Goal: Task Accomplishment & Management: Use online tool/utility

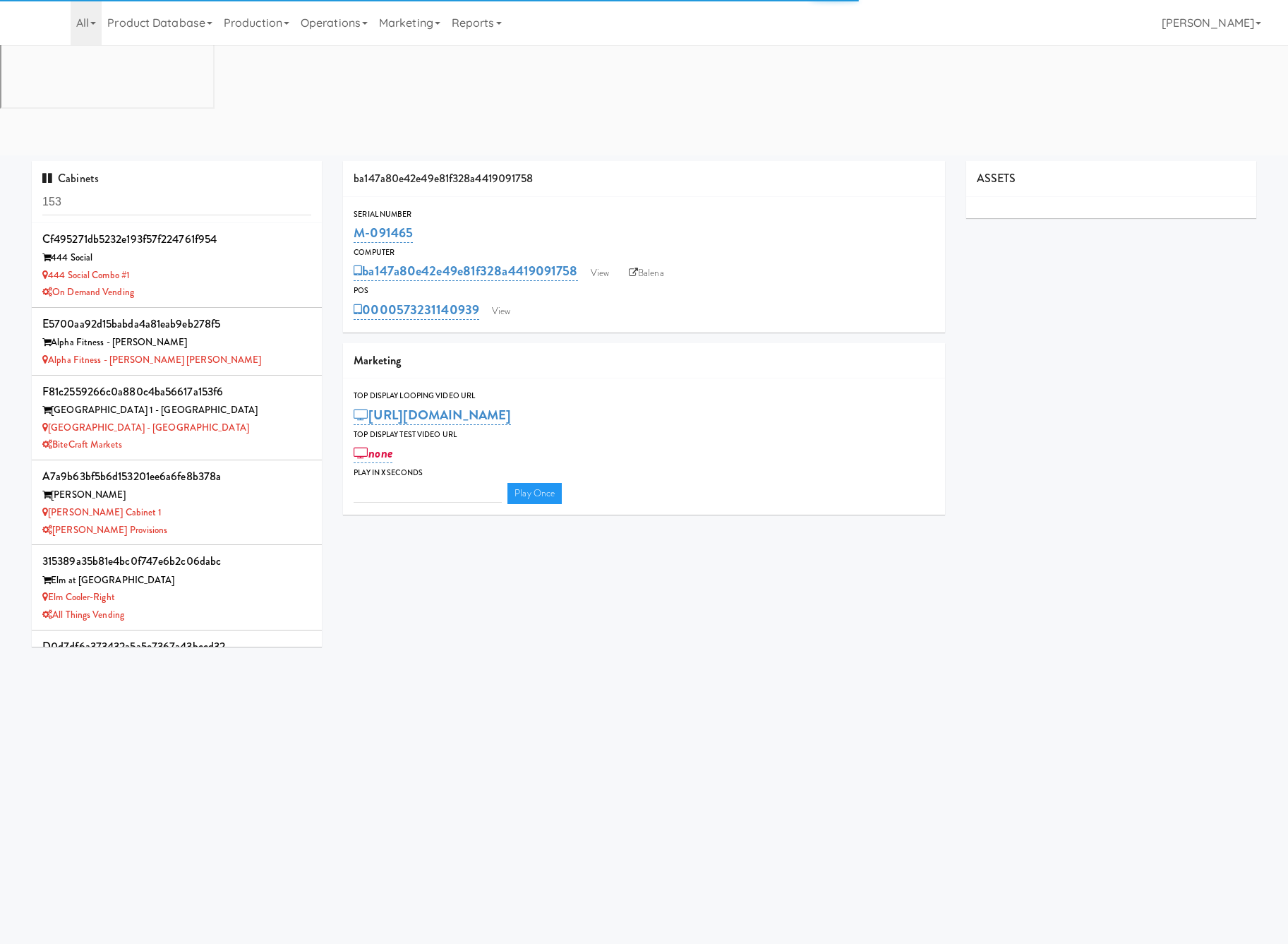
type input "3"
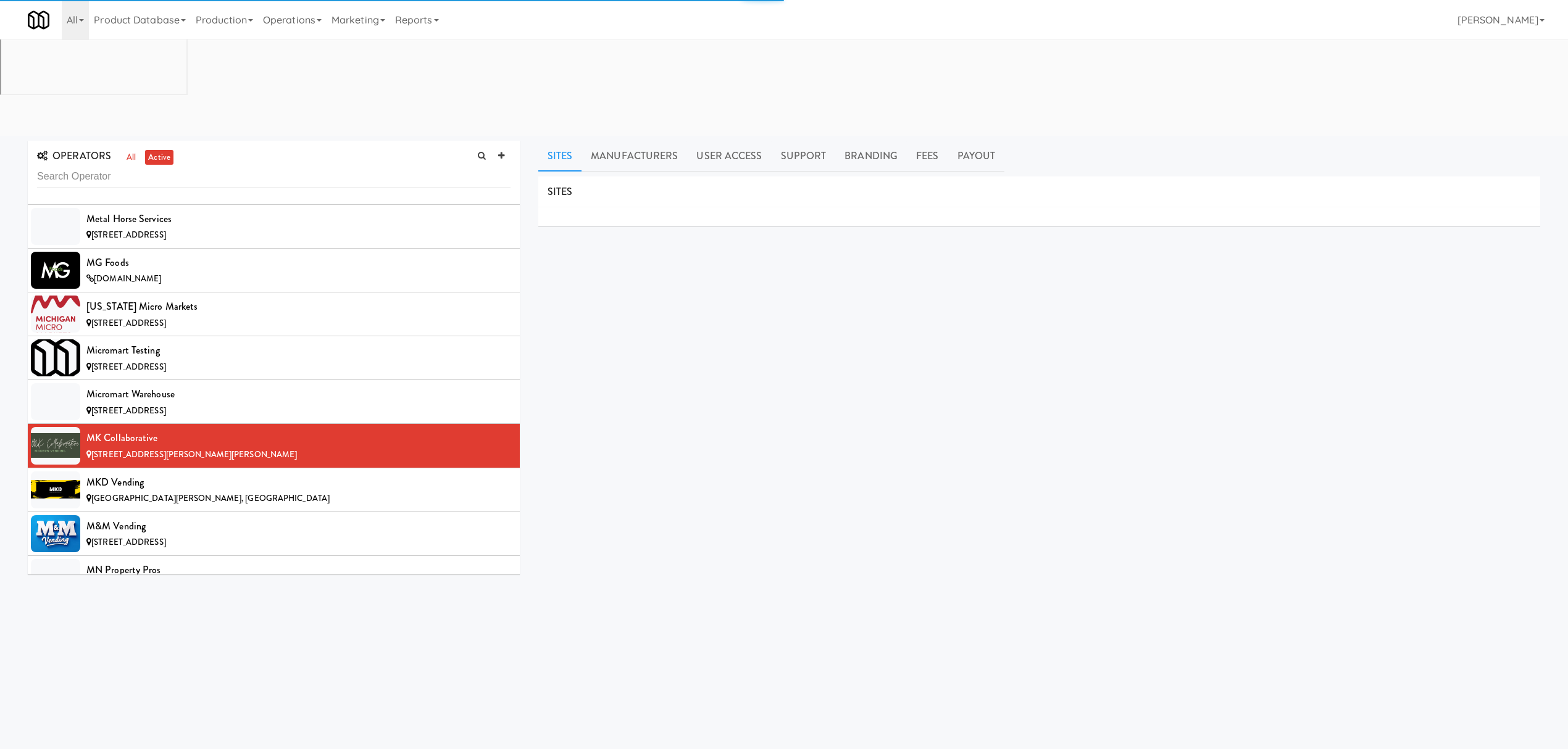
scroll to position [6463, 0]
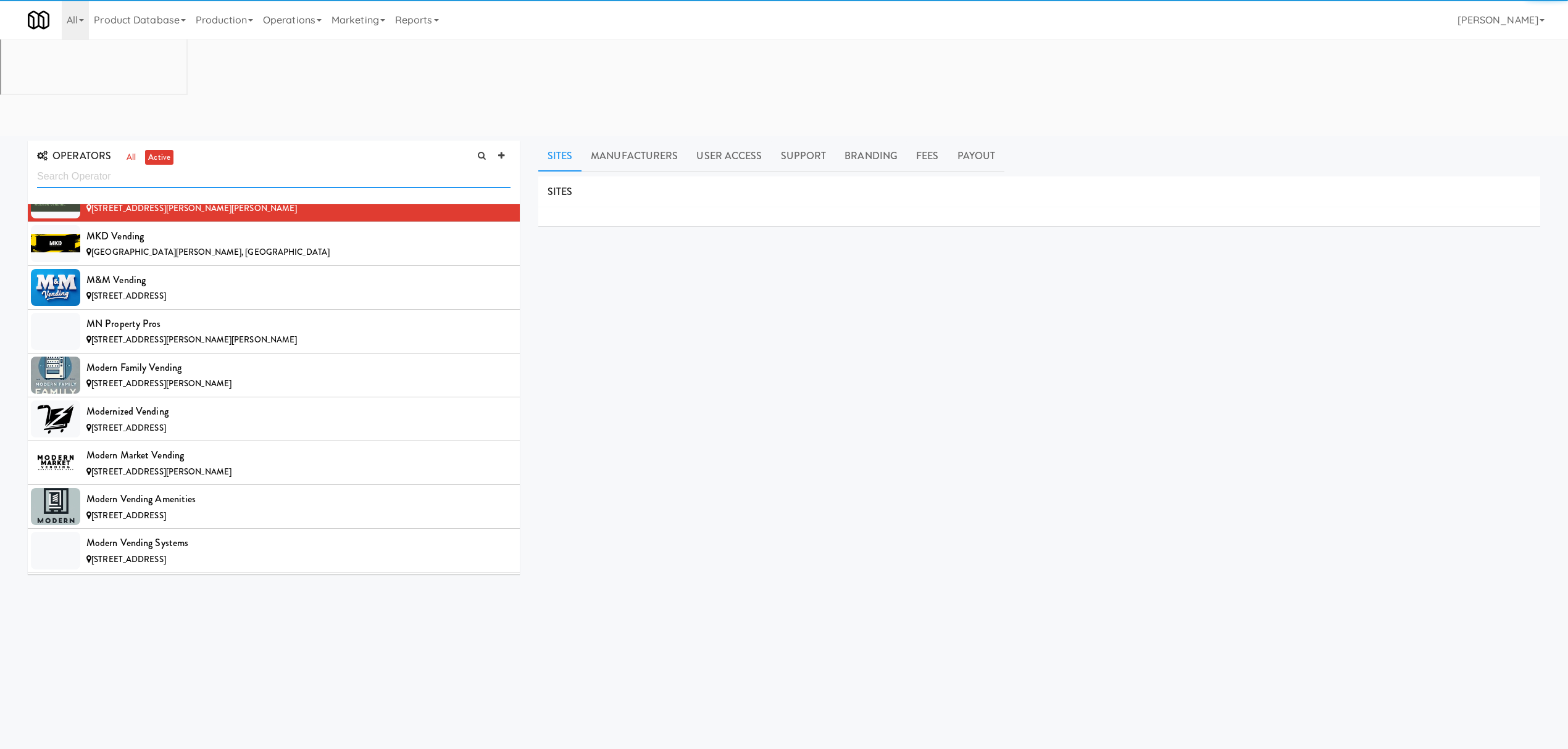
click at [191, 165] on input "text" at bounding box center [274, 177] width 473 height 23
click at [189, 165] on input "text" at bounding box center [274, 177] width 473 height 23
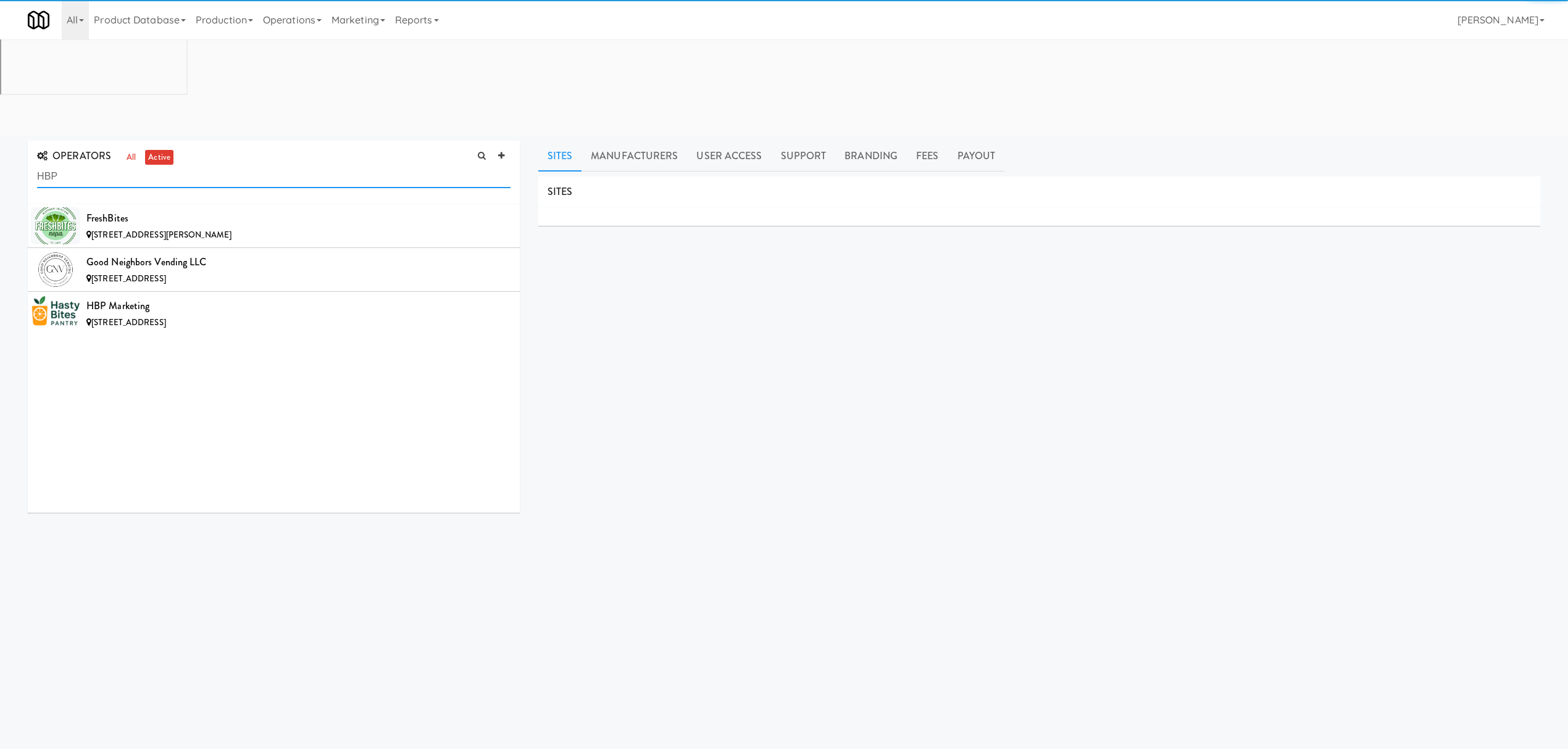
scroll to position [0, 0]
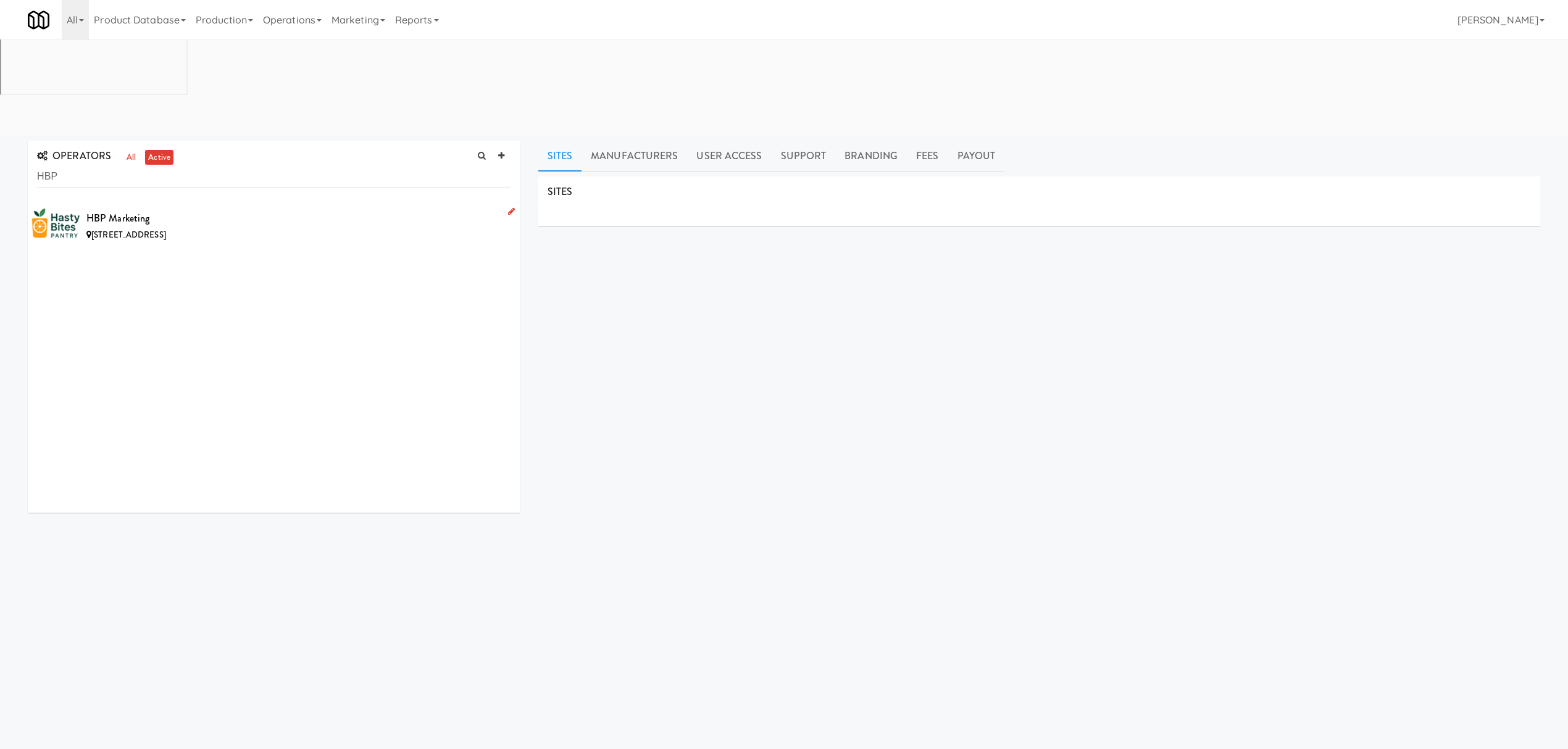
click at [235, 209] on div "HBP Marketing" at bounding box center [298, 218] width 424 height 19
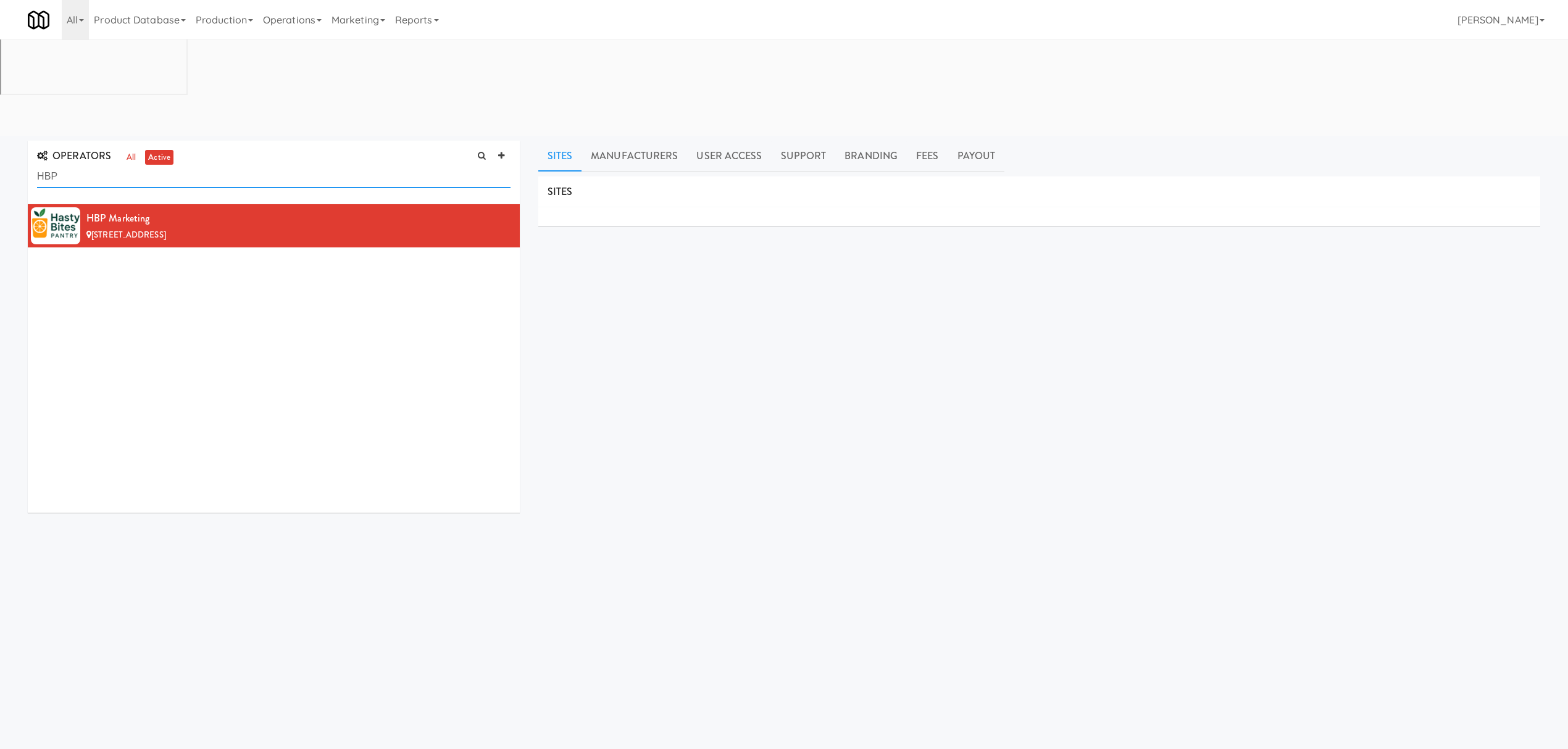
click at [106, 165] on input "HBP" at bounding box center [274, 177] width 473 height 23
click at [107, 165] on input "HBP" at bounding box center [274, 177] width 473 height 23
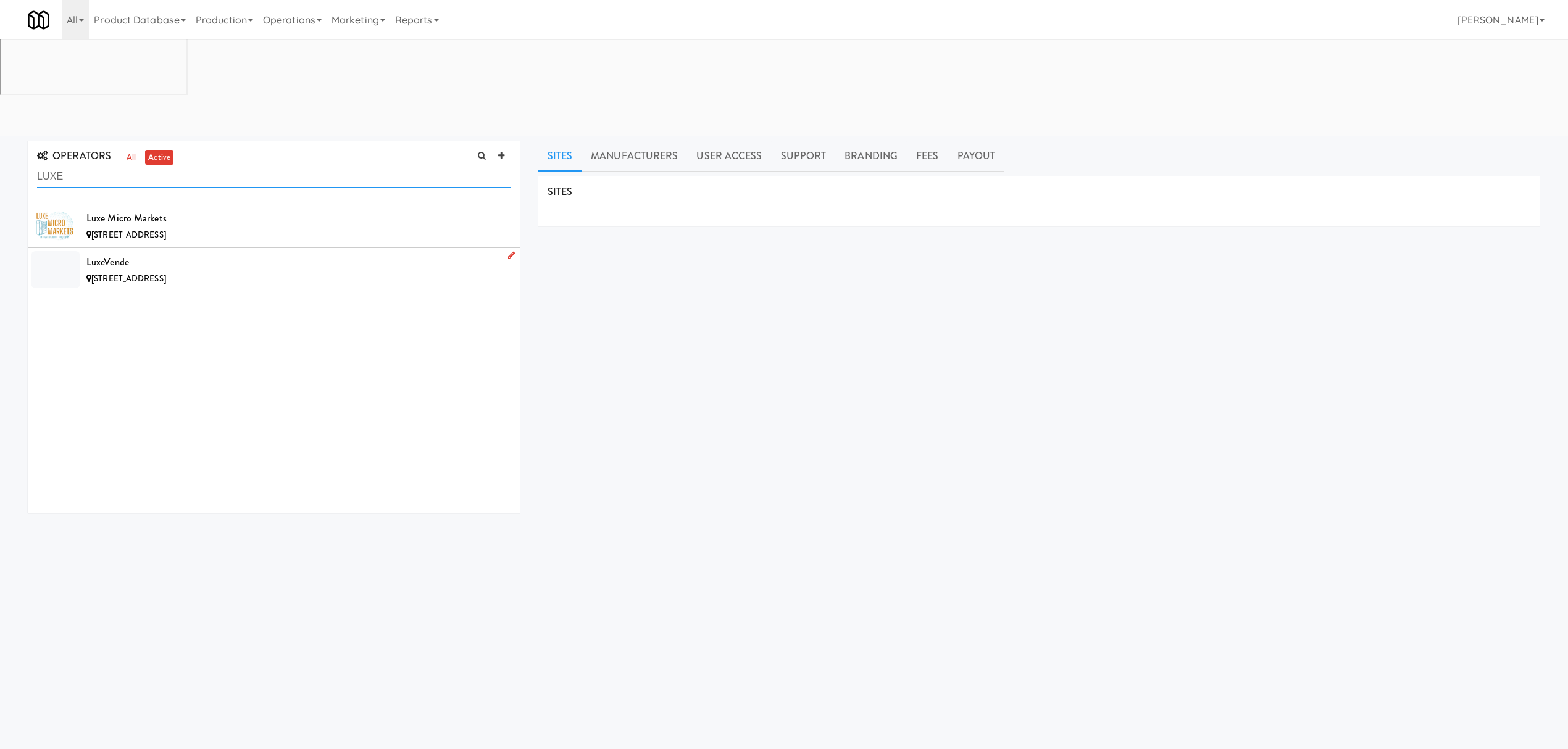
type input "LUXE"
click at [239, 253] on div "LuxeVende" at bounding box center [298, 262] width 424 height 19
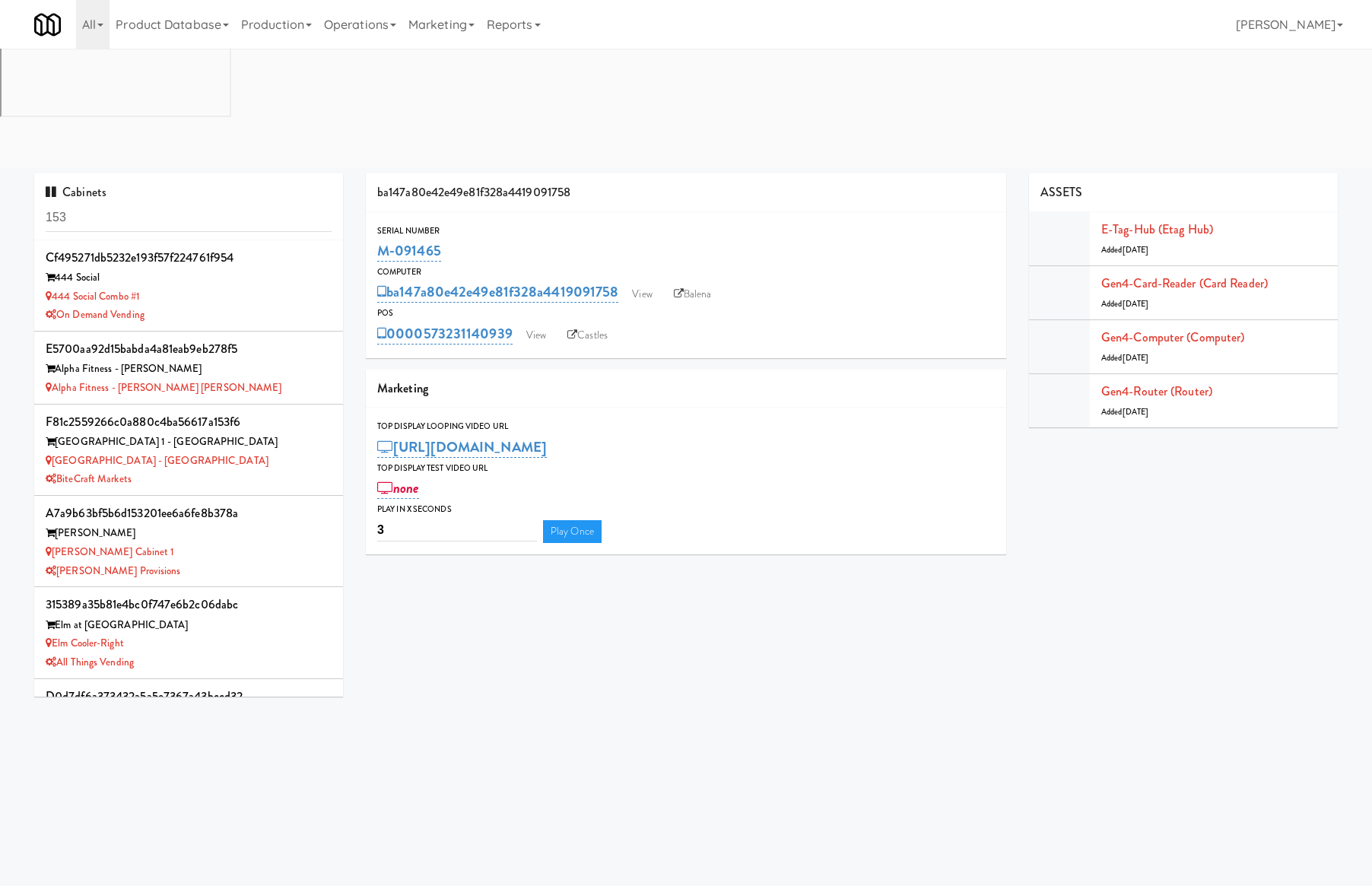
click at [147, 174] on div "Cabinets 153" at bounding box center [188, 207] width 309 height 67
click at [160, 204] on input "153" at bounding box center [188, 218] width 286 height 28
click at [161, 204] on input "153" at bounding box center [188, 218] width 286 height 28
click at [163, 204] on input "153" at bounding box center [188, 218] width 286 height 28
paste input "The Jack - Combo - Left"
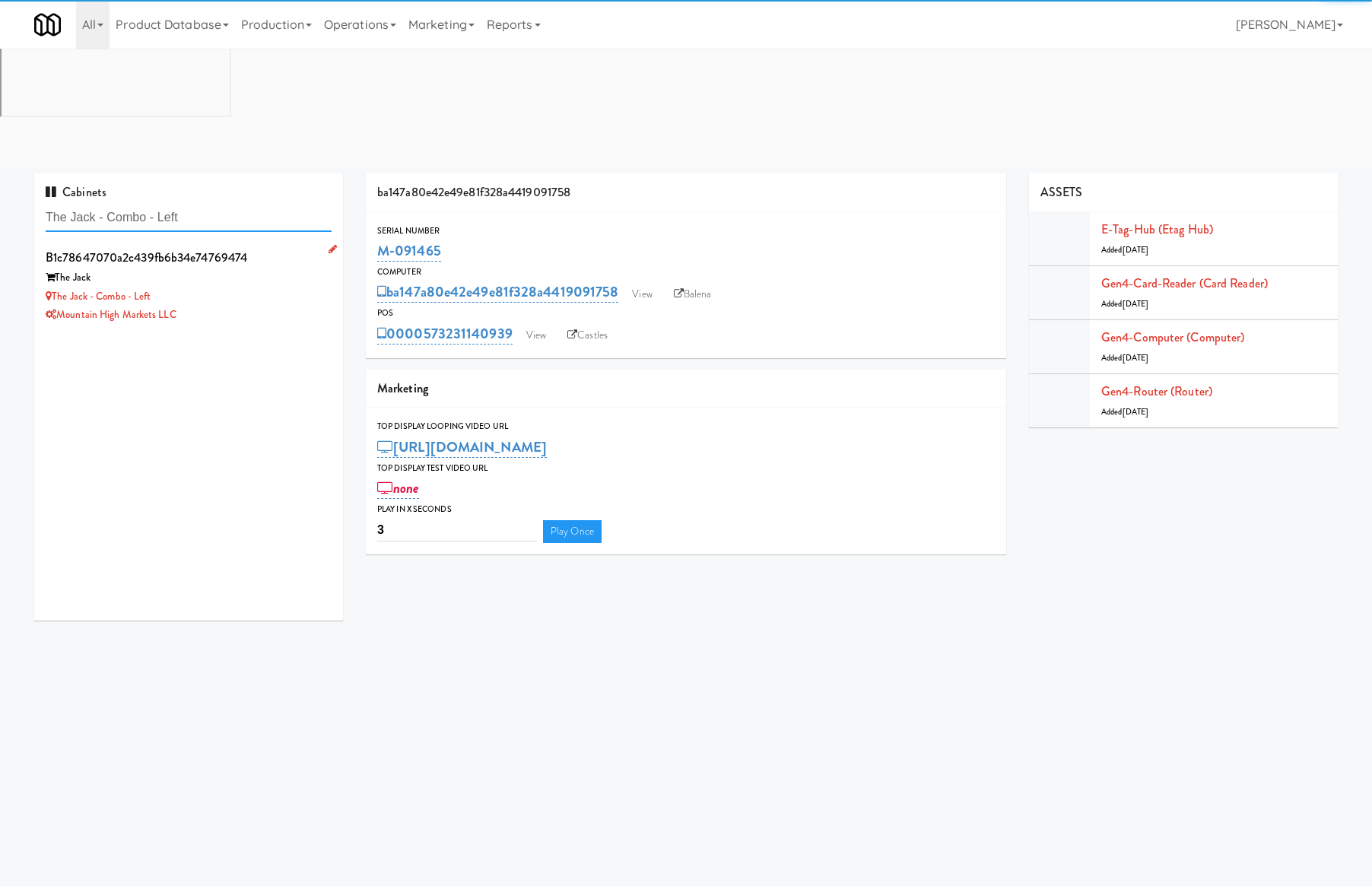
type input "The Jack - Combo - Left"
click at [293, 306] on div "Mountain High Markets LLC" at bounding box center [188, 315] width 286 height 19
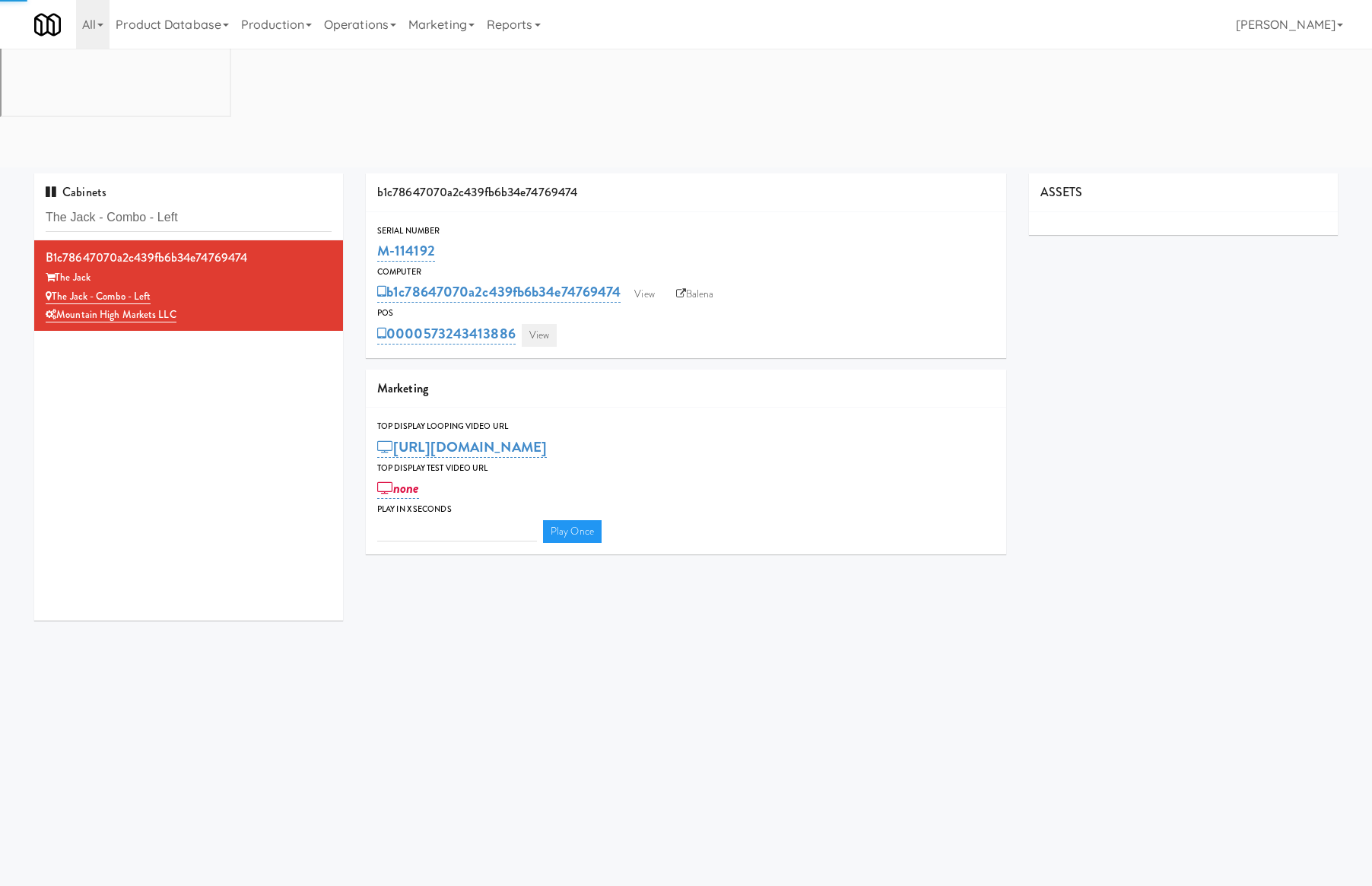
type input "3"
click at [554, 324] on link "View" at bounding box center [539, 335] width 35 height 23
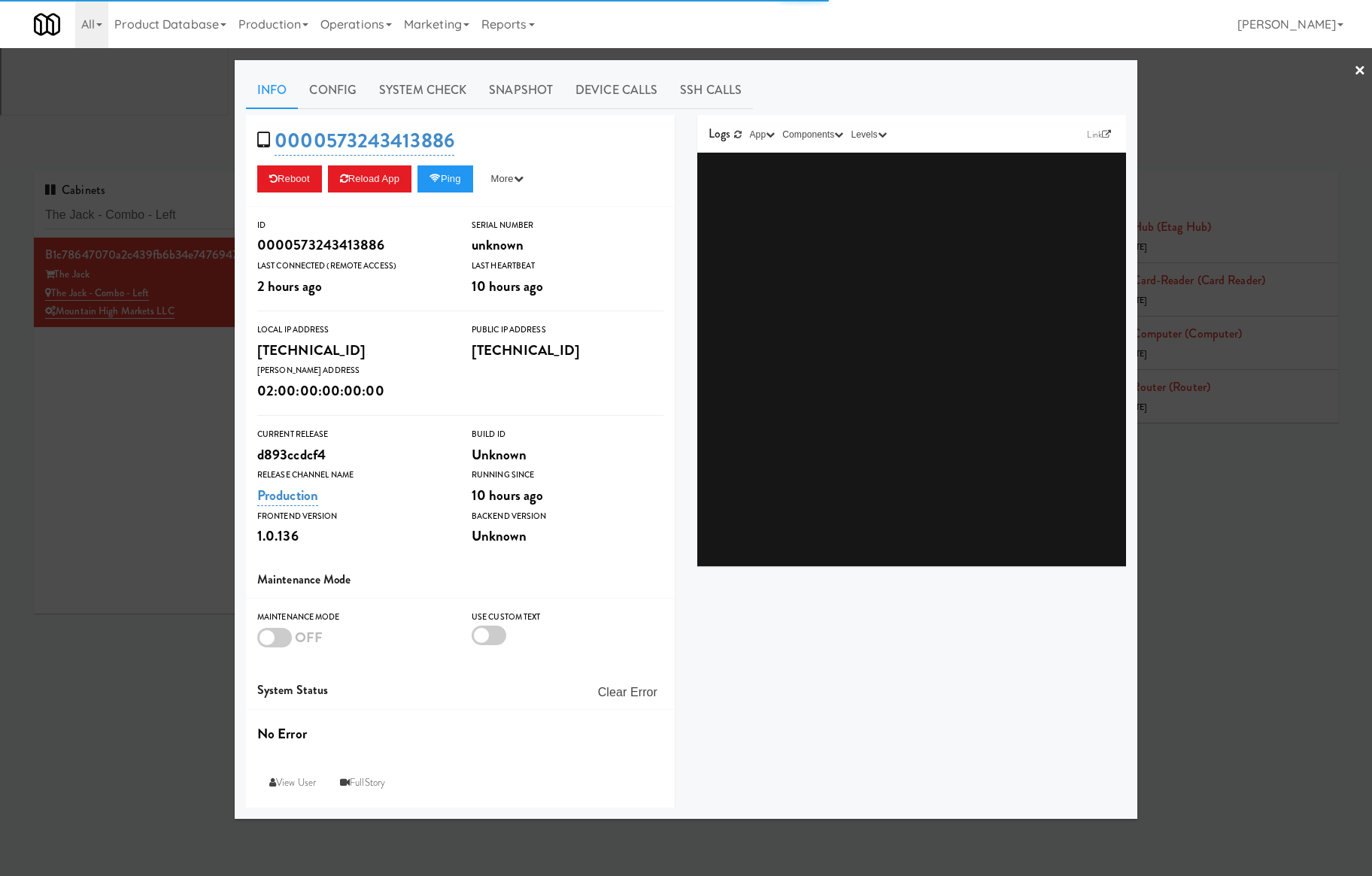
click at [446, 112] on div "Info Config System Check Snapshot Device Calls SSH Calls 0000573243413886 Reboo…" at bounding box center [686, 440] width 880 height 736
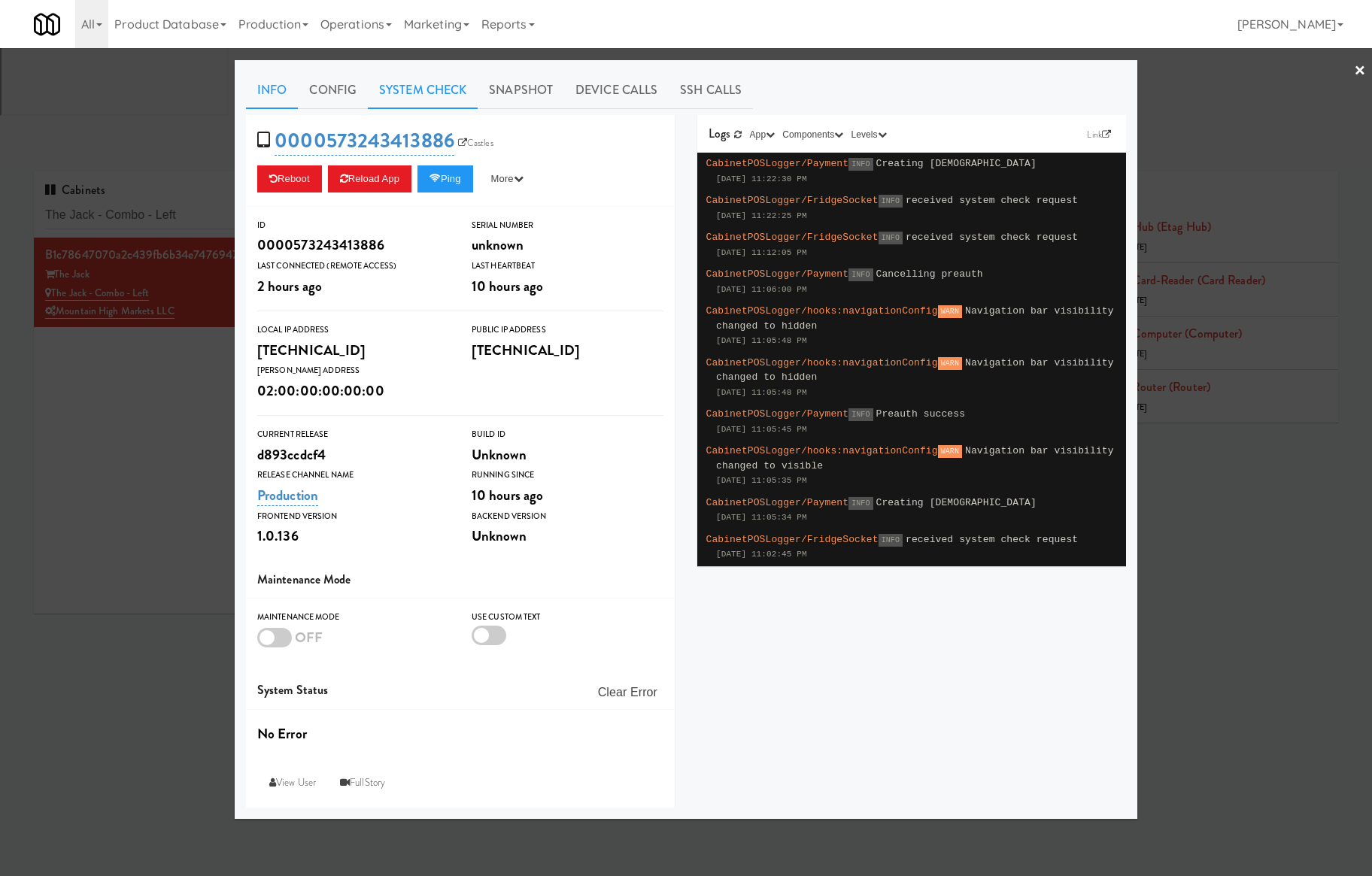
click at [410, 99] on link "System Check" at bounding box center [423, 90] width 110 height 37
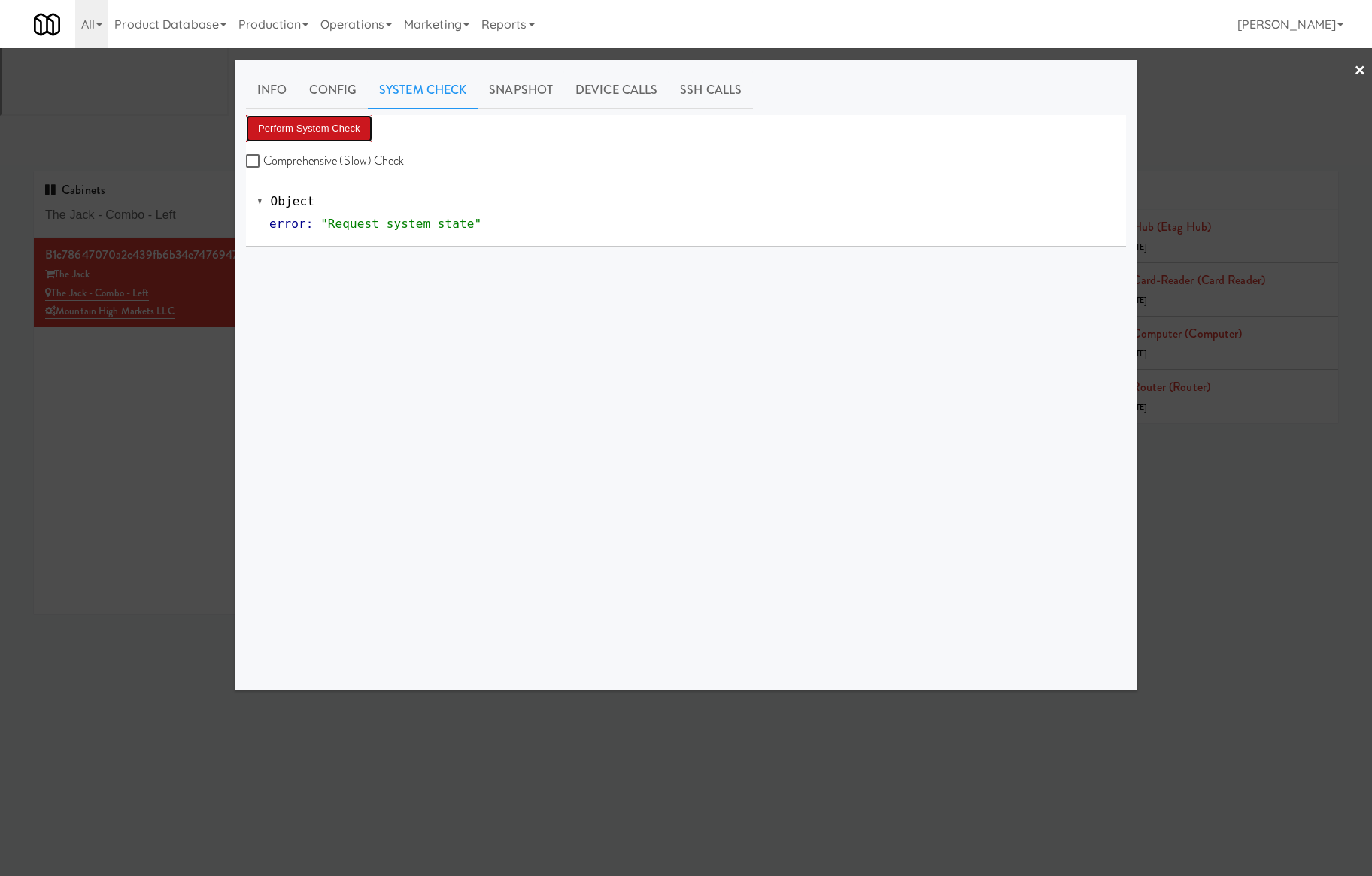
click at [361, 134] on button "Perform System Check" at bounding box center [309, 129] width 126 height 27
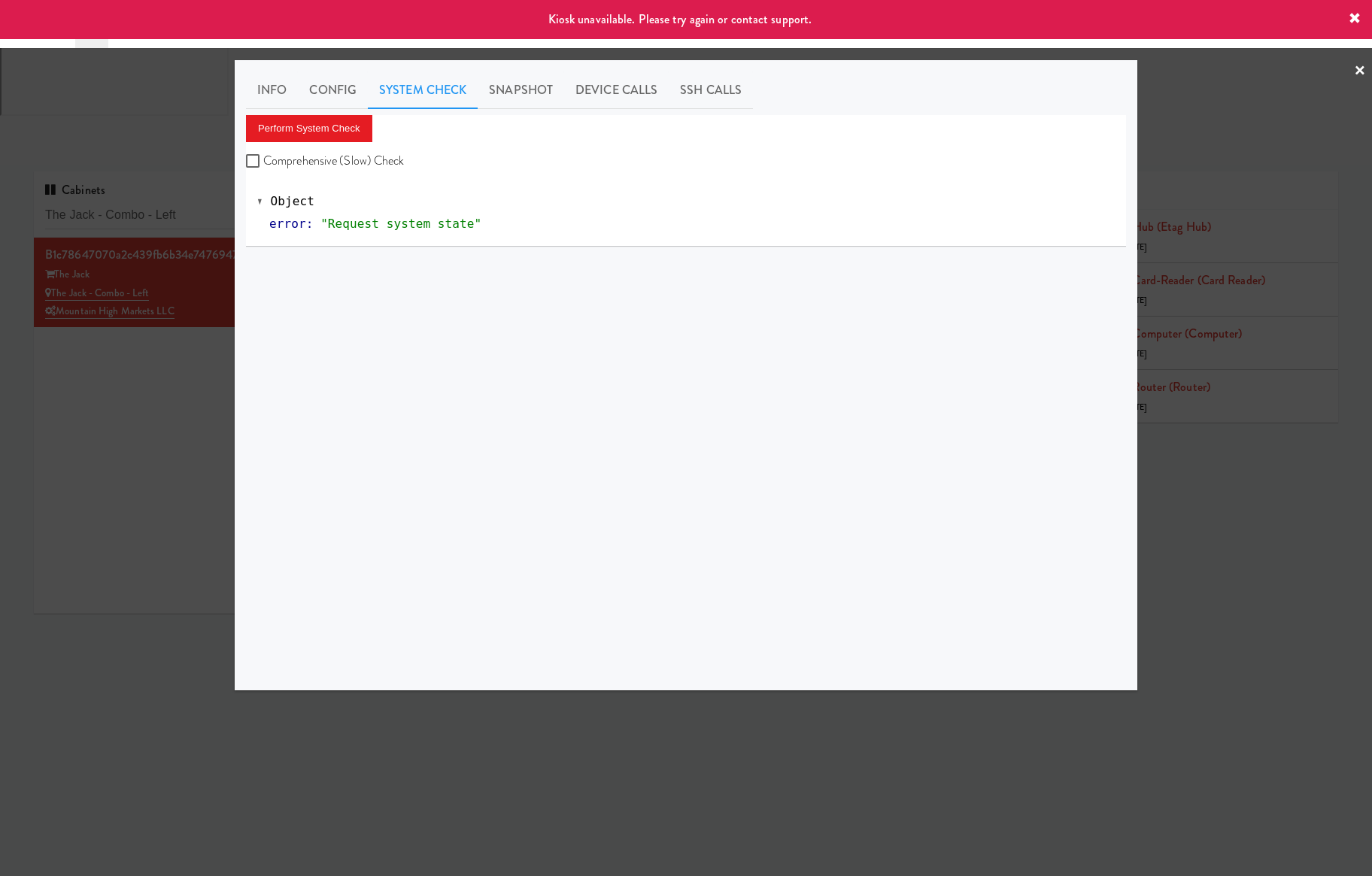
click at [129, 295] on div at bounding box center [686, 438] width 1372 height 876
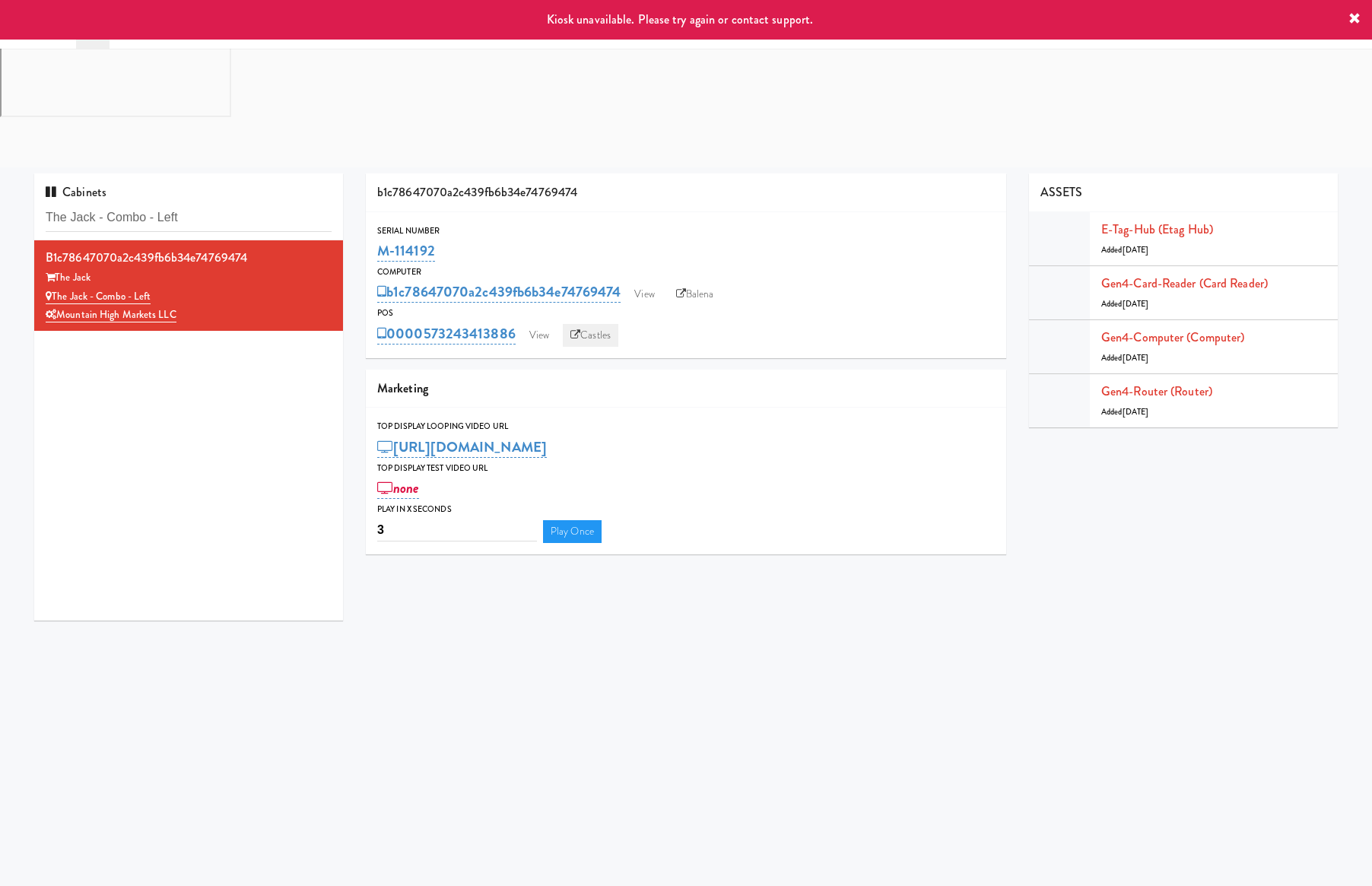
click at [583, 324] on link "Castles" at bounding box center [591, 335] width 55 height 23
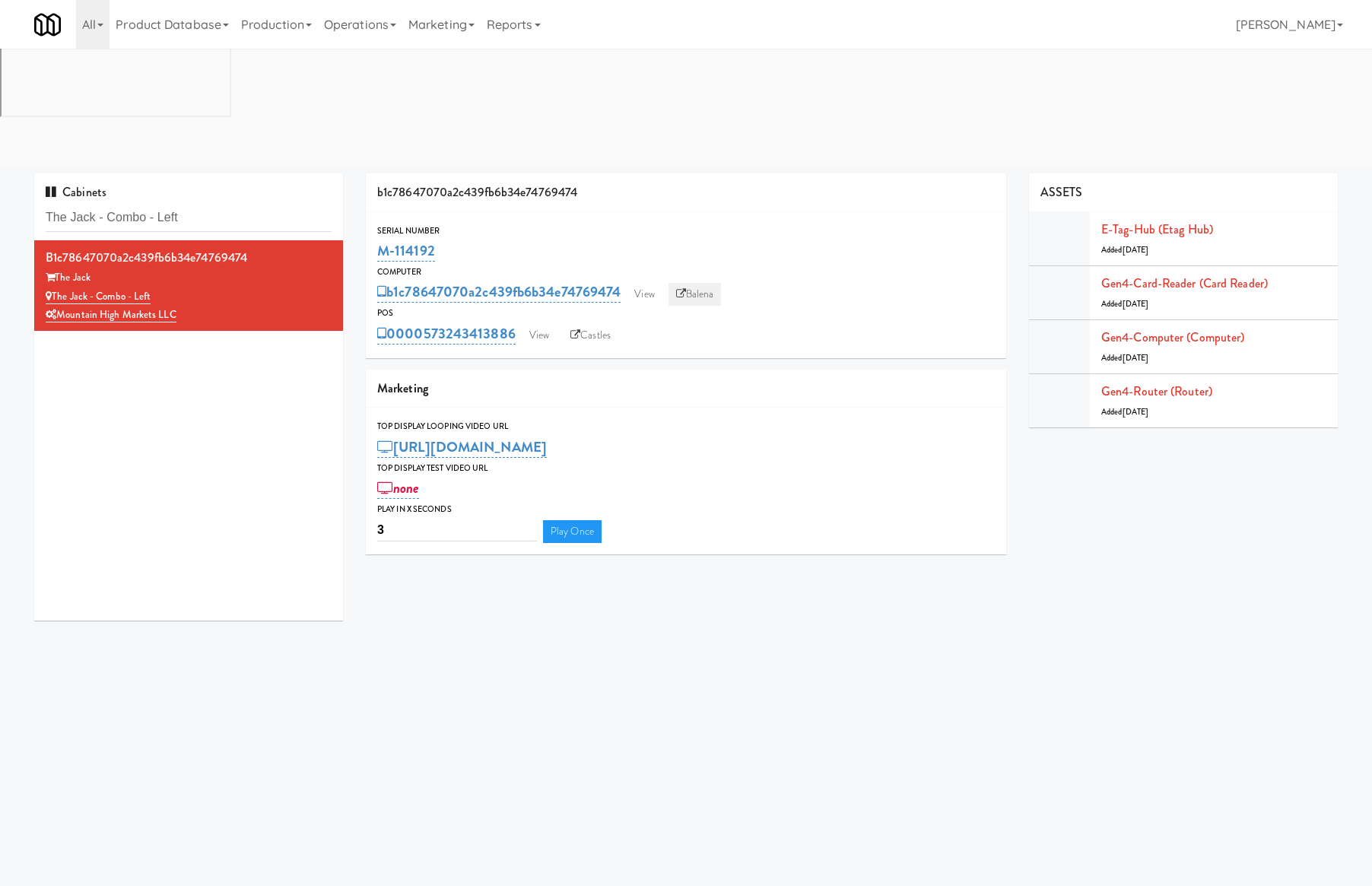
click at [697, 283] on link "Balena" at bounding box center [696, 294] width 53 height 23
click at [223, 204] on input "The Jack - Combo - Left" at bounding box center [188, 218] width 286 height 28
paste input "Park on First - Mailroom 2 - Cooler"
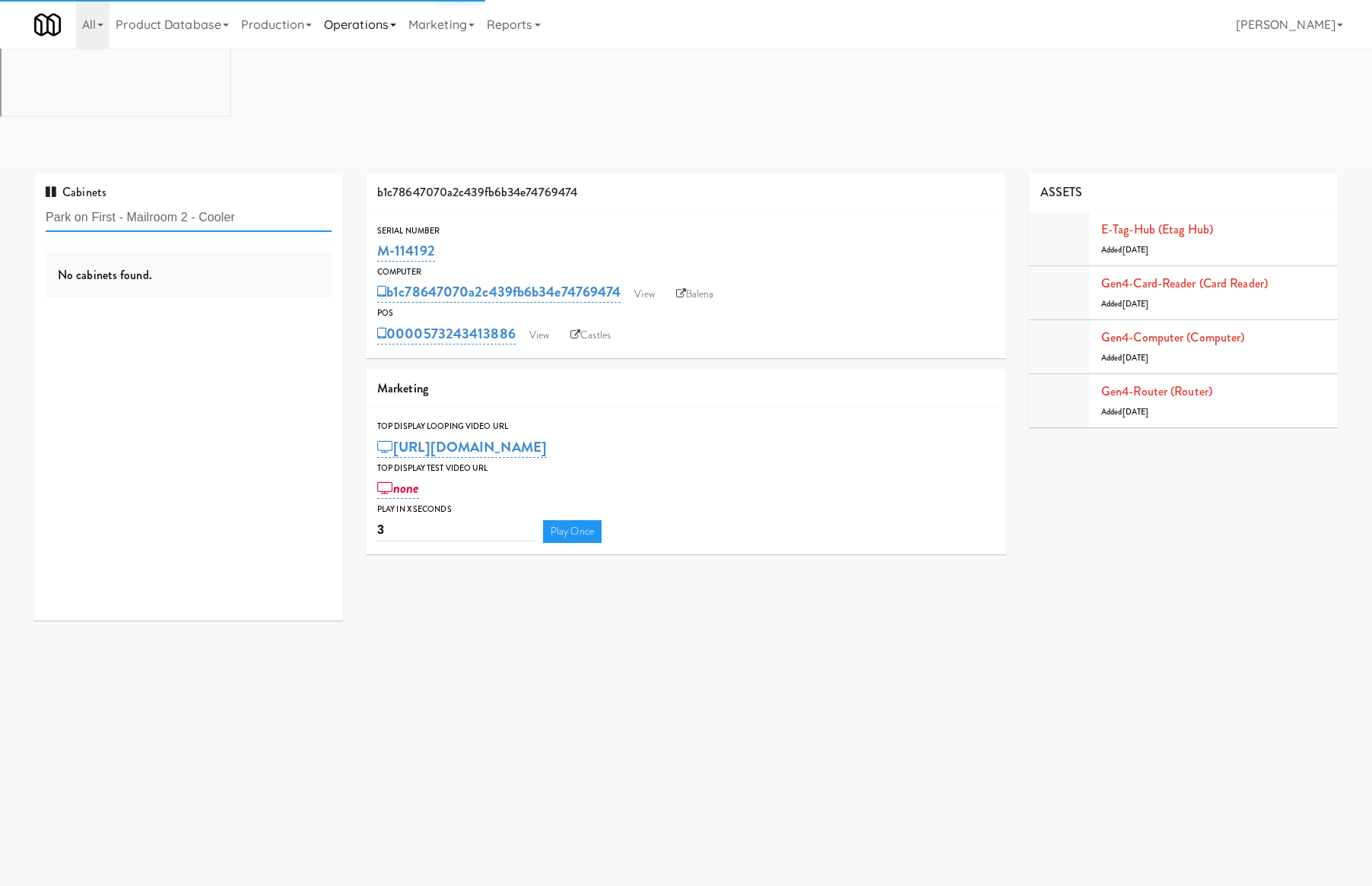
type input "Park on First - Mailroom 2 - Cooler"
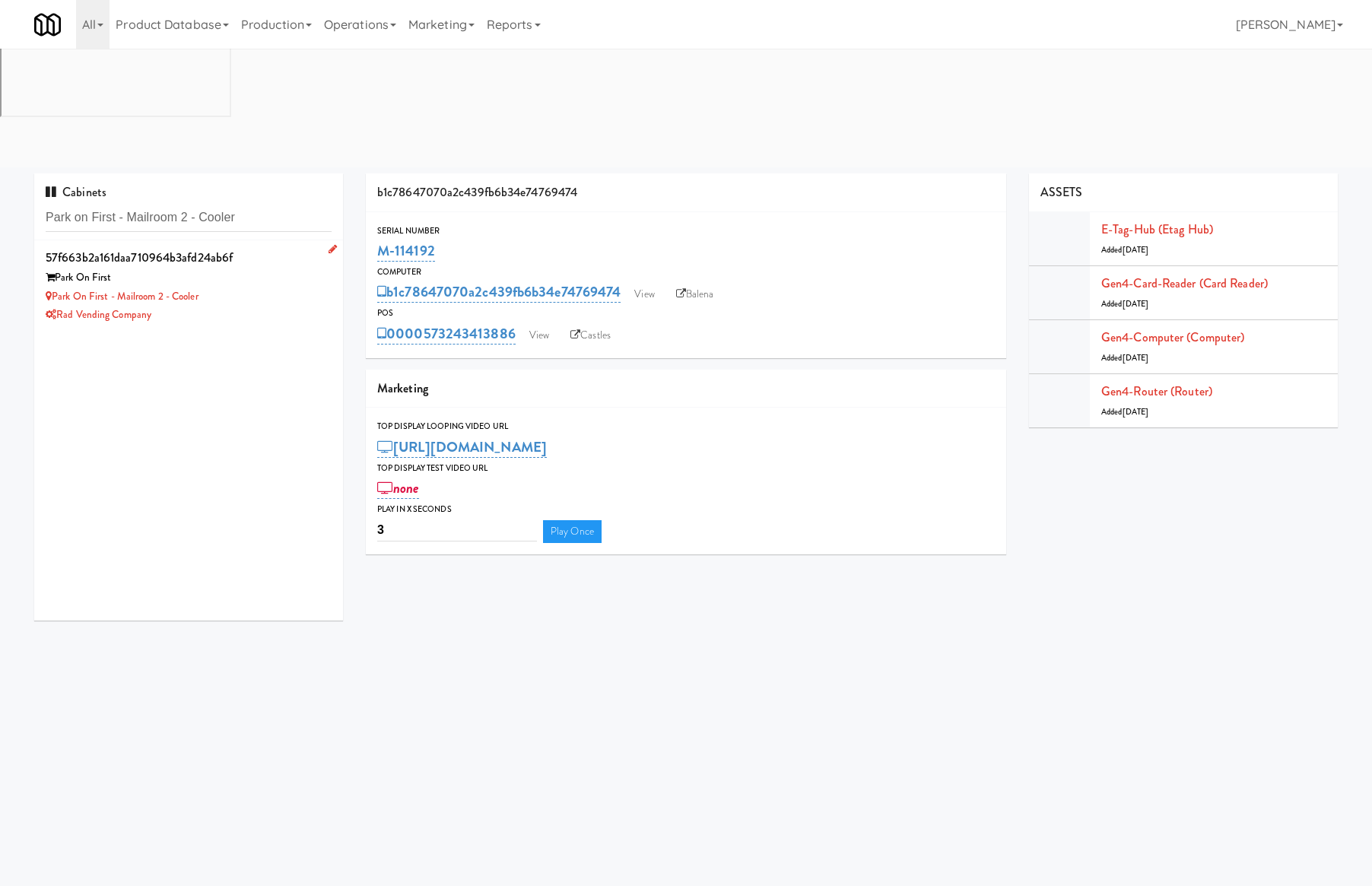
click at [297, 268] on div "Park On First" at bounding box center [188, 278] width 286 height 19
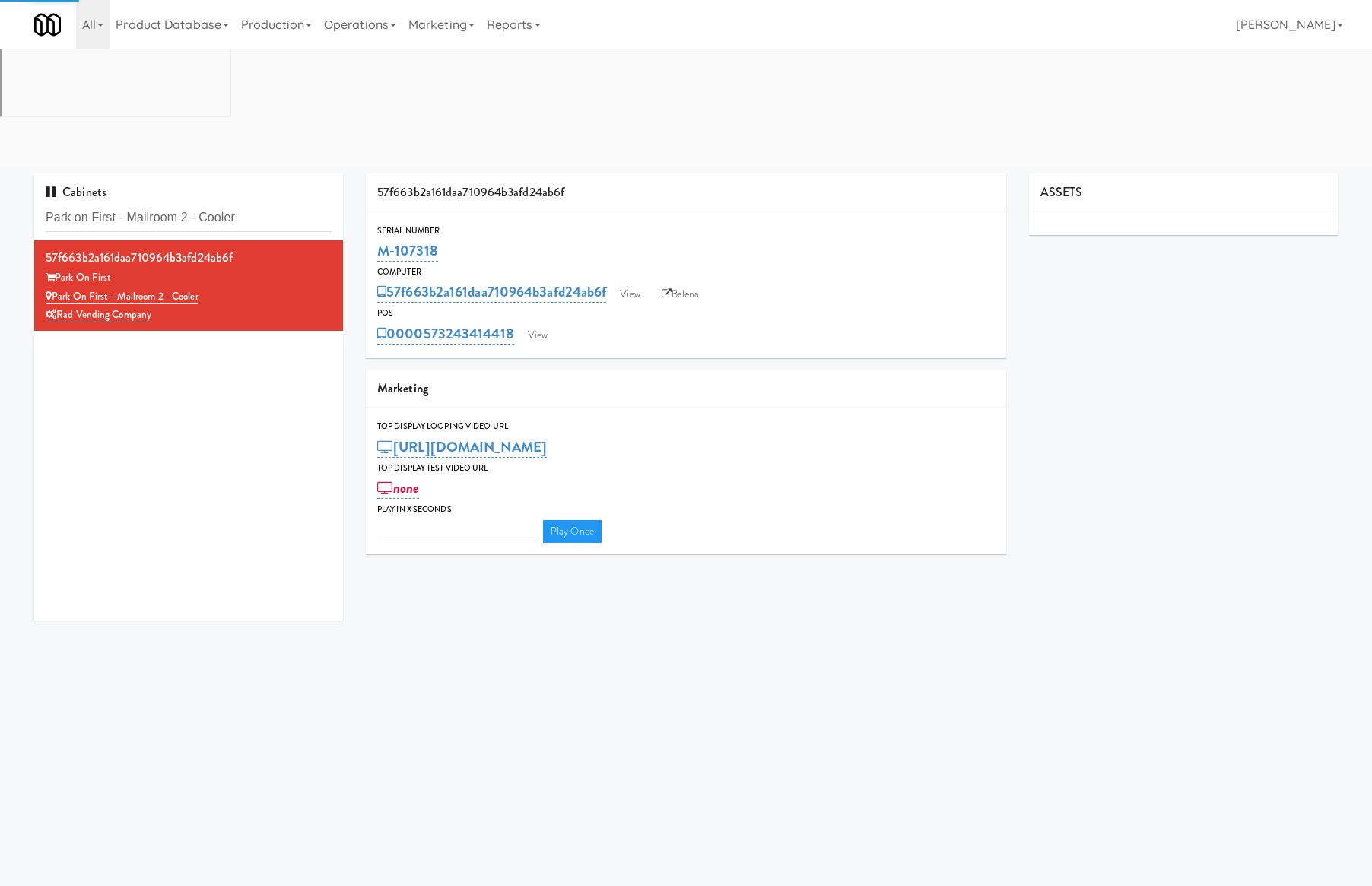
type input "3"
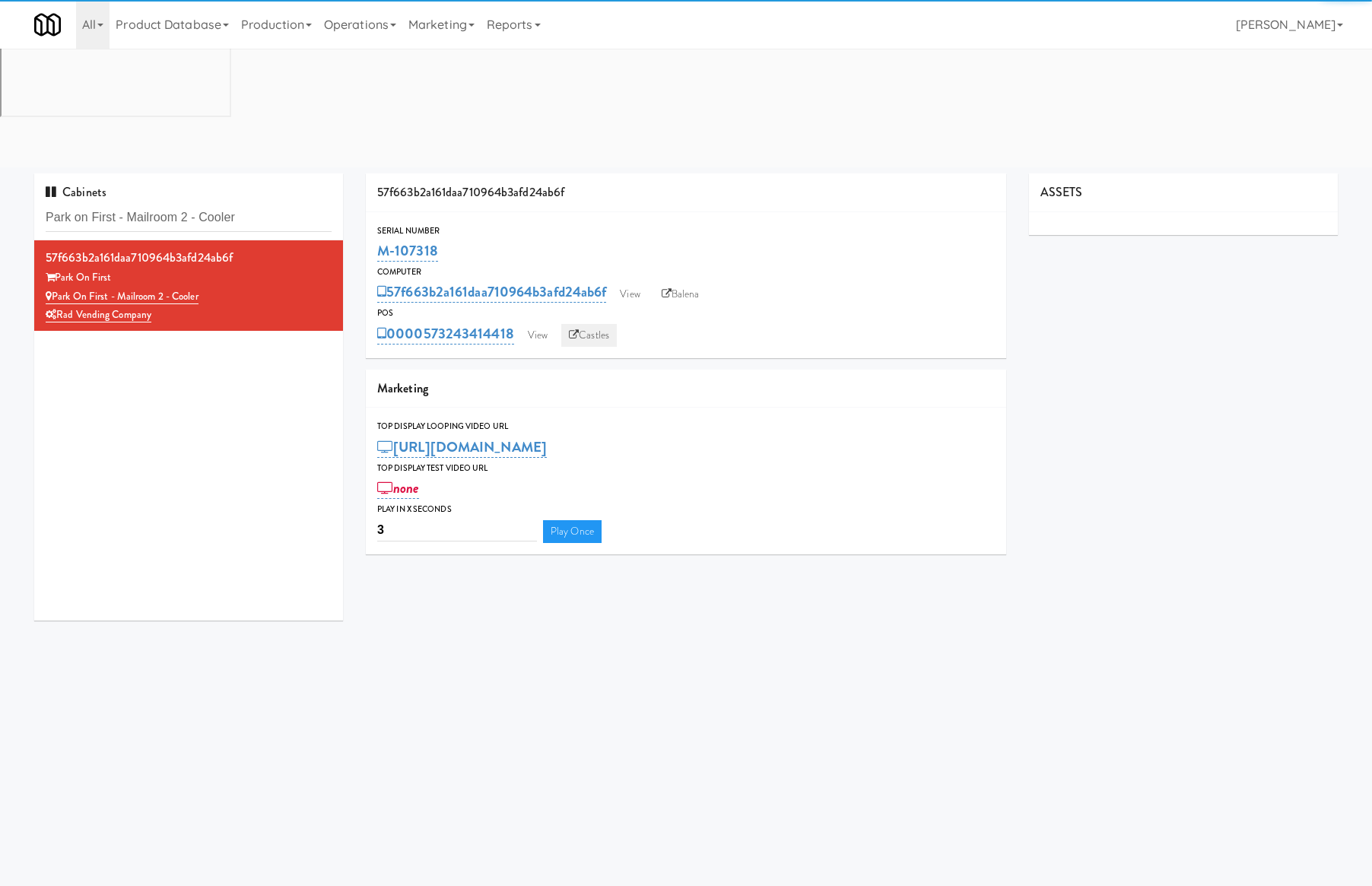
click at [583, 324] on link "Castles" at bounding box center [589, 335] width 55 height 23
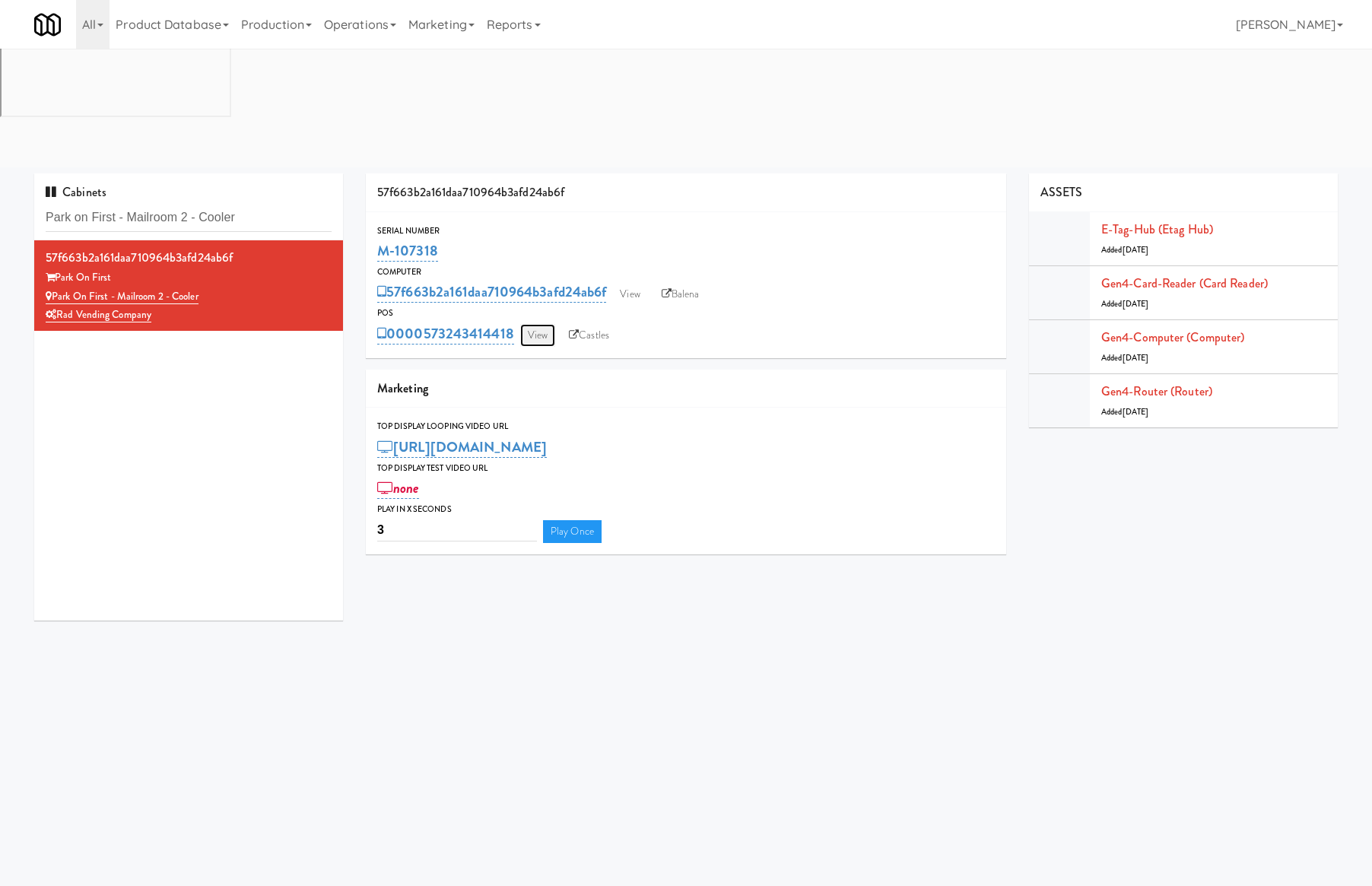
click at [534, 324] on link "View" at bounding box center [538, 335] width 35 height 23
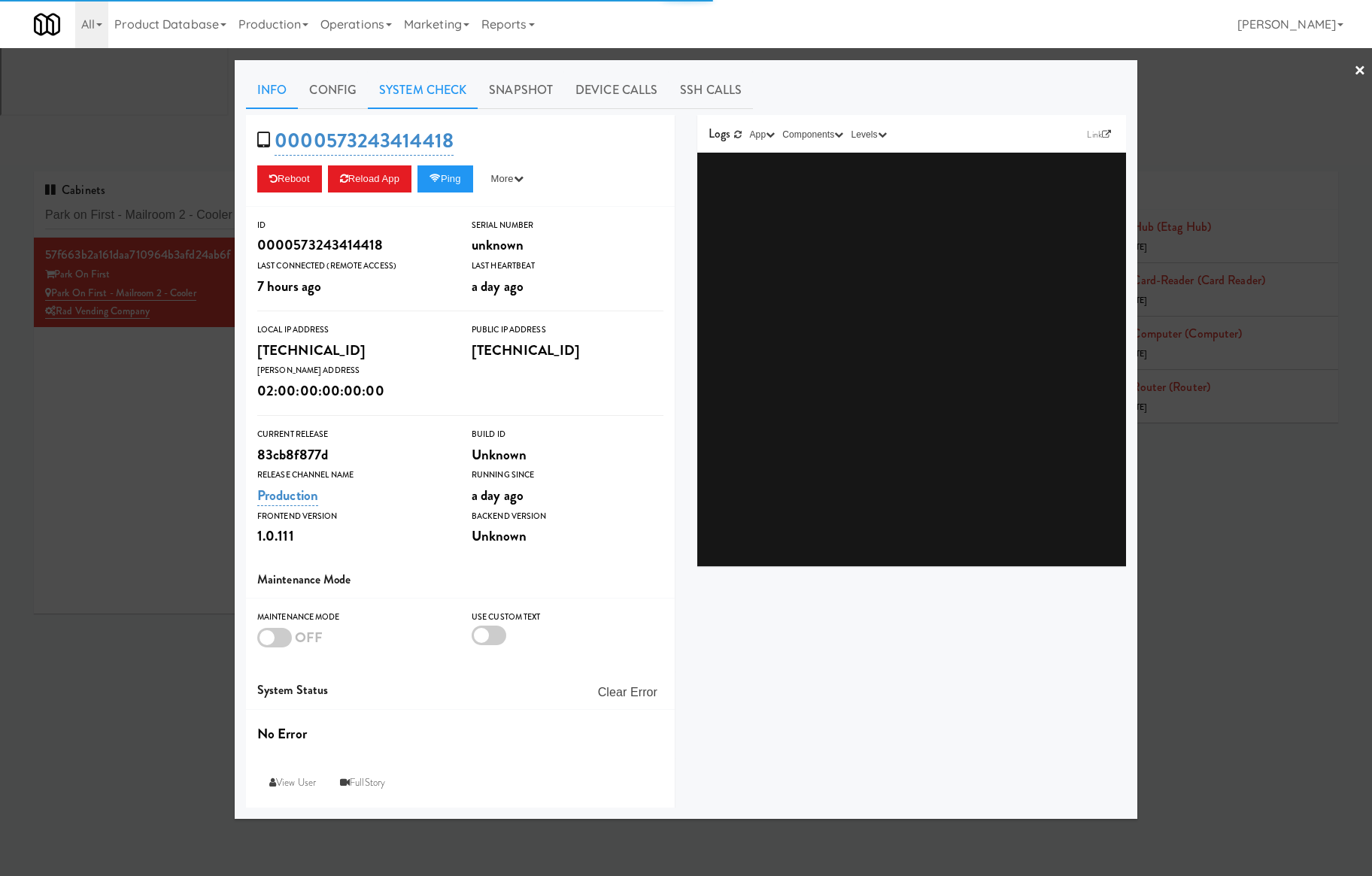
click at [438, 99] on link "System Check" at bounding box center [423, 90] width 110 height 37
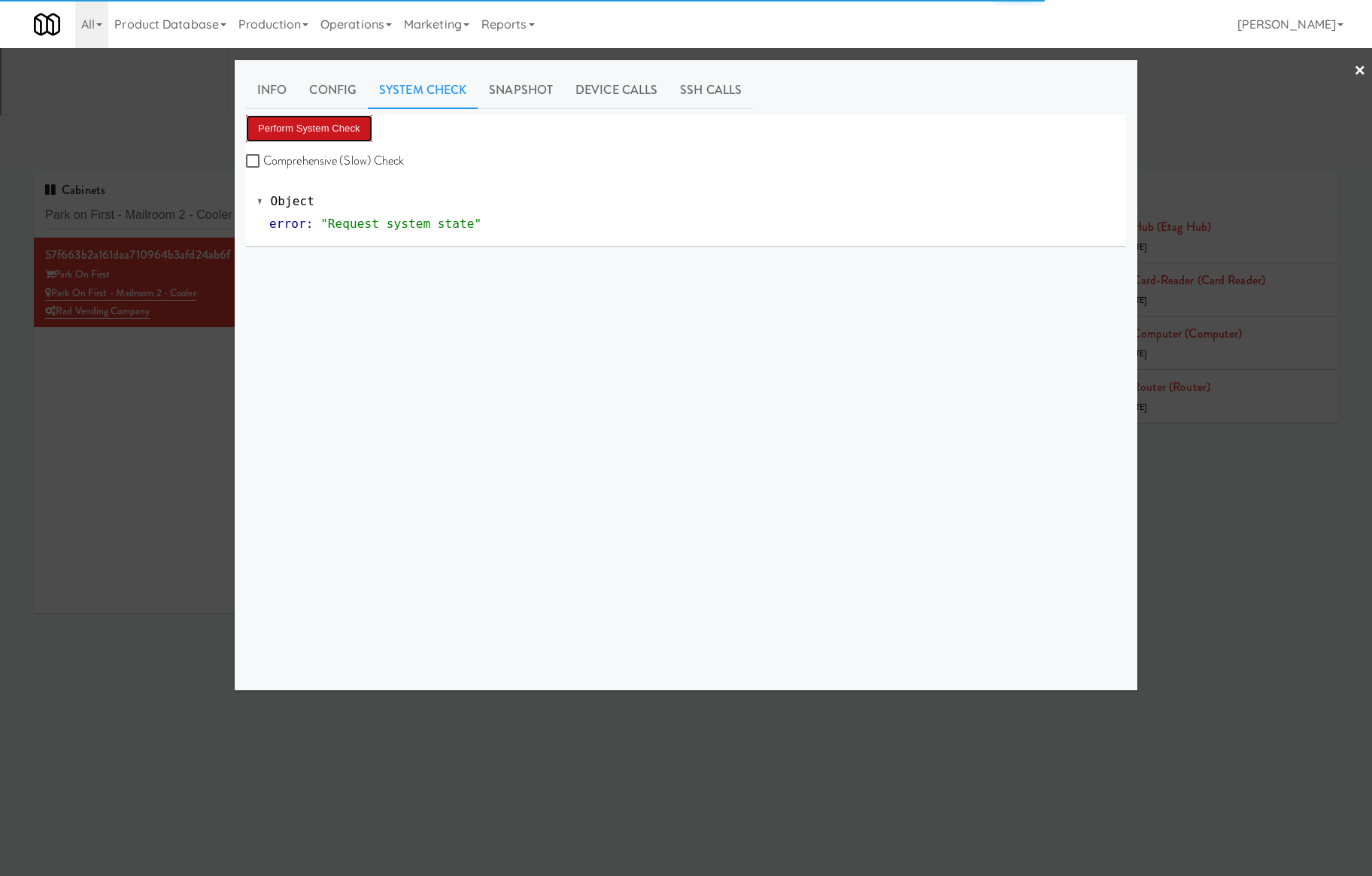
click at [317, 134] on button "Perform System Check" at bounding box center [309, 129] width 126 height 27
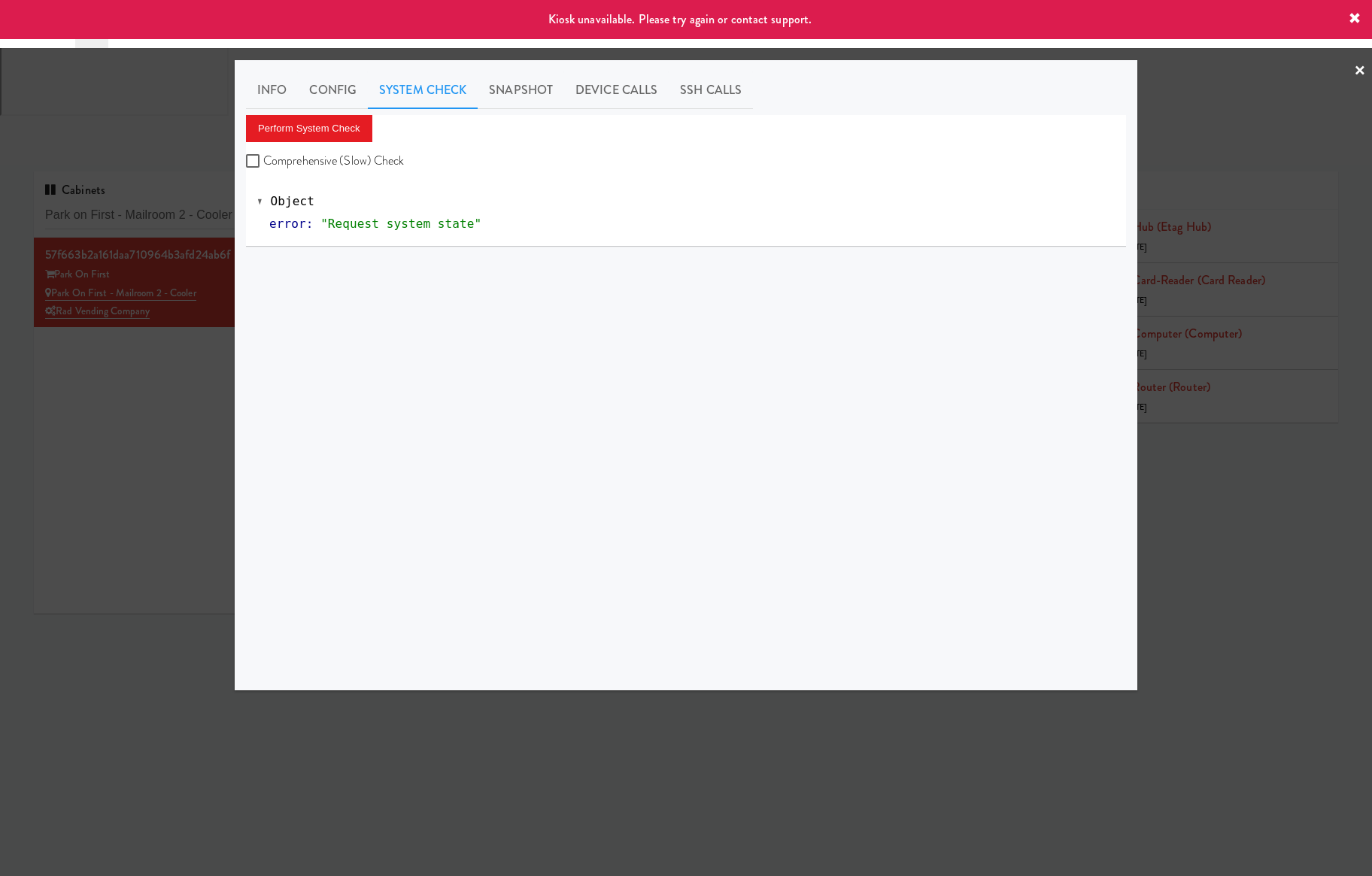
drag, startPoint x: 172, startPoint y: 244, endPoint x: 333, endPoint y: 122, distance: 202.0
click at [173, 244] on div at bounding box center [686, 438] width 1372 height 876
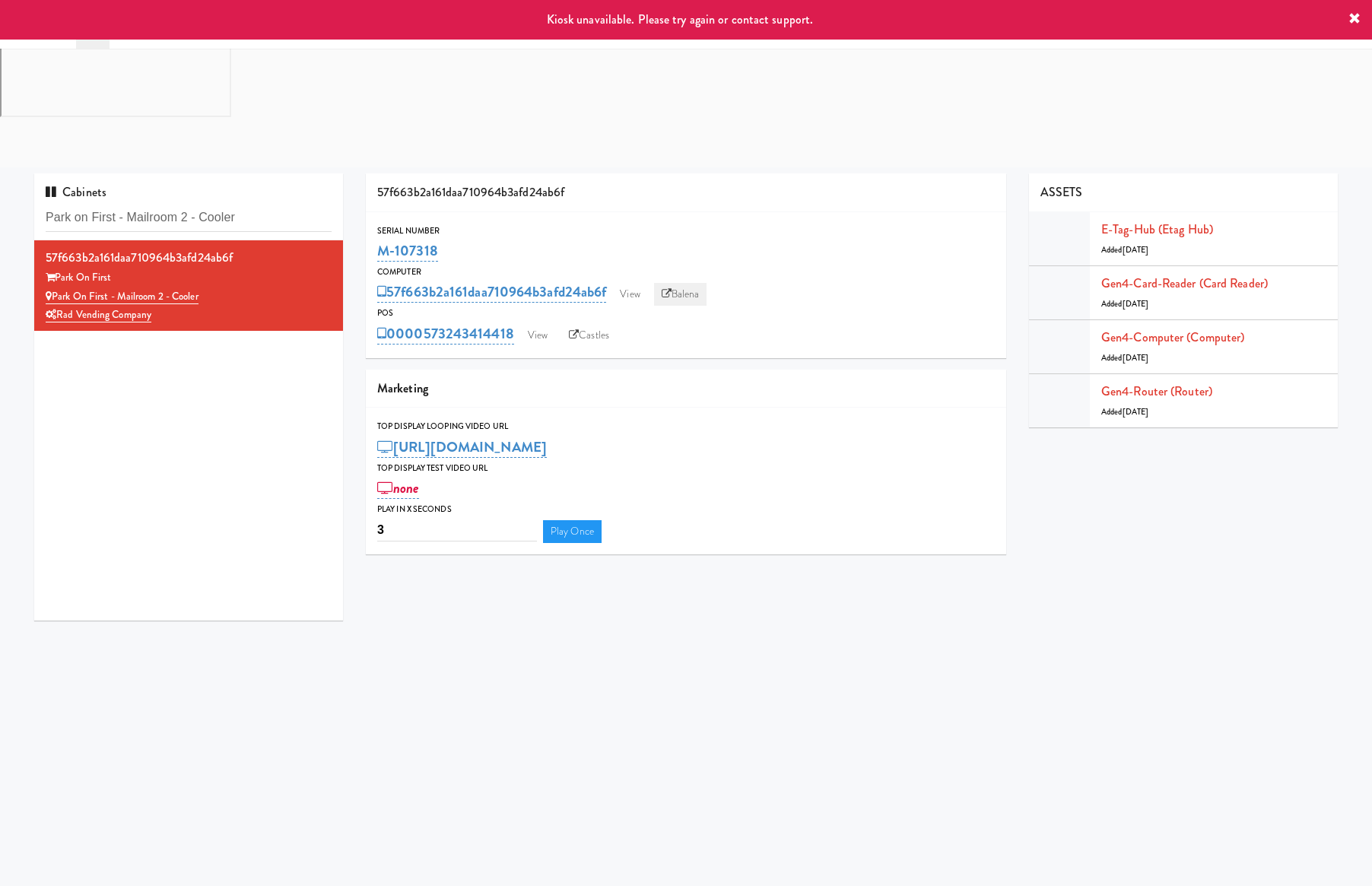
click at [687, 283] on link "Balena" at bounding box center [681, 294] width 53 height 23
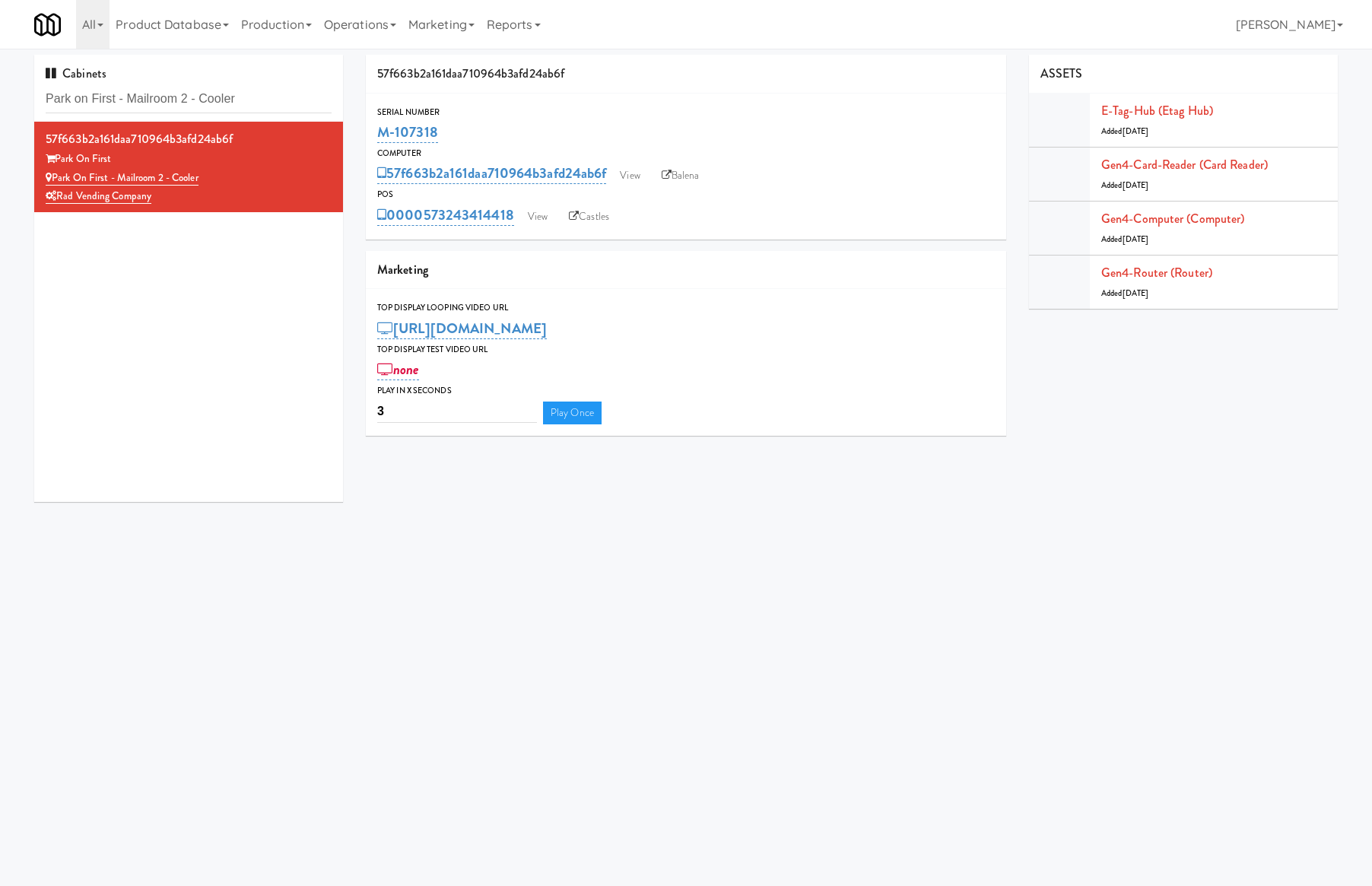
drag, startPoint x: 453, startPoint y: 128, endPoint x: 371, endPoint y: 132, distance: 82.1
click at [371, 132] on div "Serial Number M-107318" at bounding box center [686, 125] width 641 height 41
copy link "M-107318"
click at [259, 97] on input "Park on First - Mailroom 2 - Cooler" at bounding box center [188, 99] width 286 height 28
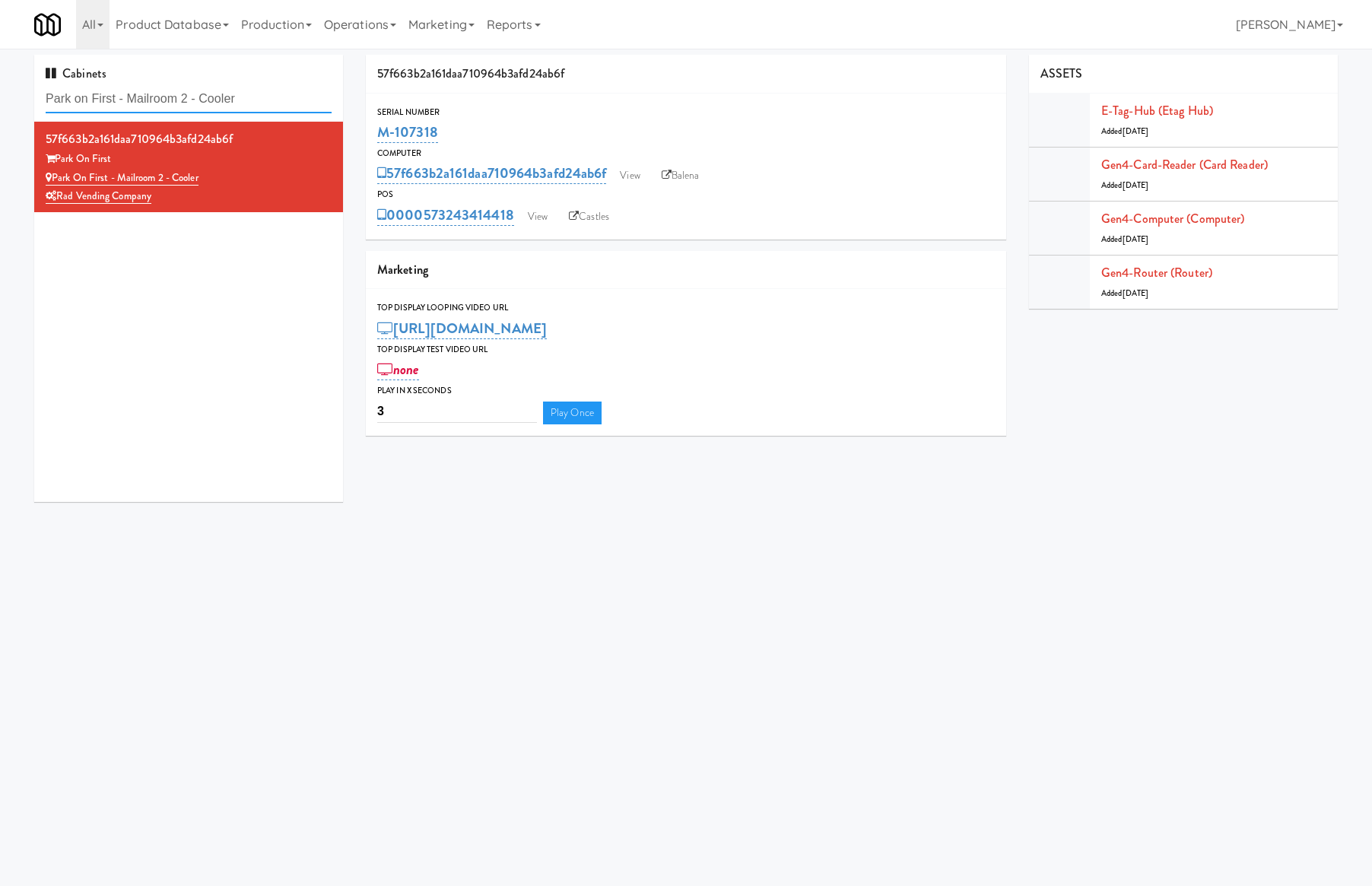
click at [259, 97] on input "Park on First - Mailroom 2 - Cooler" at bounding box center [188, 99] width 286 height 28
click at [226, 99] on input "Park on First - Mailroom 2 - Cooler" at bounding box center [188, 99] width 286 height 28
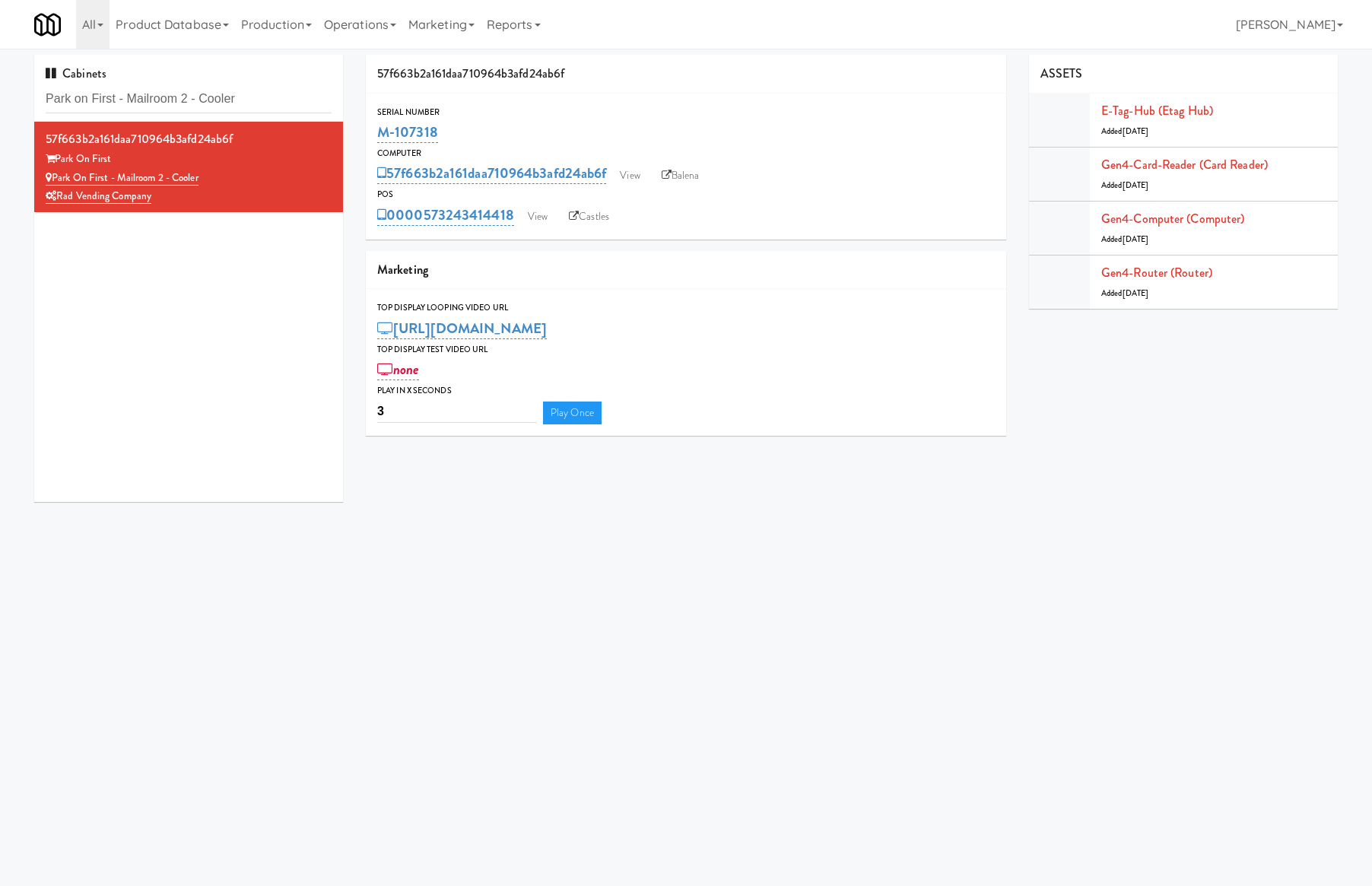
click at [289, 834] on body "Okay Okay Select date: previous 2025-Aug next Su Mo Tu We Th Fr Sa 27 28 29 30 …" at bounding box center [686, 492] width 1372 height 886
click at [232, 104] on input "Park on First - Mailroom 2 - Cooler" at bounding box center [188, 99] width 286 height 28
drag, startPoint x: 190, startPoint y: 824, endPoint x: 199, endPoint y: 824, distance: 9.0
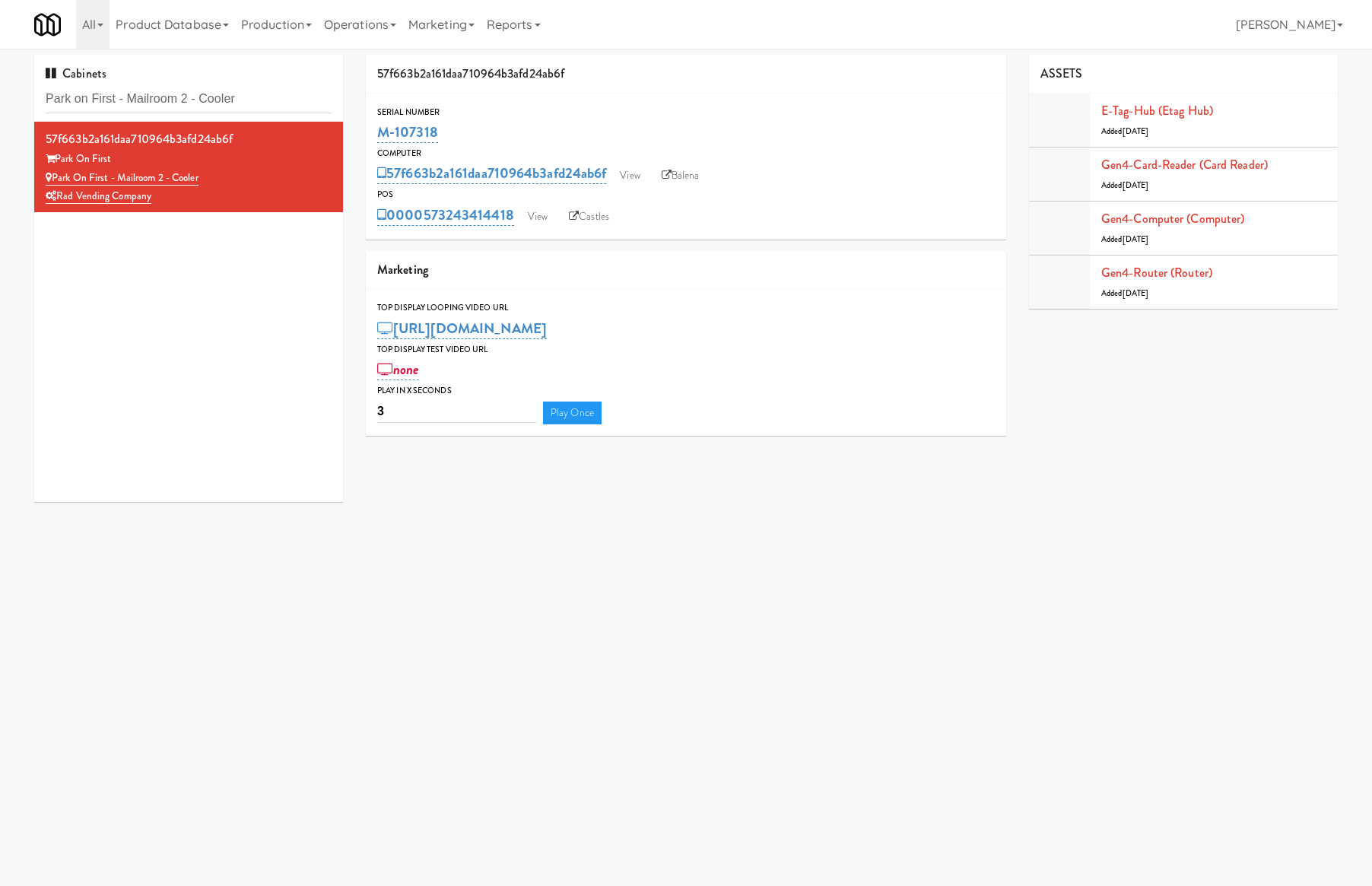
click at [198, 825] on body "Okay Okay Select date: previous 2025-Aug next Su Mo Tu We Th Fr Sa 27 28 29 30 …" at bounding box center [686, 492] width 1372 height 886
click at [1349, 608] on body "Okay Okay Select date: previous 2025-Aug next Su Mo Tu We Th Fr Sa 27 28 29 30 …" at bounding box center [686, 492] width 1372 height 886
click at [20, 327] on div "Cabinets Park on First - Mailroom 2 - Cooler 57f663b2a161daa710964b3afd24ab6f P…" at bounding box center [686, 284] width 1372 height 459
click at [242, 104] on input "Park on First - Mailroom 2 - Cooler" at bounding box center [188, 99] width 286 height 28
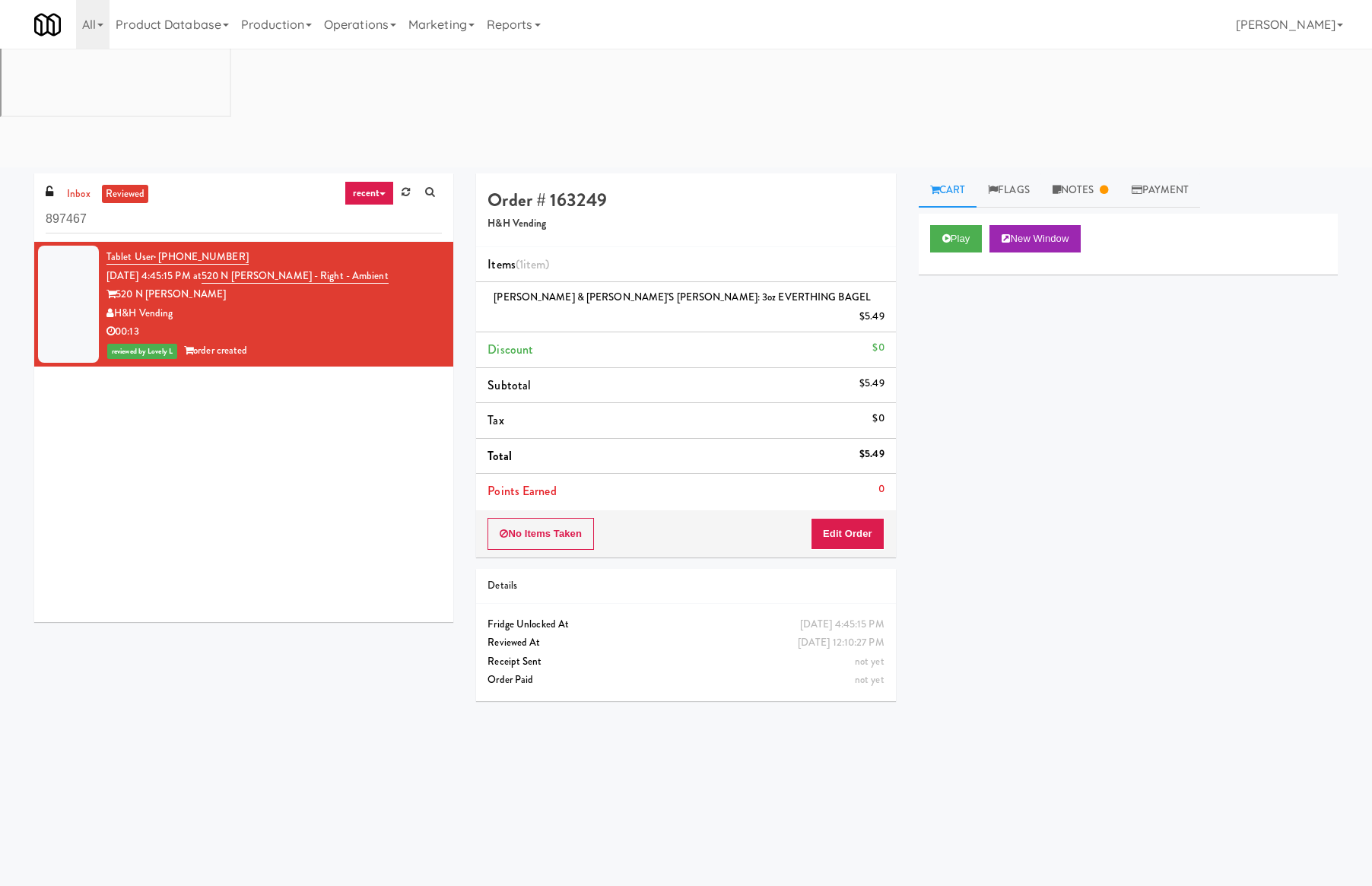
click at [799, 40] on div "All 325 Vending https://classic.micromart.com/vision-orders/897467?operator_id=…" at bounding box center [686, 24] width 1304 height 49
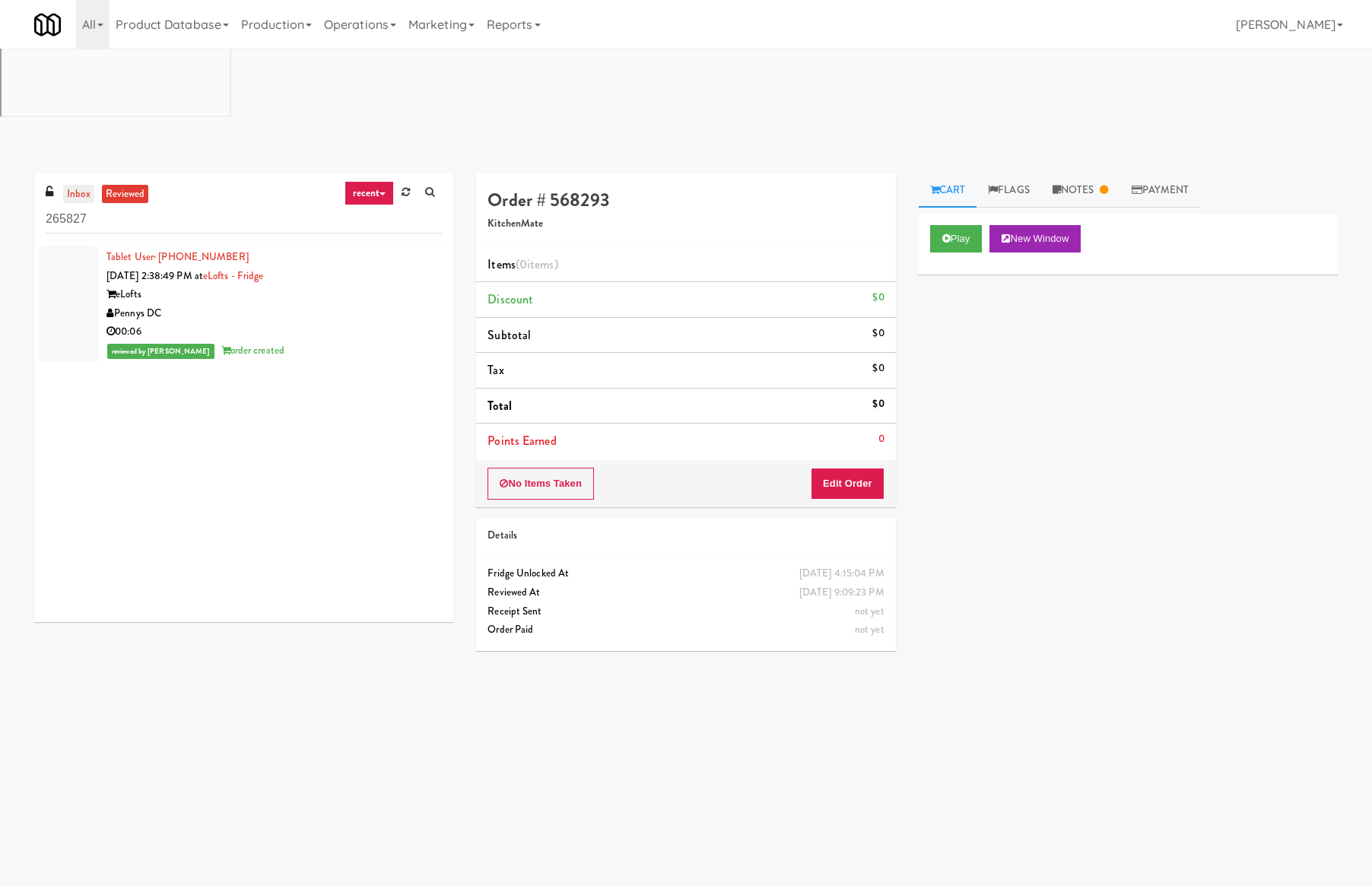
click at [63, 185] on link "inbox" at bounding box center [79, 194] width 31 height 19
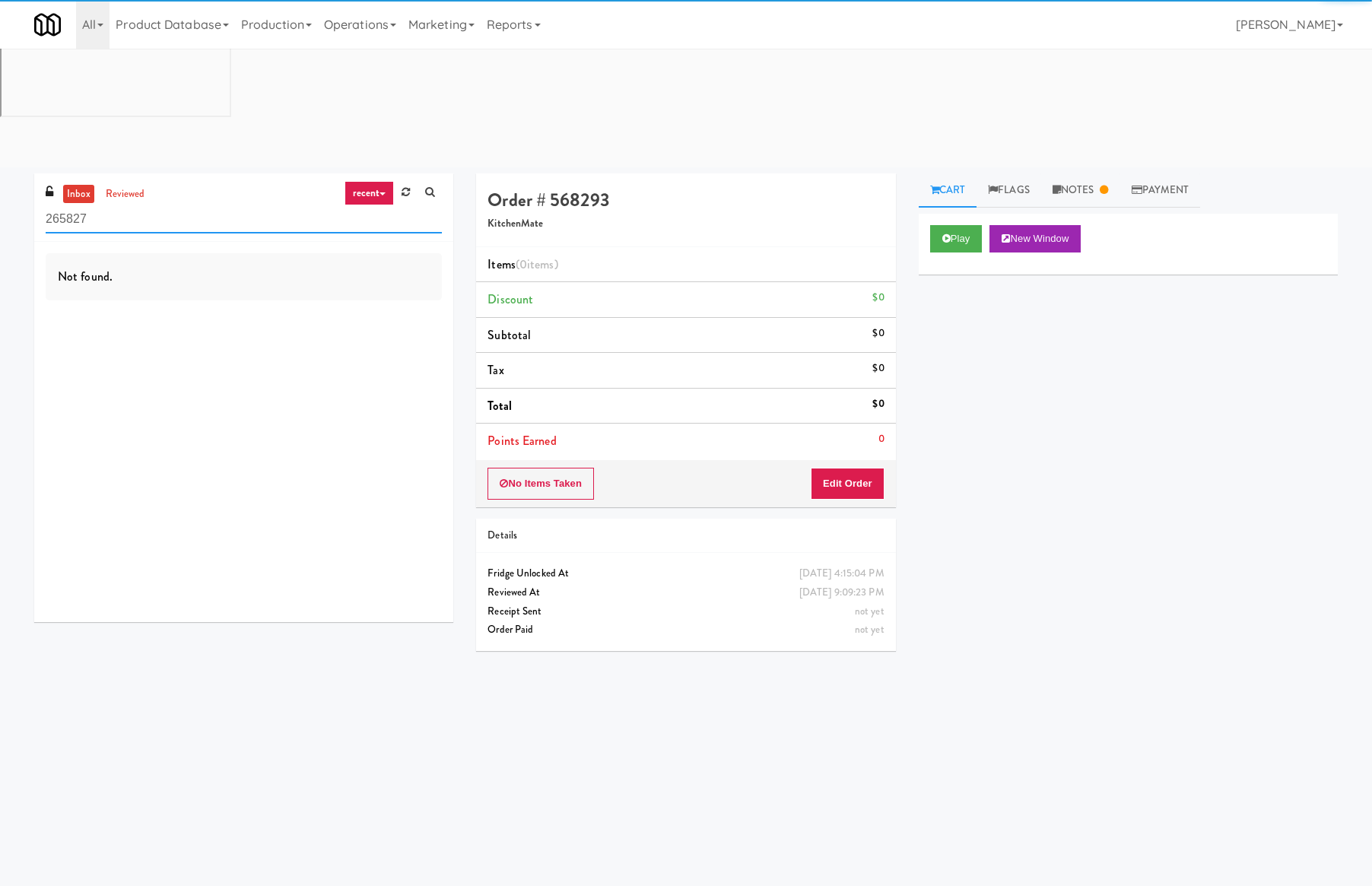
click at [102, 206] on input "265827" at bounding box center [244, 220] width 396 height 28
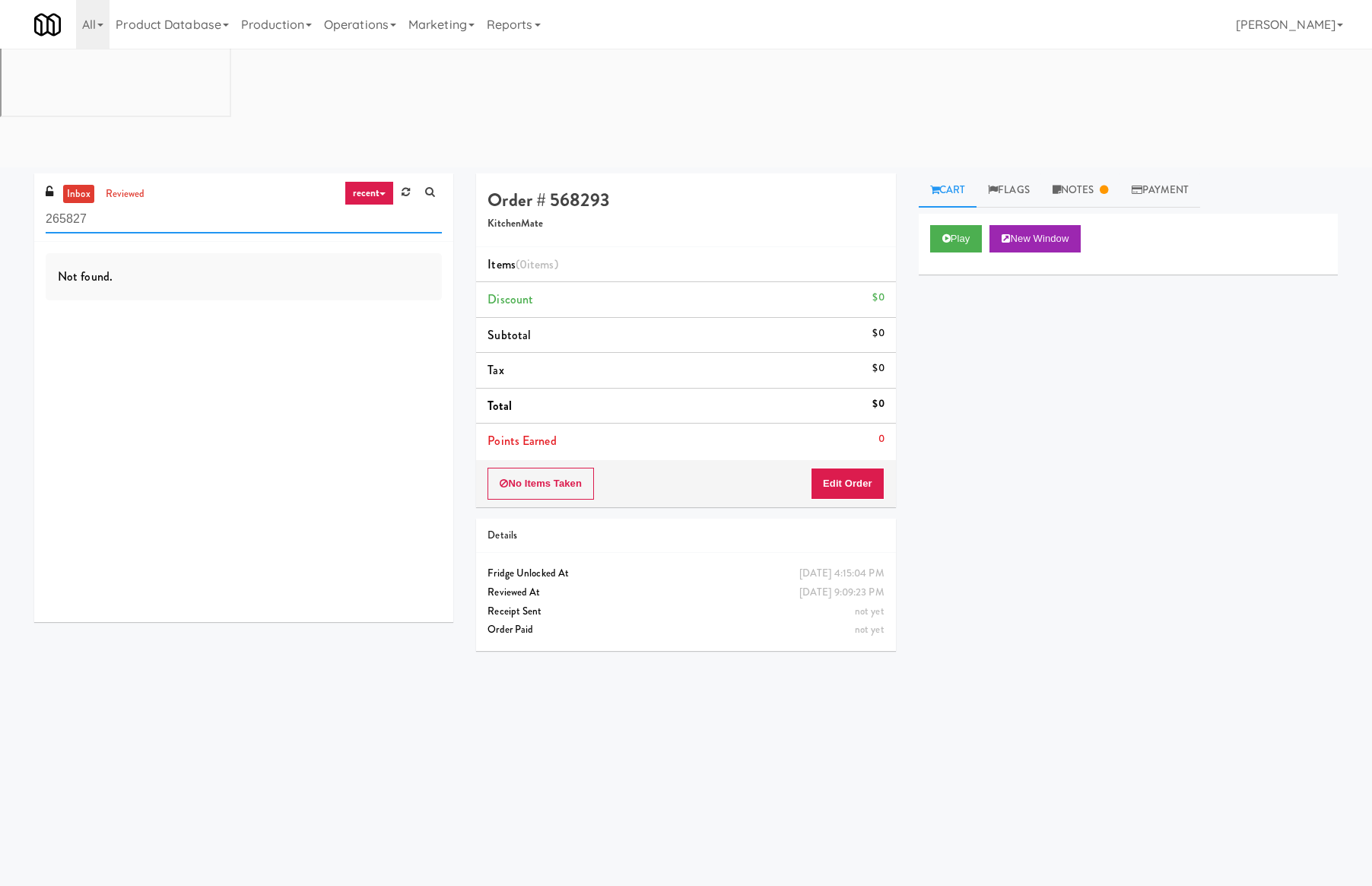
paste input "34401"
type input "234401"
click at [357, 181] on link "recent" at bounding box center [369, 193] width 51 height 24
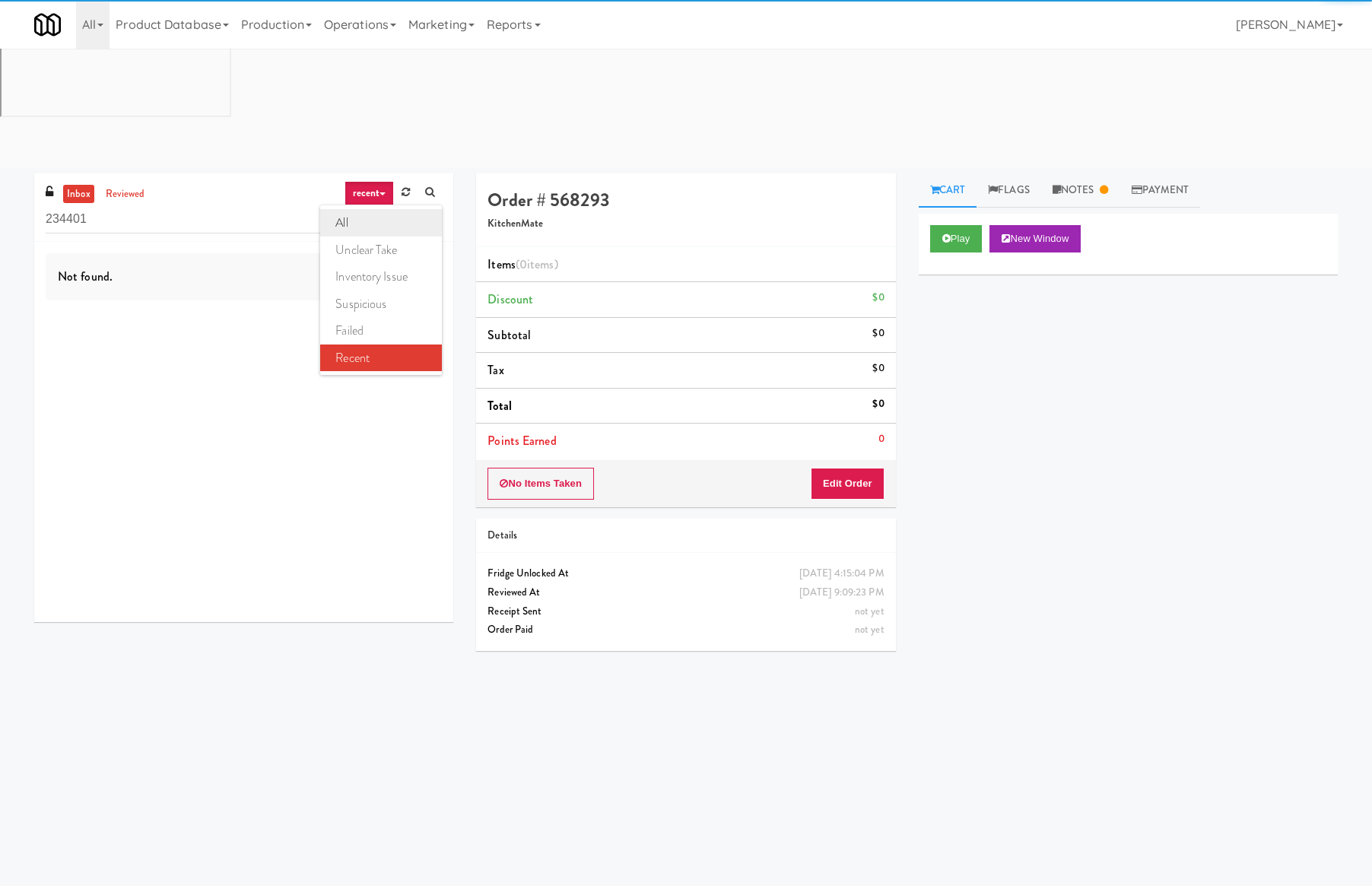
click at [369, 210] on link "all" at bounding box center [381, 223] width 121 height 28
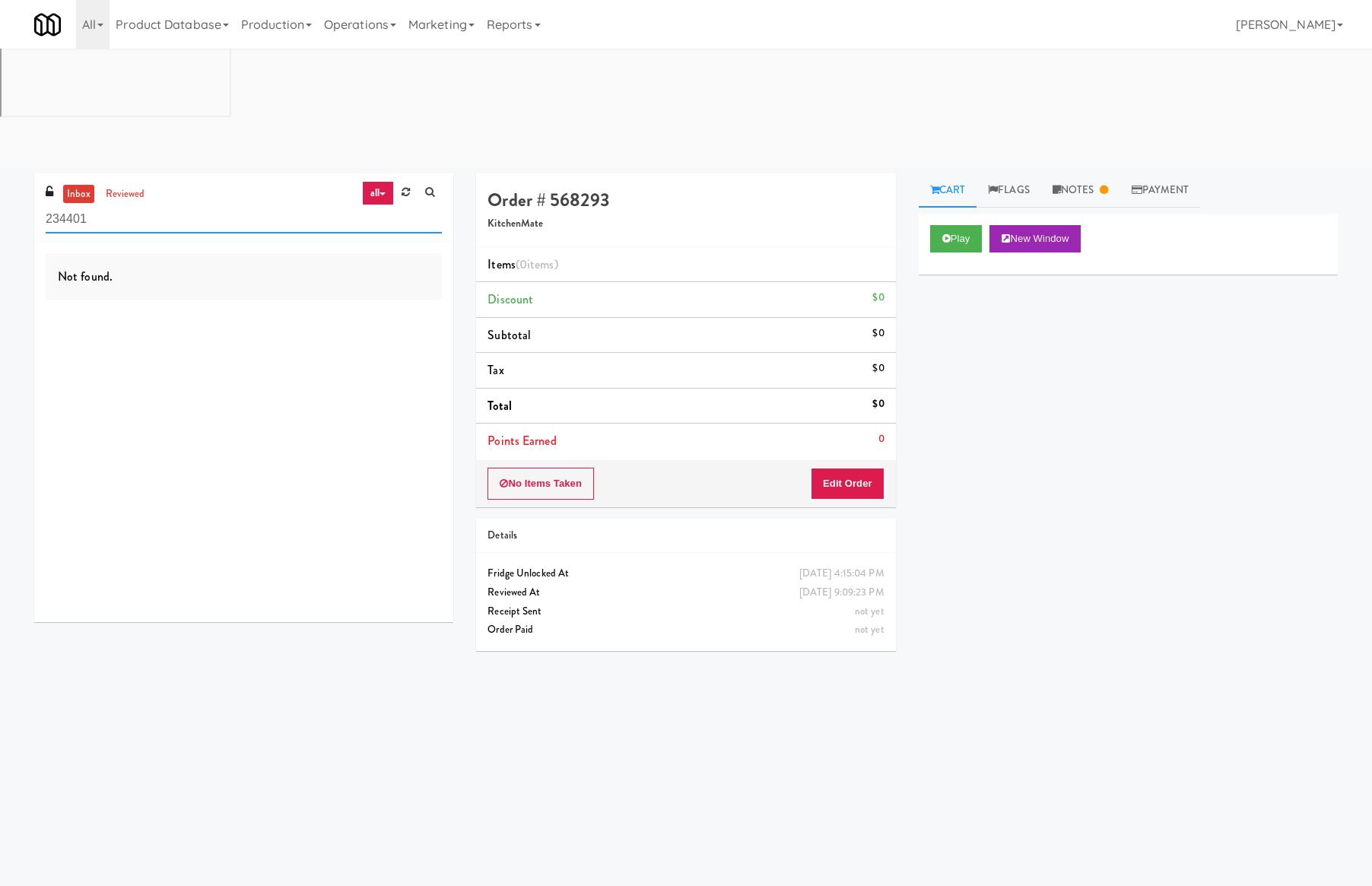
click at [289, 206] on input "234401" at bounding box center [244, 220] width 396 height 28
type input "803610"
click at [424, 403] on div "Not found." at bounding box center [244, 432] width 419 height 381
click at [1032, 174] on link "Flags" at bounding box center [1016, 190] width 79 height 34
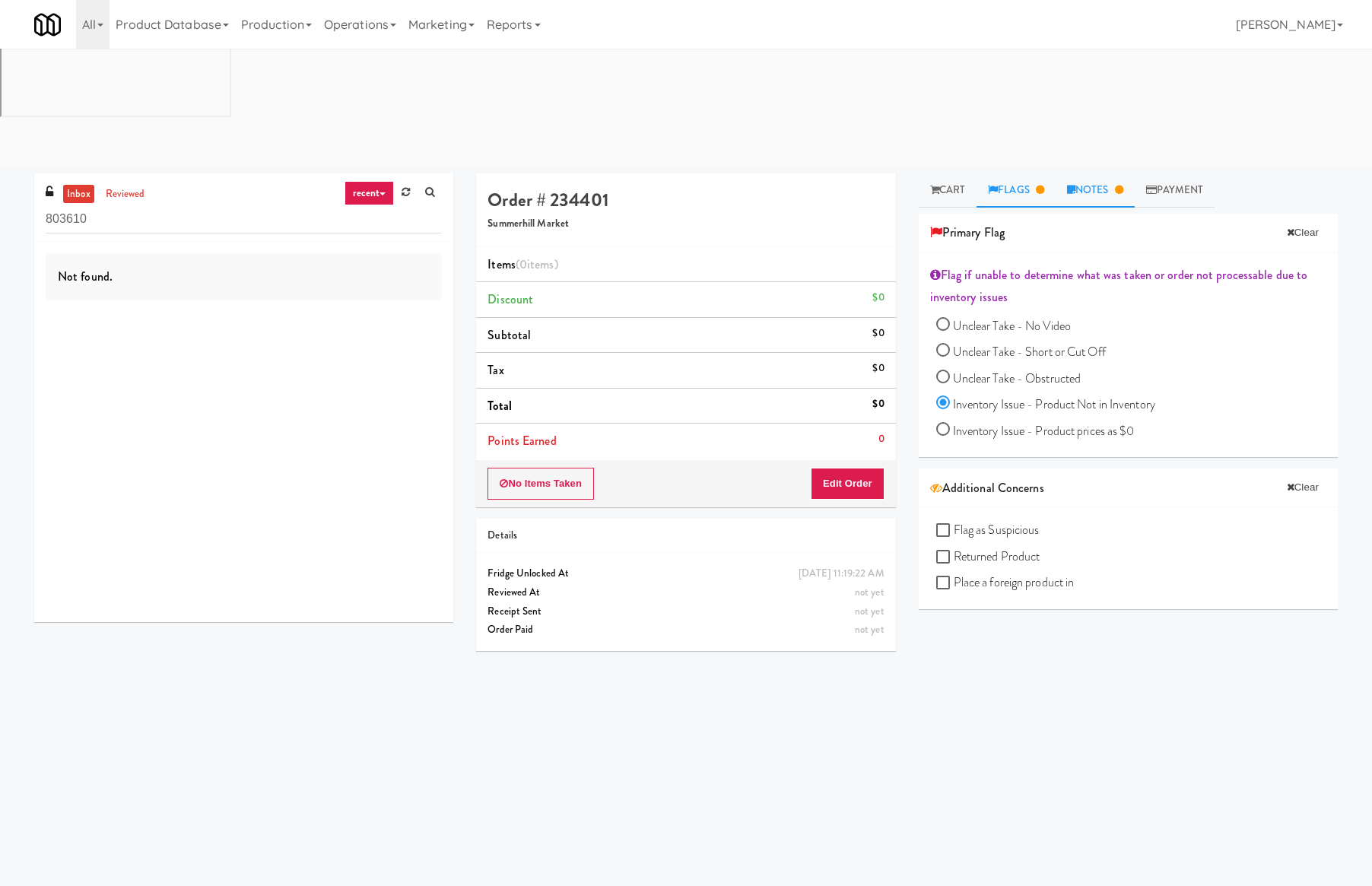
click at [1069, 174] on link "Notes" at bounding box center [1095, 190] width 79 height 34
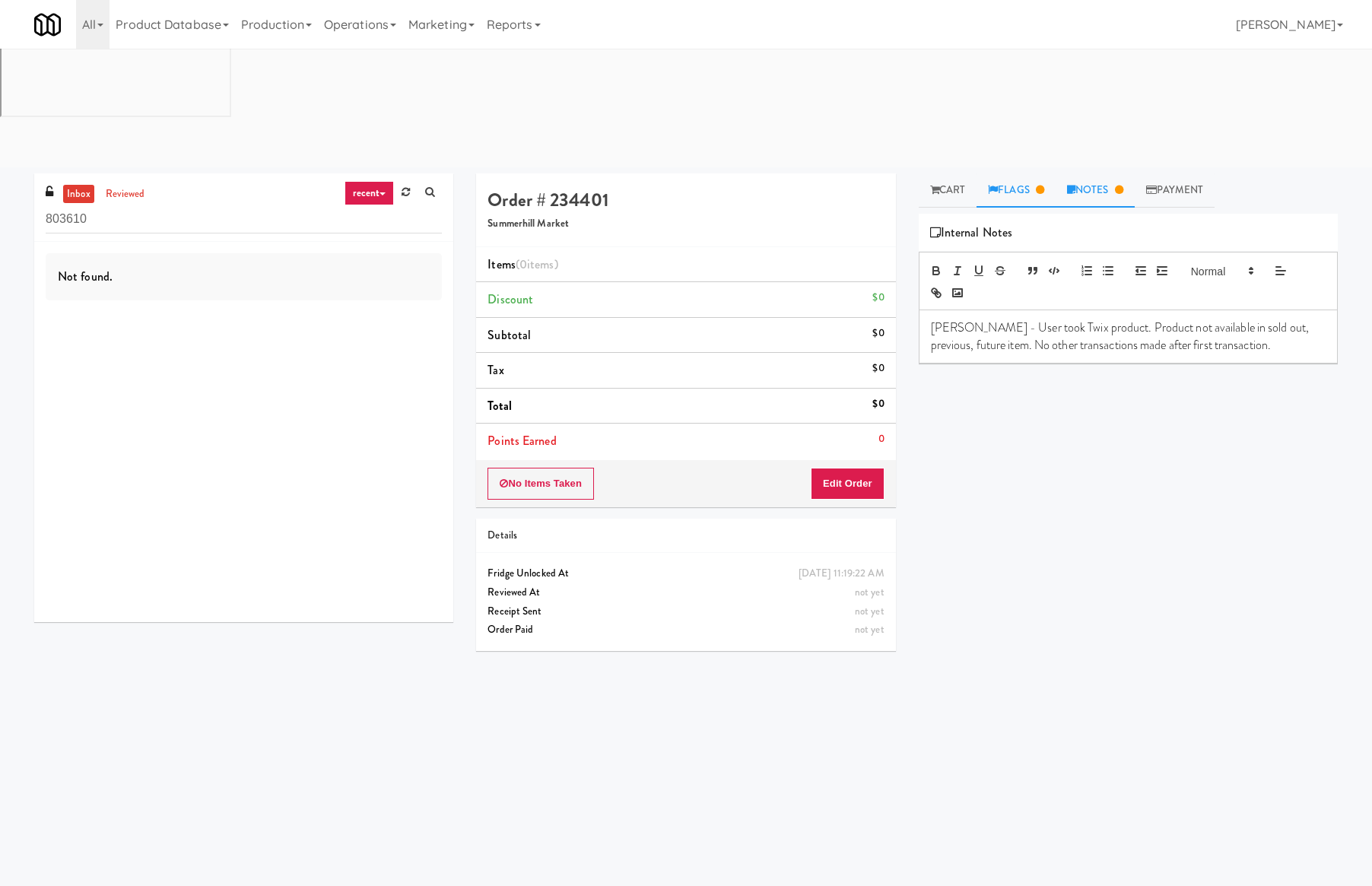
click at [1040, 185] on icon at bounding box center [1039, 189] width 8 height 10
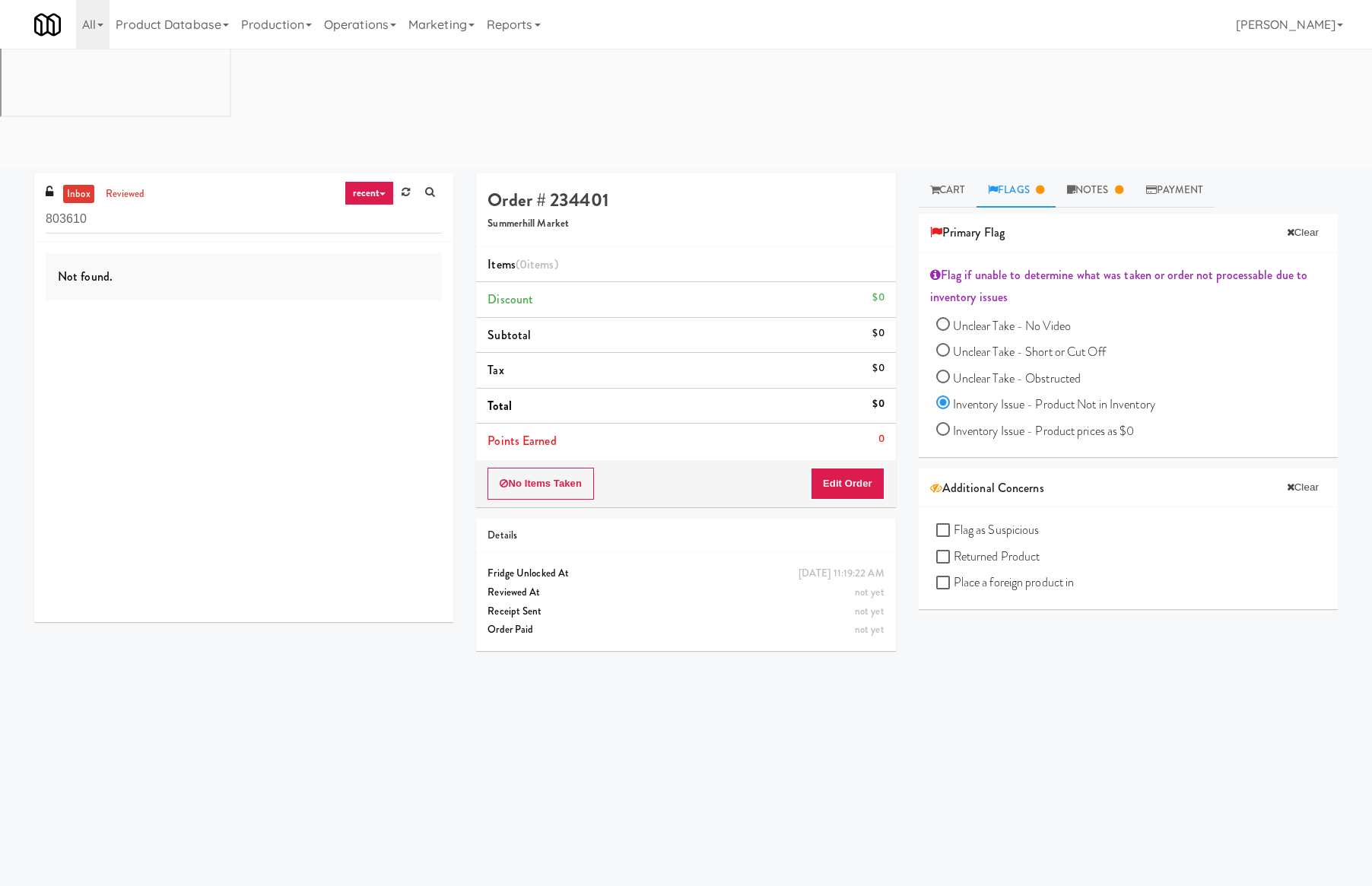
click at [353, 242] on div "Not found." at bounding box center [244, 432] width 419 height 381
click at [1282, 222] on button "Clear" at bounding box center [1302, 233] width 47 height 23
radio input "false"
click at [912, 19] on div "All 325 Vending https://classic.micromart.com/vision-orders/803610?operator_id=…" at bounding box center [686, 24] width 1304 height 49
click at [1095, 174] on link "Notes" at bounding box center [1081, 190] width 79 height 34
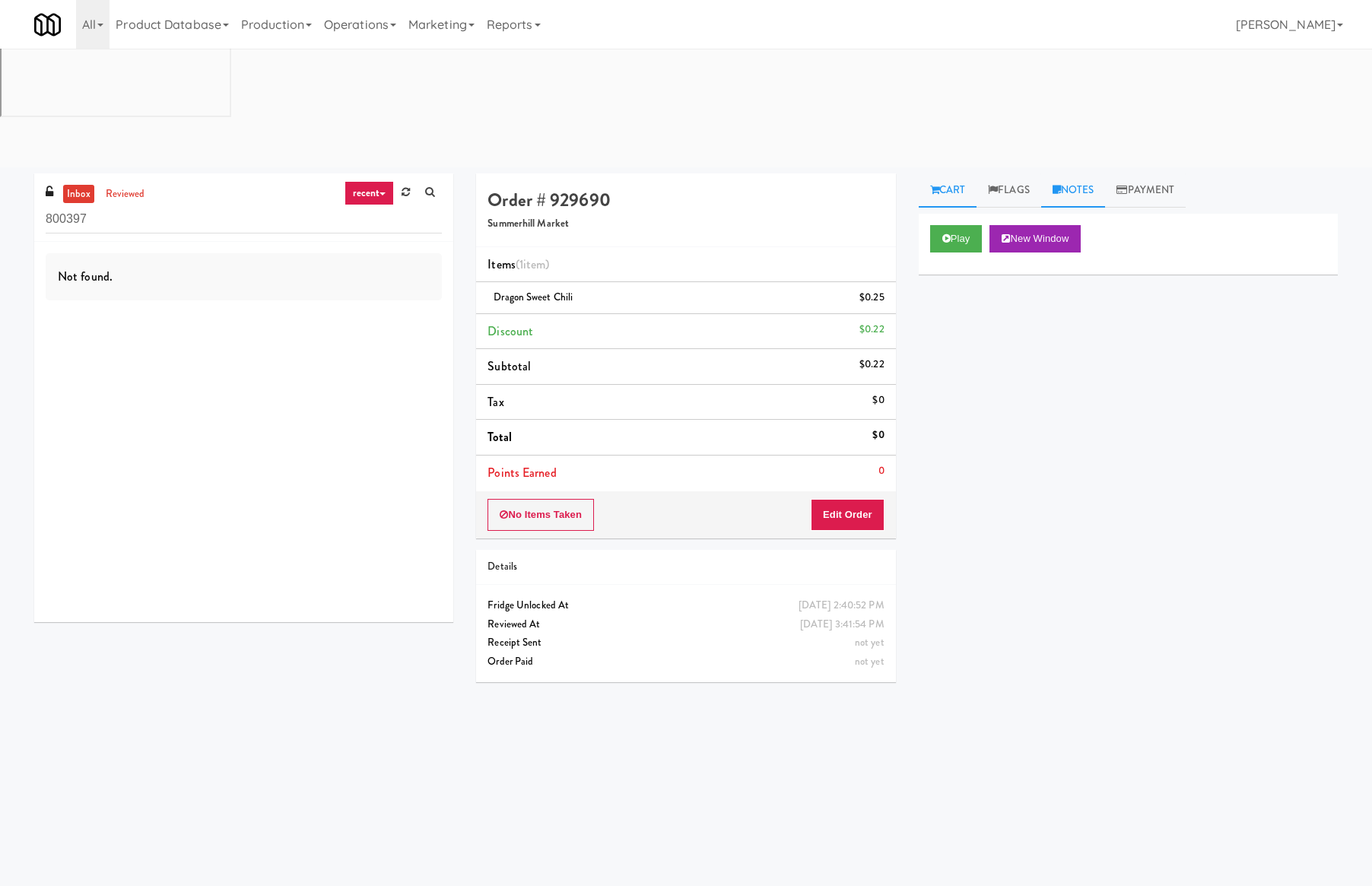
click at [1077, 174] on link "Notes" at bounding box center [1073, 190] width 64 height 34
drag, startPoint x: 789, startPoint y: 95, endPoint x: 840, endPoint y: 16, distance: 94.0
click at [788, 174] on div "Order # 929690 Summerhill Market" at bounding box center [686, 210] width 419 height 74
click at [1078, 174] on link "Notes" at bounding box center [1073, 190] width 64 height 34
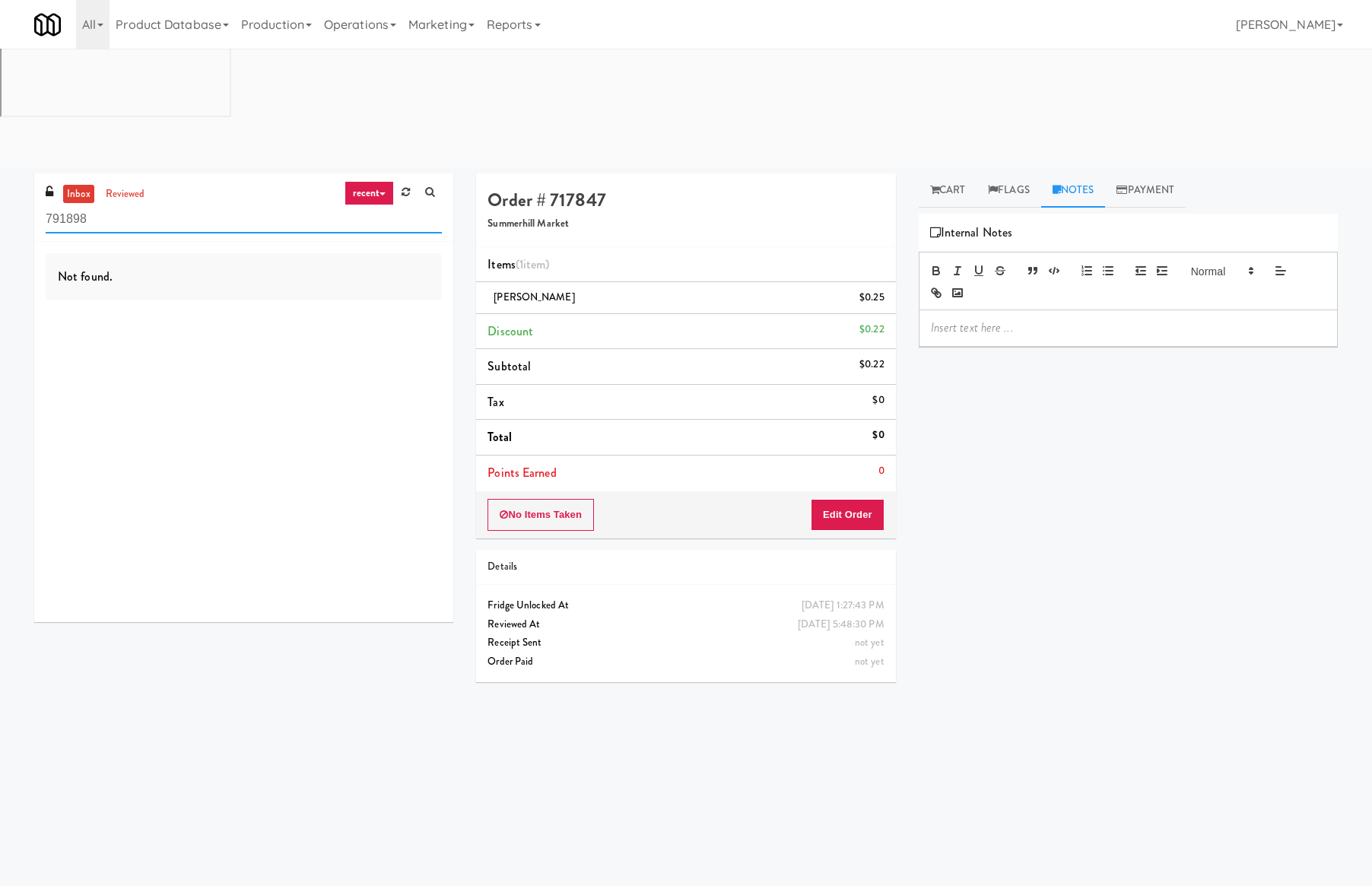
click at [163, 206] on input "791898" at bounding box center [244, 220] width 396 height 28
click at [165, 206] on input "791898" at bounding box center [244, 220] width 396 height 28
paste input "49450"
type input "494508"
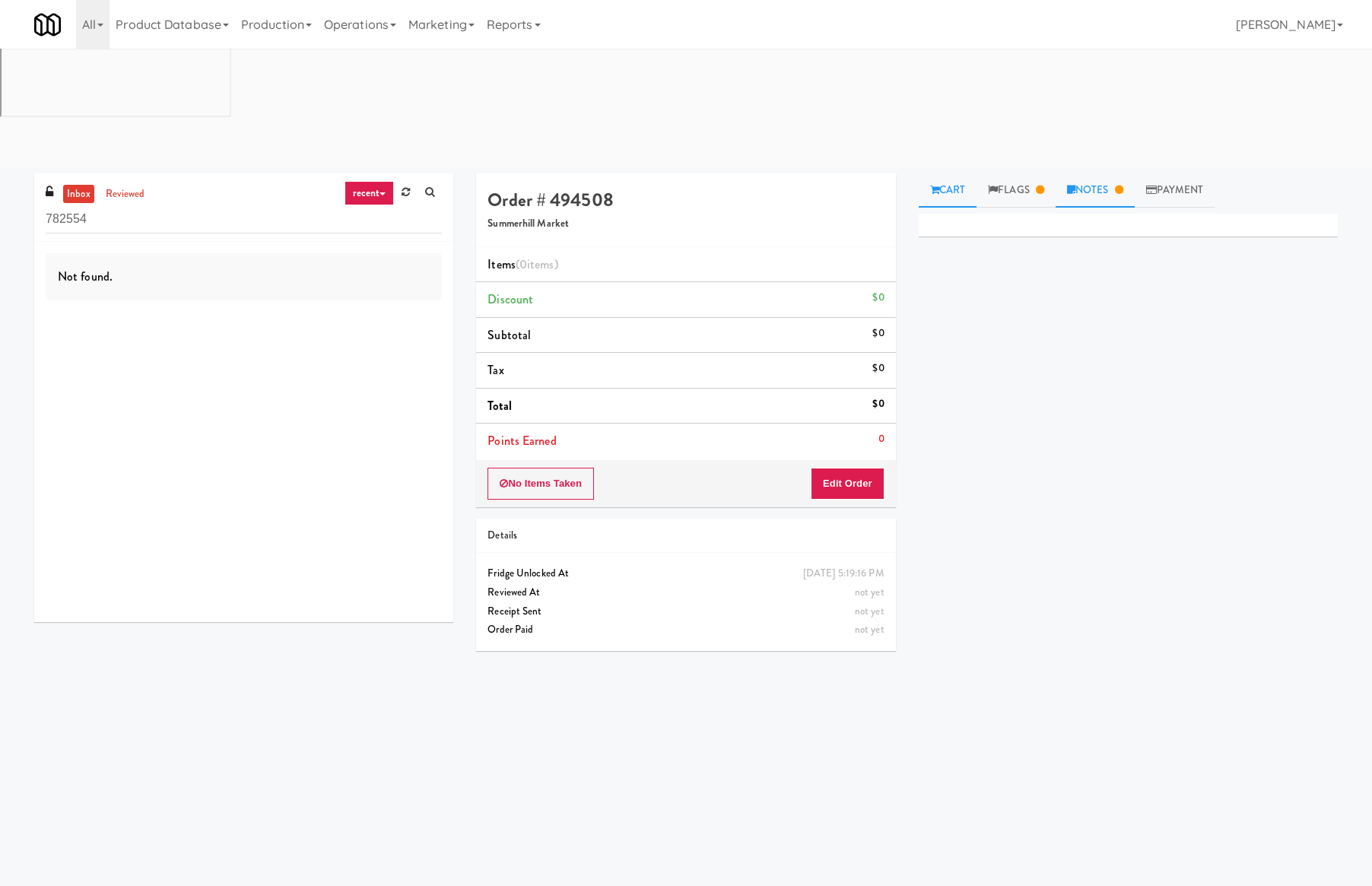
click at [1106, 174] on link "Notes" at bounding box center [1095, 190] width 79 height 34
click at [1018, 174] on link "Flags" at bounding box center [1016, 190] width 79 height 34
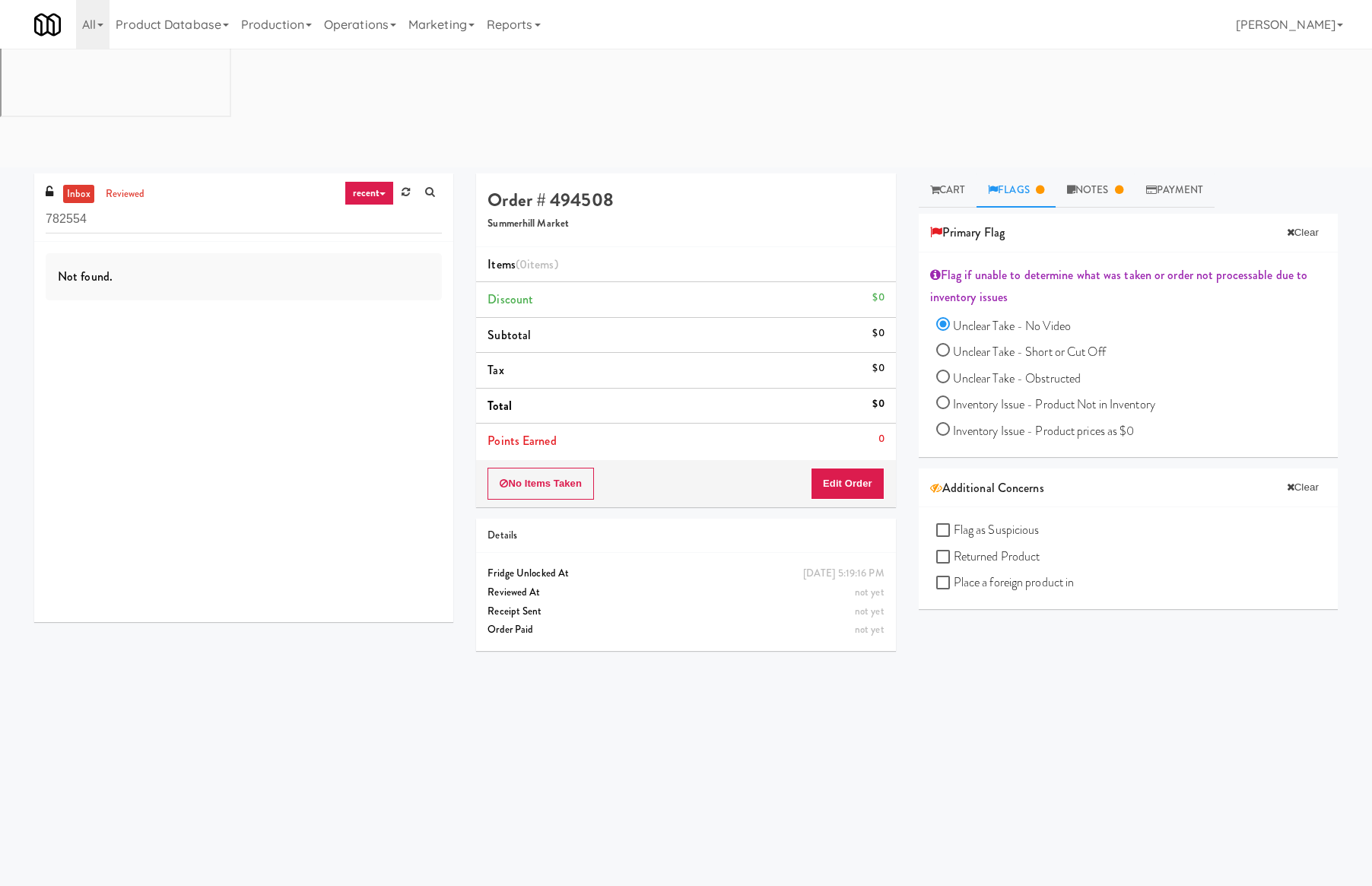
click at [731, 174] on div "Order # 494508 Summerhill Market" at bounding box center [686, 210] width 419 height 74
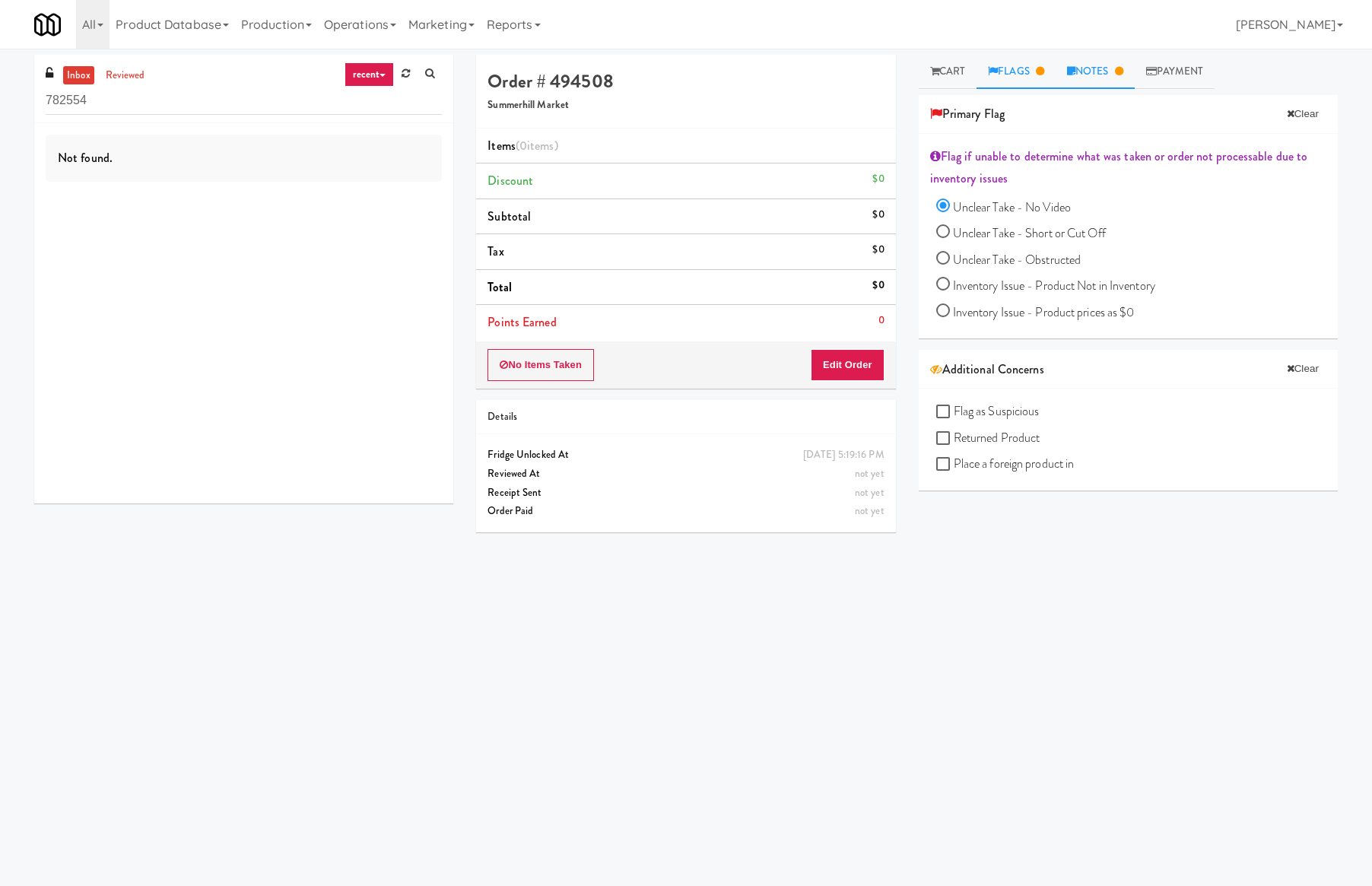
click at [1084, 71] on link "Notes" at bounding box center [1095, 72] width 79 height 34
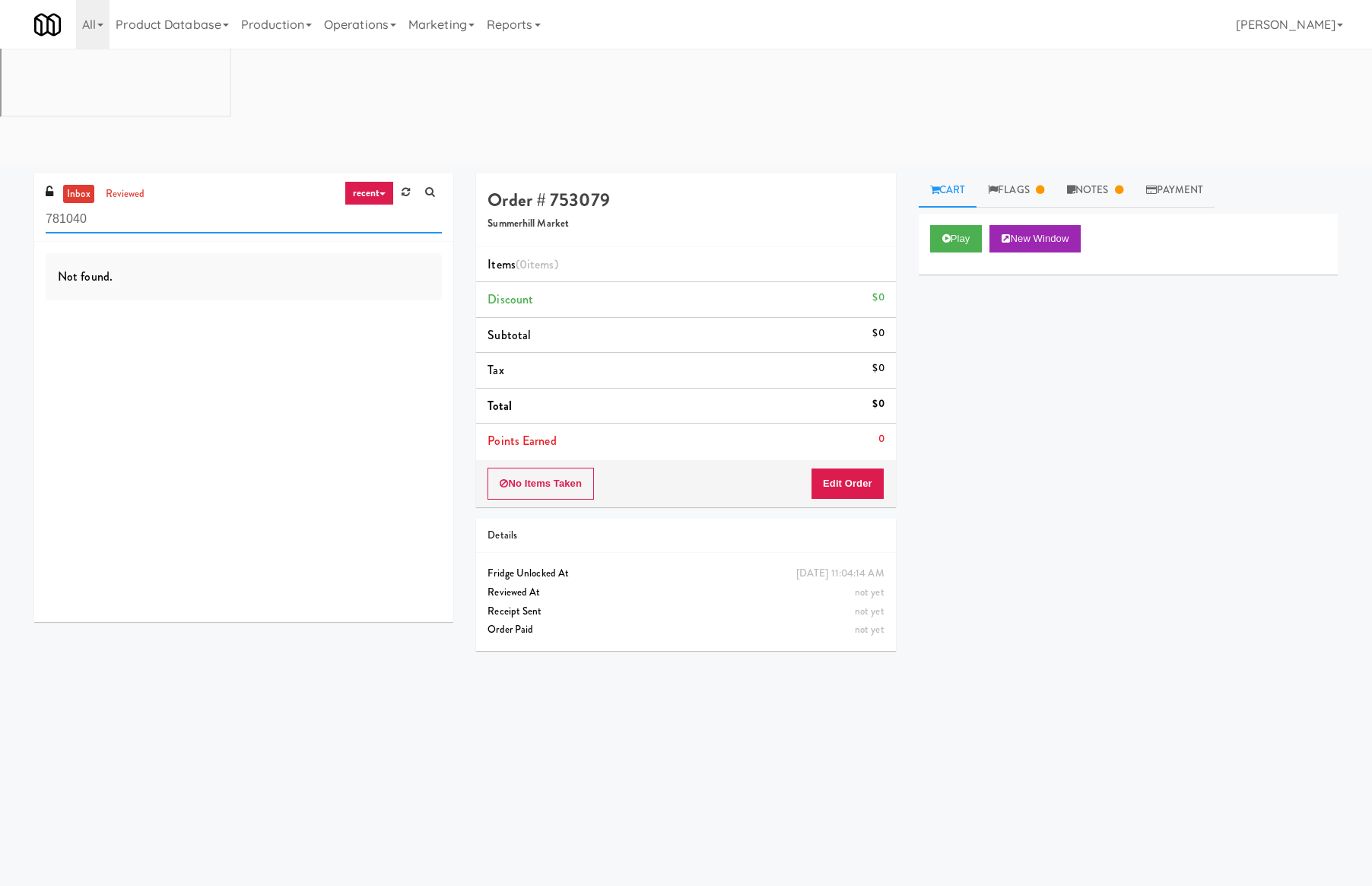
click at [229, 206] on input "781040" at bounding box center [244, 220] width 396 height 28
click at [1091, 174] on link "Notes" at bounding box center [1095, 190] width 79 height 34
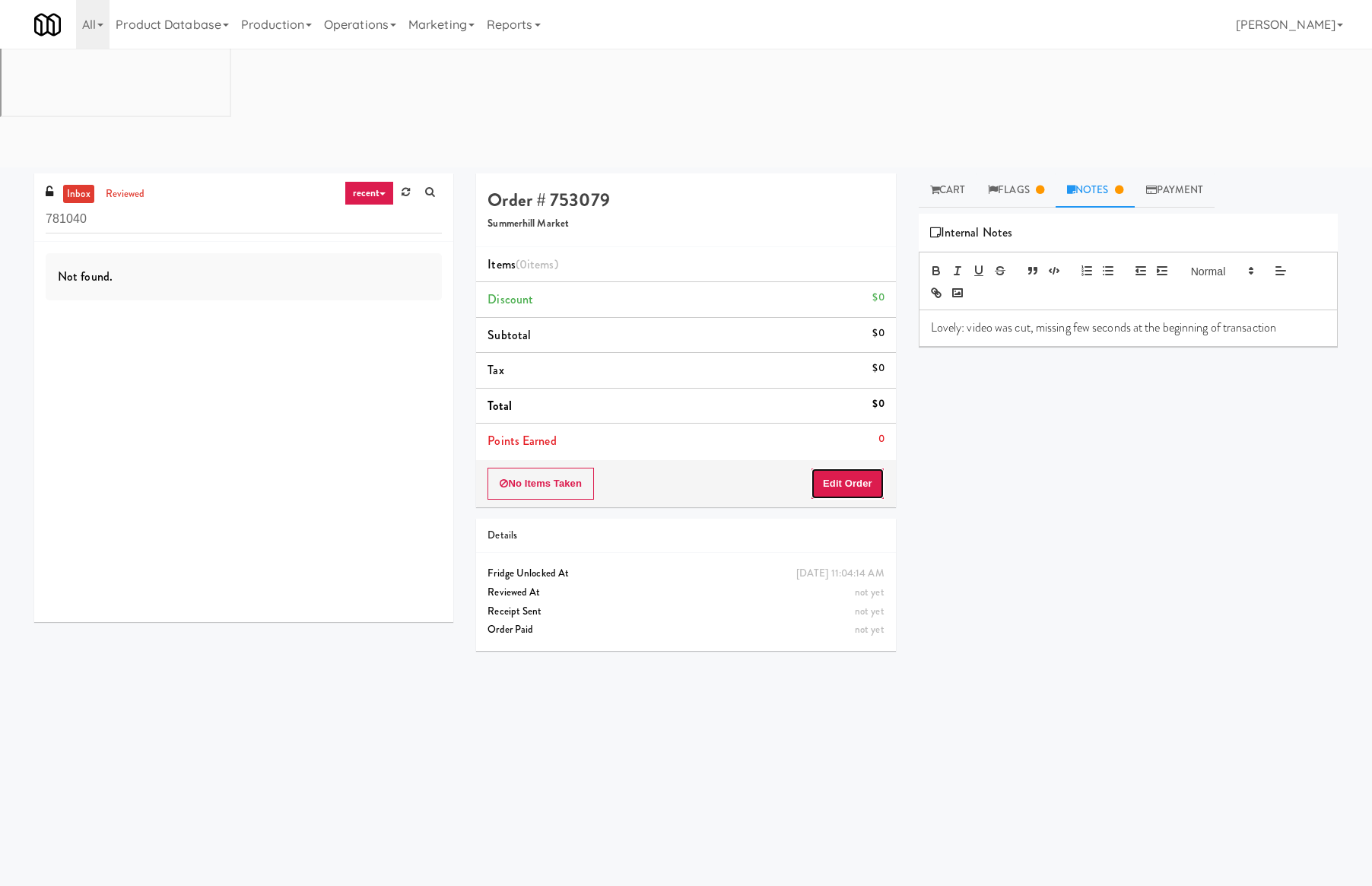
click at [858, 468] on button "Edit Order" at bounding box center [847, 483] width 74 height 32
click at [1003, 174] on link "Flags" at bounding box center [1016, 190] width 79 height 34
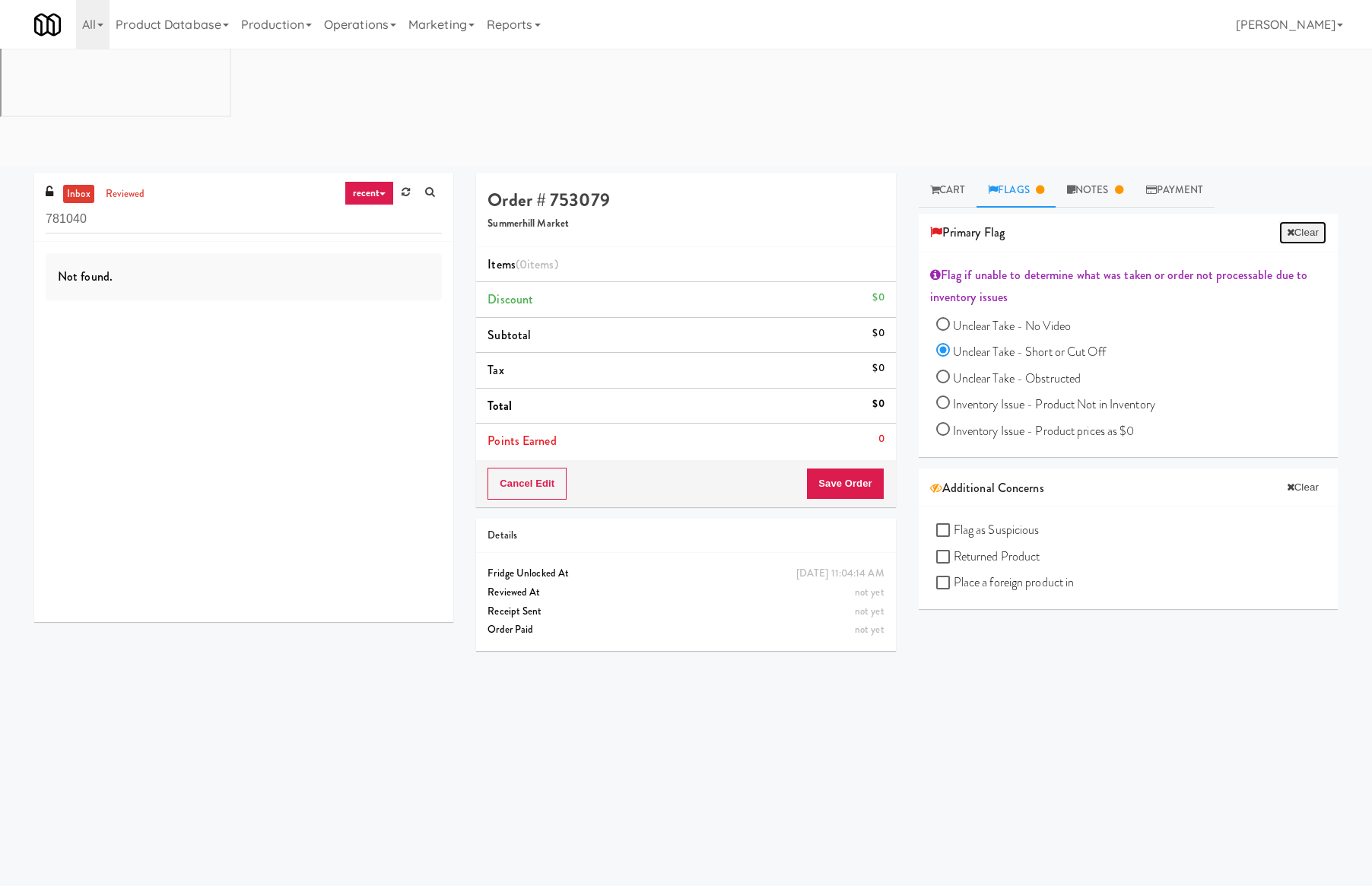
click at [1301, 222] on button "Clear" at bounding box center [1302, 233] width 47 height 23
radio input "false"
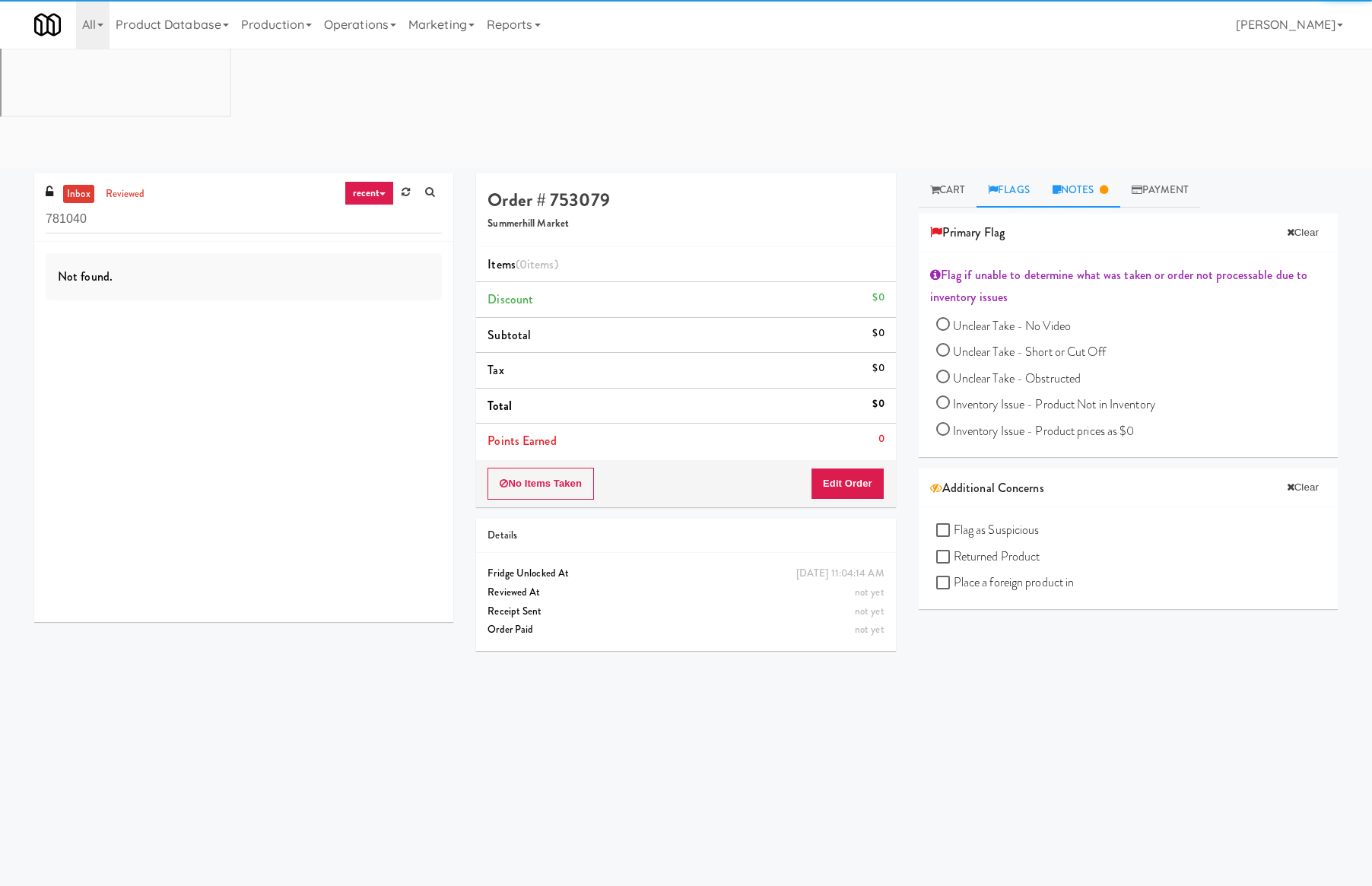
click at [1100, 174] on link "Notes" at bounding box center [1081, 190] width 79 height 34
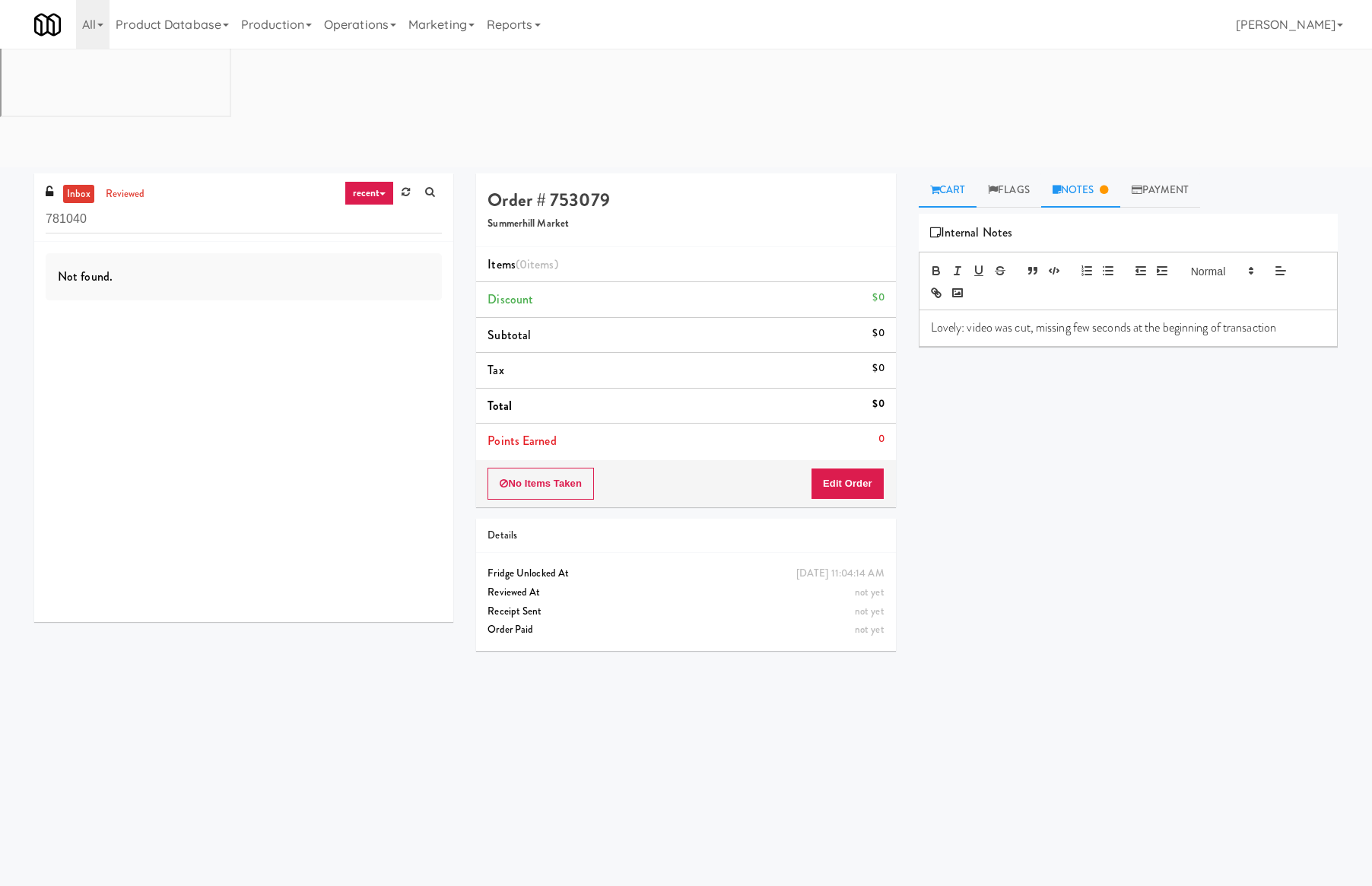
click at [952, 174] on link "Cart" at bounding box center [948, 190] width 59 height 34
click at [965, 214] on div "Play New Window" at bounding box center [1128, 244] width 419 height 61
click at [960, 225] on button "Play" at bounding box center [956, 239] width 52 height 28
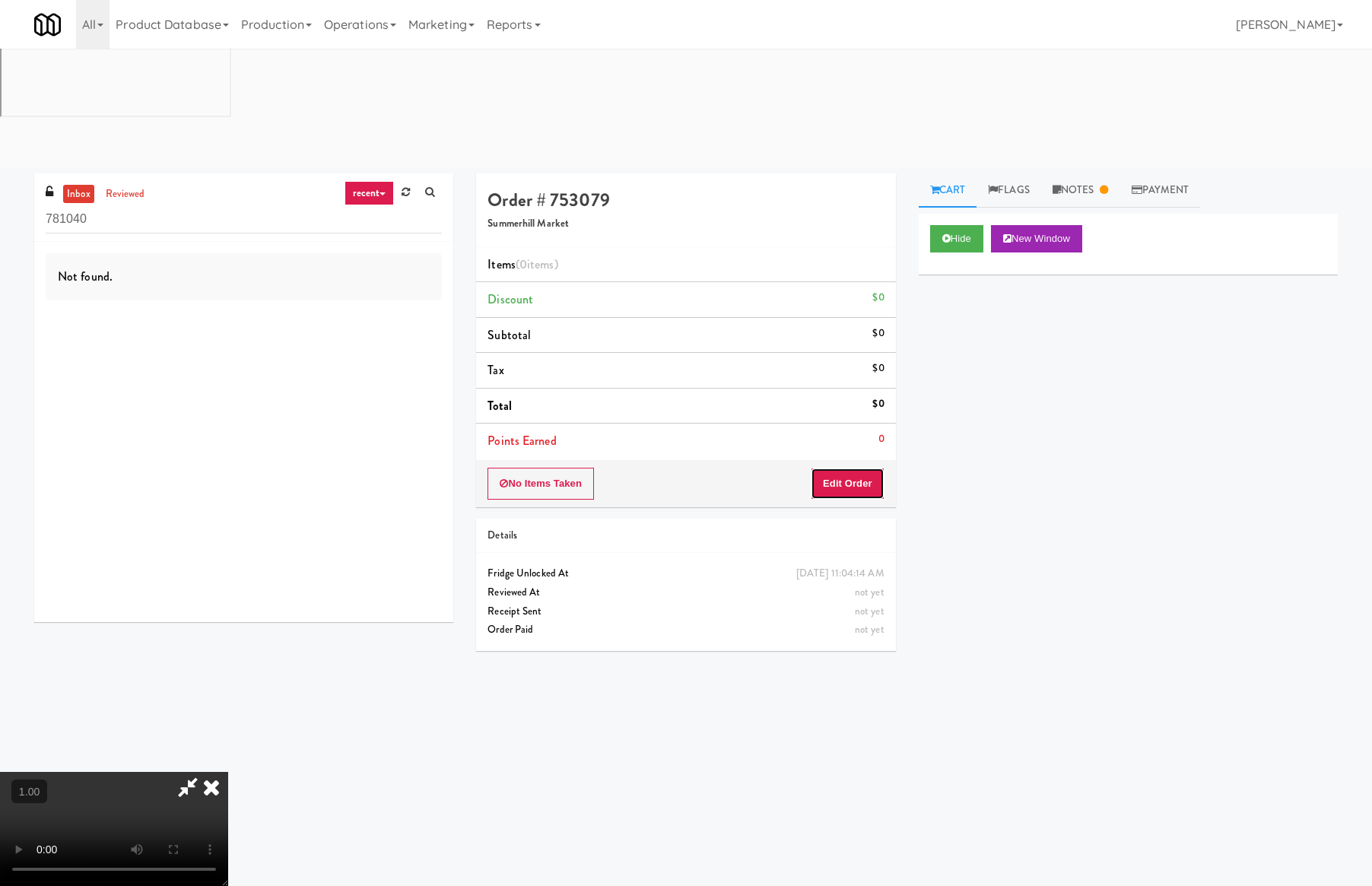
click at [862, 468] on button "Edit Order" at bounding box center [847, 483] width 74 height 32
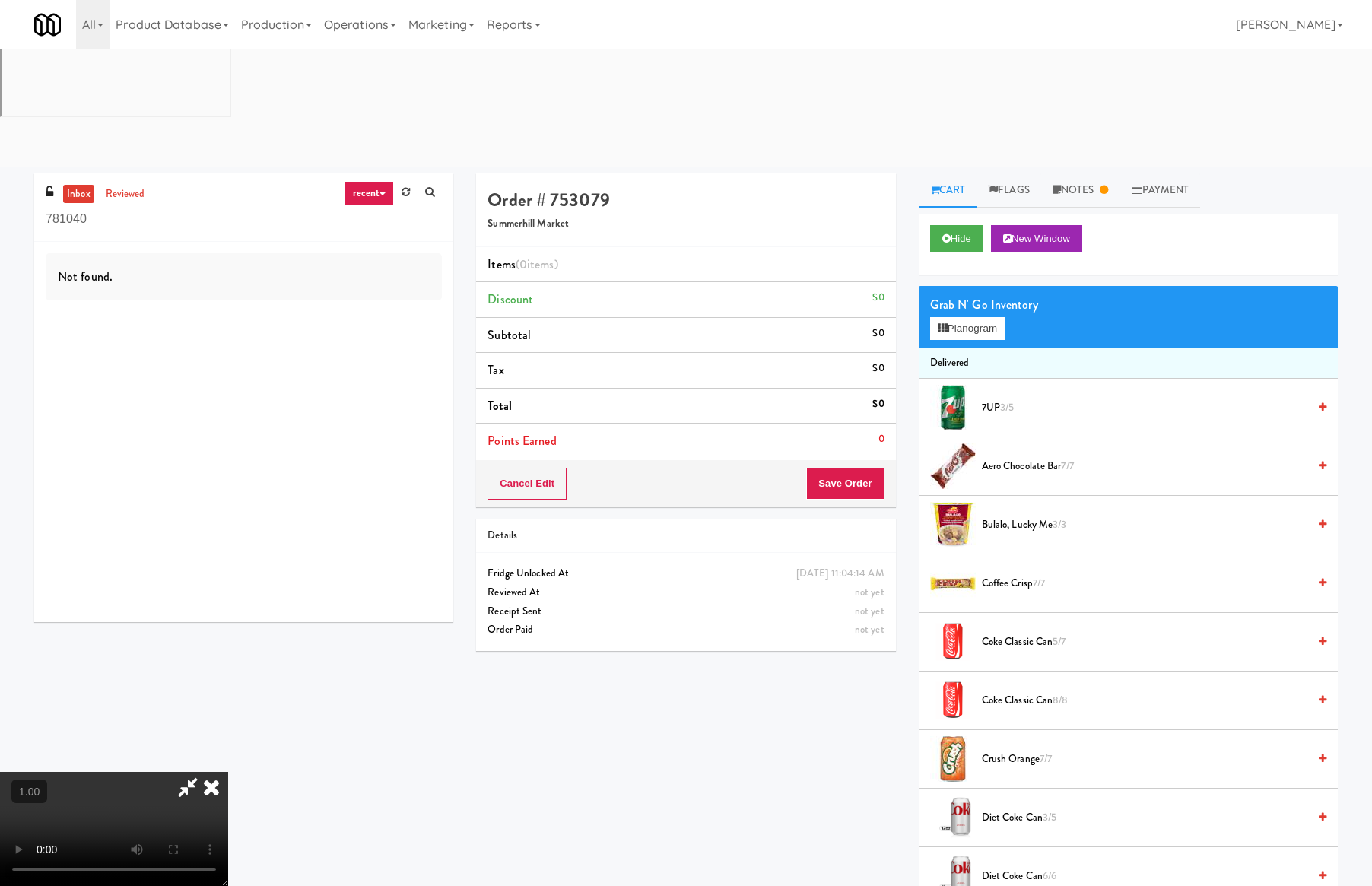
click at [228, 772] on video at bounding box center [114, 829] width 228 height 114
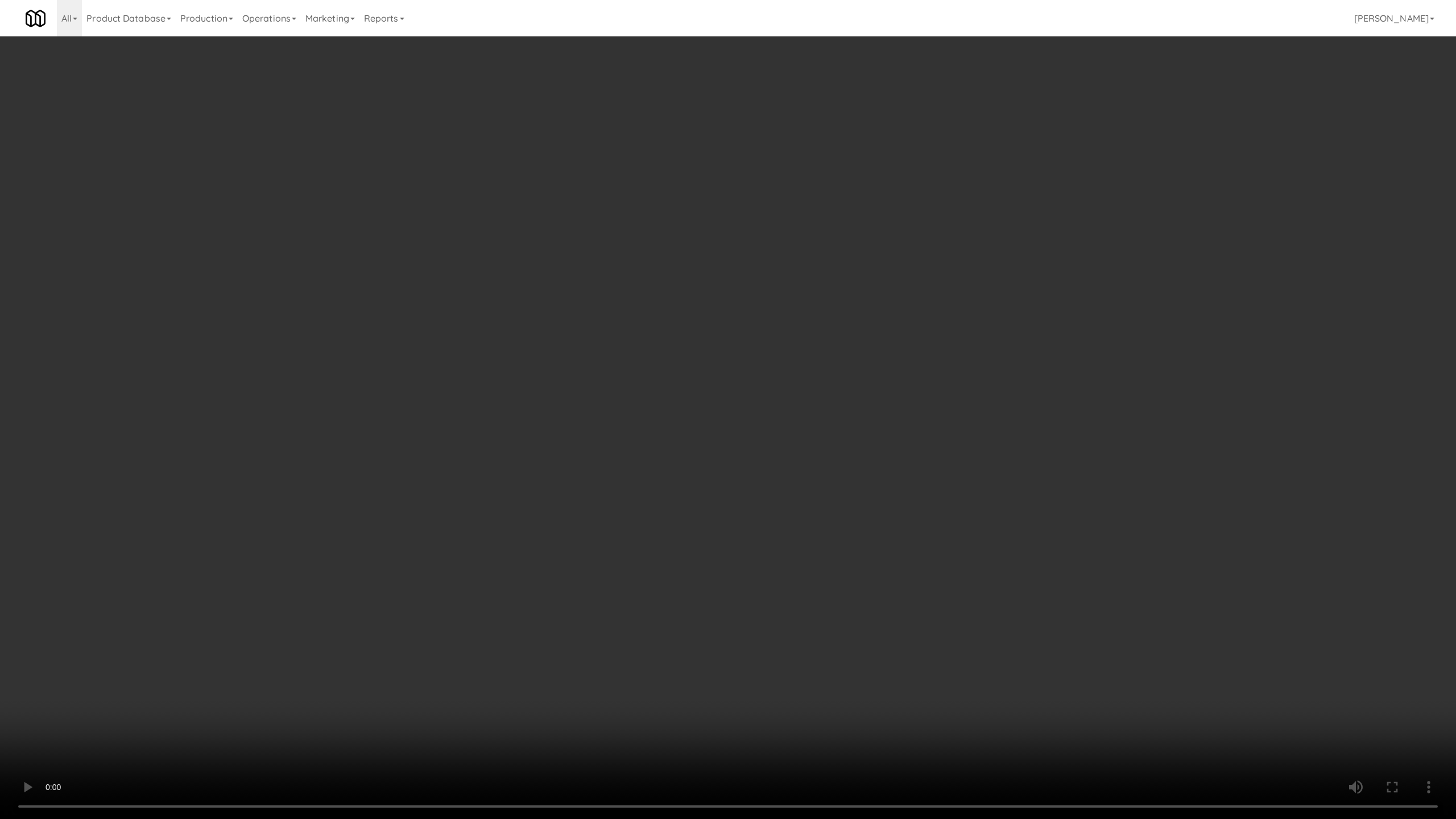
click at [310, 491] on video at bounding box center [728, 410] width 1456 height 819
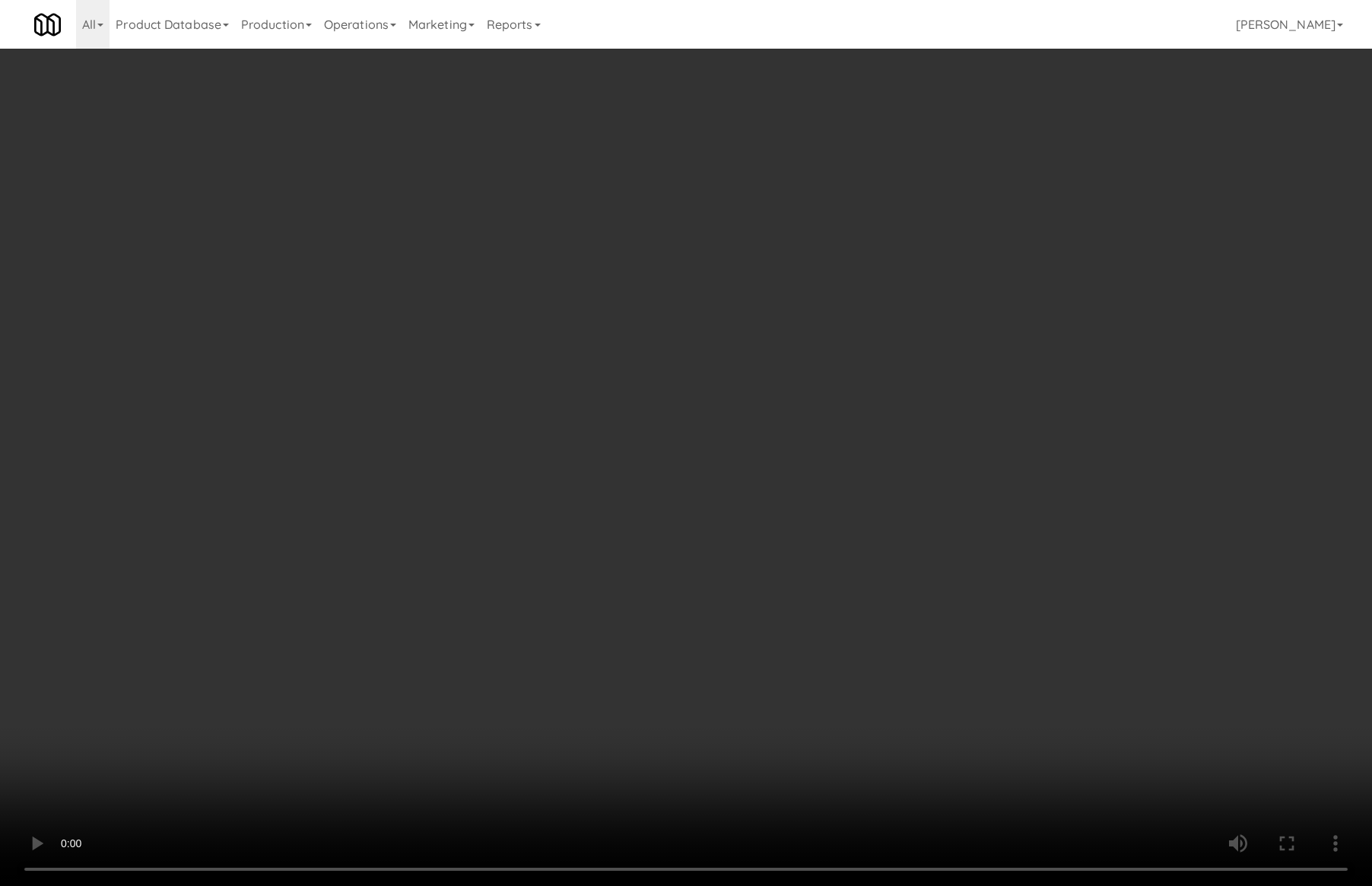
click at [560, 522] on video at bounding box center [686, 443] width 1372 height 886
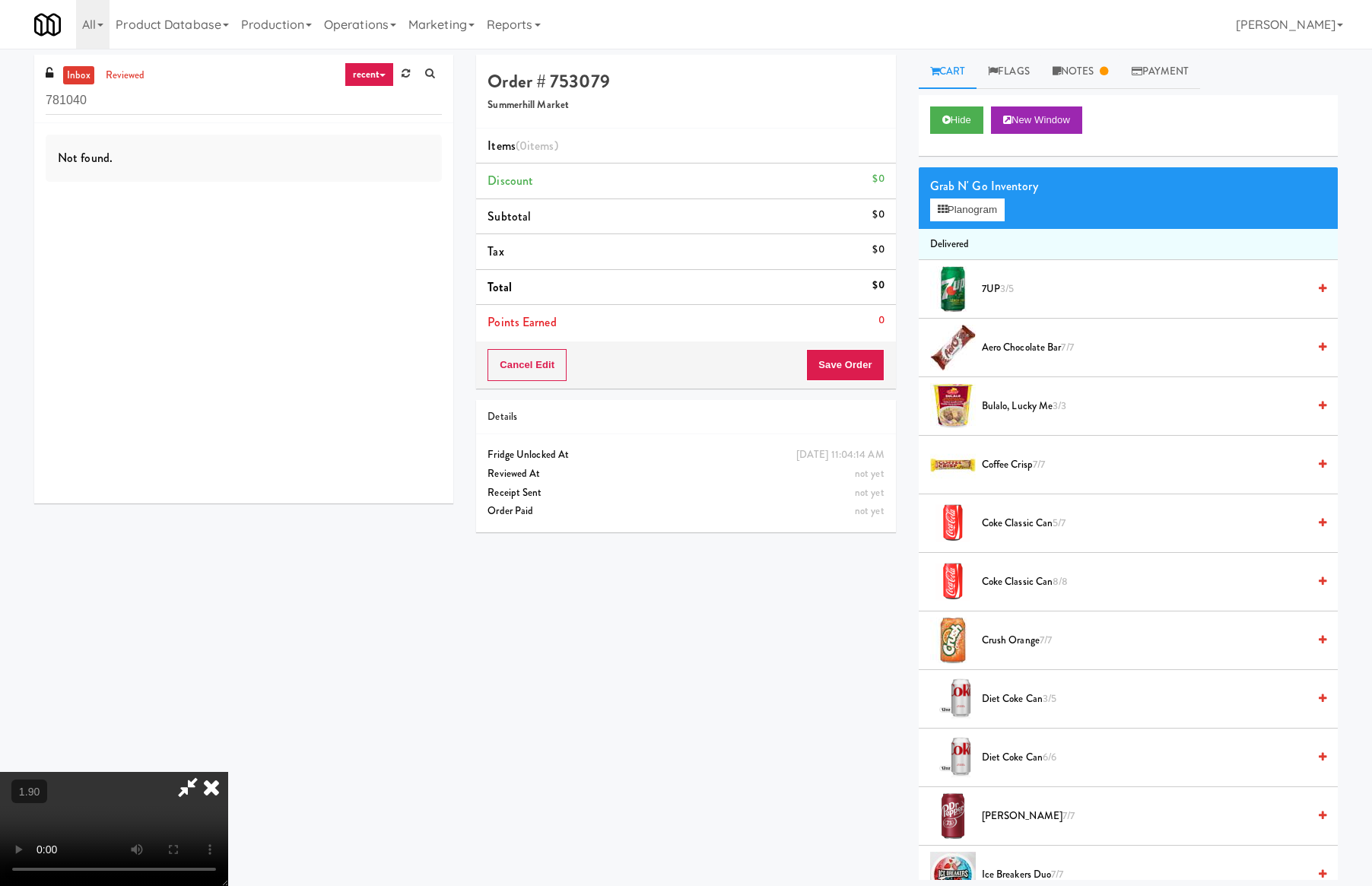
click at [228, 772] on video at bounding box center [114, 829] width 228 height 114
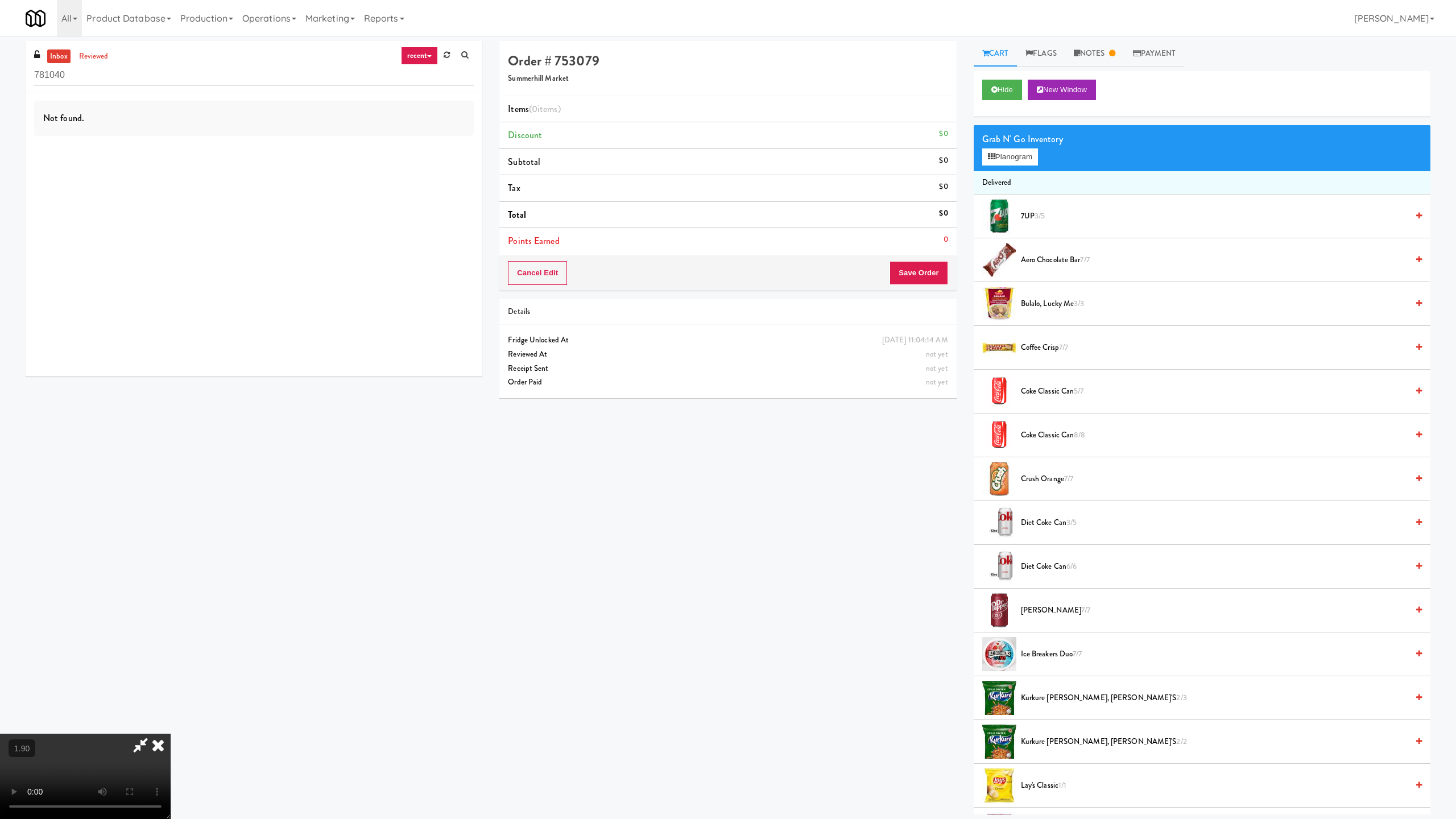
click at [170, 662] on video at bounding box center [85, 776] width 170 height 85
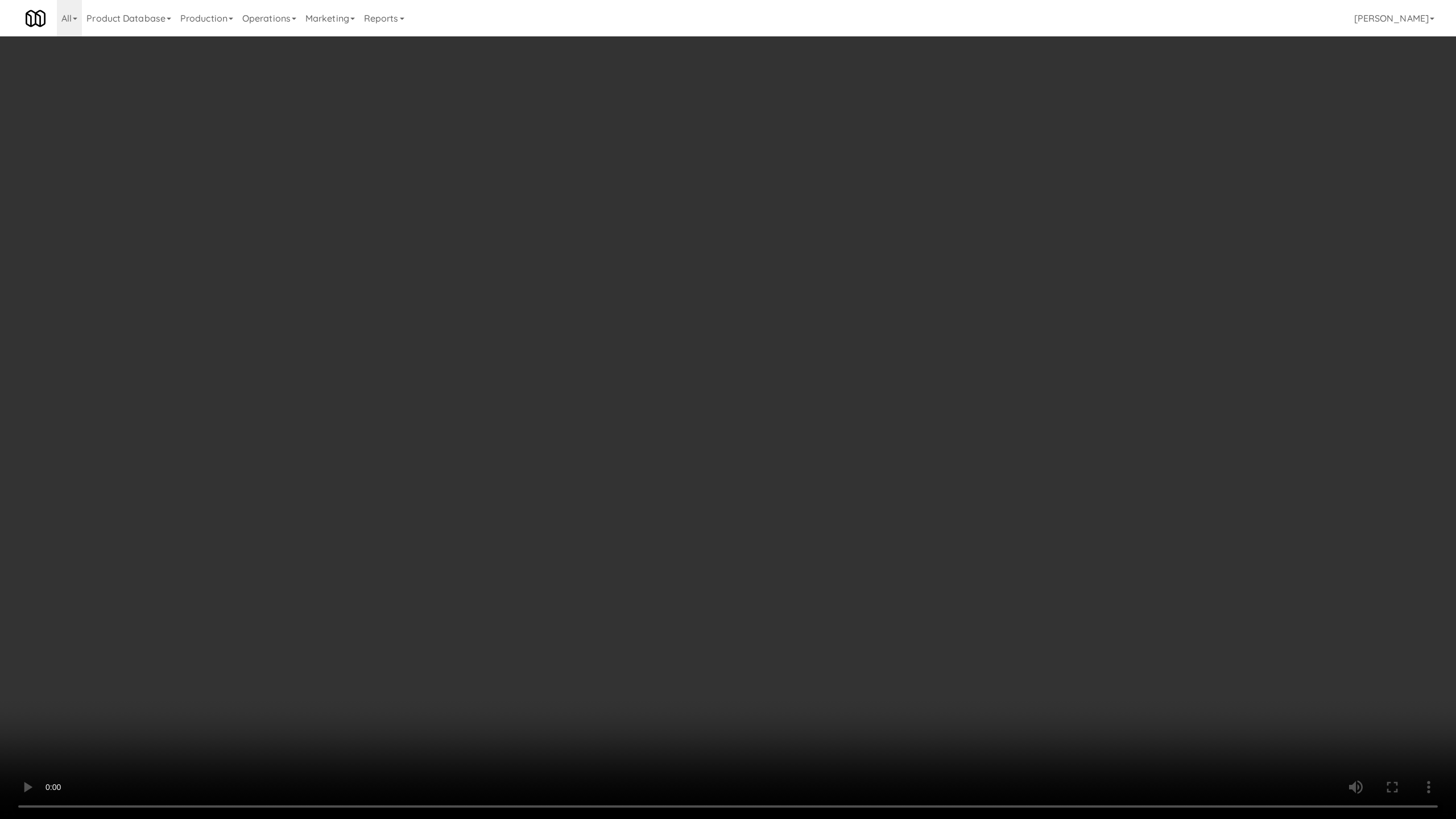
click at [429, 498] on video at bounding box center [728, 410] width 1456 height 819
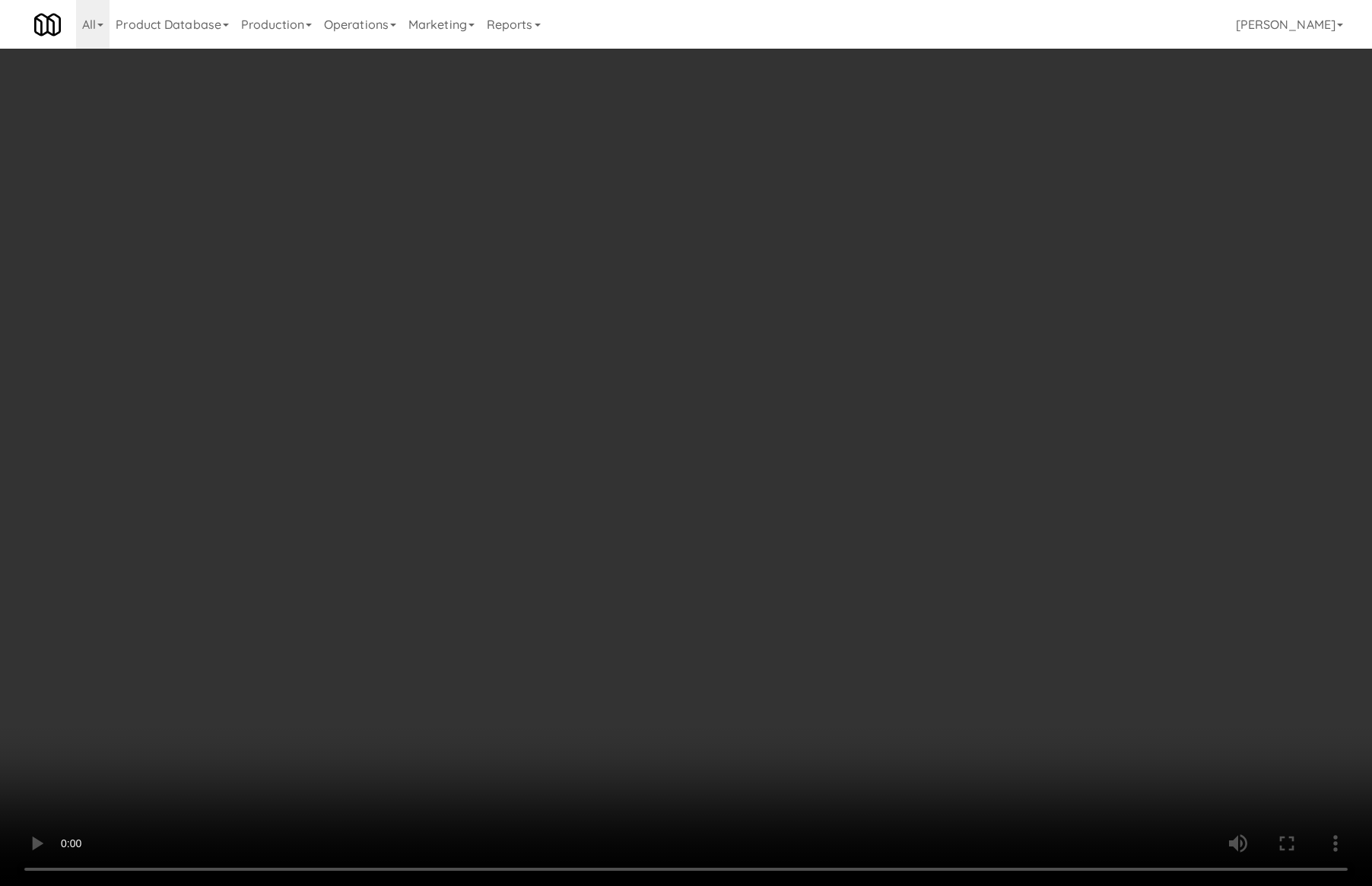
scroll to position [1380, 0]
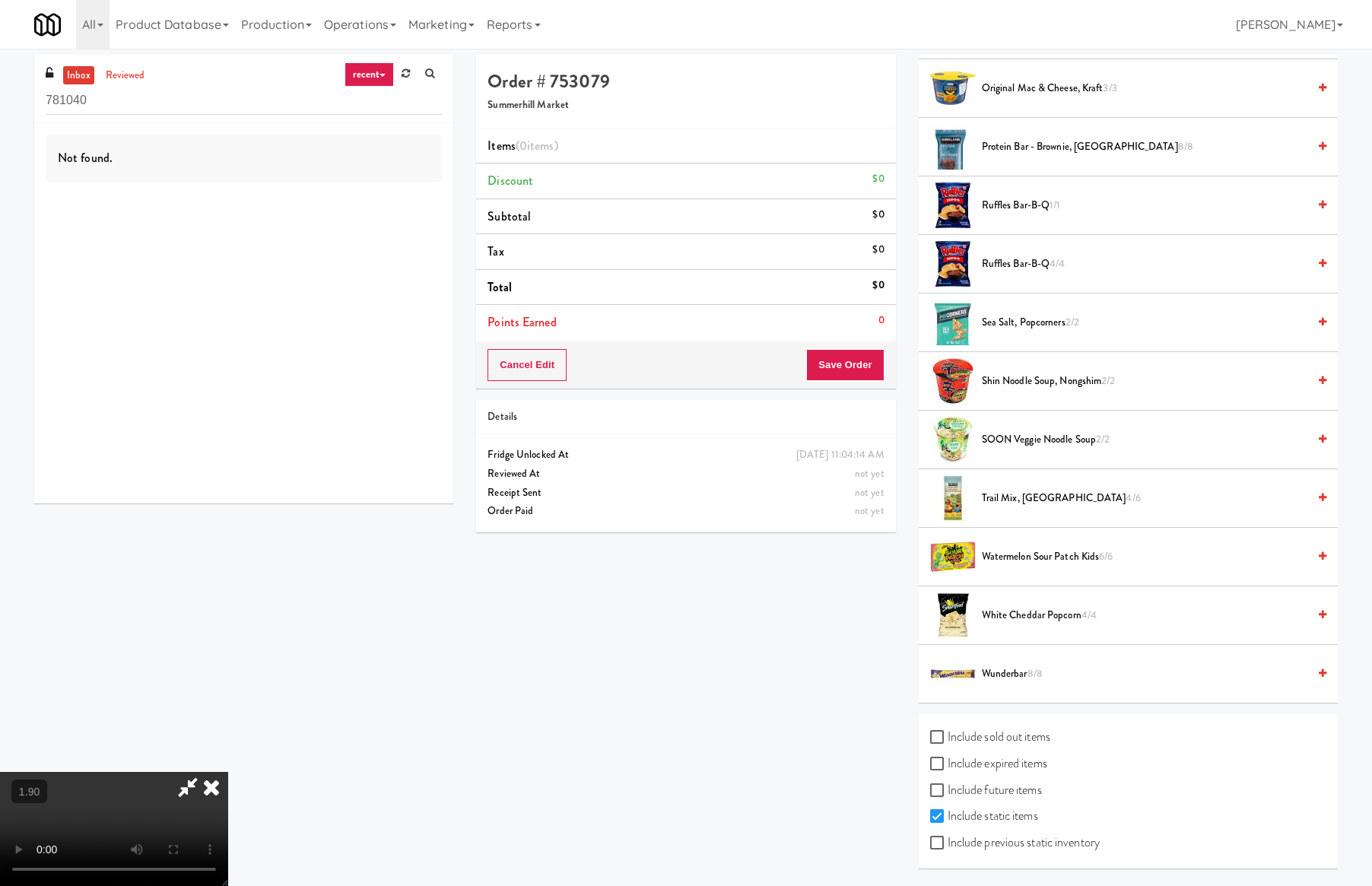
click at [1060, 845] on label "Include previous static inventory" at bounding box center [1015, 843] width 170 height 23
click at [947, 845] on input "Include previous static inventory" at bounding box center [938, 843] width 17 height 12
checkbox input "true"
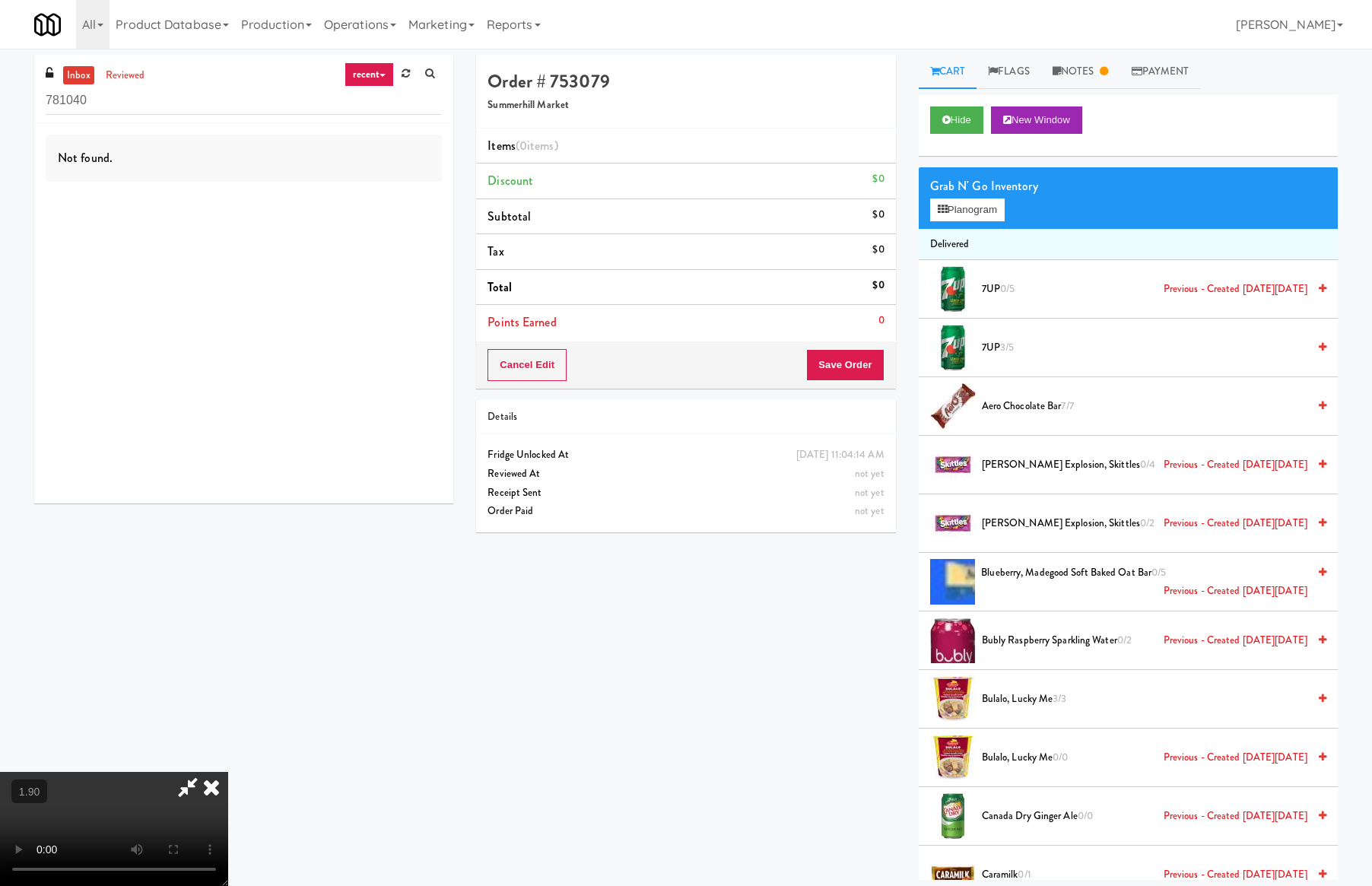
scroll to position [636, 0]
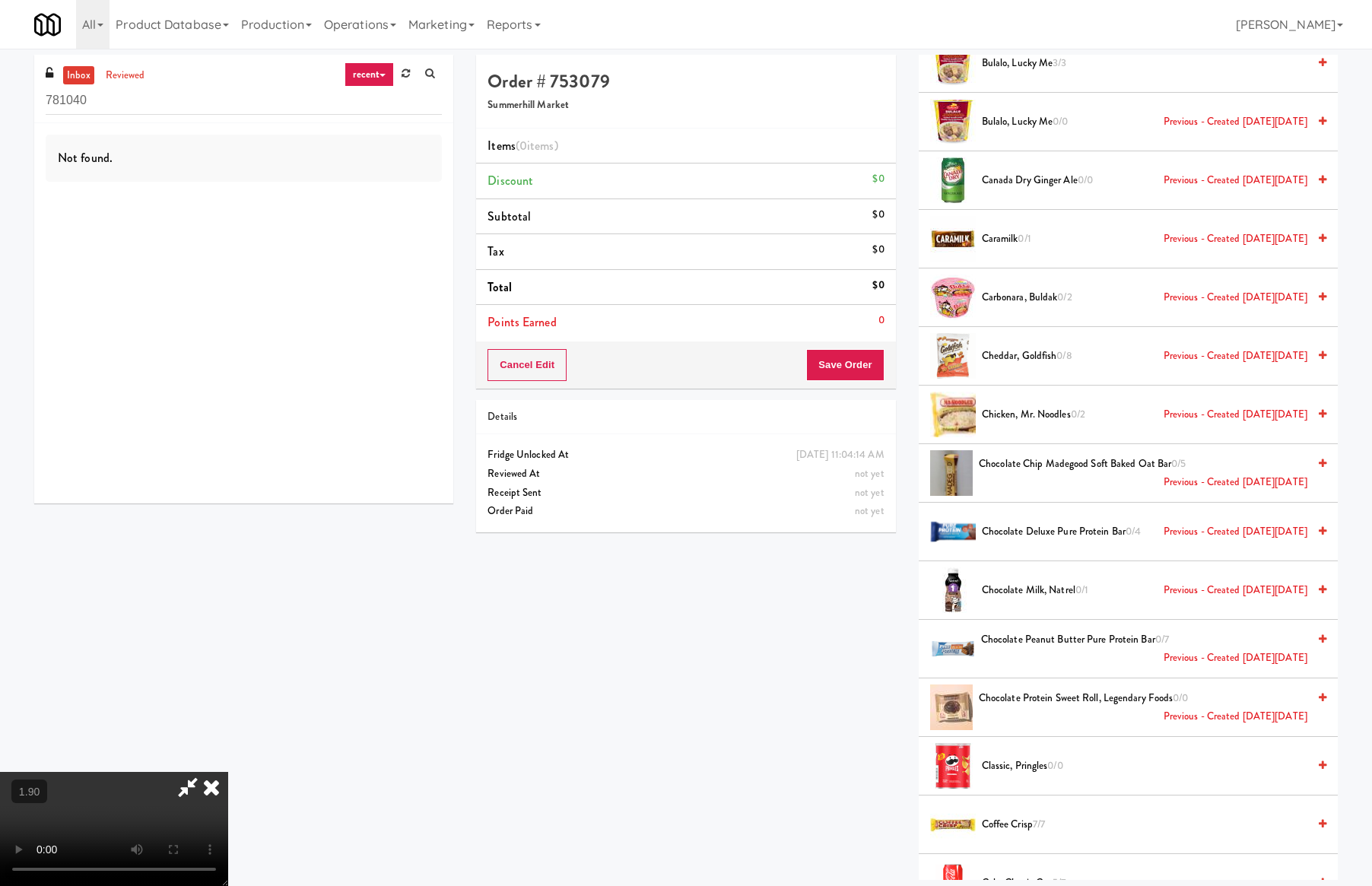
click at [1084, 523] on span "Chocolate Deluxe Pure Protein Bar 0/4 Previous - Created on Mon, Jun 2nd 2025" at bounding box center [1145, 532] width 325 height 19
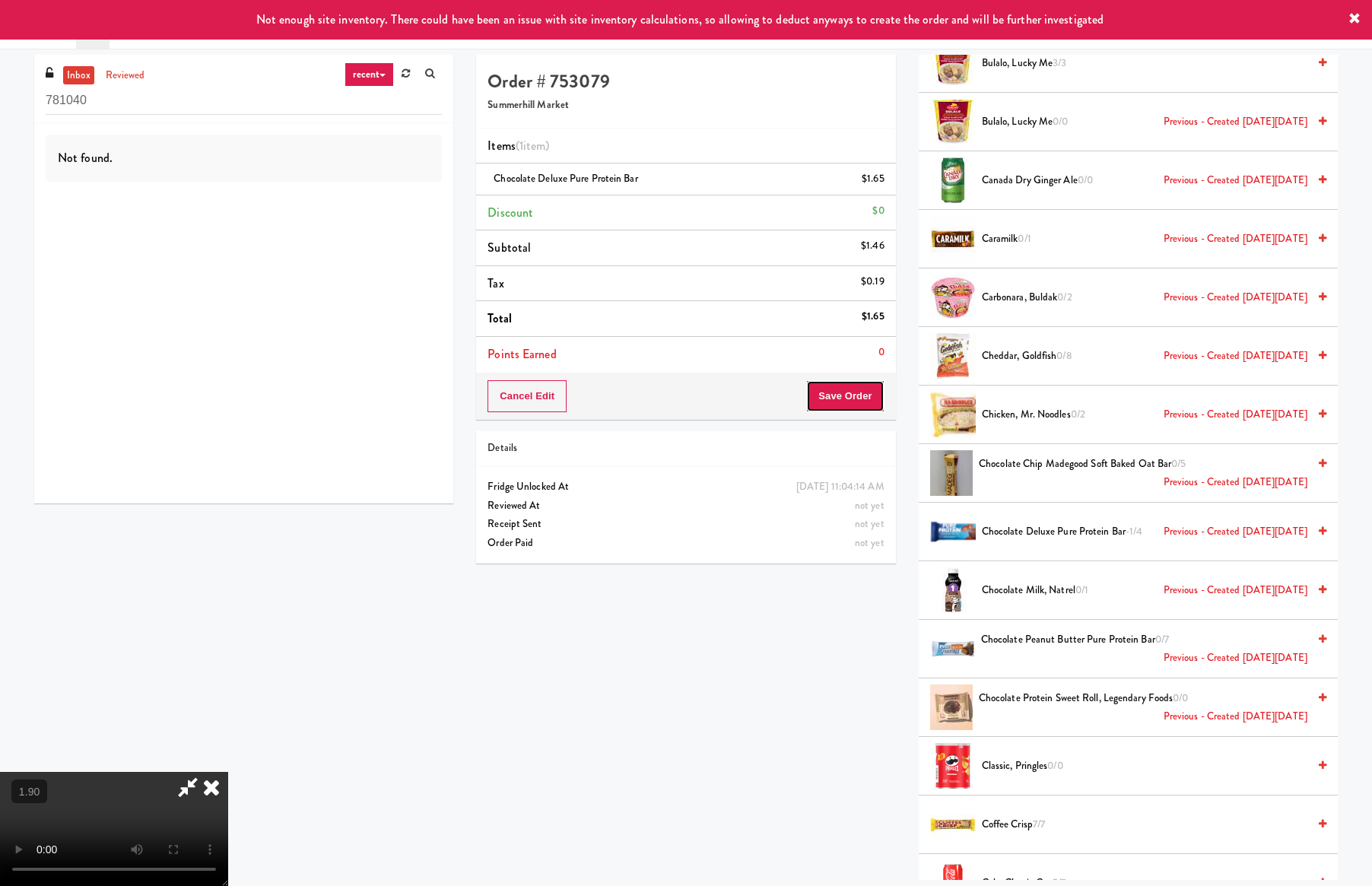
click at [856, 396] on button "Save Order" at bounding box center [845, 396] width 77 height 32
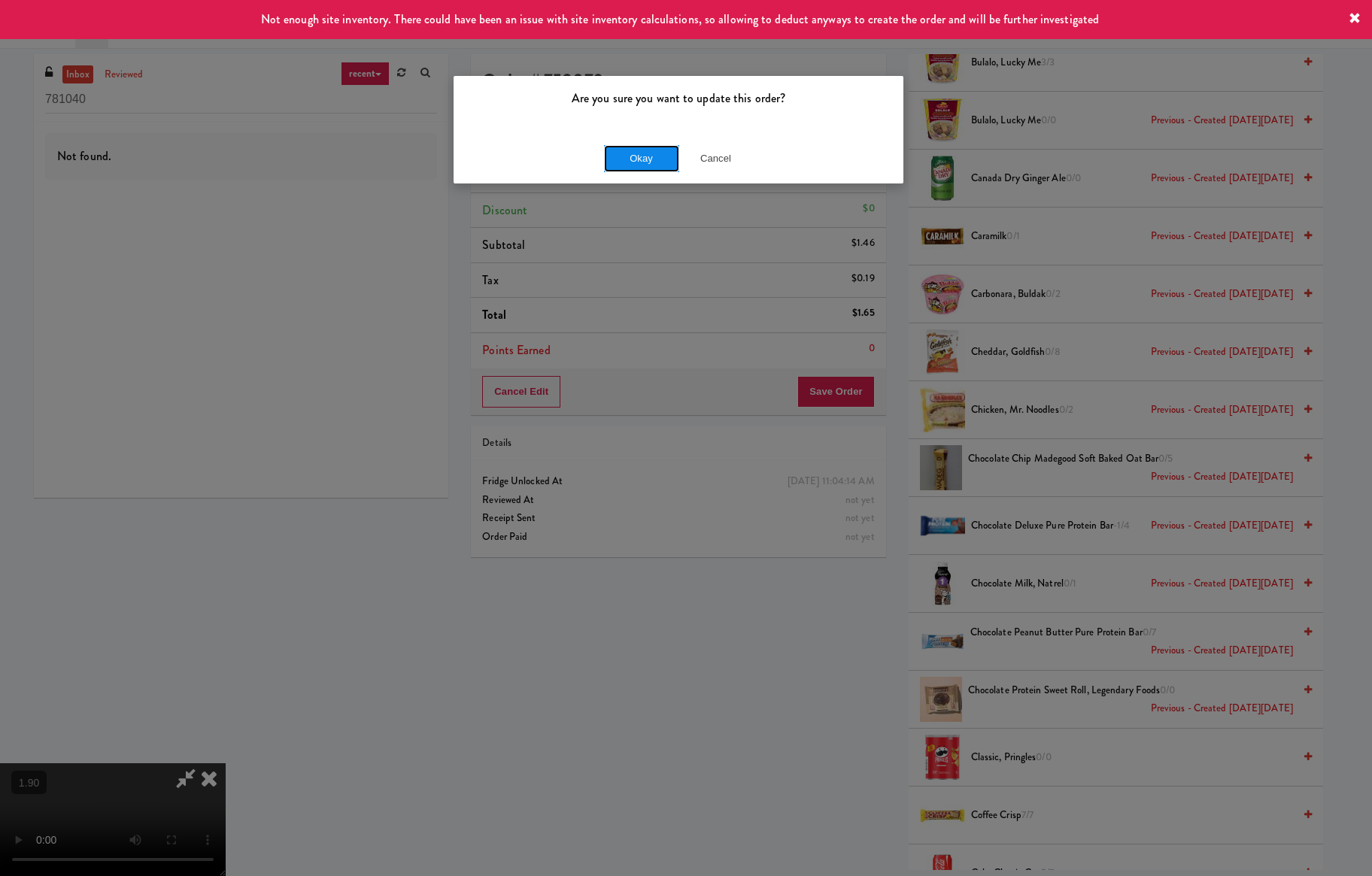
click at [644, 151] on button "Okay" at bounding box center [641, 159] width 75 height 27
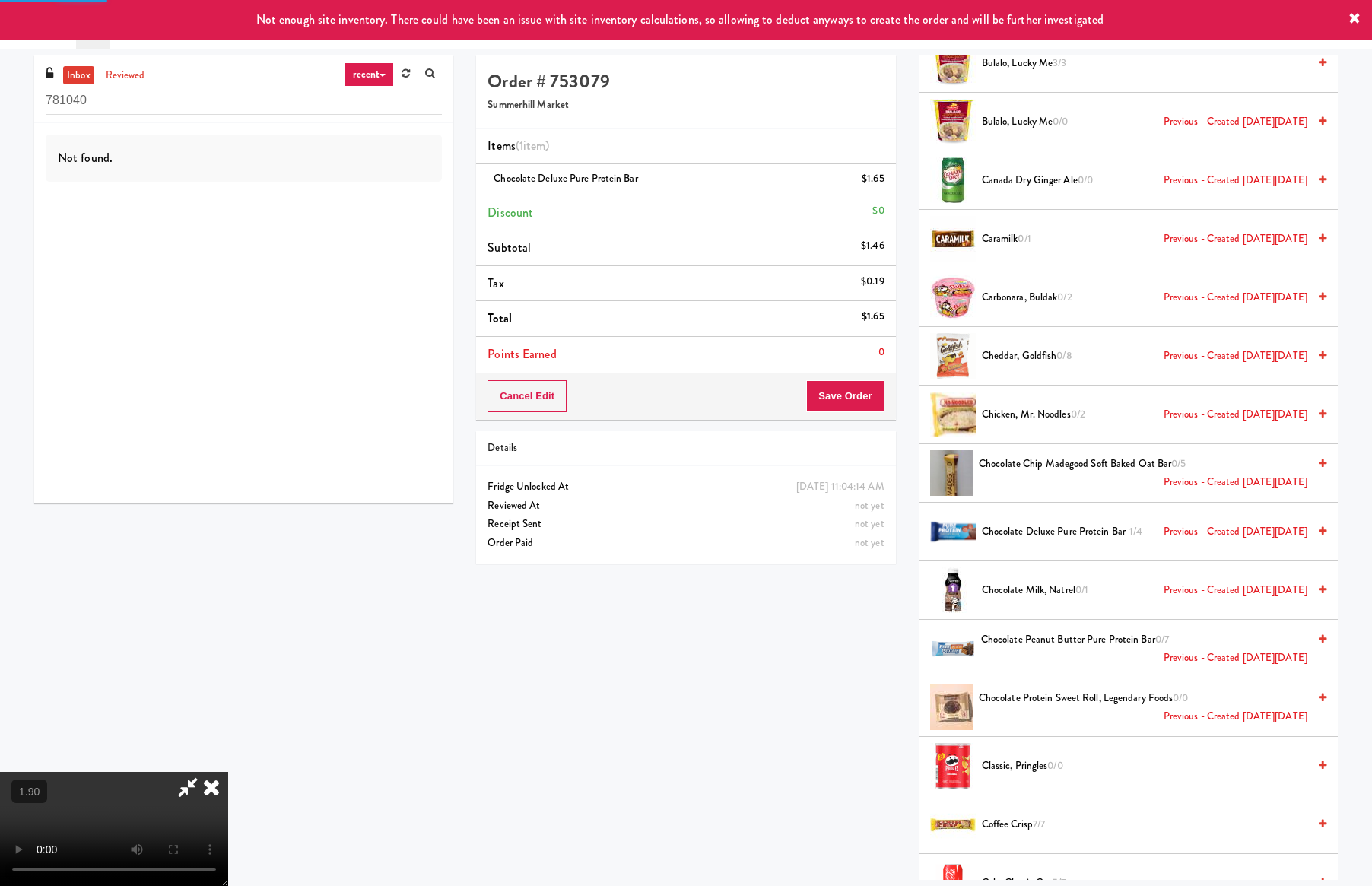
click at [228, 772] on icon at bounding box center [211, 787] width 33 height 30
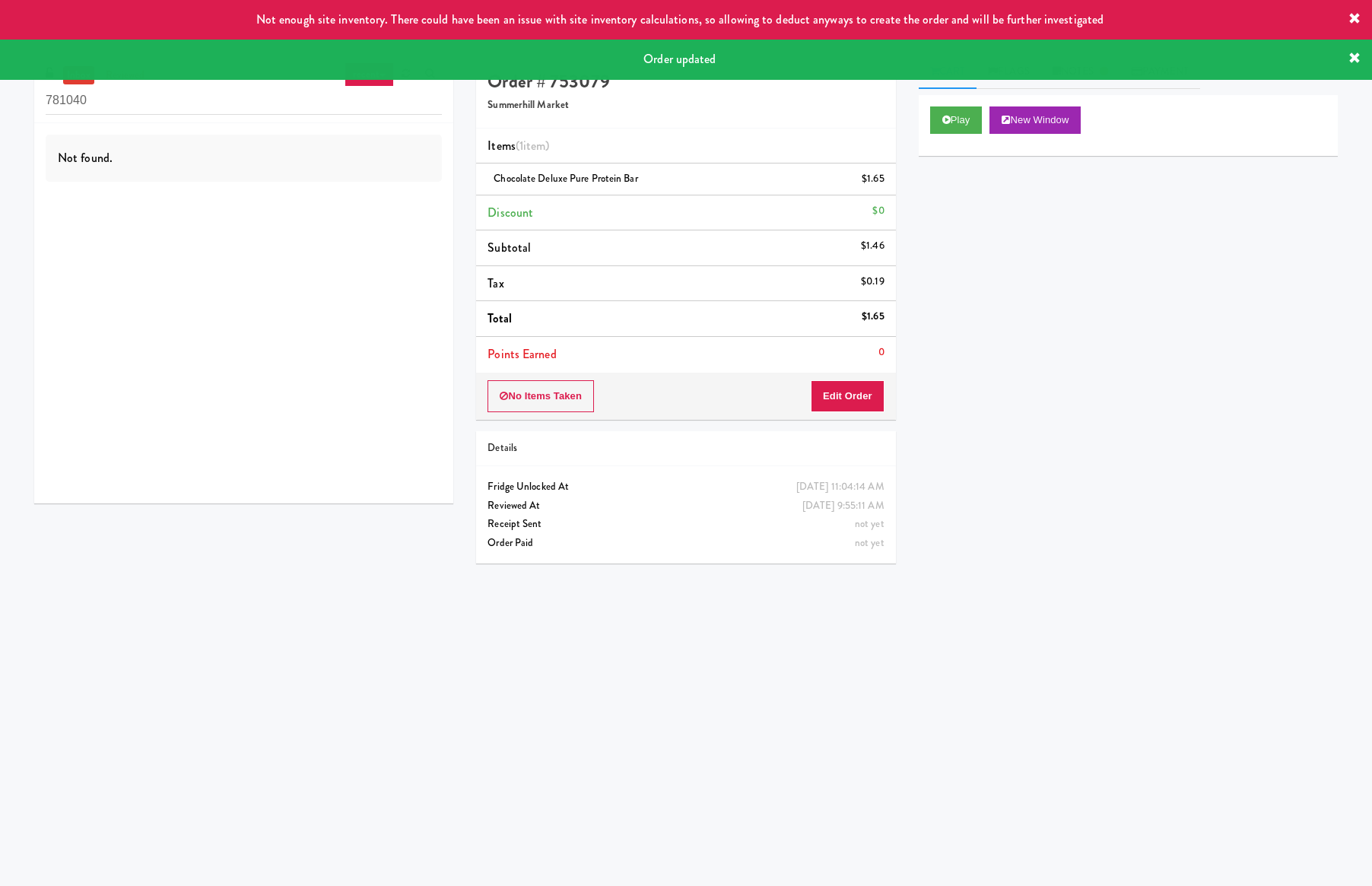
click at [1355, 23] on icon at bounding box center [1355, 18] width 12 height 12
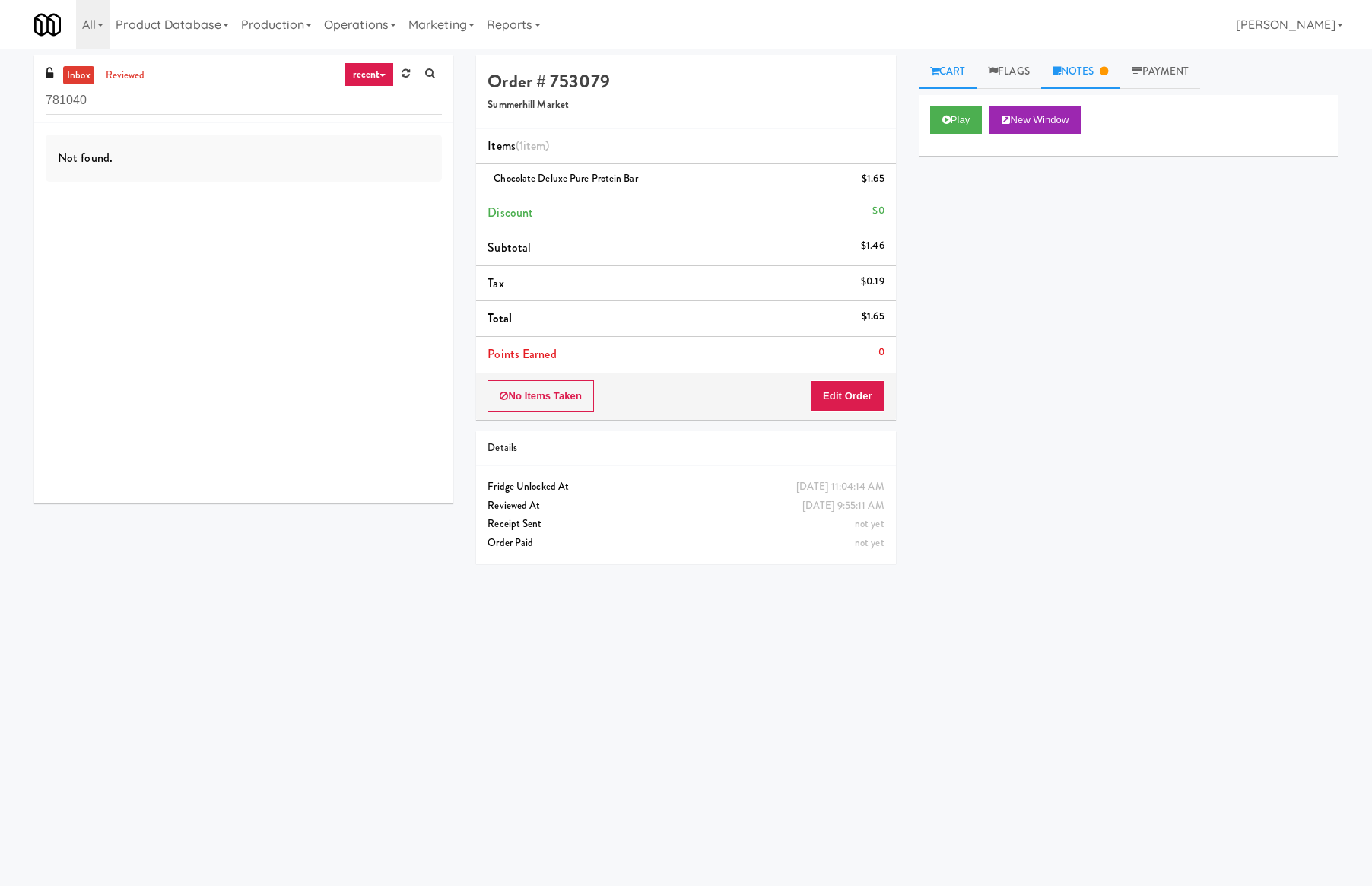
click at [1074, 67] on link "Notes" at bounding box center [1081, 72] width 79 height 34
click at [1319, 439] on div "Play New Window Primary Flag Clear Flag if unable to determine what was taken o…" at bounding box center [1128, 380] width 419 height 571
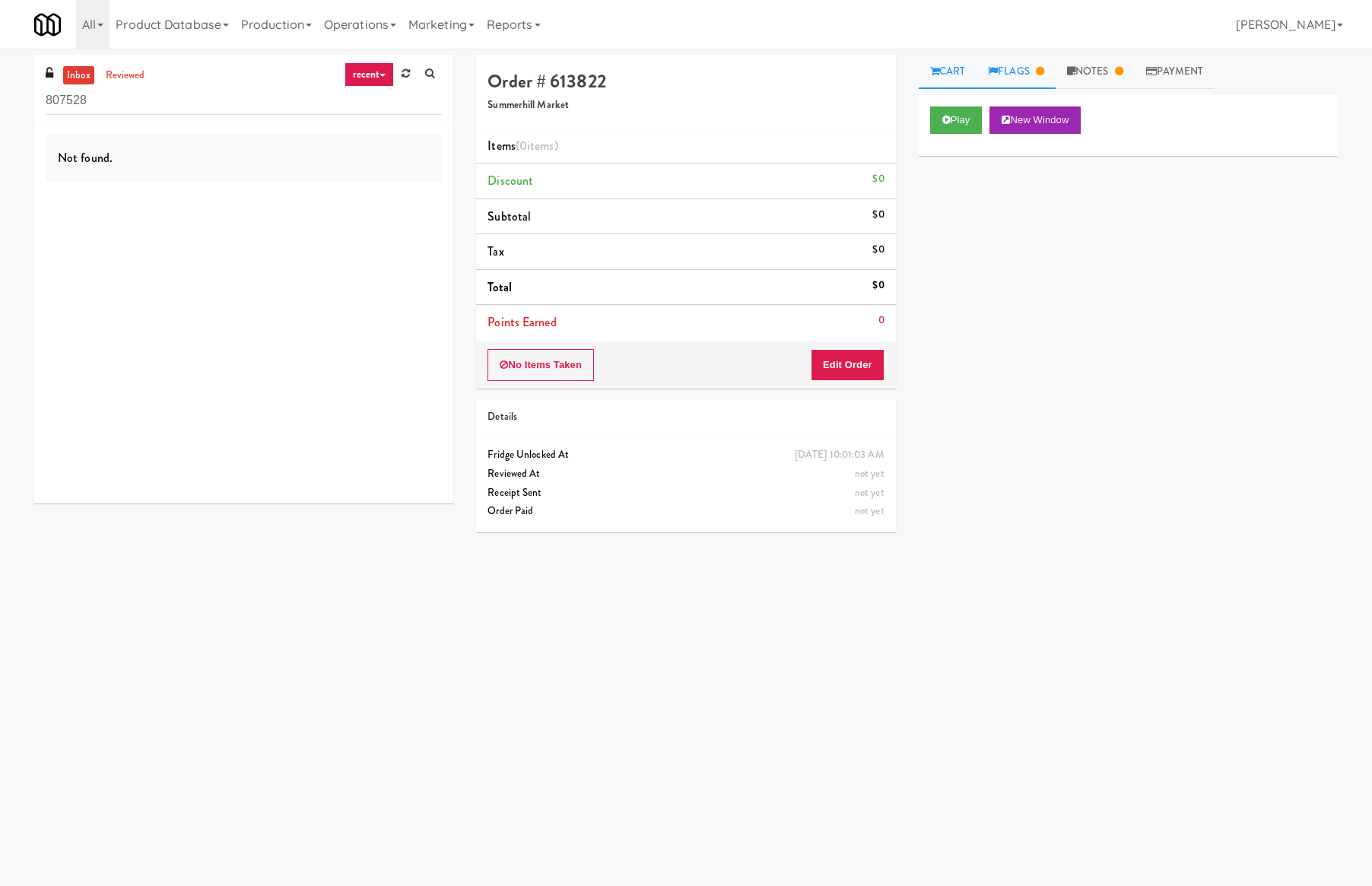
click at [1023, 74] on link "Flags" at bounding box center [1016, 72] width 79 height 34
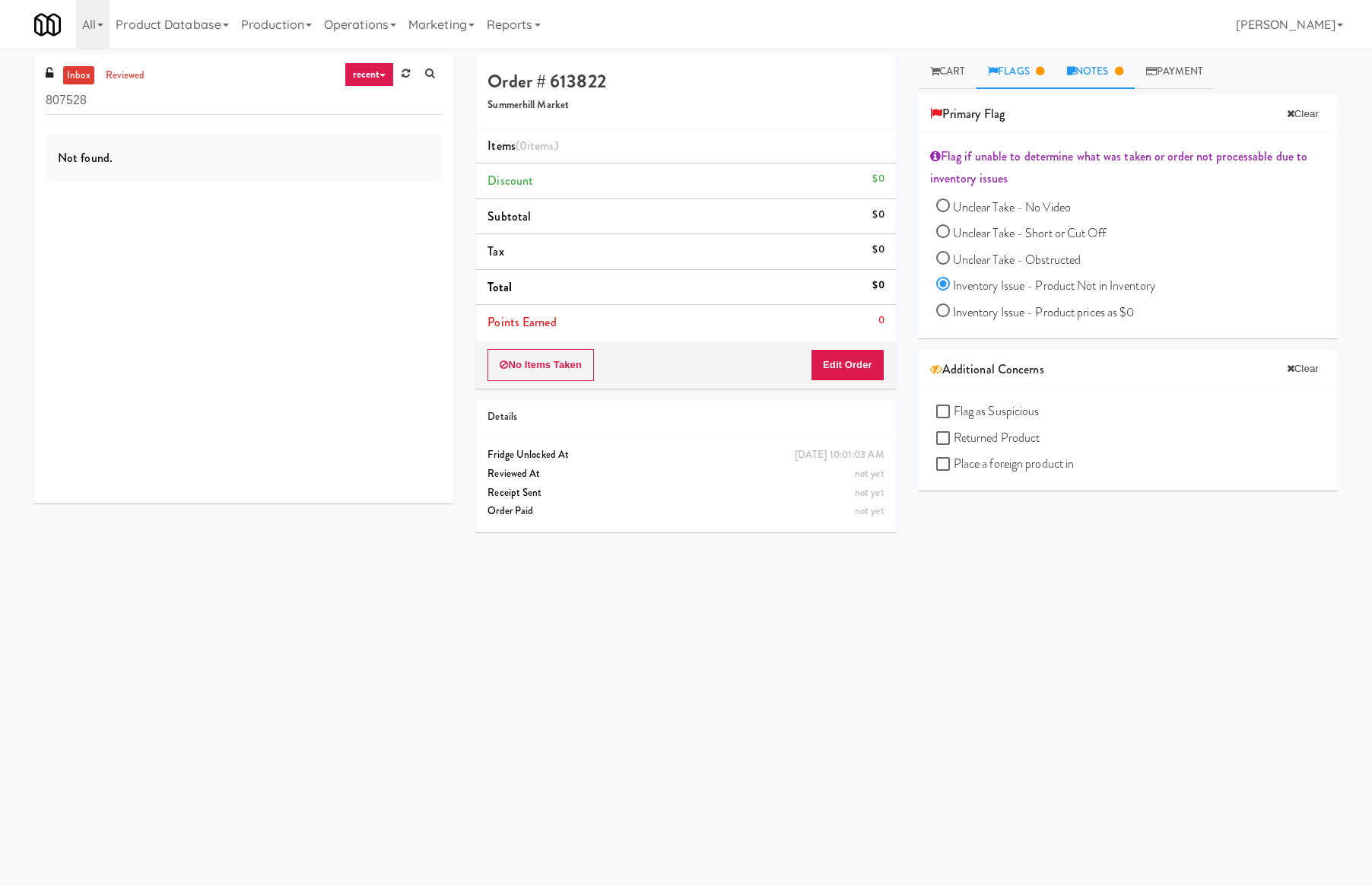
click at [1088, 70] on link "Notes" at bounding box center [1095, 72] width 79 height 34
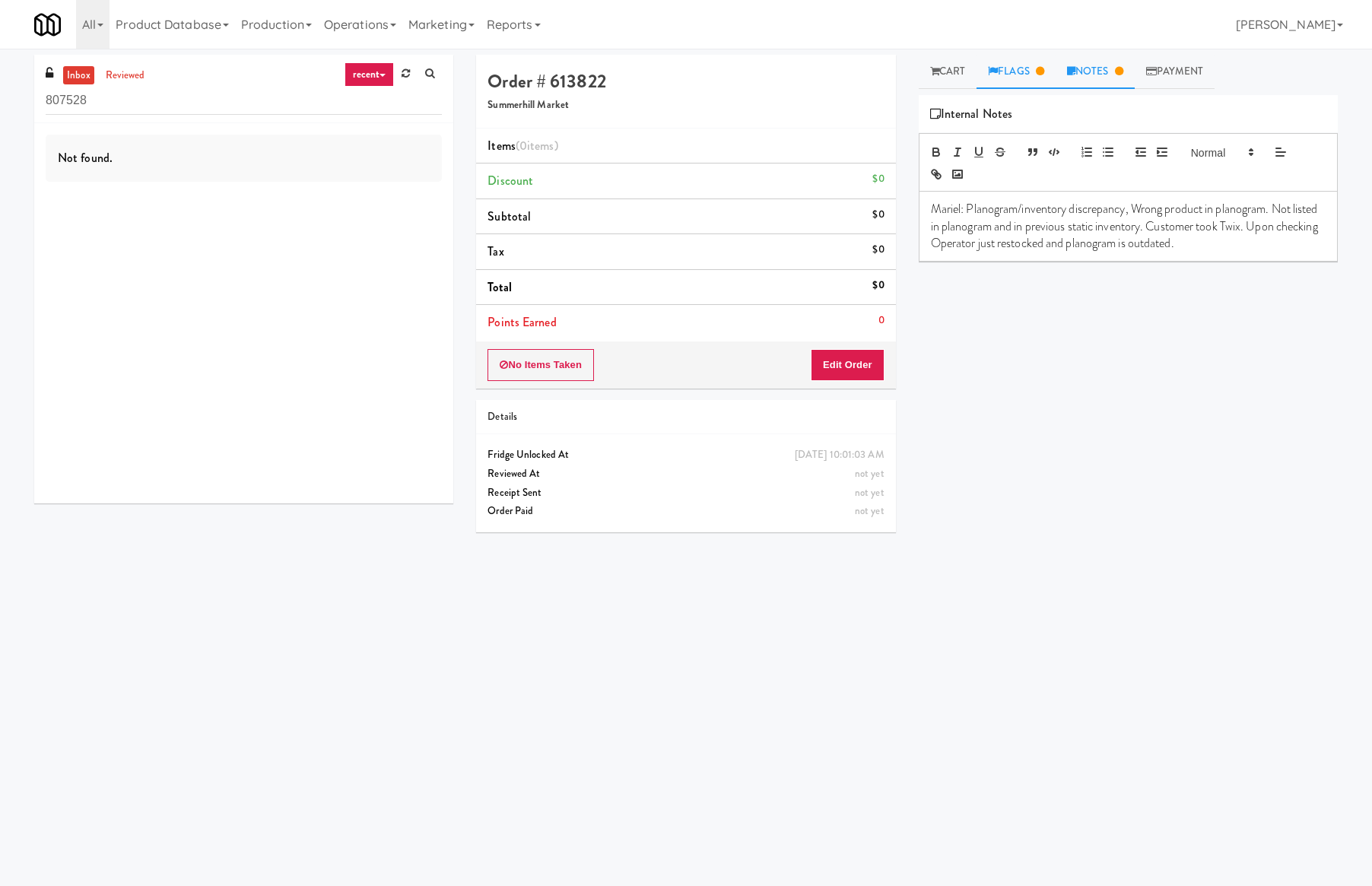
click at [1021, 70] on link "Flags" at bounding box center [1016, 72] width 79 height 34
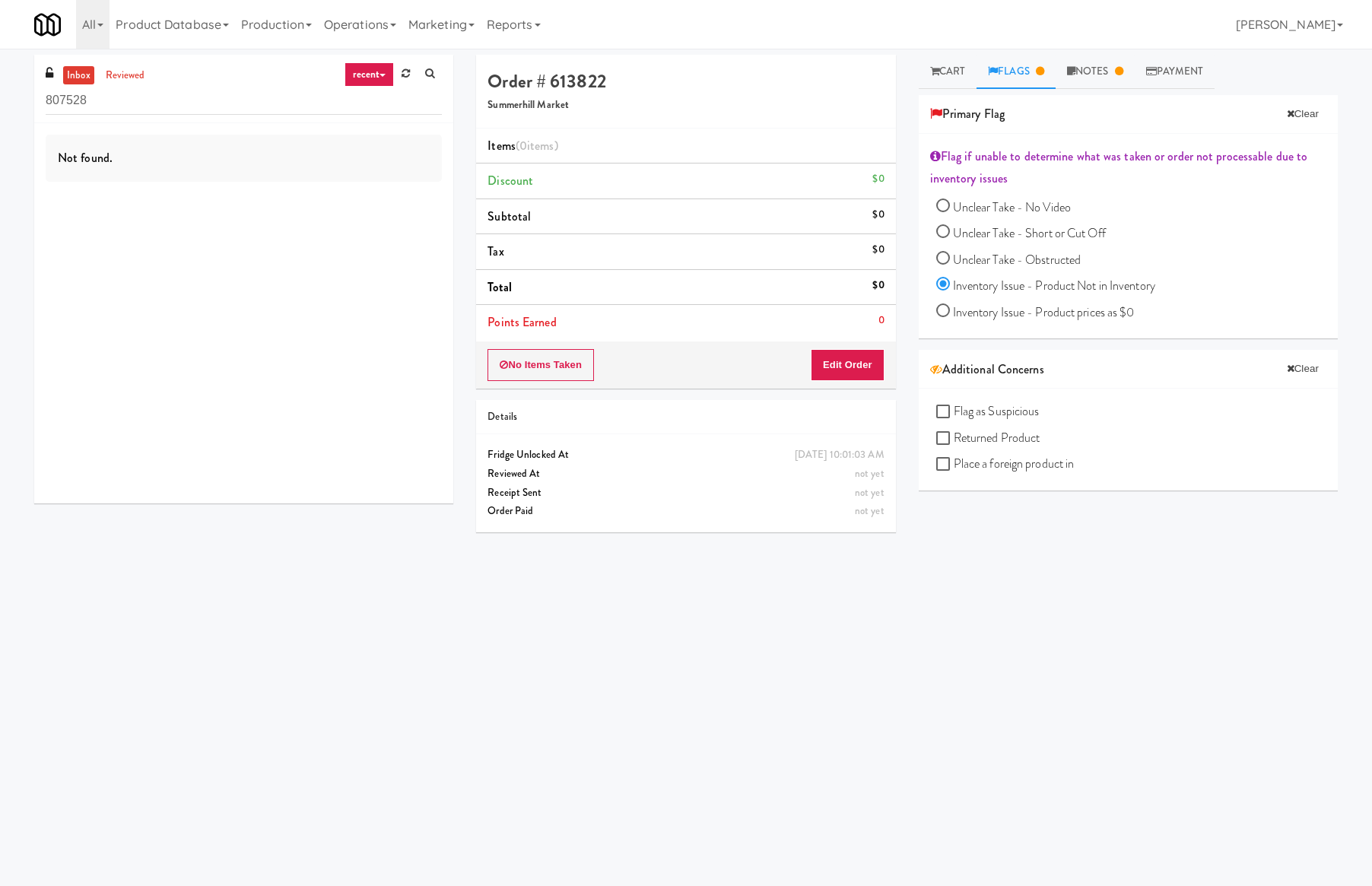
click at [323, 347] on div "Not found." at bounding box center [244, 313] width 419 height 381
click at [589, 73] on h4 "Order # 613822" at bounding box center [686, 82] width 396 height 20
copy h4 "613822"
click at [295, 403] on div "Not found." at bounding box center [244, 313] width 419 height 381
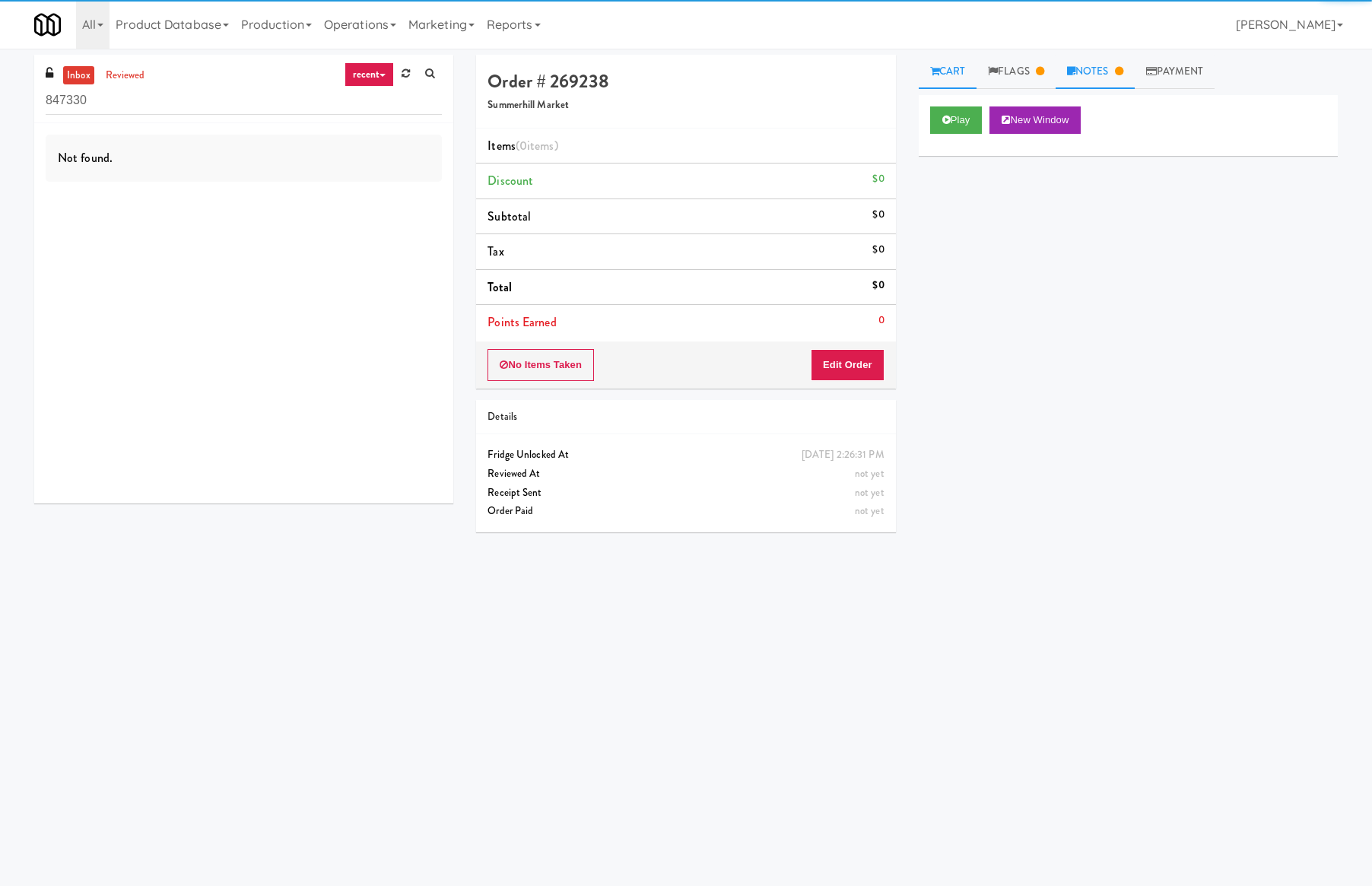
click at [1106, 72] on link "Notes" at bounding box center [1095, 72] width 79 height 34
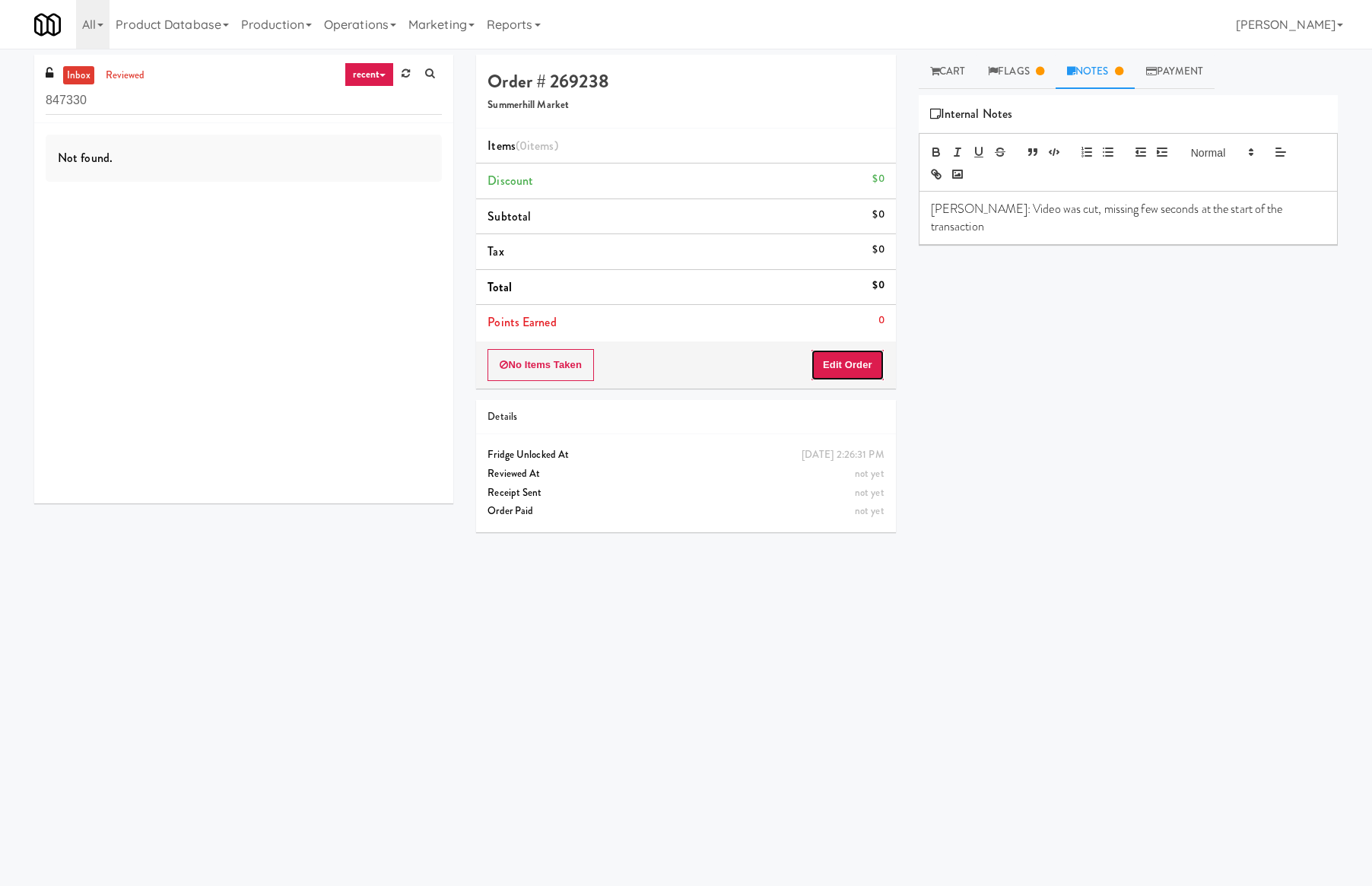
click at [874, 357] on button "Edit Order" at bounding box center [847, 365] width 74 height 32
click at [958, 74] on link "Cart" at bounding box center [948, 72] width 59 height 34
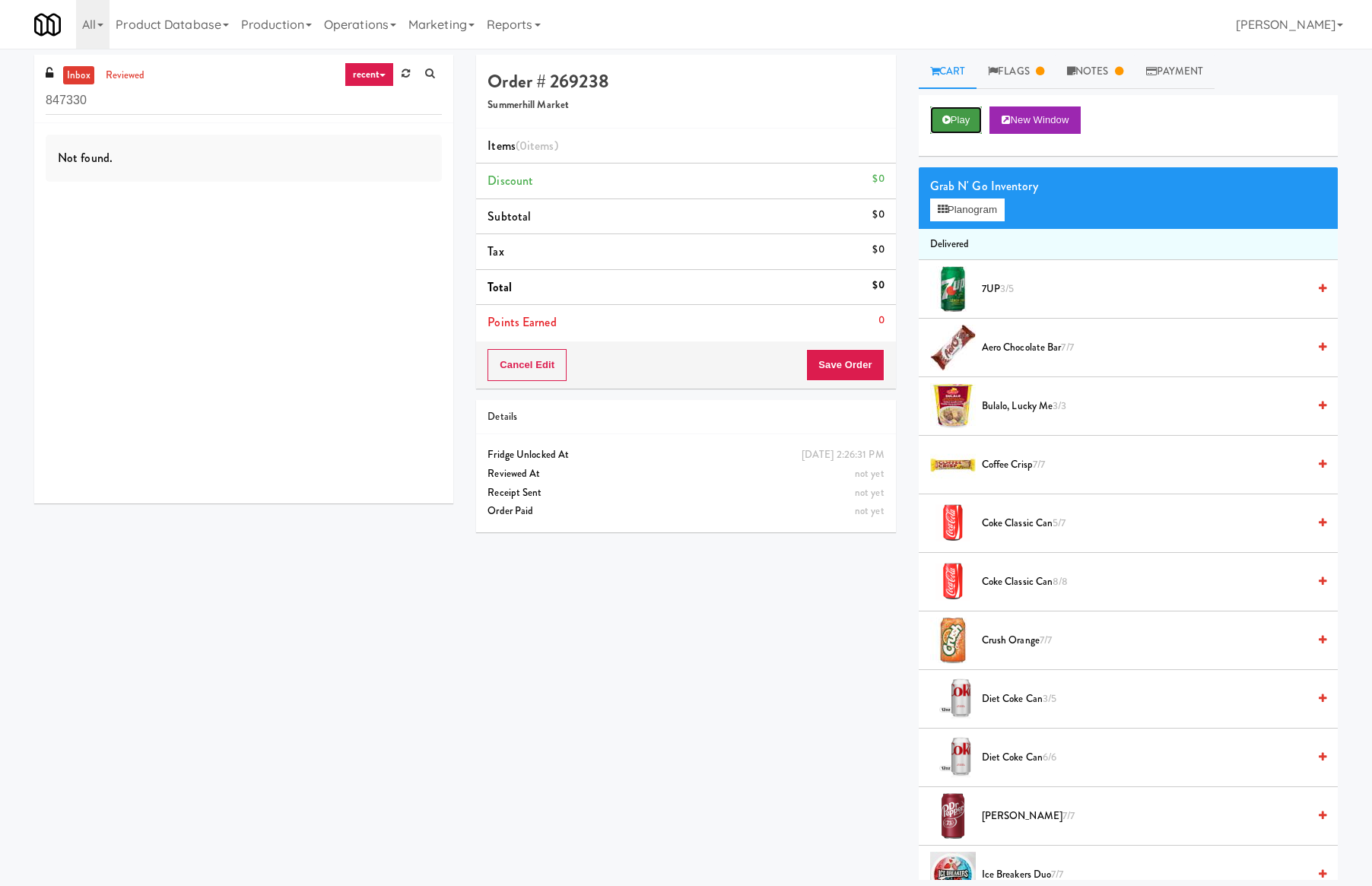
click at [945, 115] on icon at bounding box center [947, 119] width 8 height 10
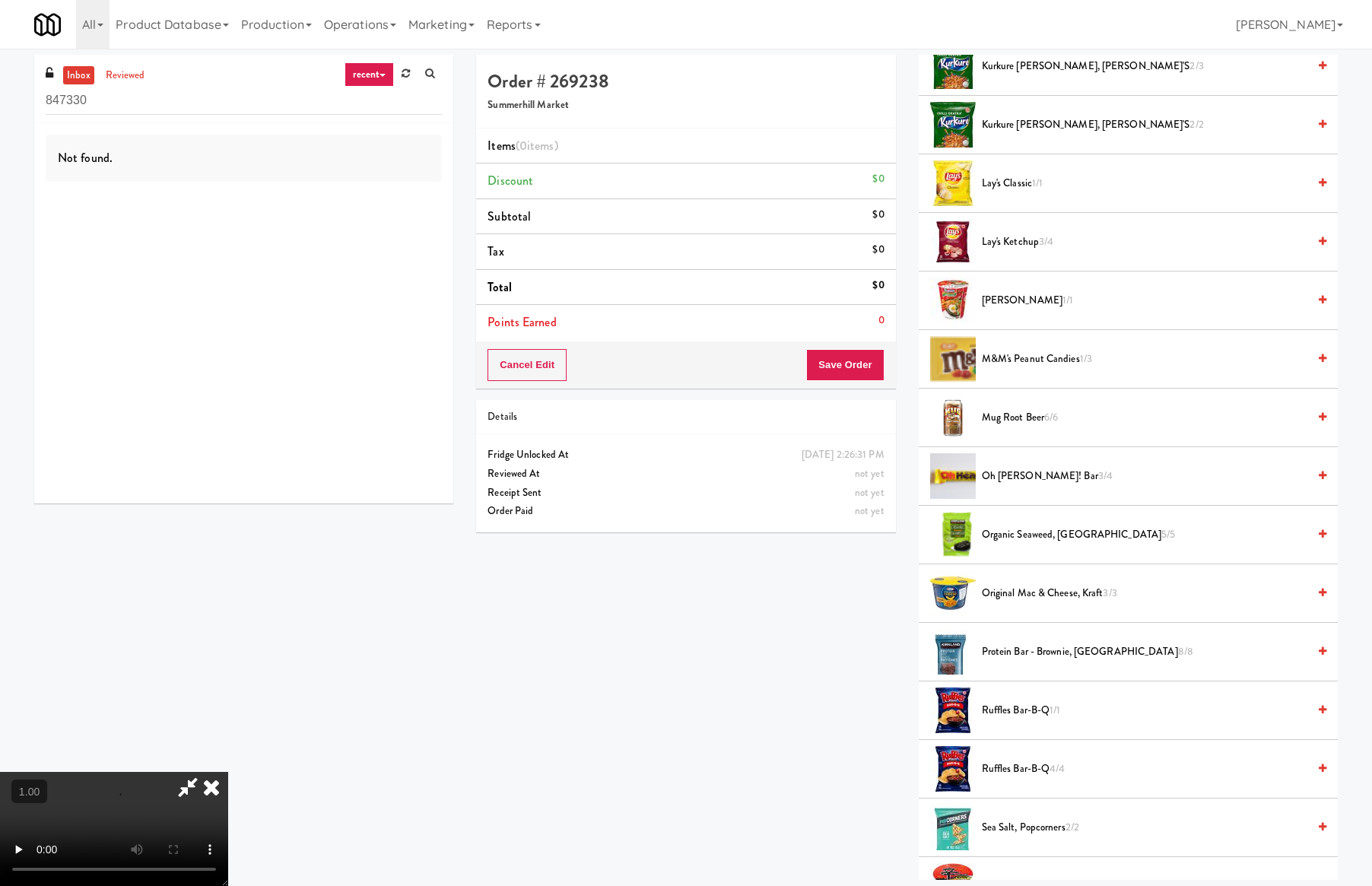
scroll to position [771, 0]
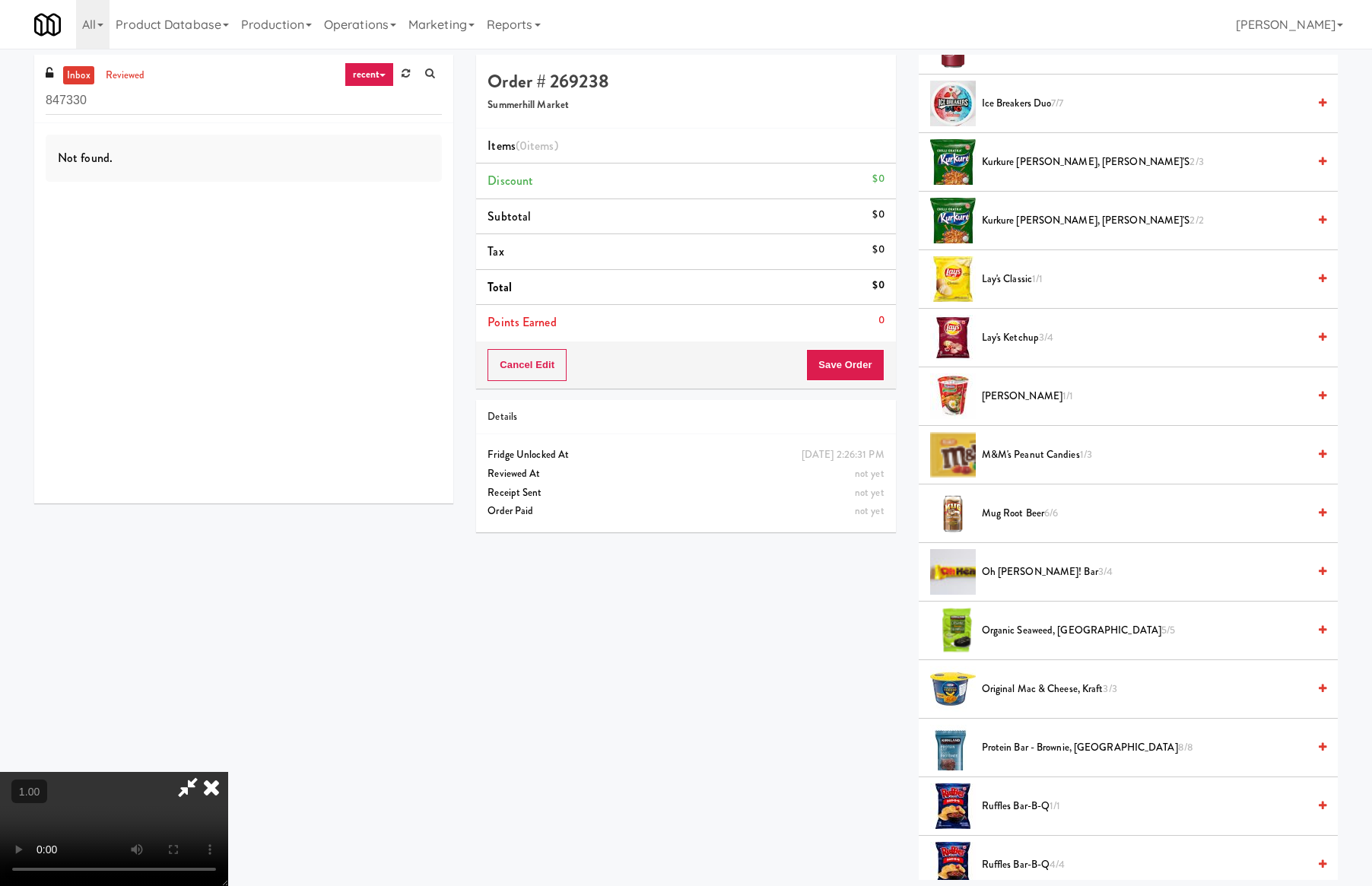
click at [228, 772] on video at bounding box center [114, 829] width 228 height 114
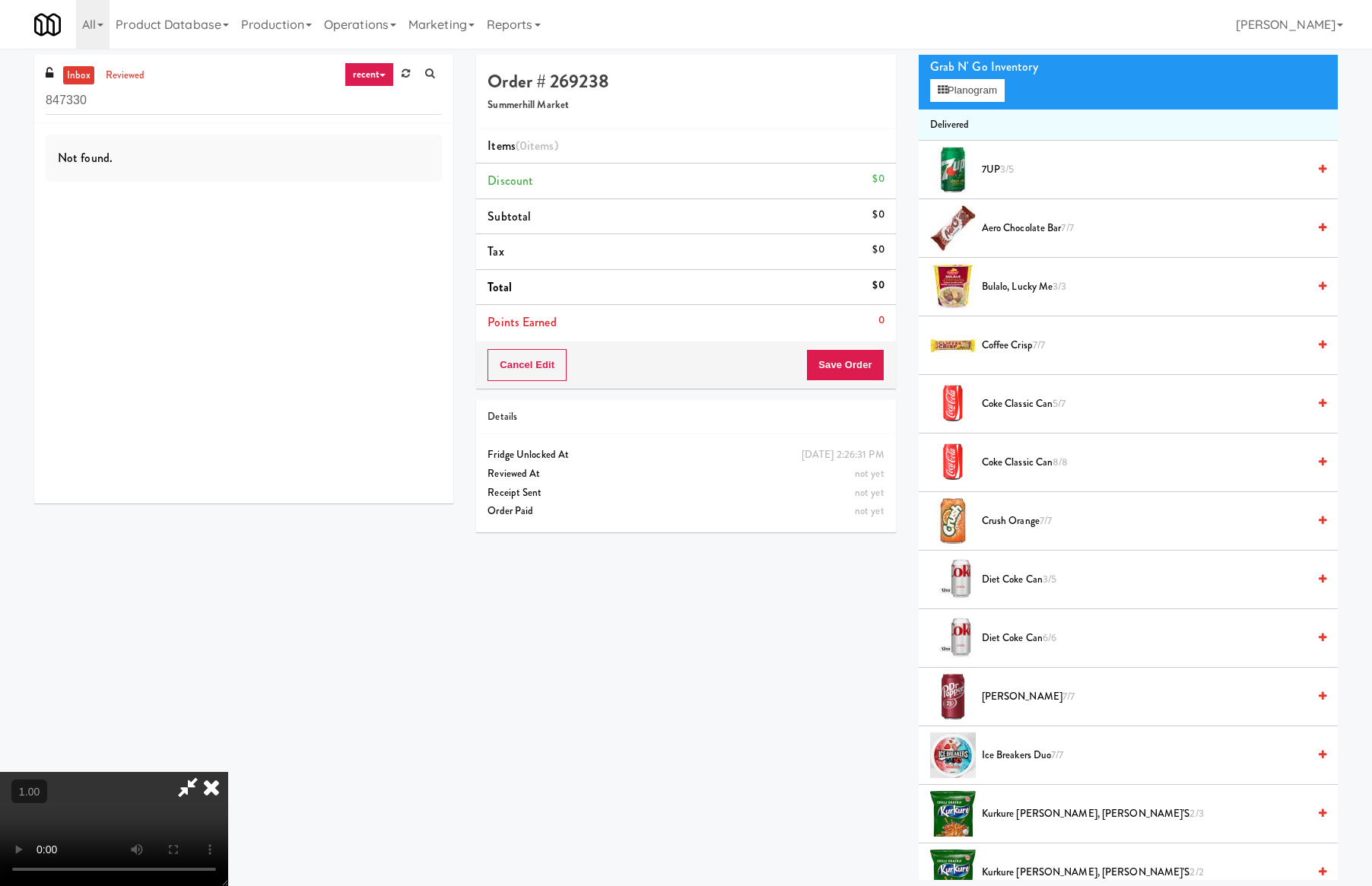
scroll to position [0, 0]
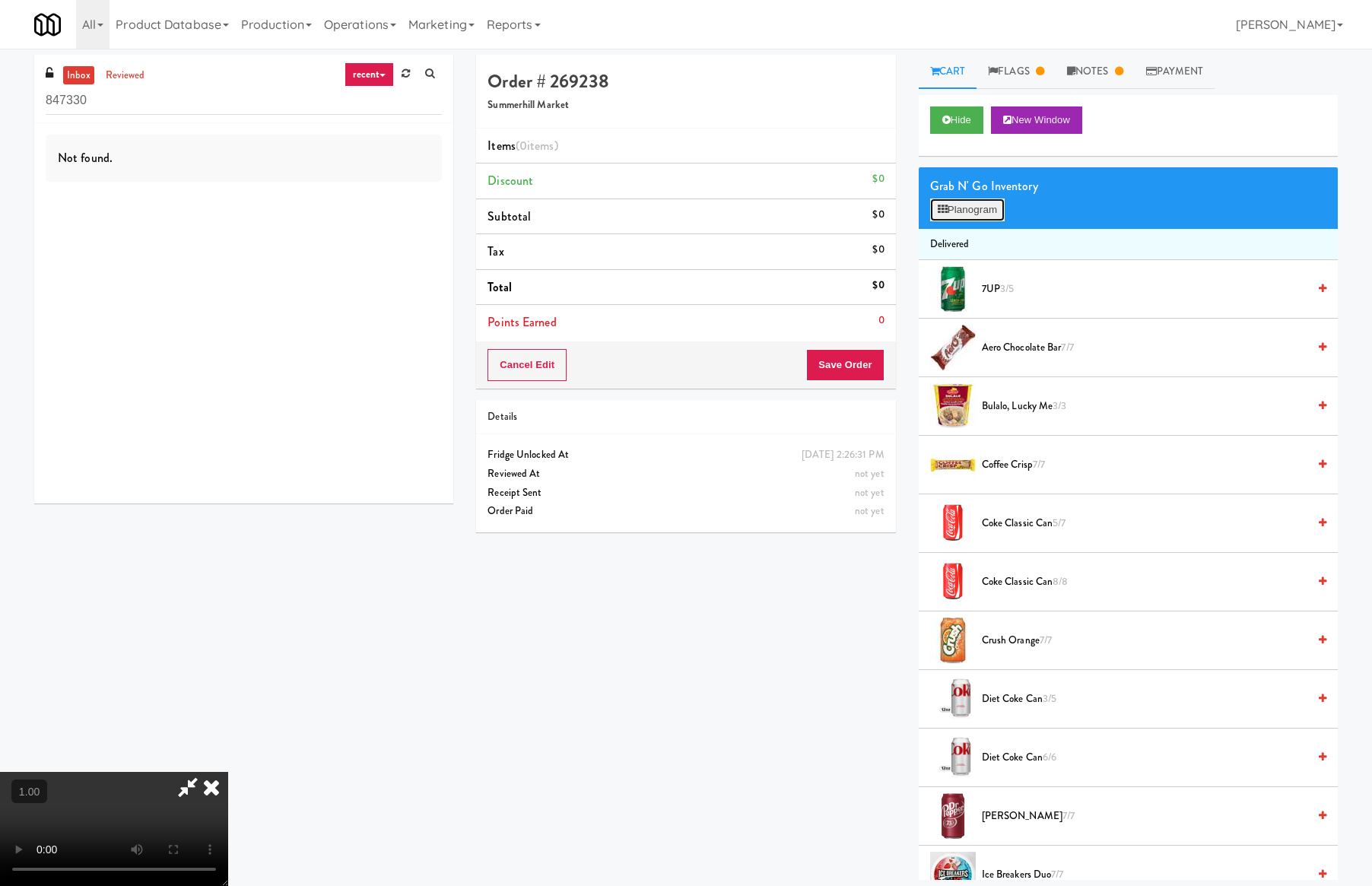
click at [949, 206] on button "Planogram" at bounding box center [967, 210] width 74 height 23
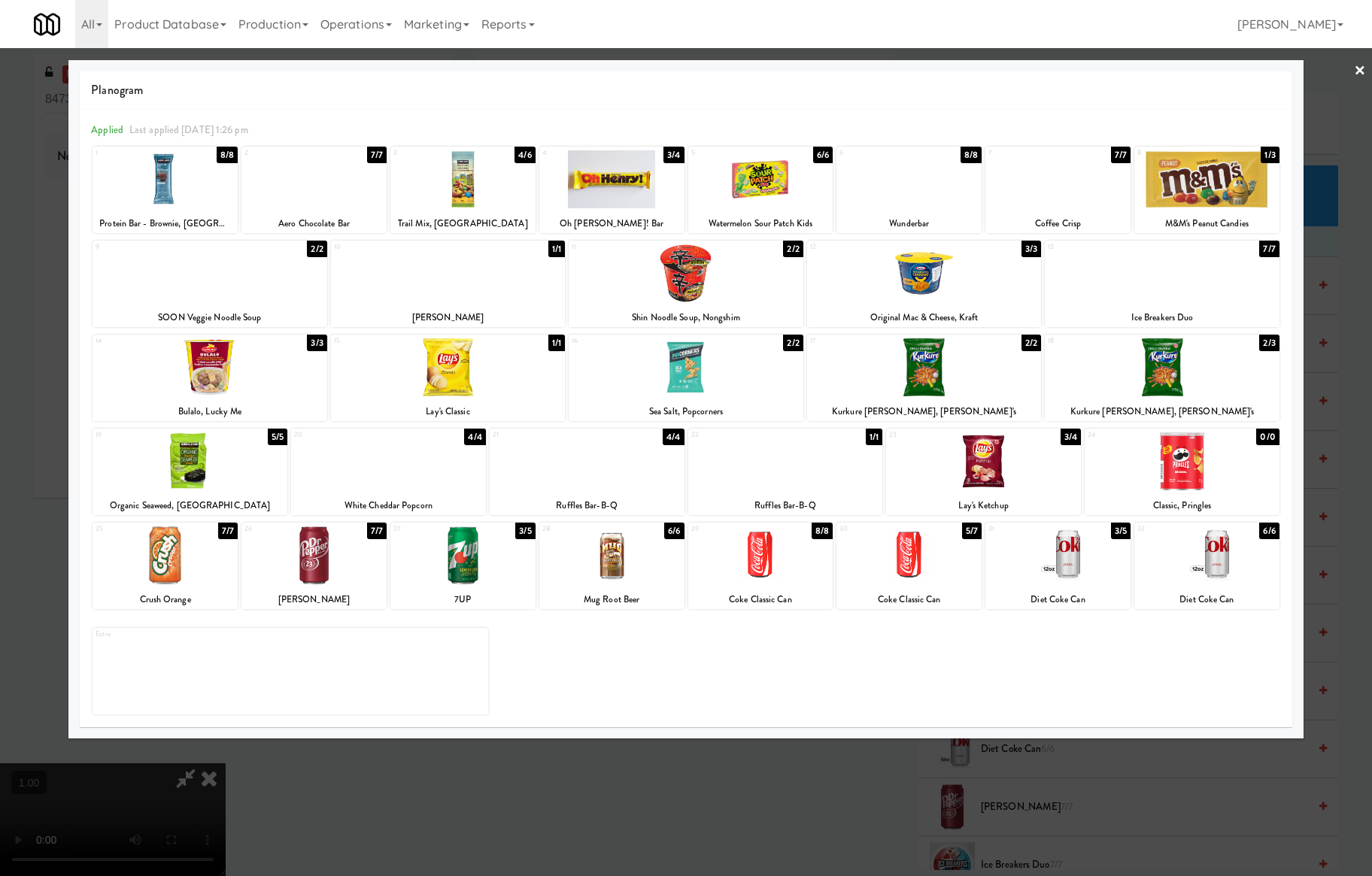
click at [921, 356] on div at bounding box center [924, 368] width 234 height 58
click at [1357, 67] on link "×" at bounding box center [1359, 71] width 12 height 46
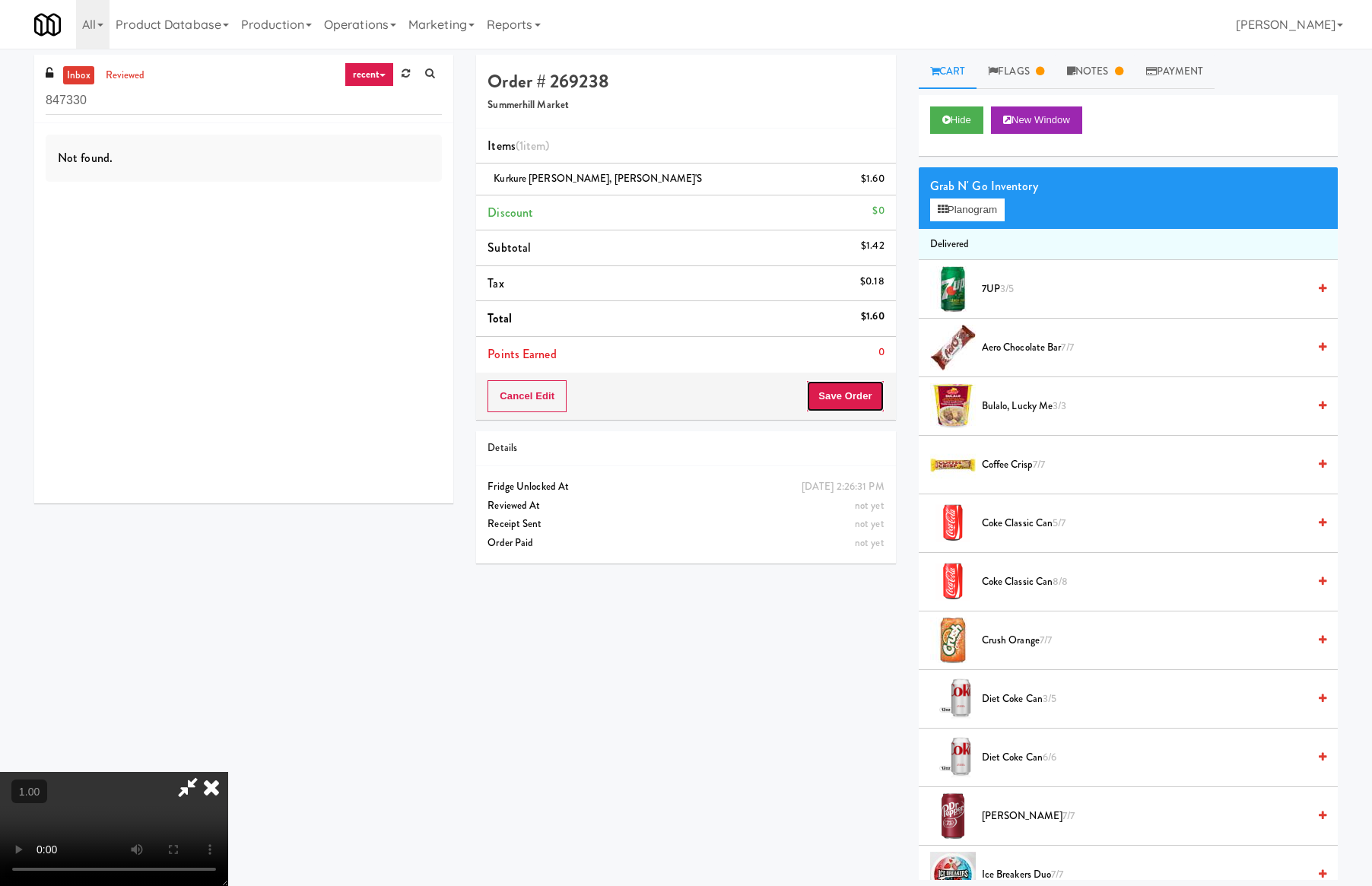
click at [862, 394] on button "Save Order" at bounding box center [845, 396] width 77 height 32
click at [865, 394] on button "Save Order" at bounding box center [845, 396] width 77 height 32
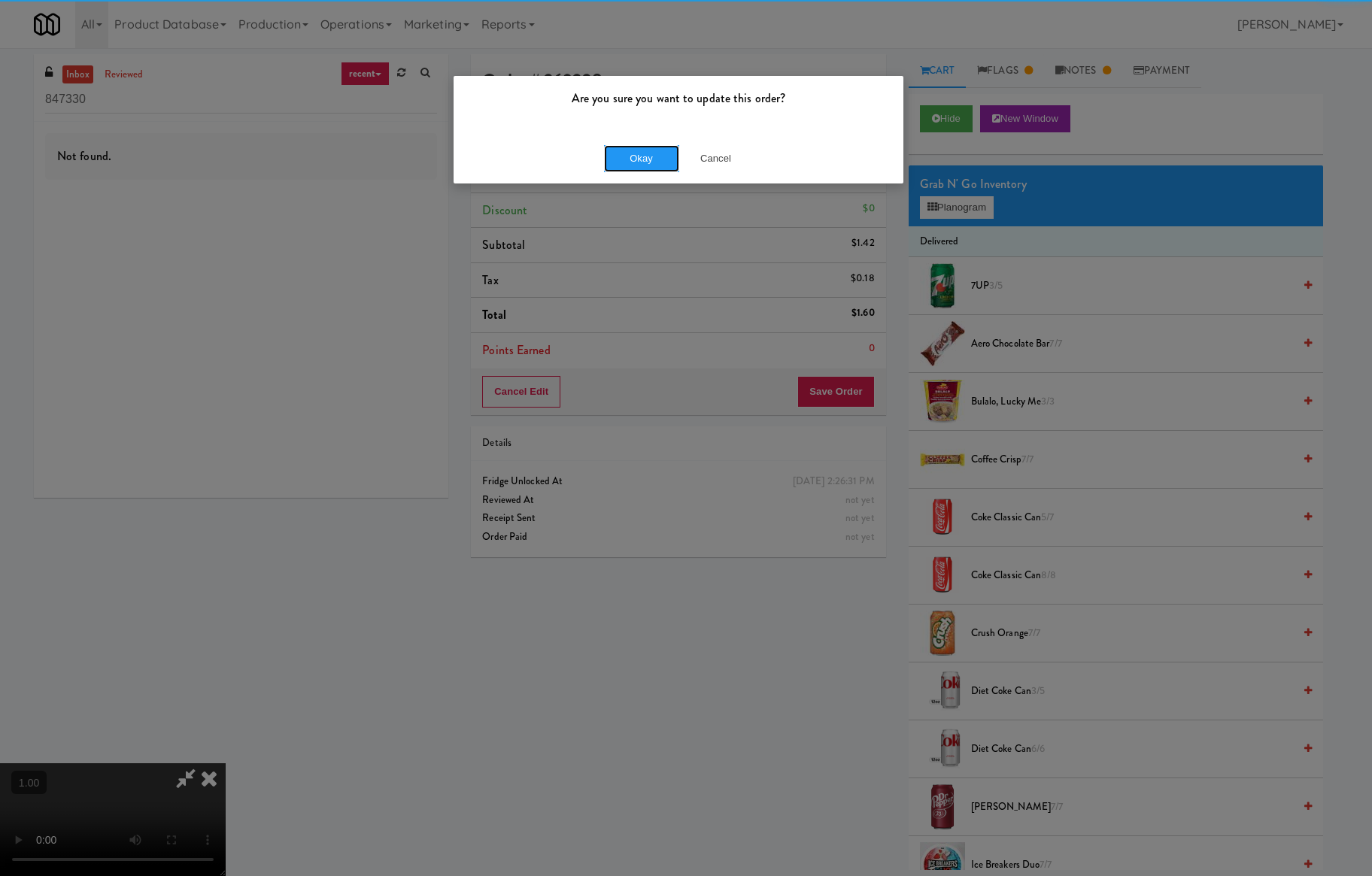
click at [626, 152] on button "Okay" at bounding box center [641, 159] width 75 height 27
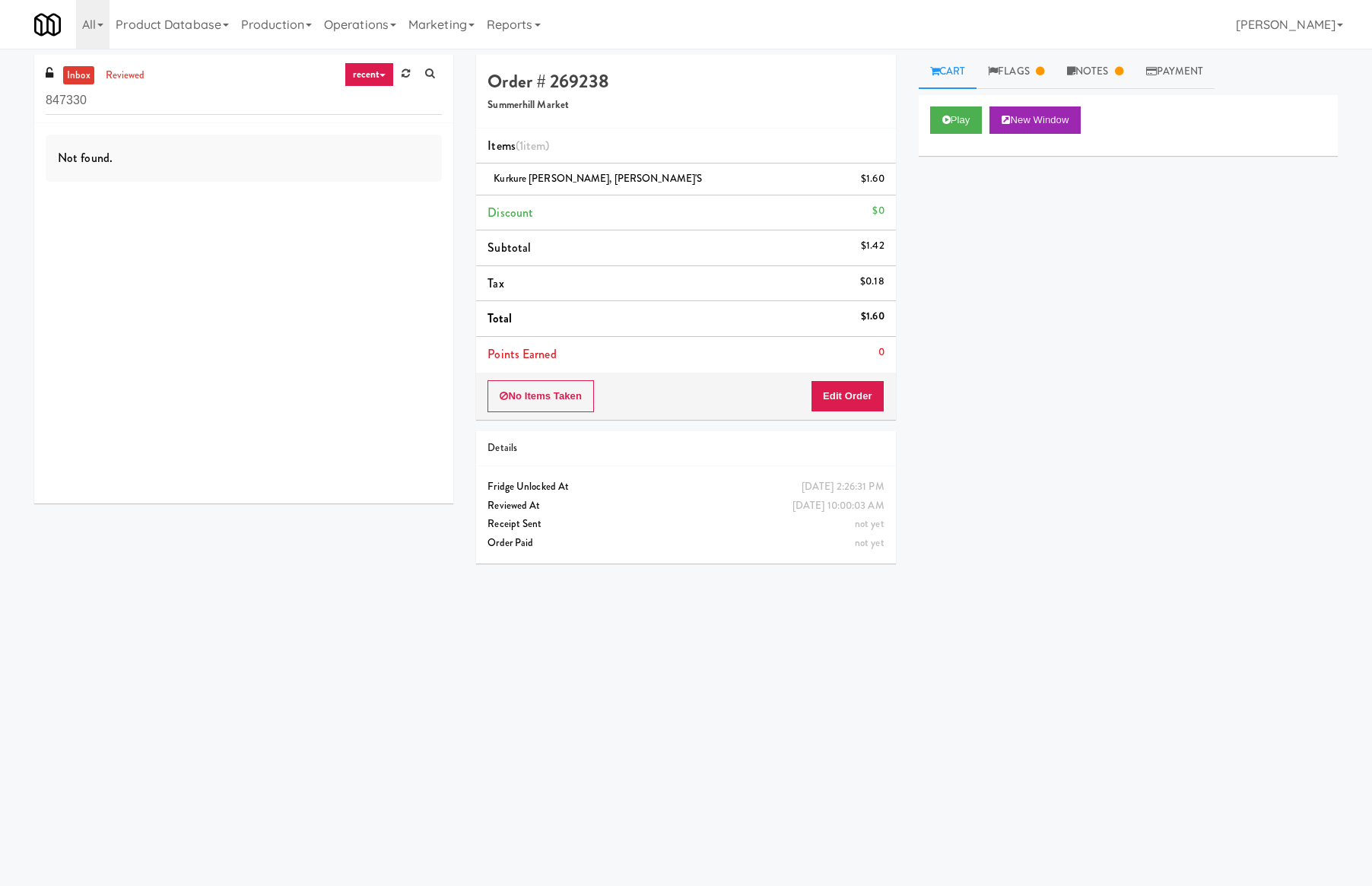
drag, startPoint x: 1319, startPoint y: 256, endPoint x: 1334, endPoint y: 238, distance: 23.4
click at [1321, 256] on div "Play New Window Primary Flag Clear Flag if unable to determine what was taken o…" at bounding box center [1128, 380] width 419 height 571
click at [957, 68] on link "Cart" at bounding box center [948, 72] width 59 height 34
click at [1304, 174] on div "Play New Window Primary Flag Clear Flag if unable to determine what was taken o…" at bounding box center [1128, 380] width 419 height 571
click at [1103, 61] on link "Notes" at bounding box center [1095, 72] width 79 height 34
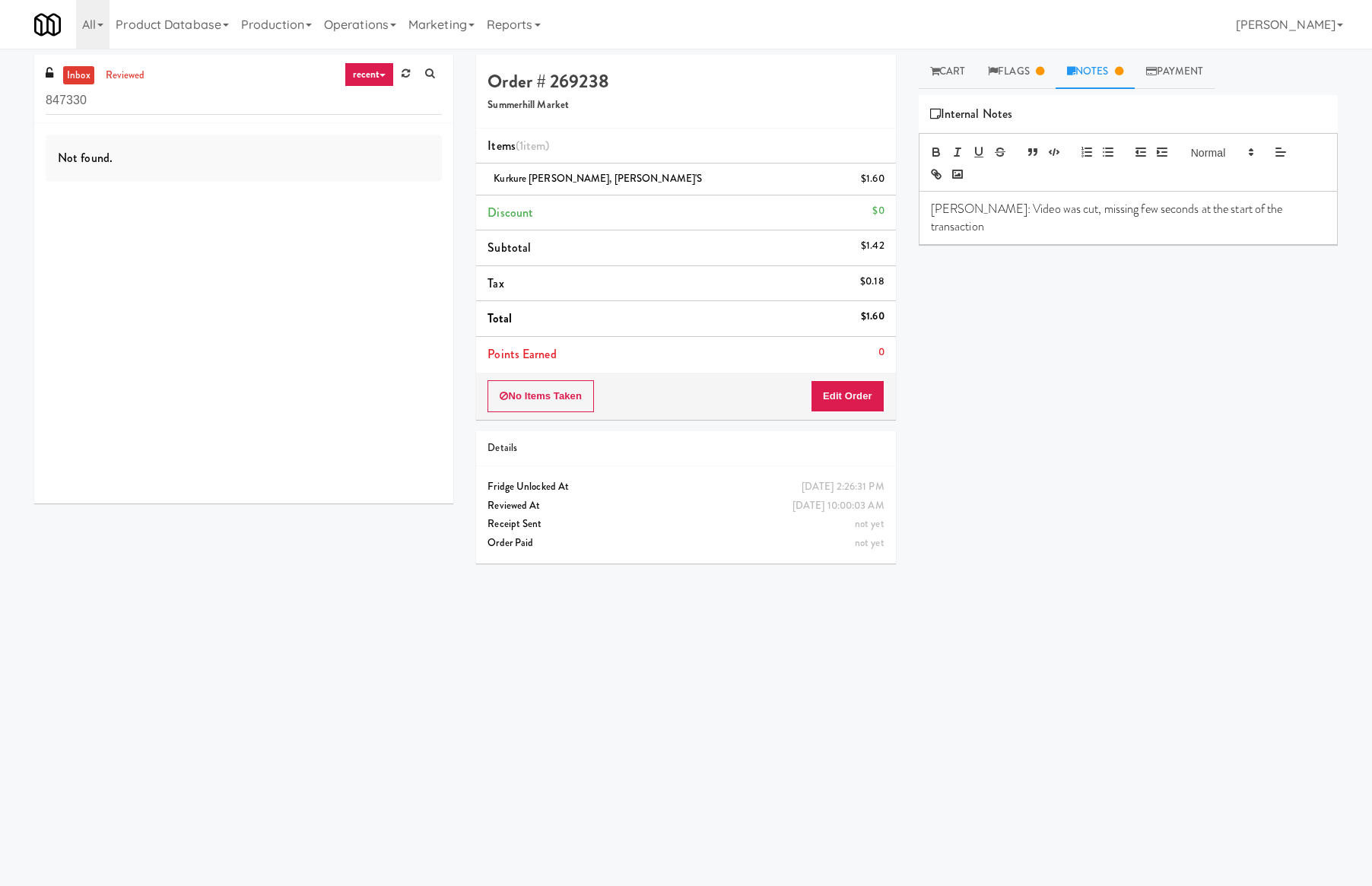
click at [736, 143] on li "Items (1 item )" at bounding box center [686, 146] width 419 height 36
click at [1017, 84] on link "Flags" at bounding box center [1016, 72] width 79 height 34
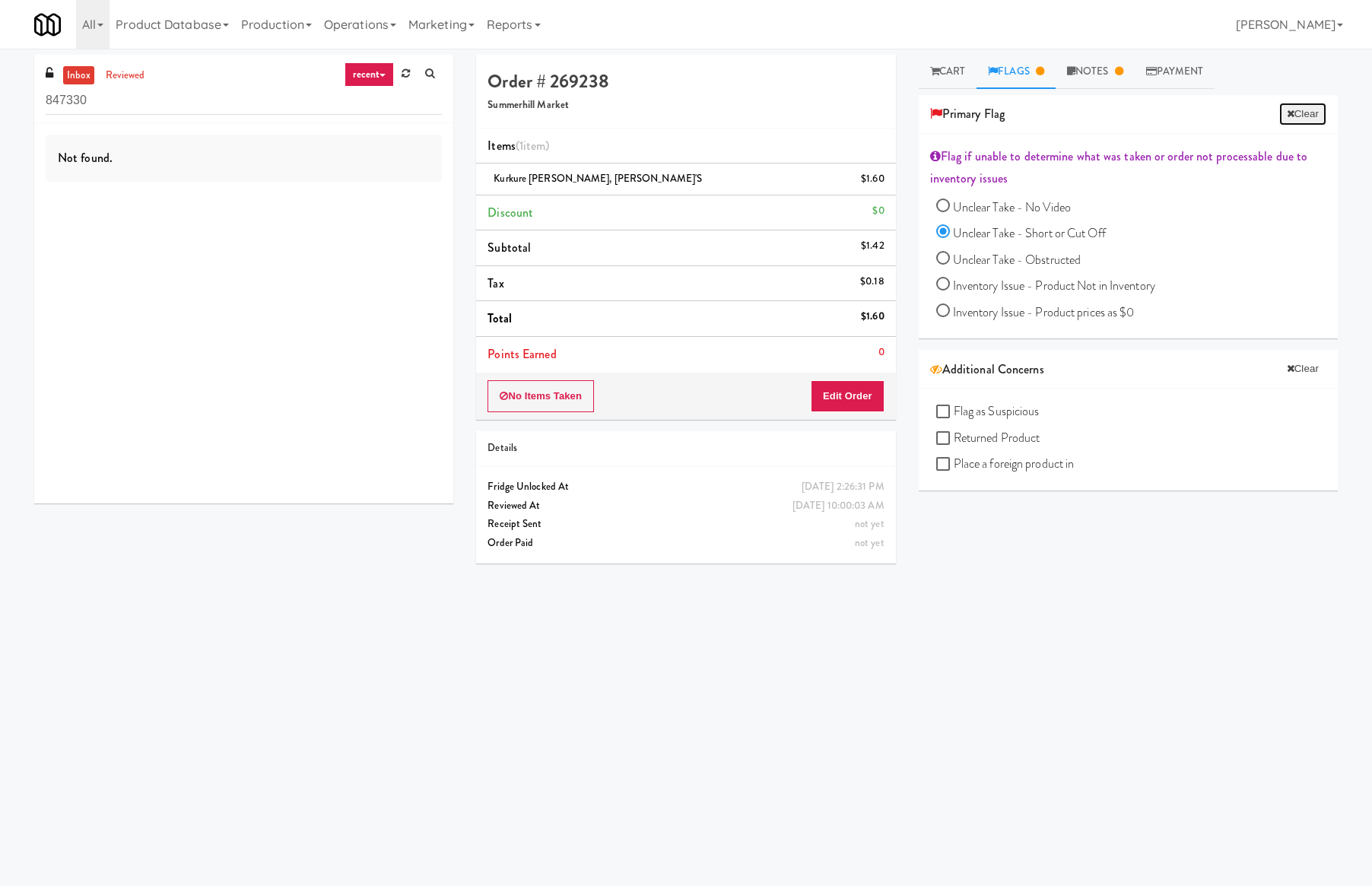
click at [1288, 120] on button "Clear" at bounding box center [1302, 114] width 47 height 23
radio input "false"
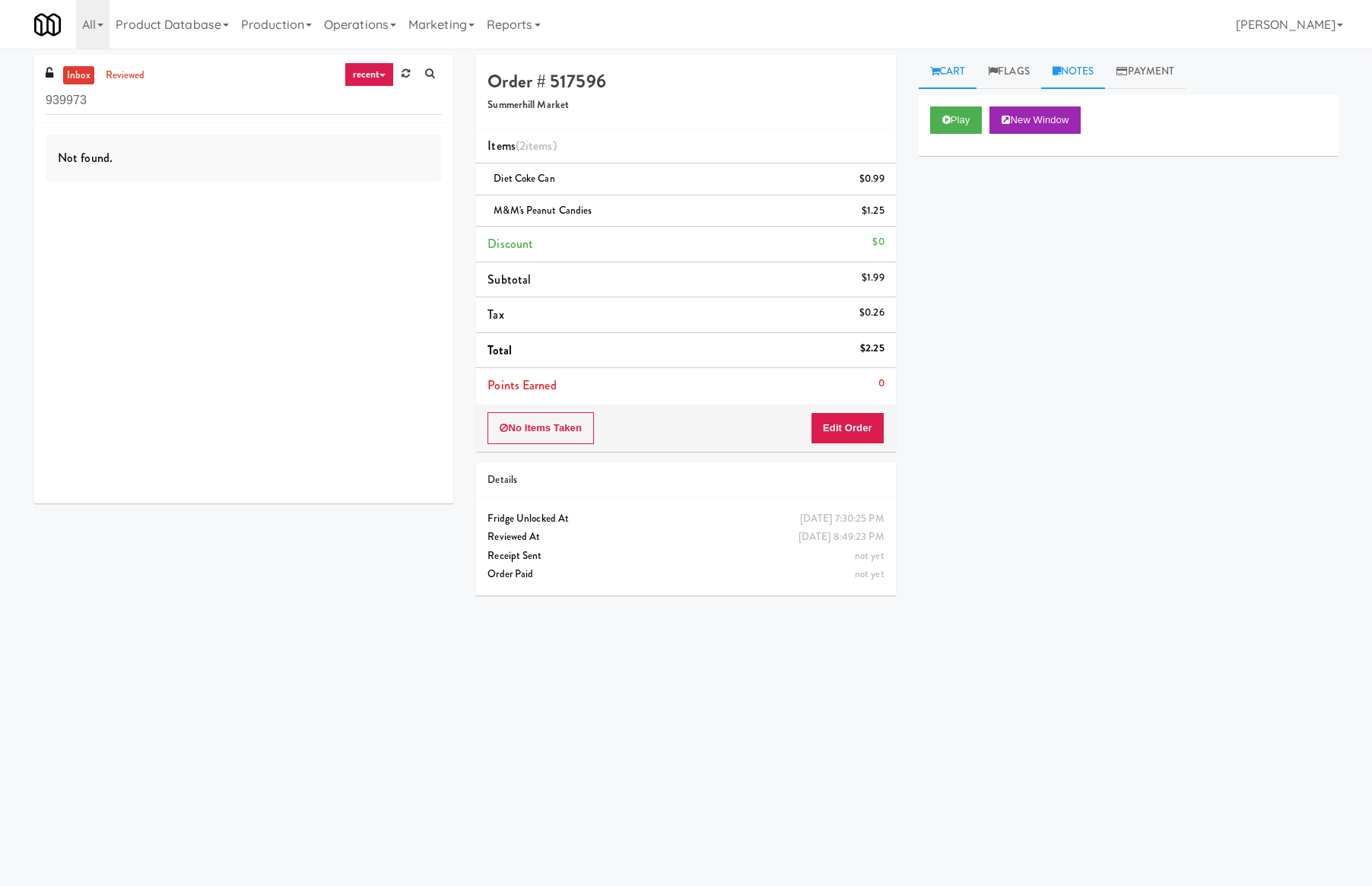
click at [1079, 79] on link "Notes" at bounding box center [1073, 72] width 64 height 34
click at [1026, 68] on link "Flags" at bounding box center [1009, 72] width 64 height 34
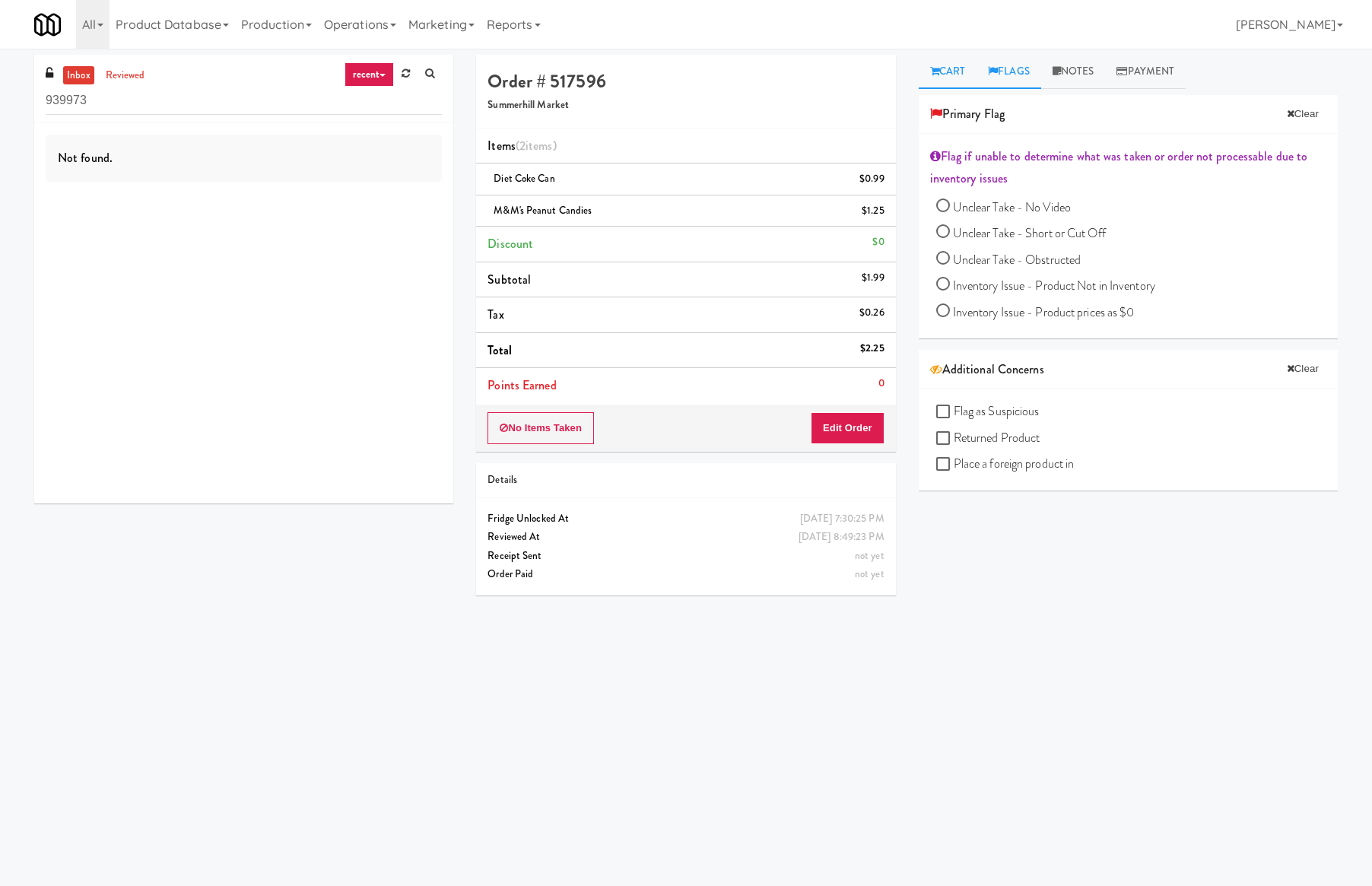
click at [958, 70] on link "Cart" at bounding box center [948, 72] width 59 height 34
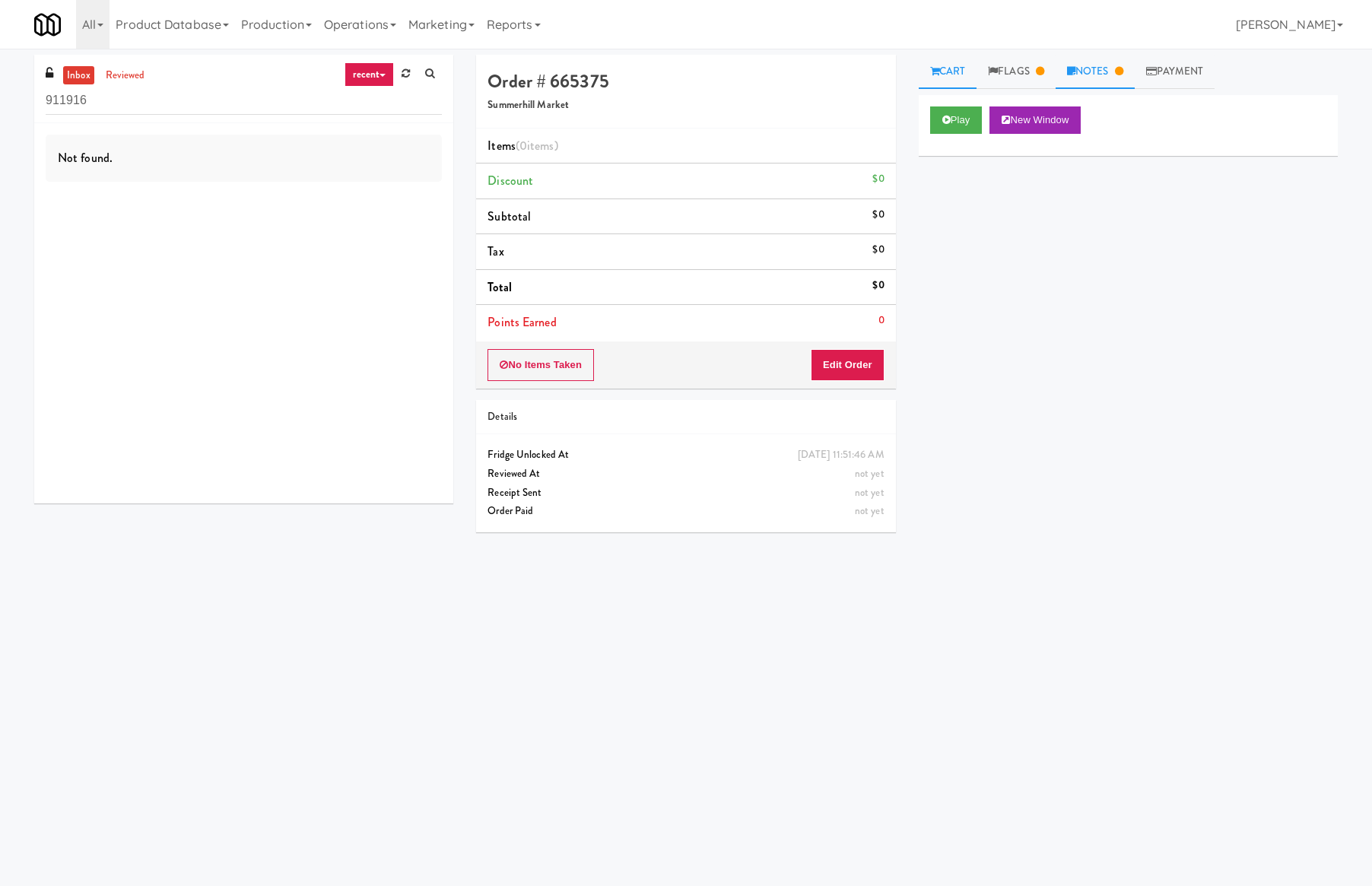
click at [1098, 70] on link "Notes" at bounding box center [1095, 72] width 79 height 34
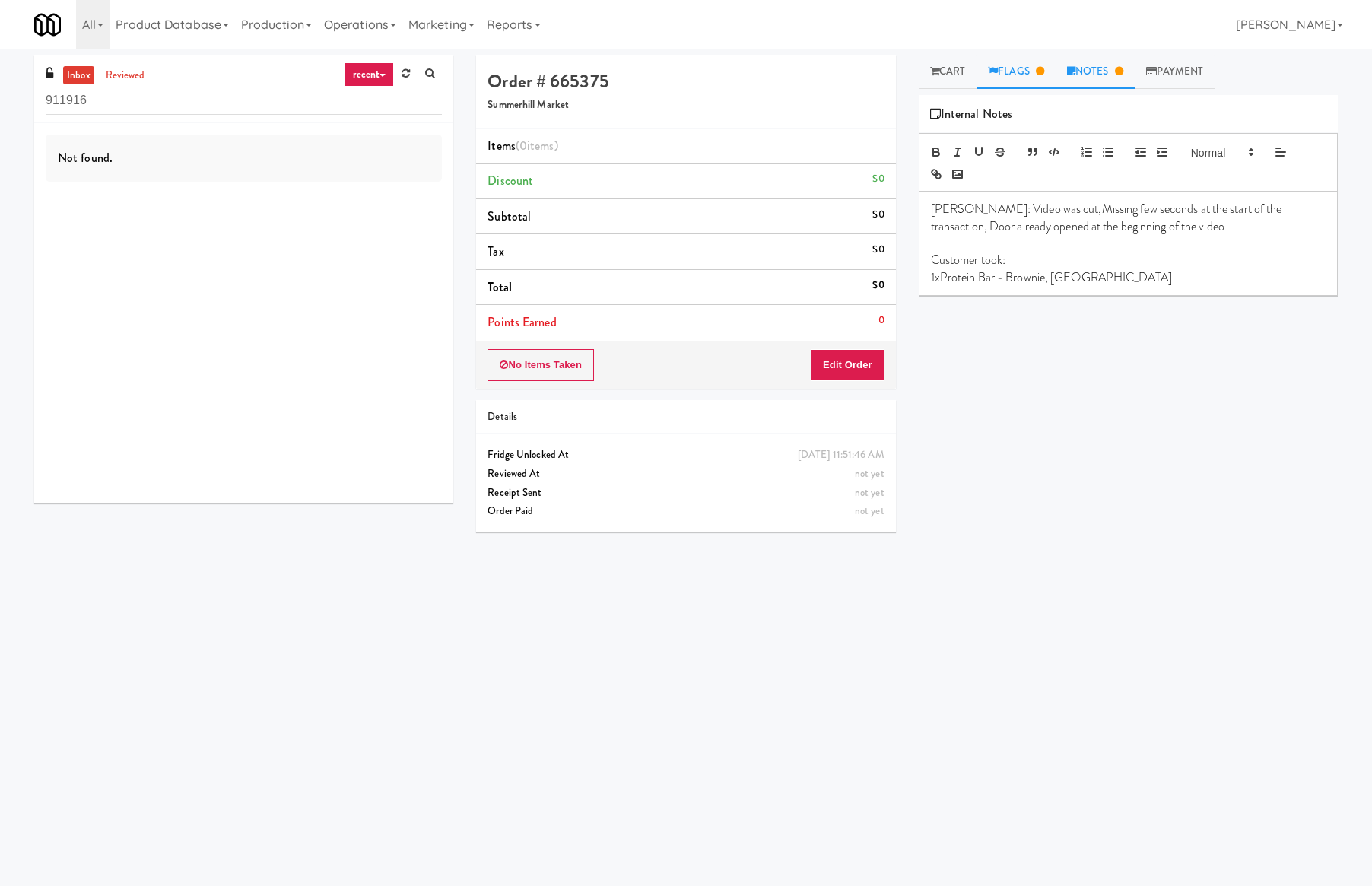
click at [1023, 74] on link "Flags" at bounding box center [1016, 72] width 79 height 34
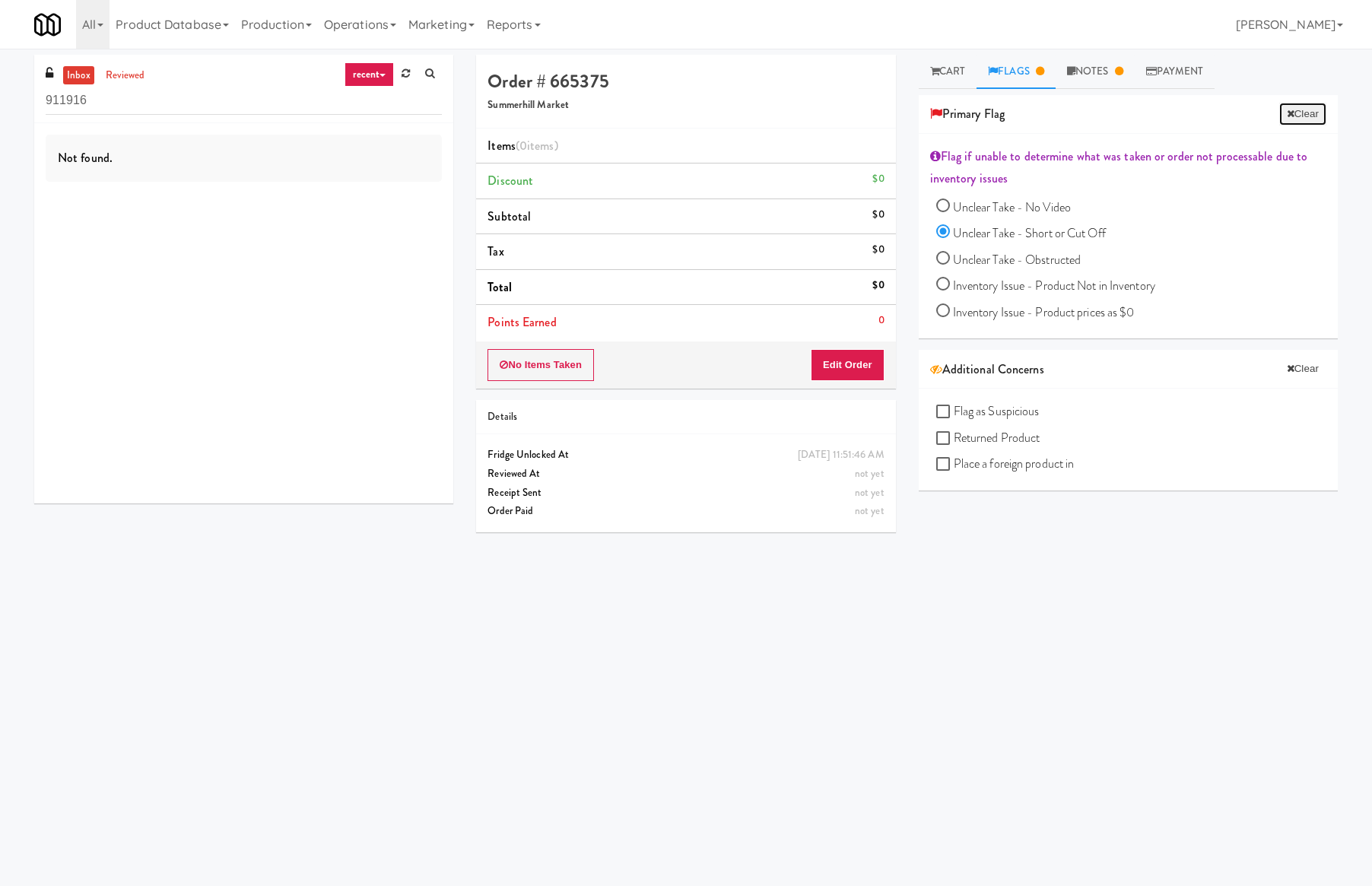
click at [1287, 113] on icon at bounding box center [1291, 113] width 7 height 10
radio input "false"
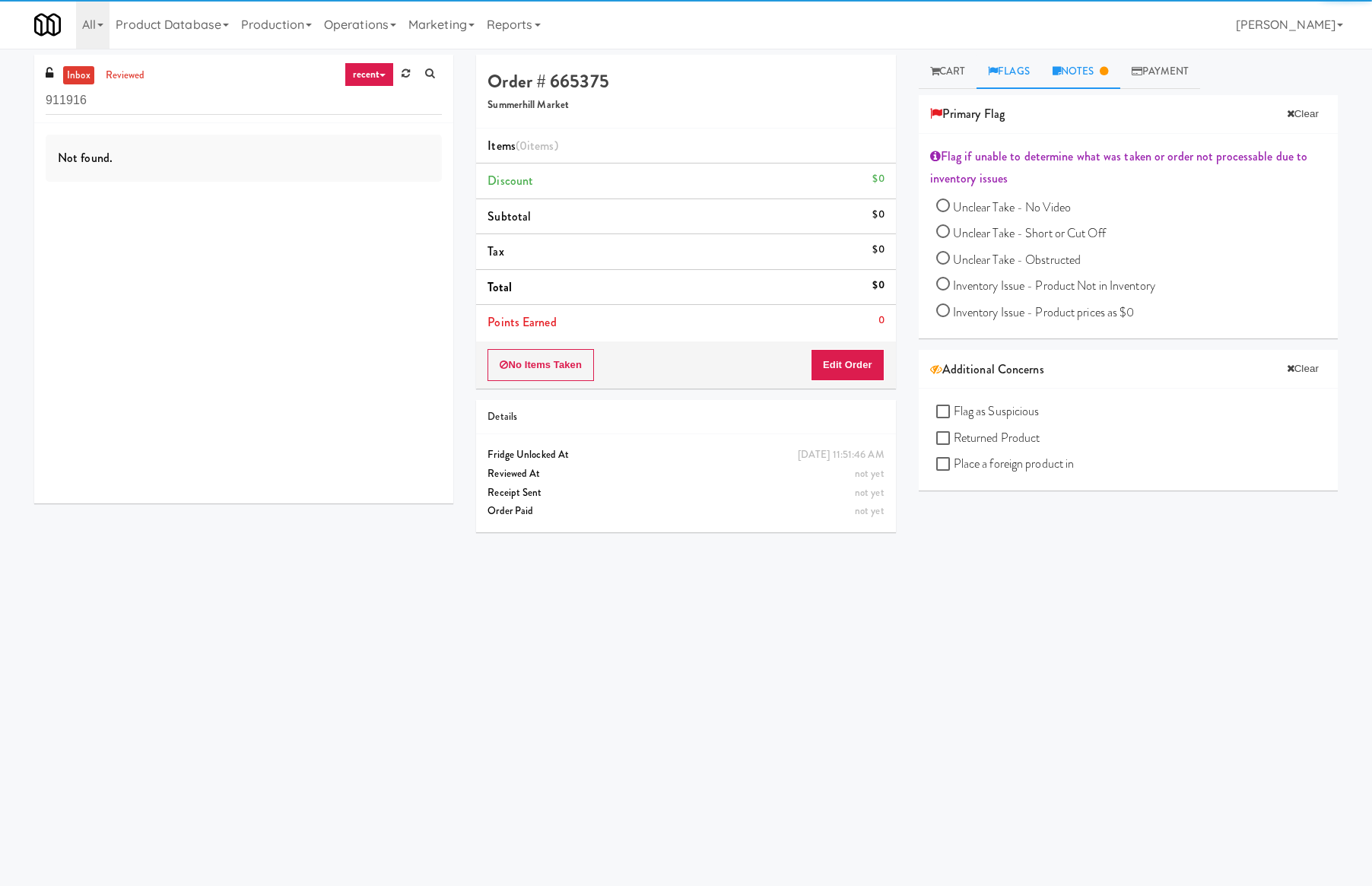
click at [1091, 76] on link "Notes" at bounding box center [1081, 72] width 79 height 34
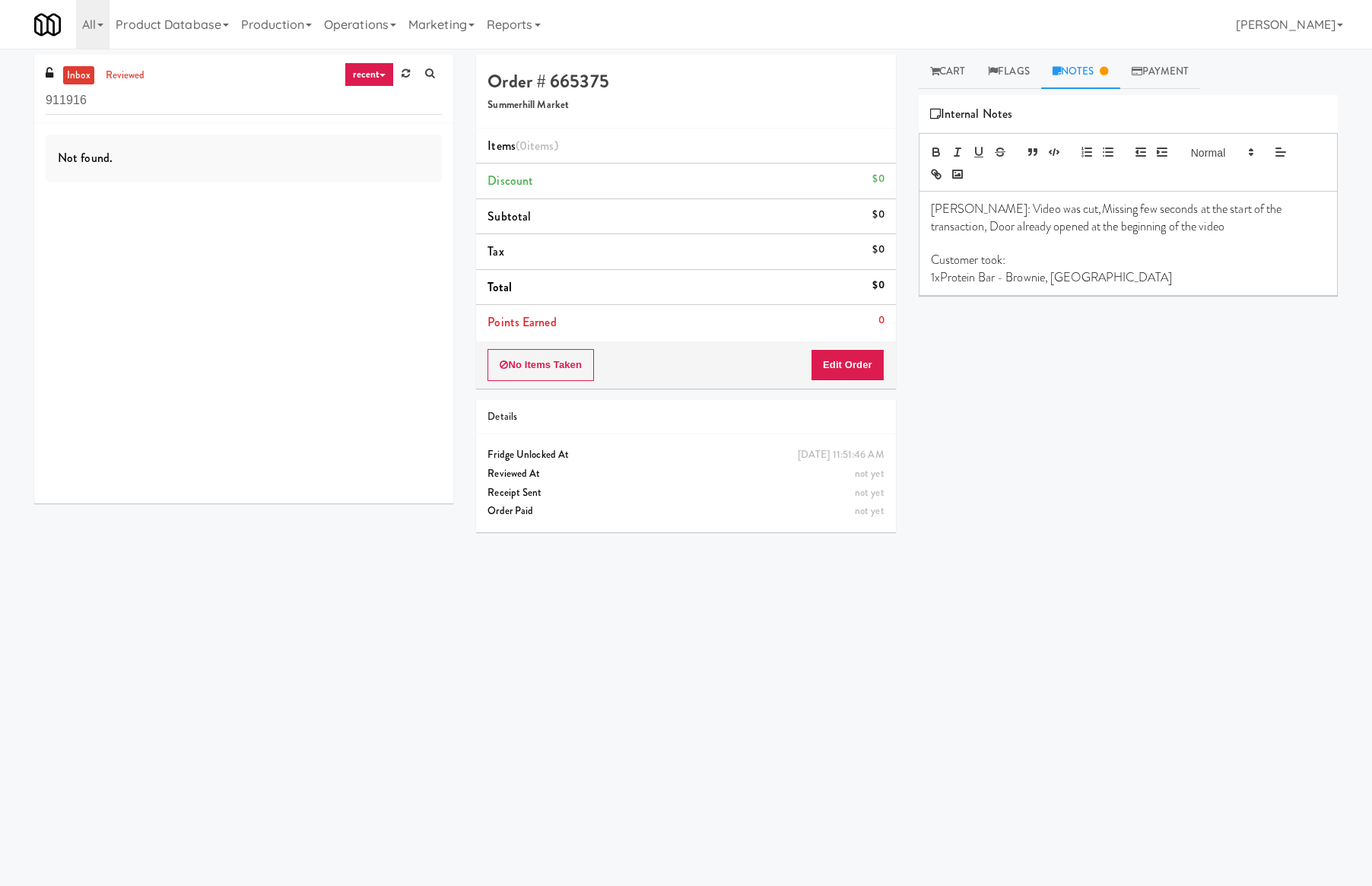
click at [1091, 76] on link "Notes" at bounding box center [1081, 72] width 79 height 34
click at [1072, 72] on link "Notes" at bounding box center [1081, 72] width 79 height 34
click at [1019, 71] on link "Flags" at bounding box center [1009, 72] width 64 height 34
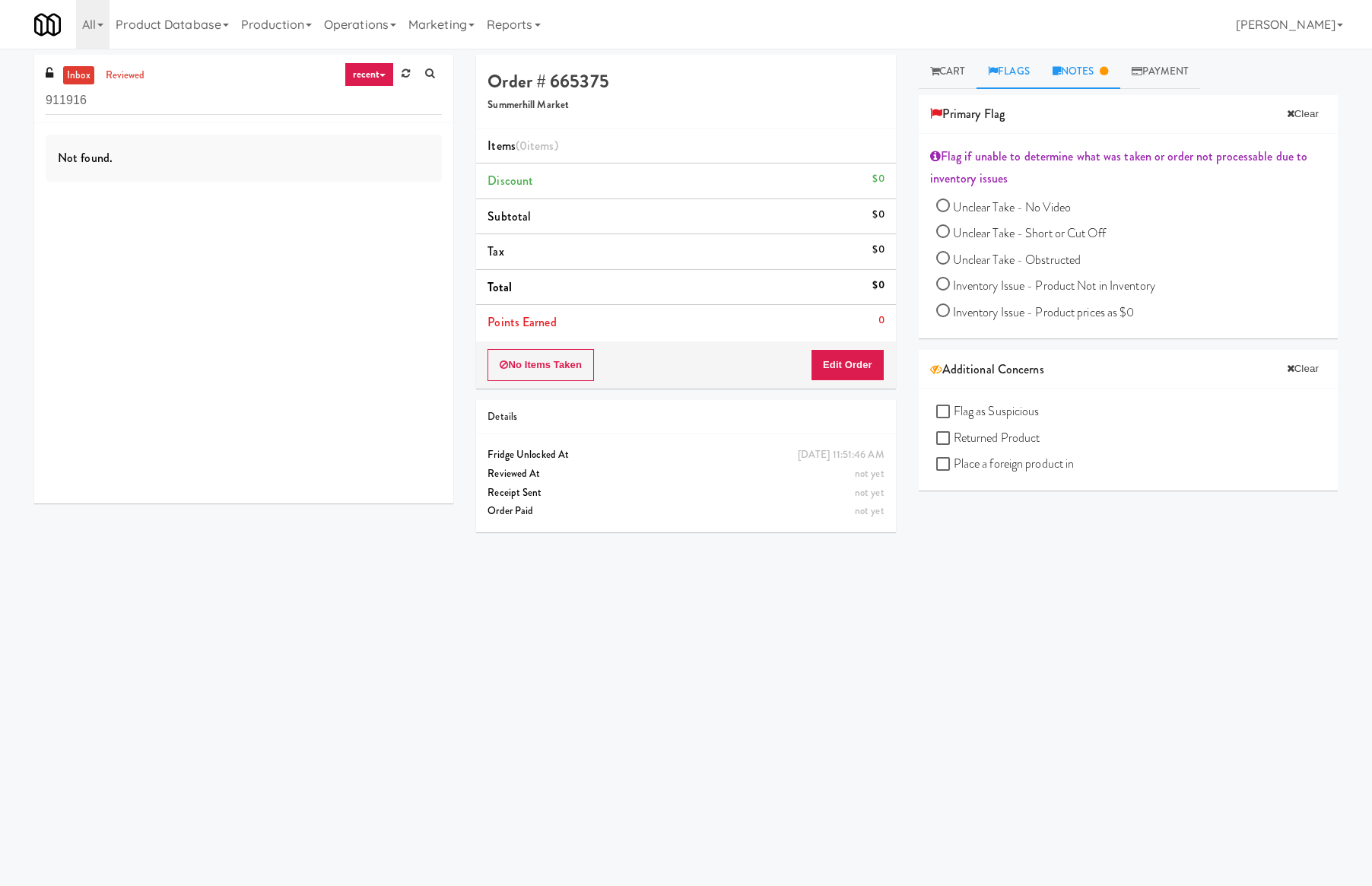
click at [1075, 82] on link "Notes" at bounding box center [1081, 72] width 79 height 34
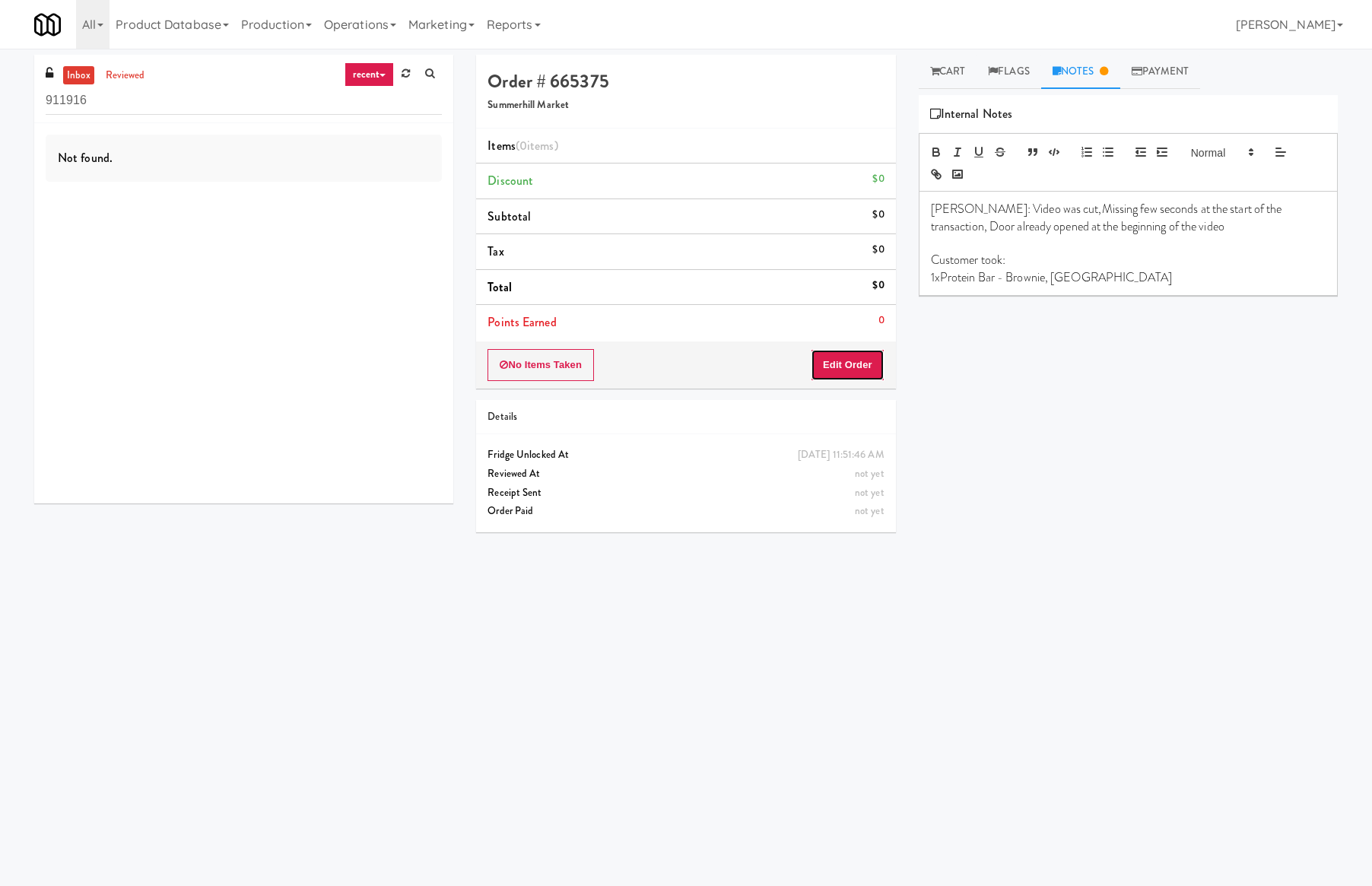
click at [859, 356] on button "Edit Order" at bounding box center [847, 365] width 74 height 32
click at [939, 85] on link "Cart" at bounding box center [948, 72] width 59 height 34
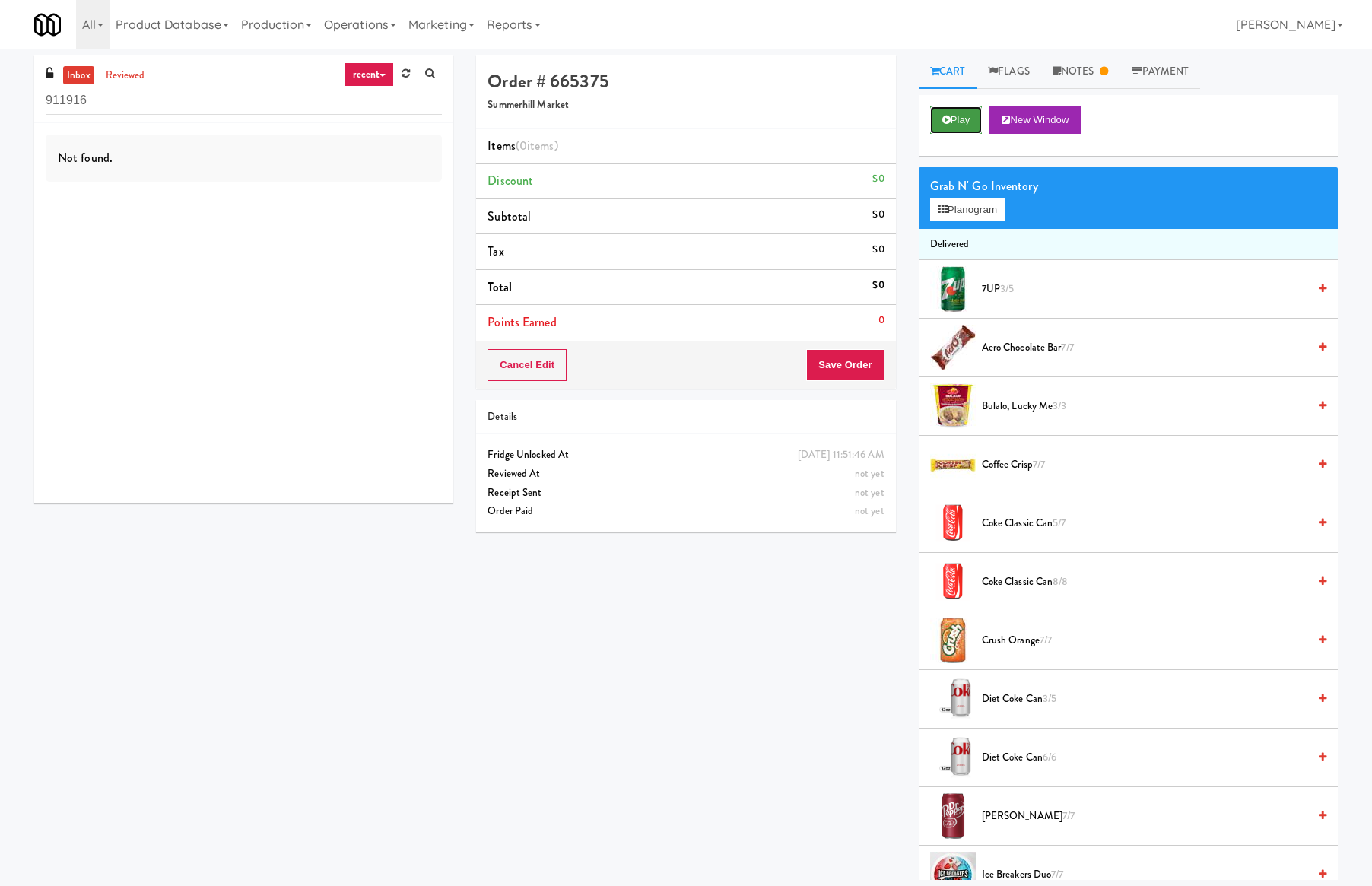
click at [969, 131] on button "Play" at bounding box center [956, 120] width 52 height 28
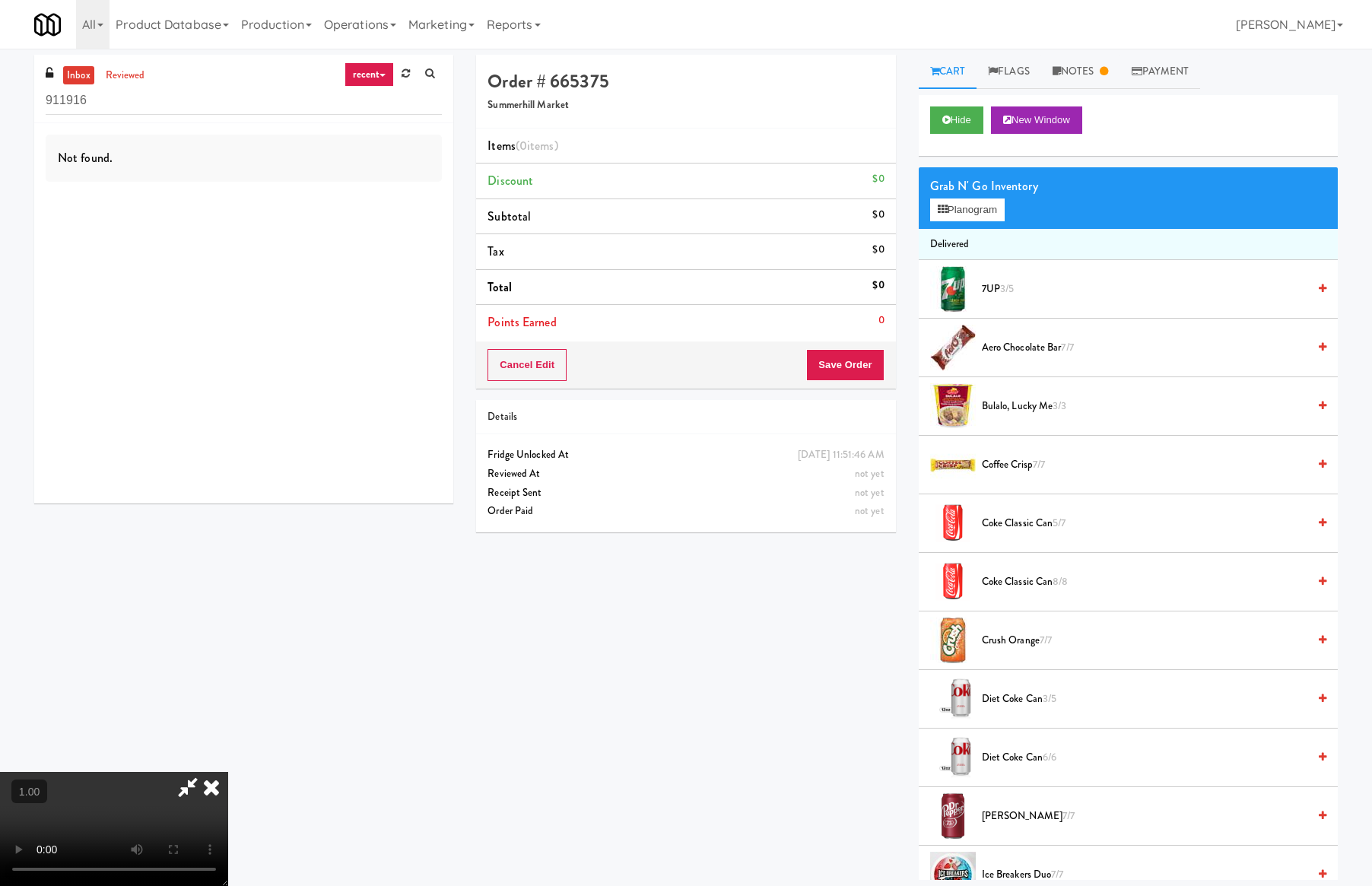
click at [228, 772] on video at bounding box center [114, 829] width 228 height 114
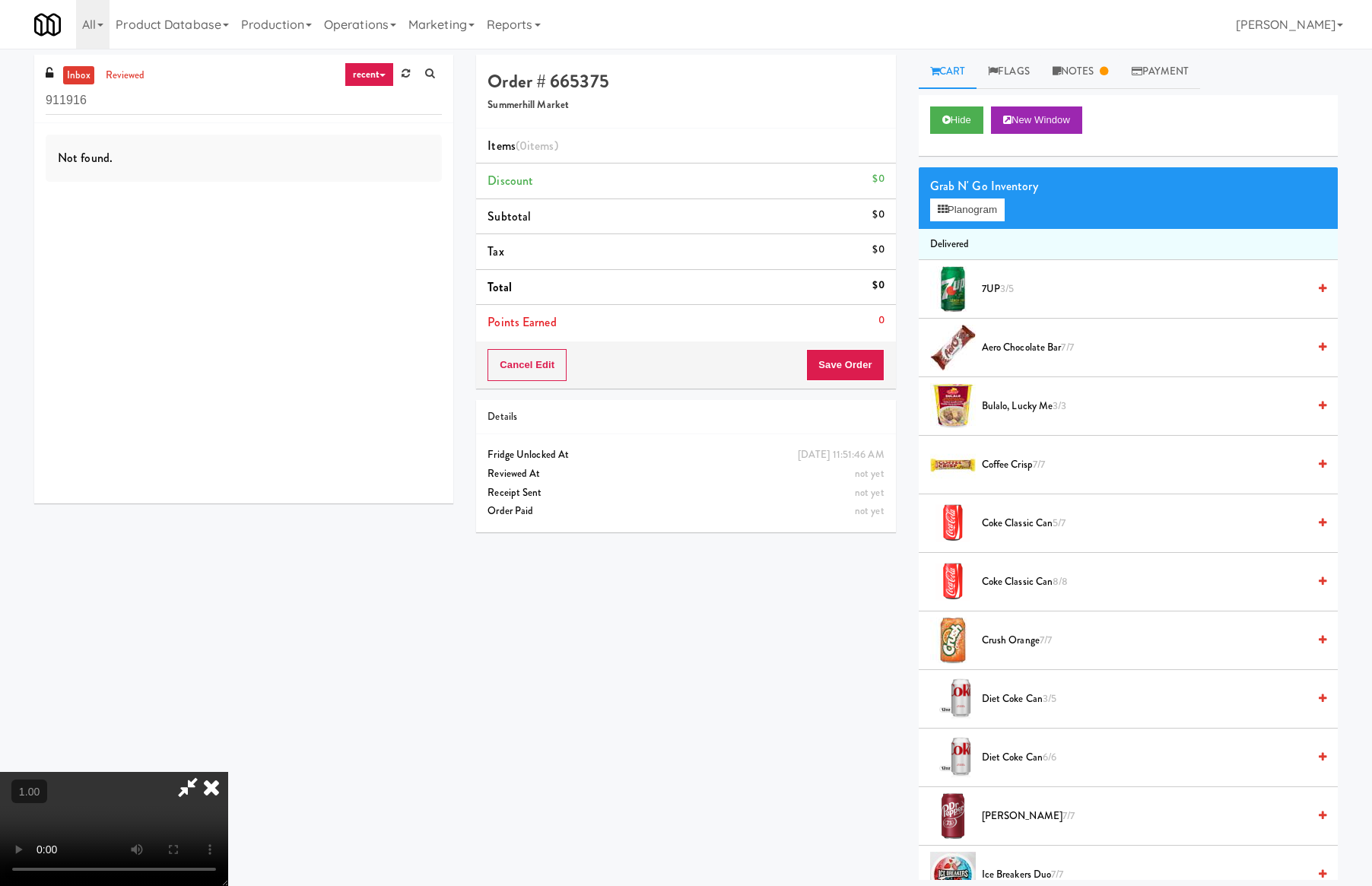
click at [228, 772] on video at bounding box center [114, 829] width 228 height 114
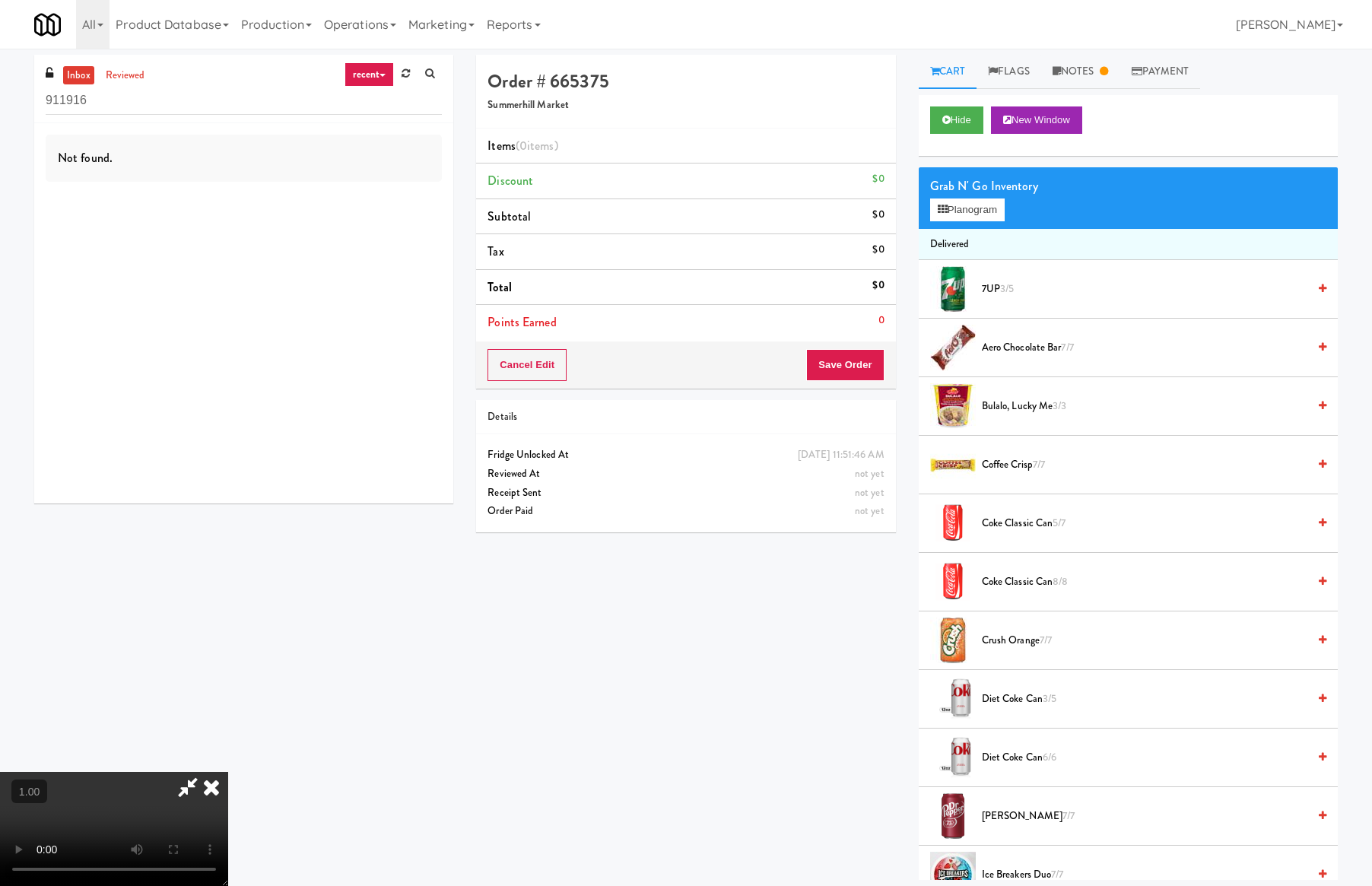
click at [228, 772] on video at bounding box center [114, 829] width 228 height 114
click at [966, 202] on button "Planogram" at bounding box center [967, 210] width 74 height 23
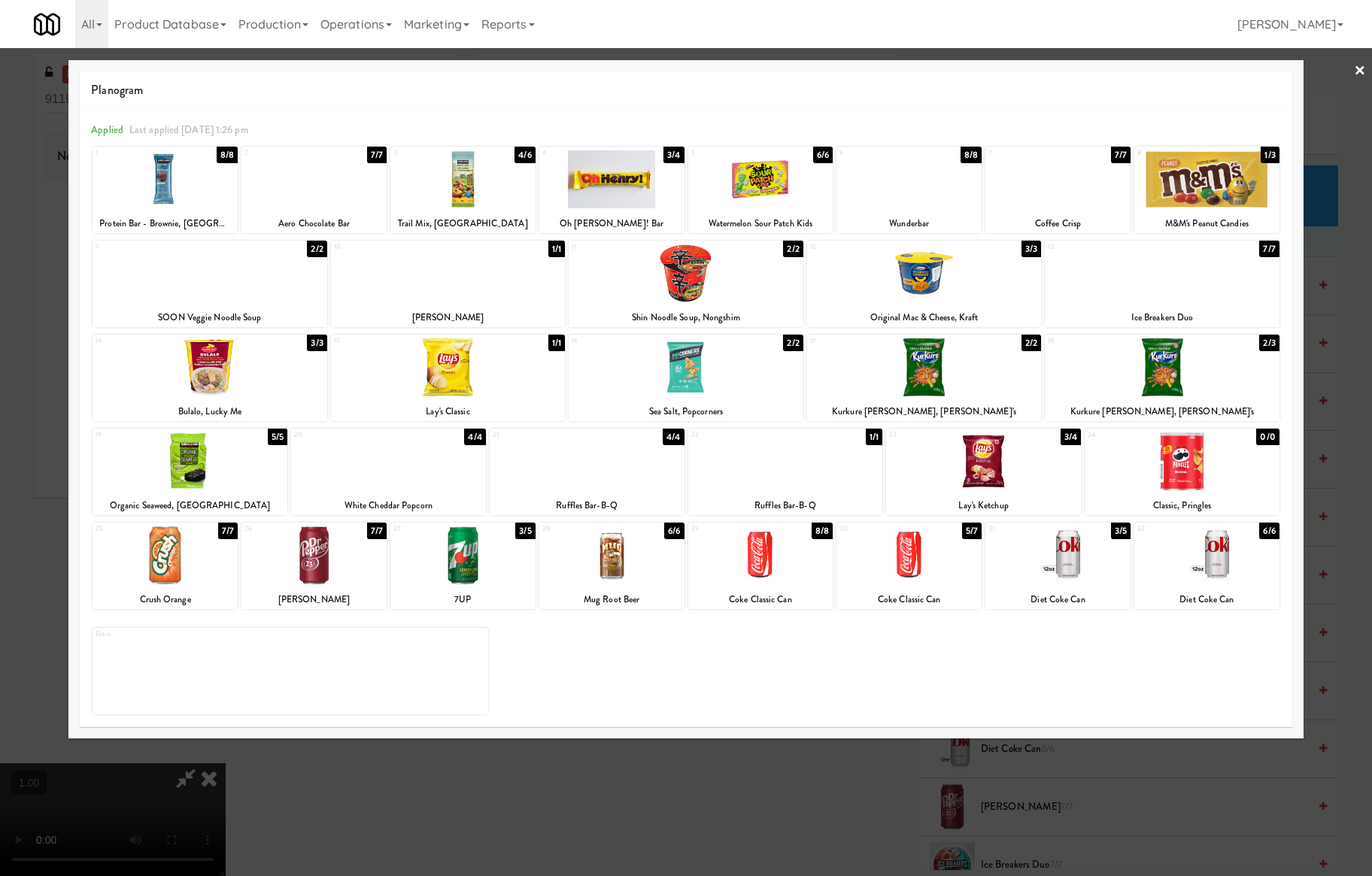
click at [170, 199] on div at bounding box center [165, 180] width 145 height 58
click at [1361, 69] on link "×" at bounding box center [1359, 71] width 12 height 46
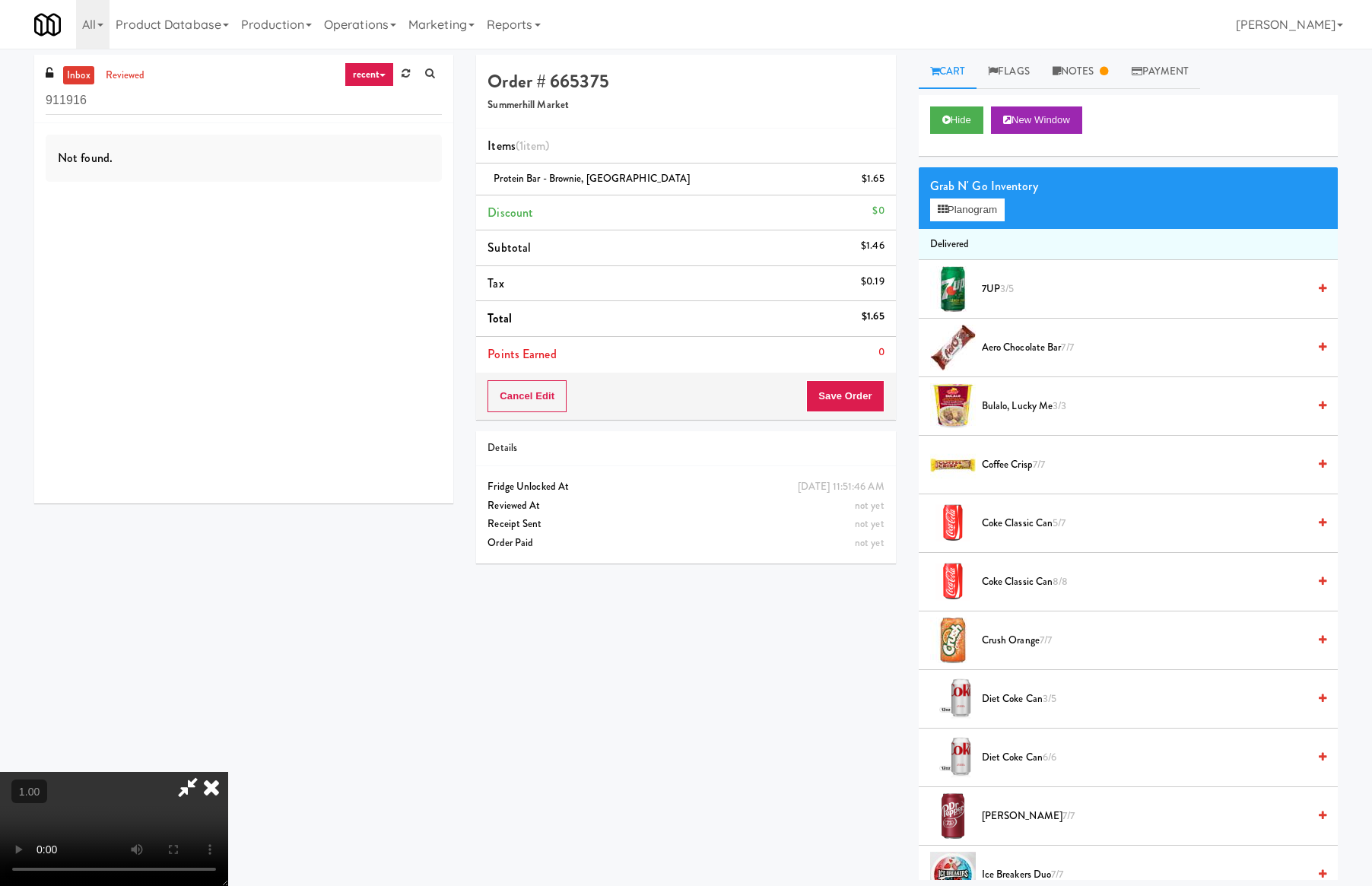
click at [228, 772] on video at bounding box center [114, 829] width 228 height 114
click at [228, 772] on icon at bounding box center [211, 787] width 33 height 30
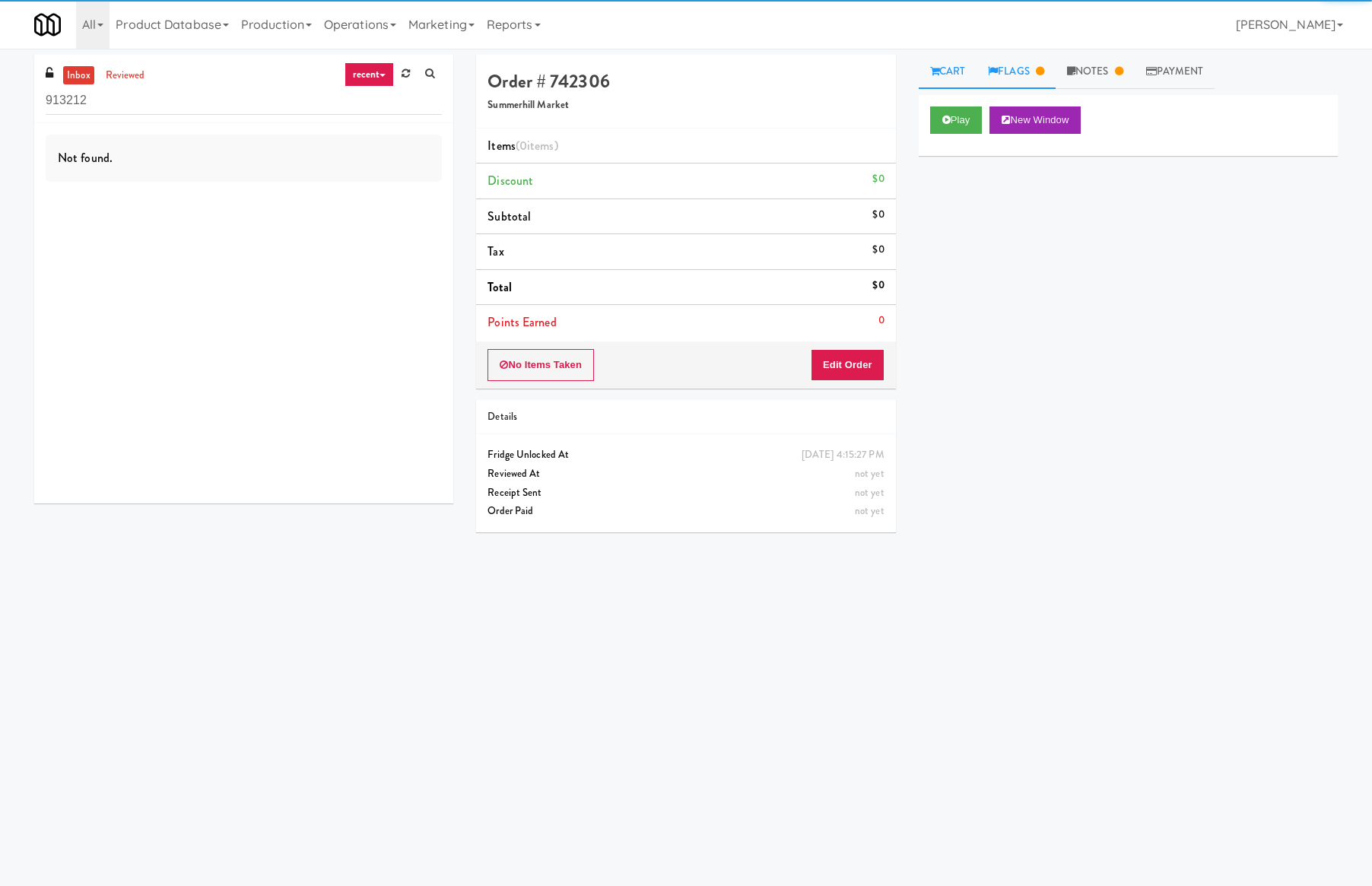
click at [1014, 71] on link "Flags" at bounding box center [1016, 72] width 79 height 34
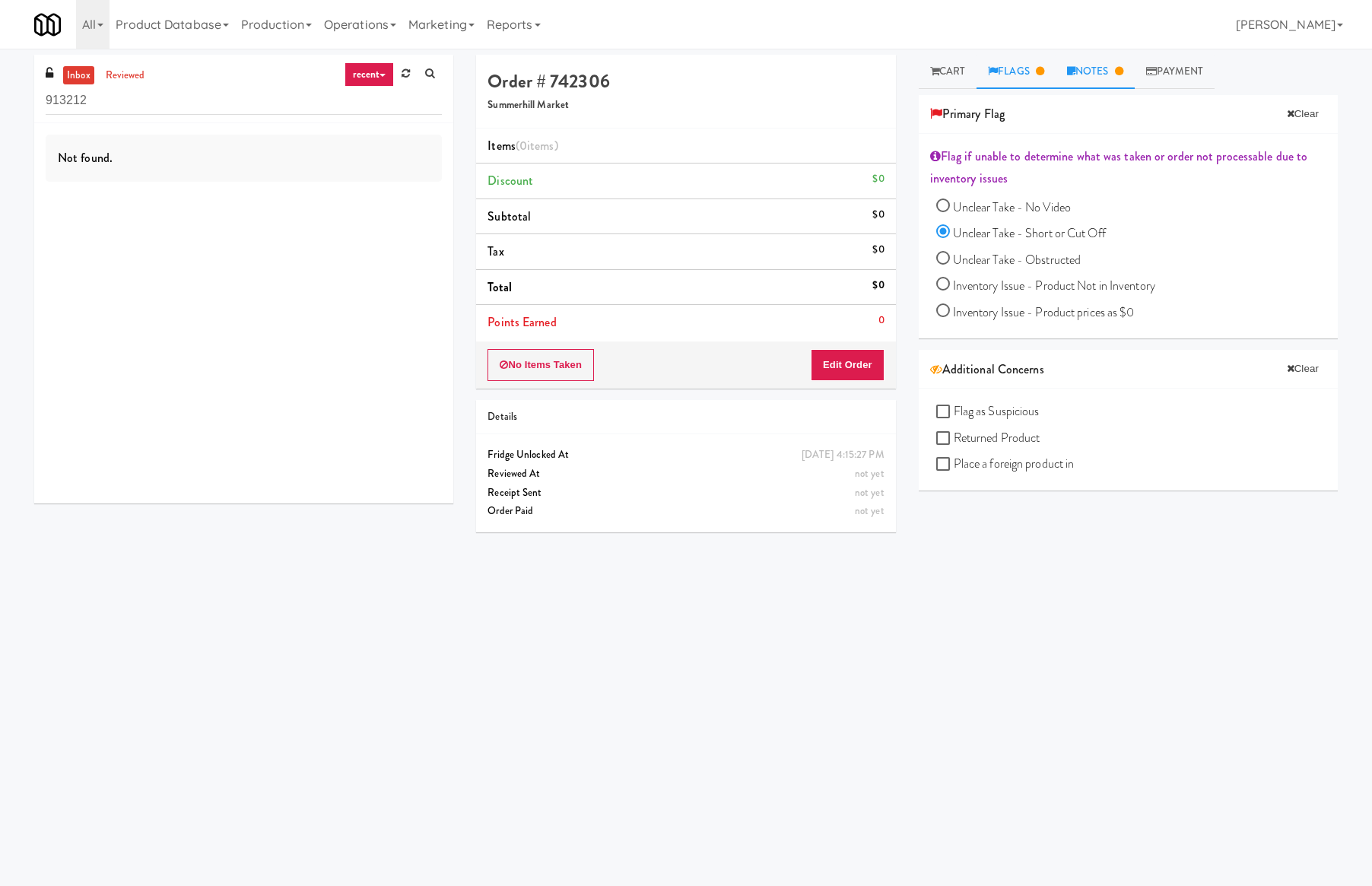
click at [1087, 79] on link "Notes" at bounding box center [1095, 72] width 79 height 34
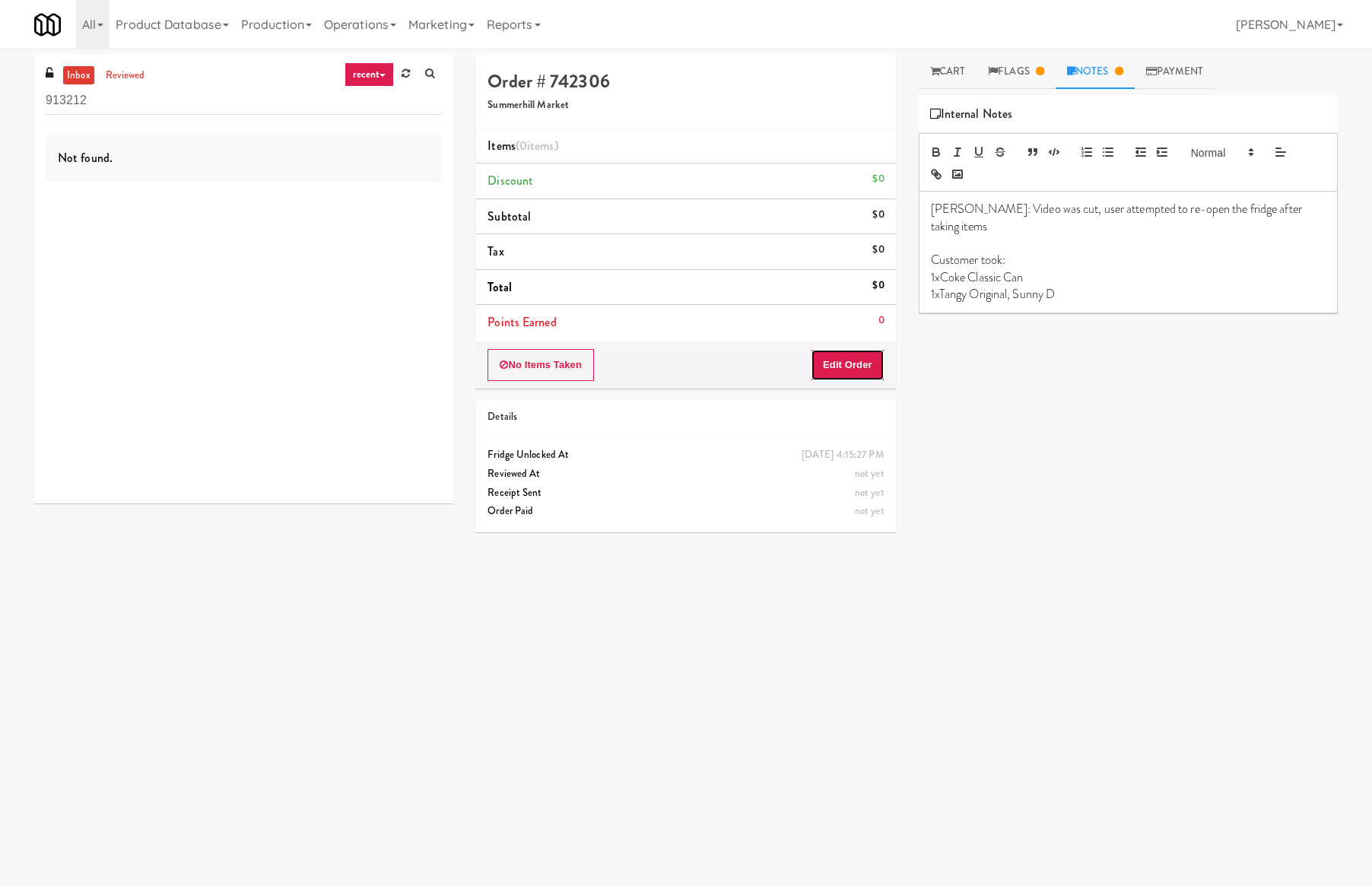
click at [856, 353] on button "Edit Order" at bounding box center [847, 365] width 74 height 32
click at [938, 85] on link "Cart" at bounding box center [948, 72] width 59 height 34
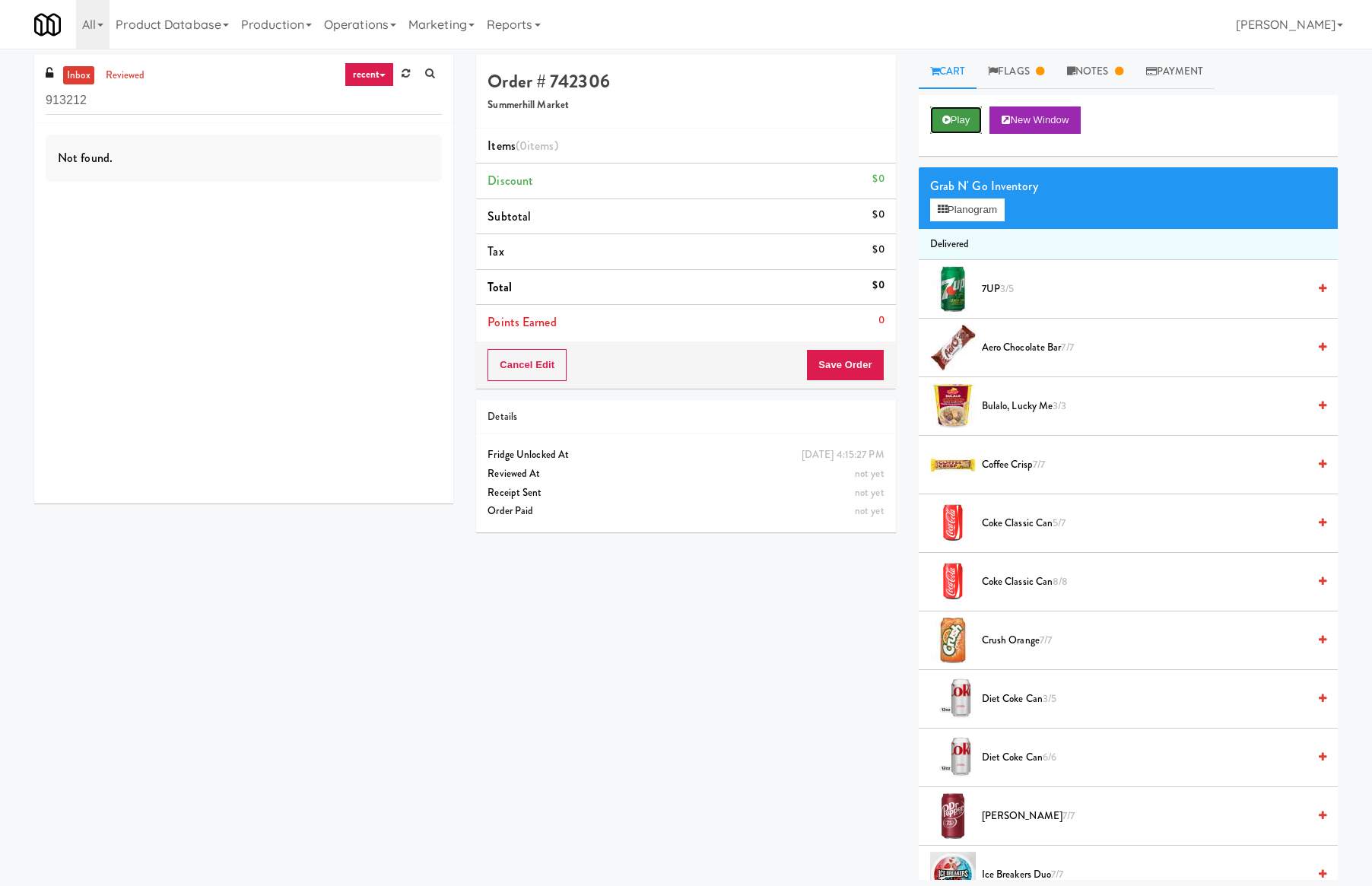
click at [949, 131] on button "Play" at bounding box center [956, 120] width 52 height 28
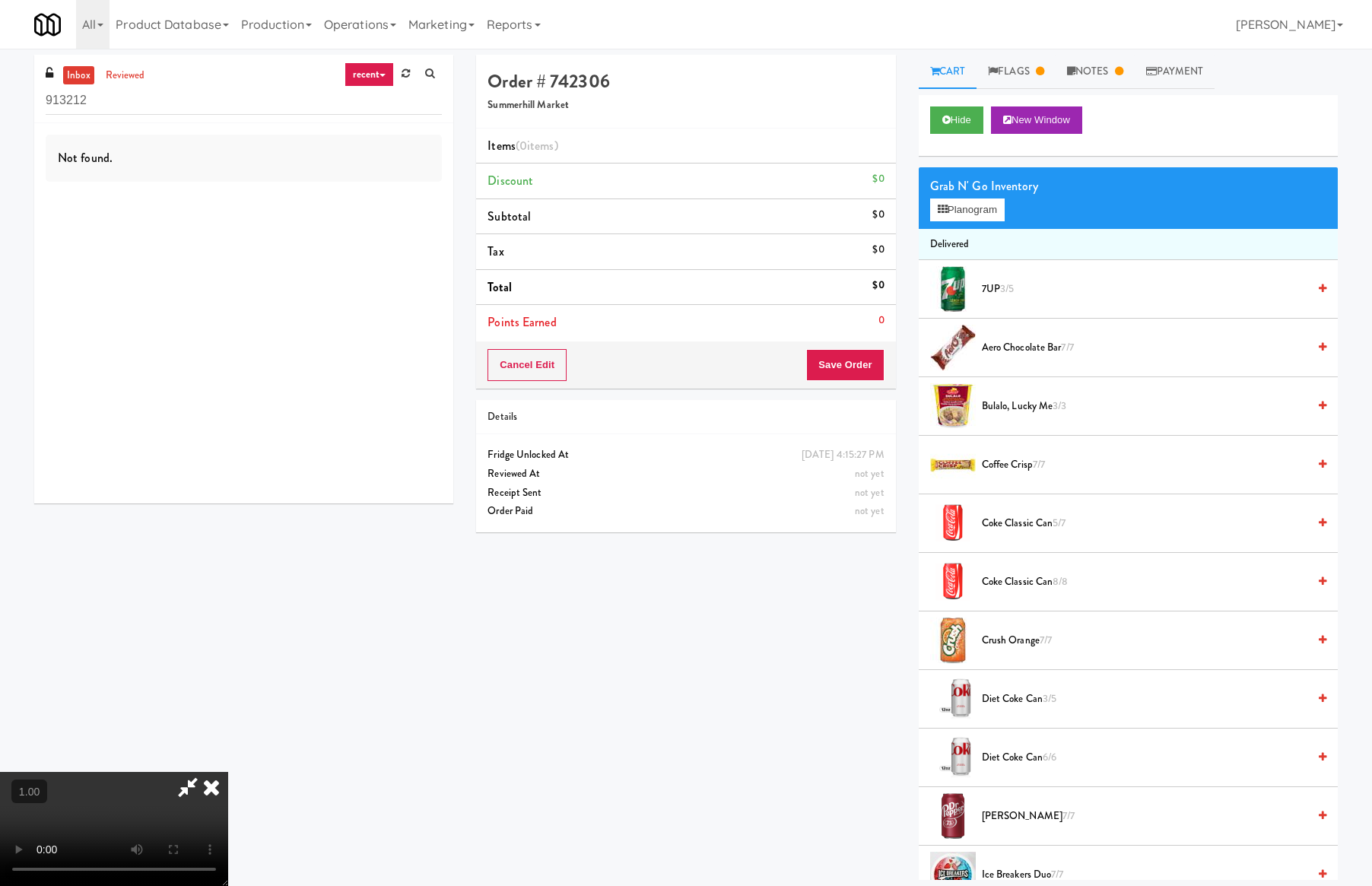
click at [228, 772] on video at bounding box center [114, 829] width 228 height 114
drag, startPoint x: 309, startPoint y: 436, endPoint x: 364, endPoint y: 571, distance: 145.8
click at [228, 772] on video at bounding box center [114, 829] width 228 height 114
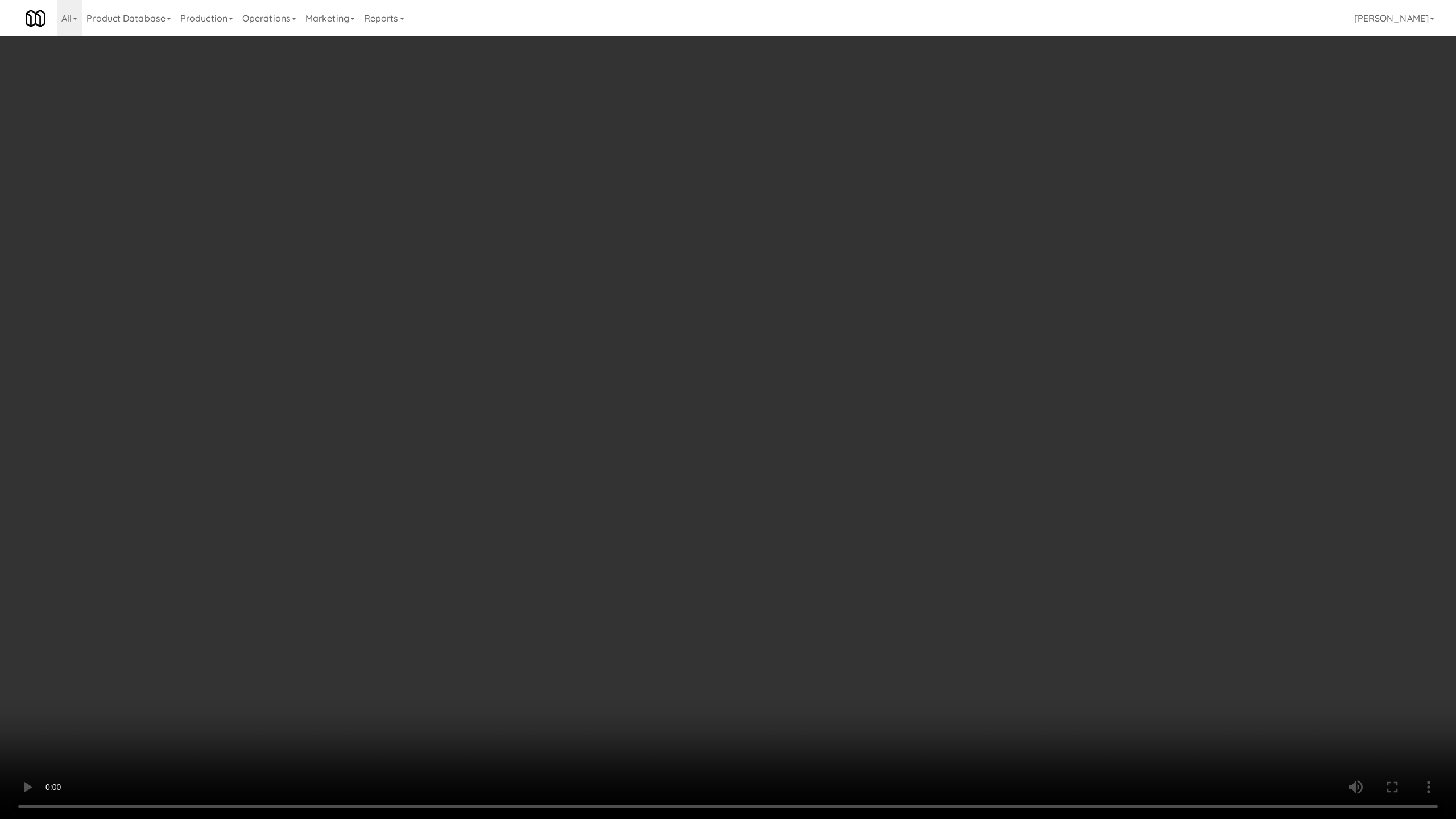
click at [535, 273] on video at bounding box center [728, 410] width 1456 height 819
click at [533, 273] on video at bounding box center [728, 410] width 1456 height 819
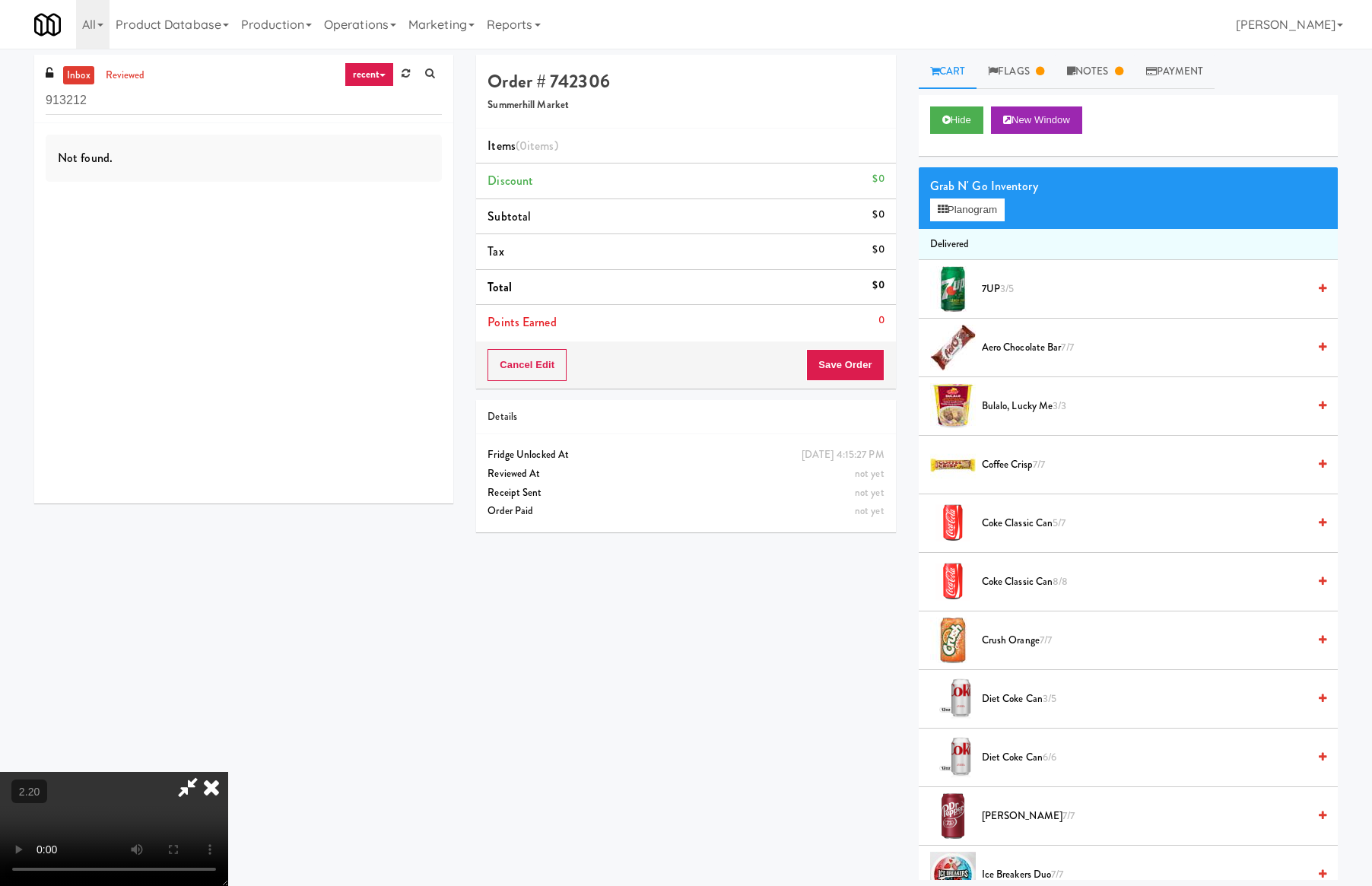
click at [886, 55] on div "Order # 742306 Summerhill Market" at bounding box center [686, 92] width 419 height 74
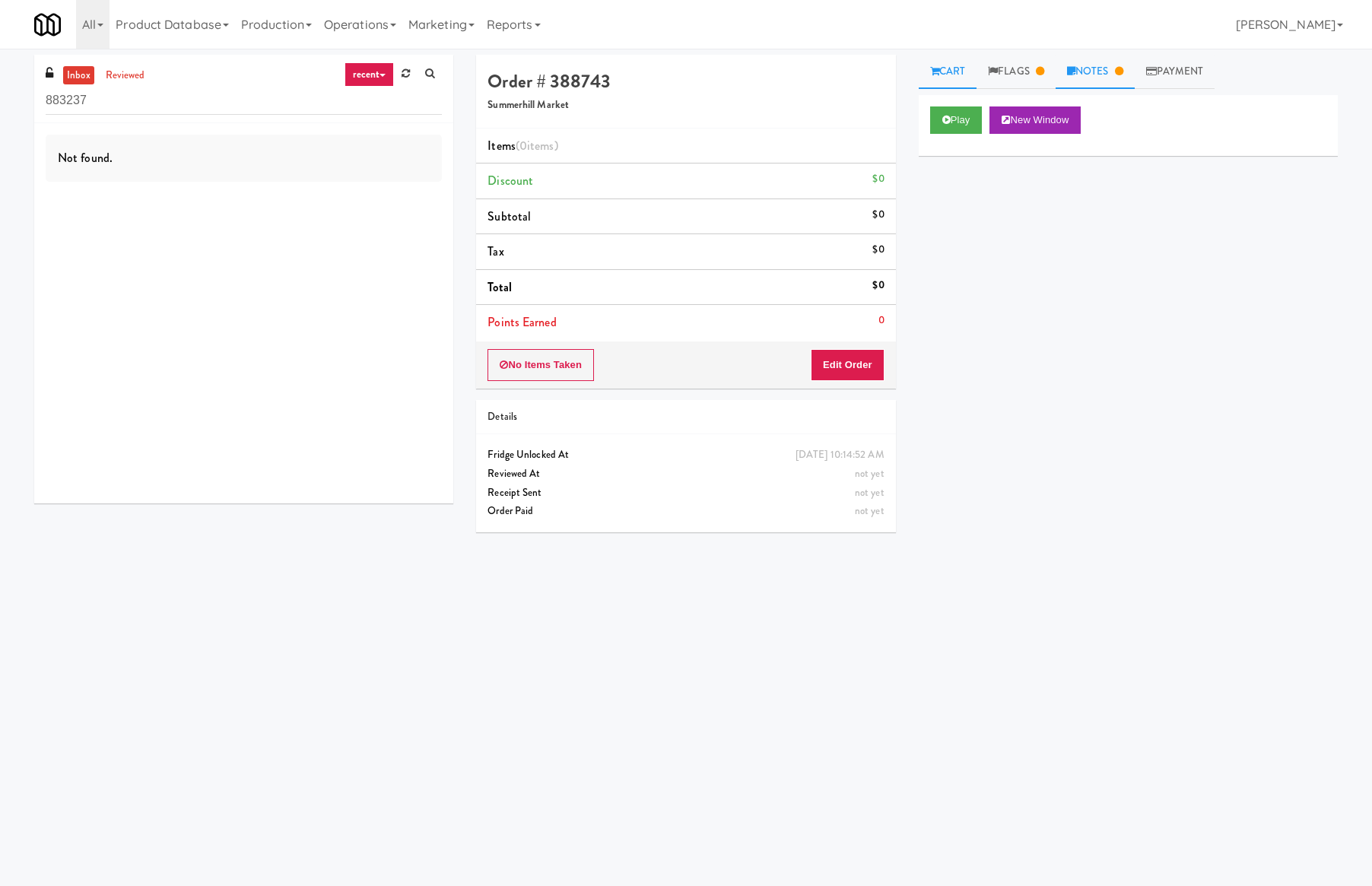
click at [1096, 68] on link "Notes" at bounding box center [1095, 72] width 79 height 34
click at [1016, 70] on link "Flags" at bounding box center [1016, 72] width 79 height 34
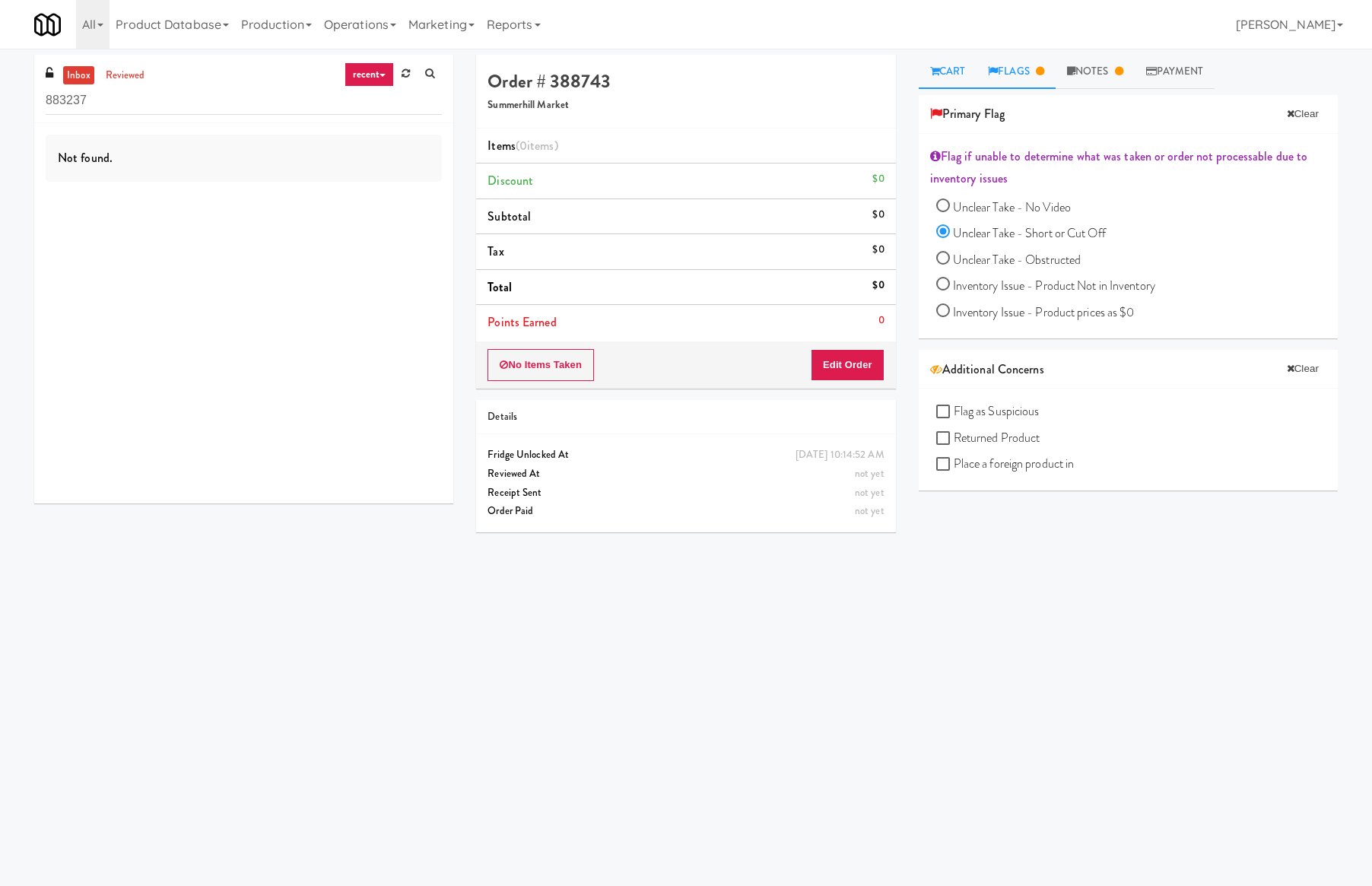
click at [957, 68] on link "Cart" at bounding box center [948, 72] width 59 height 34
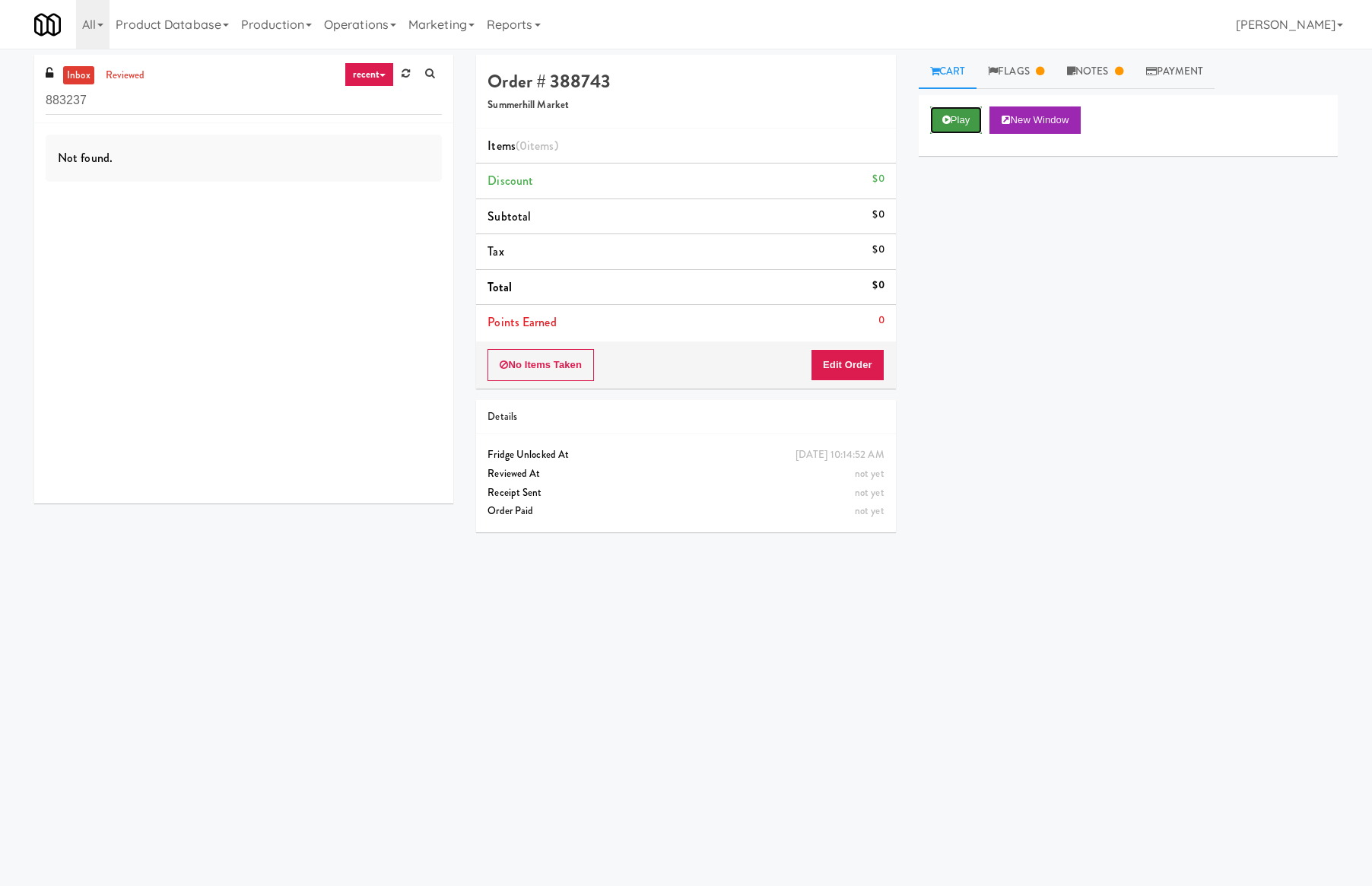
click at [956, 119] on button "Play" at bounding box center [956, 120] width 52 height 28
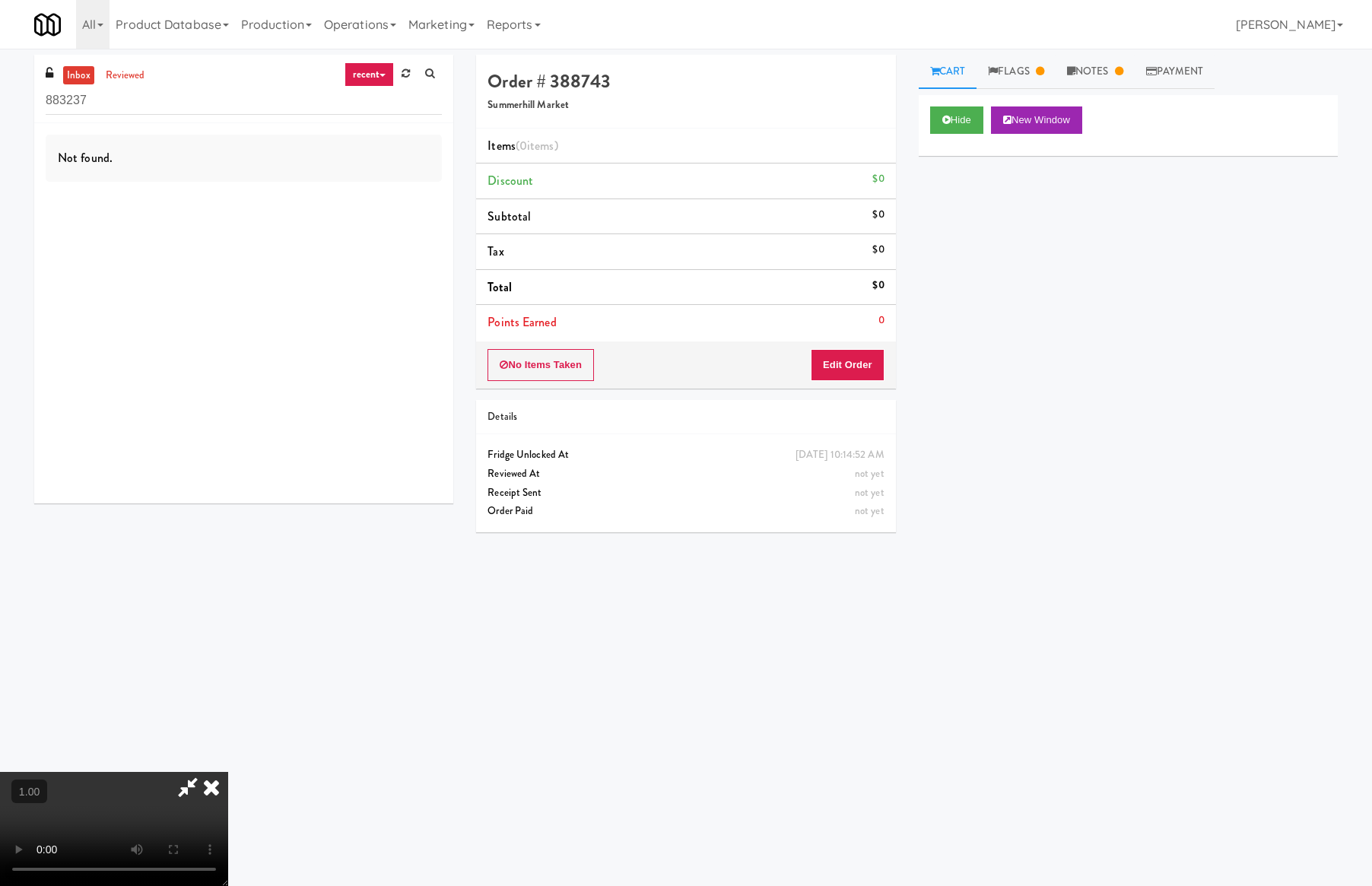
click at [135, 772] on video at bounding box center [114, 829] width 228 height 114
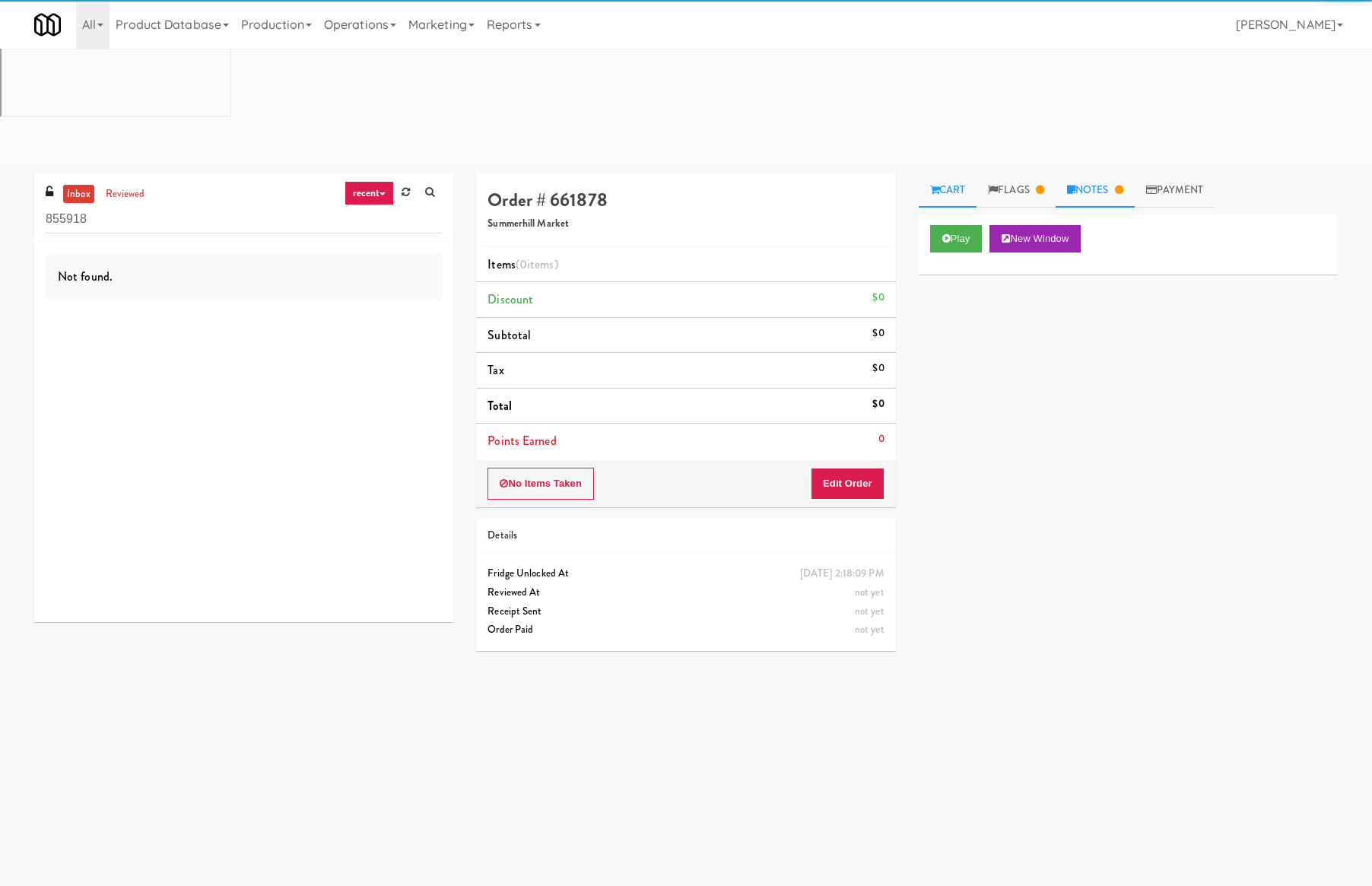
click at [1124, 185] on icon at bounding box center [1119, 189] width 8 height 10
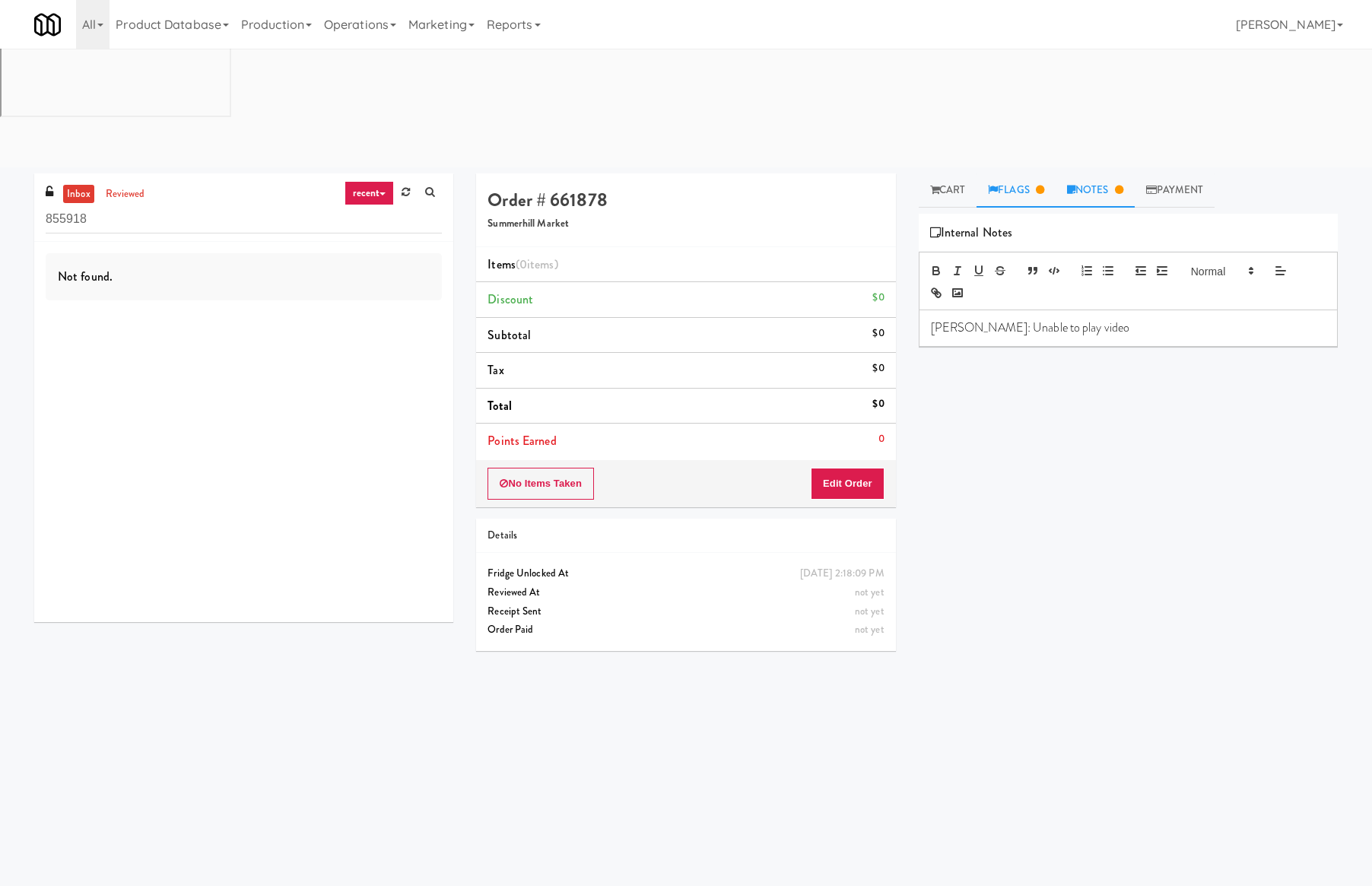
click at [1026, 174] on link "Flags" at bounding box center [1016, 190] width 79 height 34
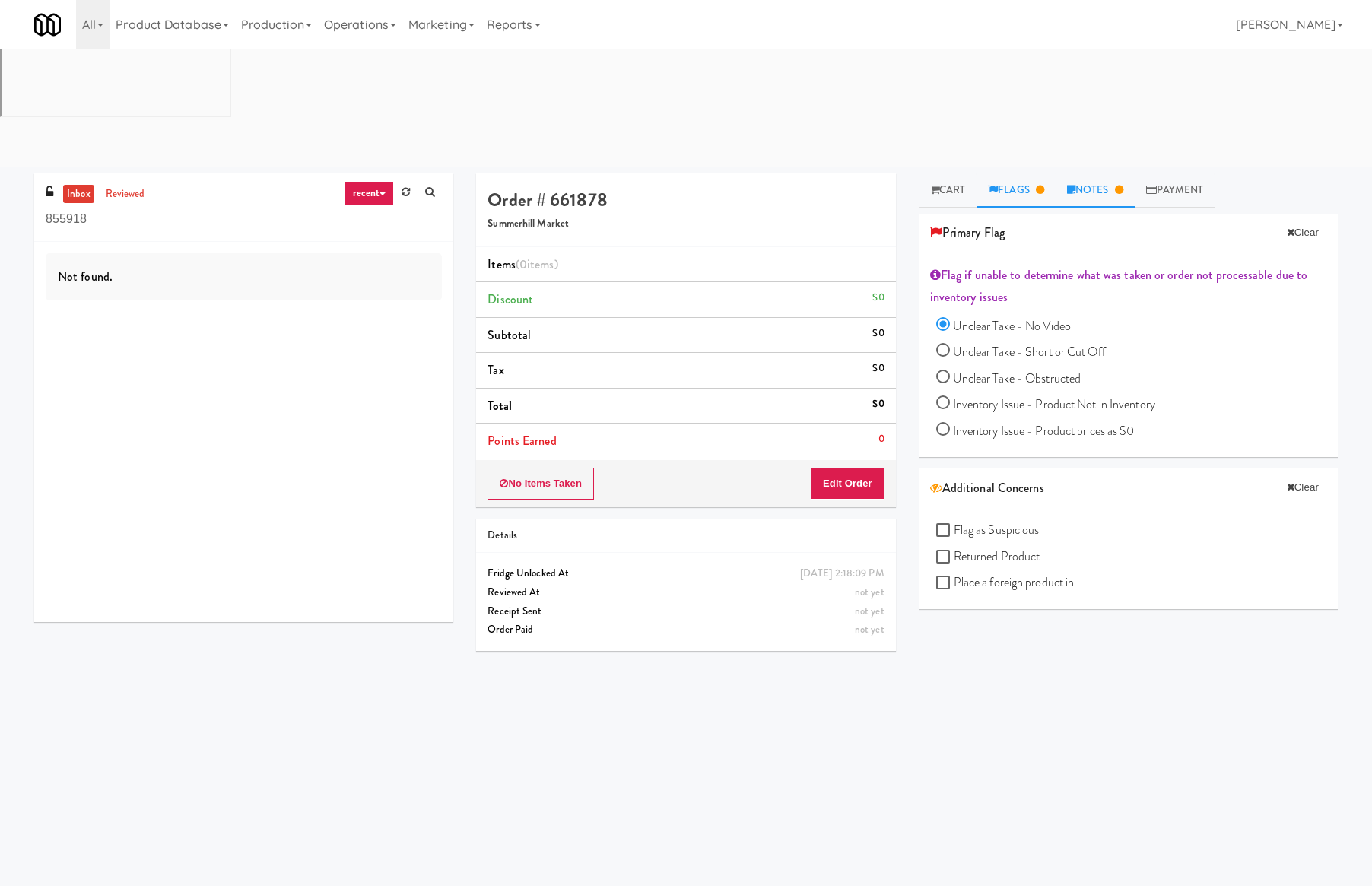
click at [1100, 174] on link "Notes" at bounding box center [1095, 190] width 79 height 34
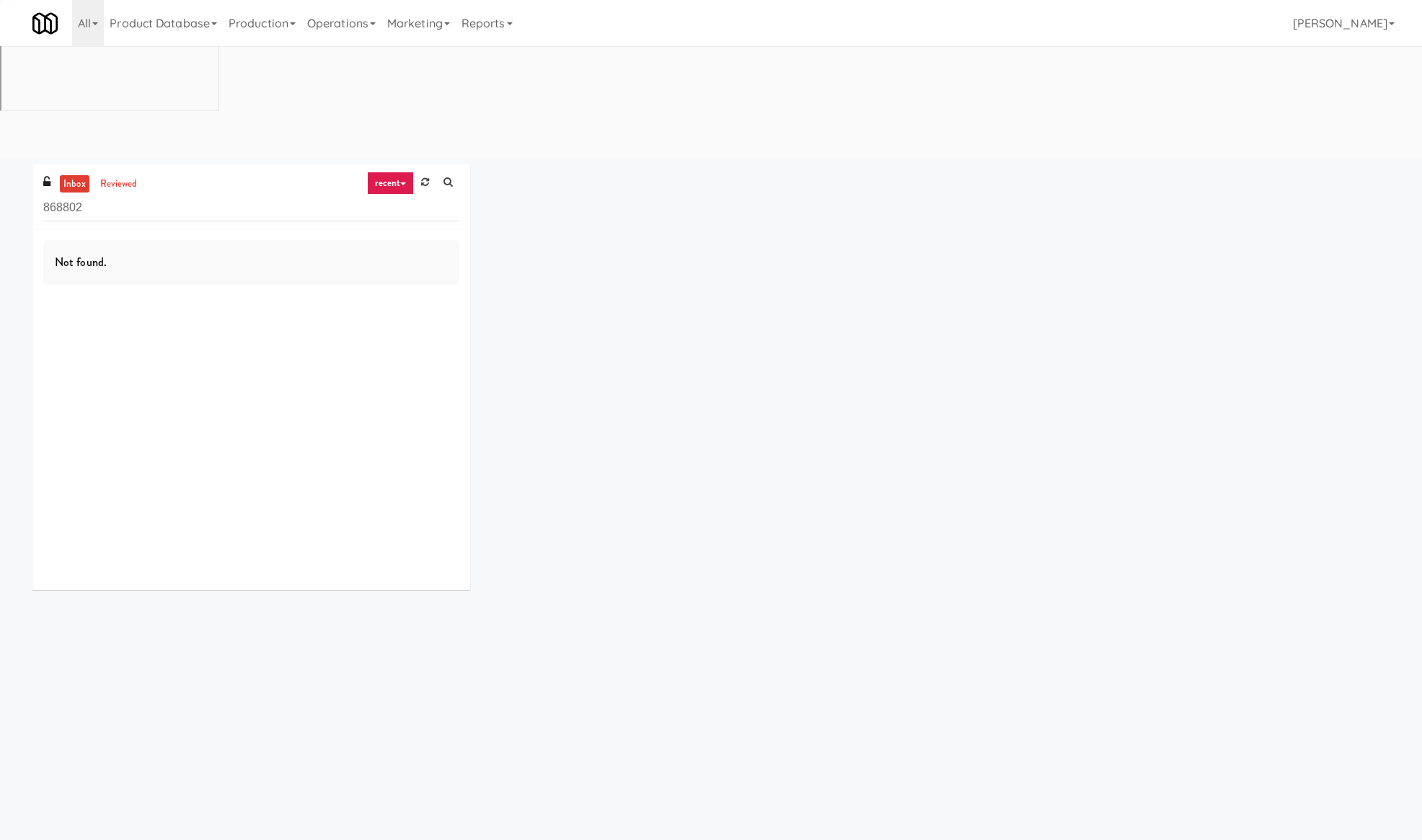
click at [188, 240] on div "Not found." at bounding box center [252, 262] width 416 height 44
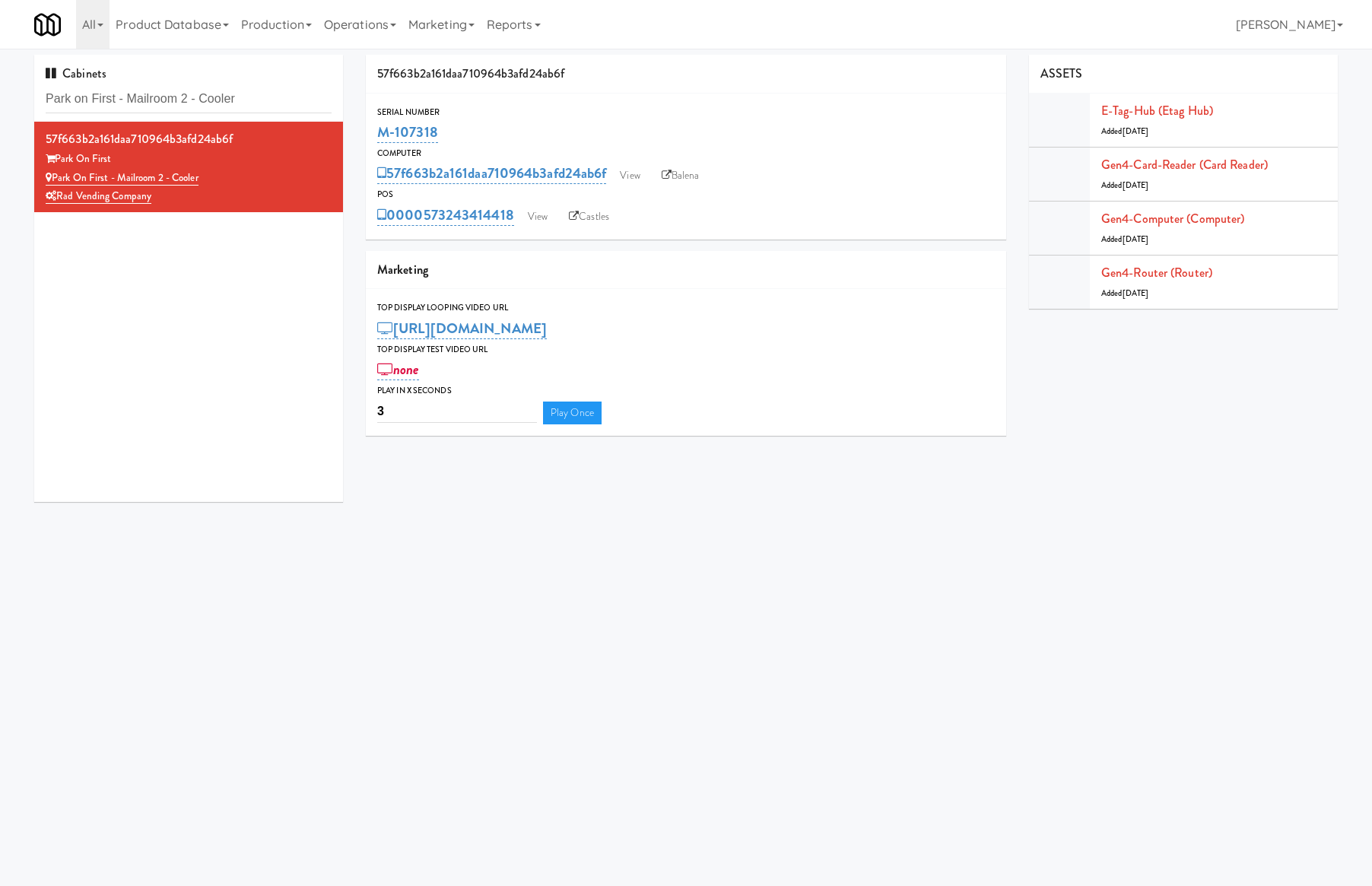
click at [181, 92] on input "Park on First - Mailroom 2 - Cooler" at bounding box center [188, 99] width 286 height 28
drag, startPoint x: 0, startPoint y: 0, endPoint x: 184, endPoint y: 95, distance: 207.1
type input "Gallery 64 - Pantry - V2"
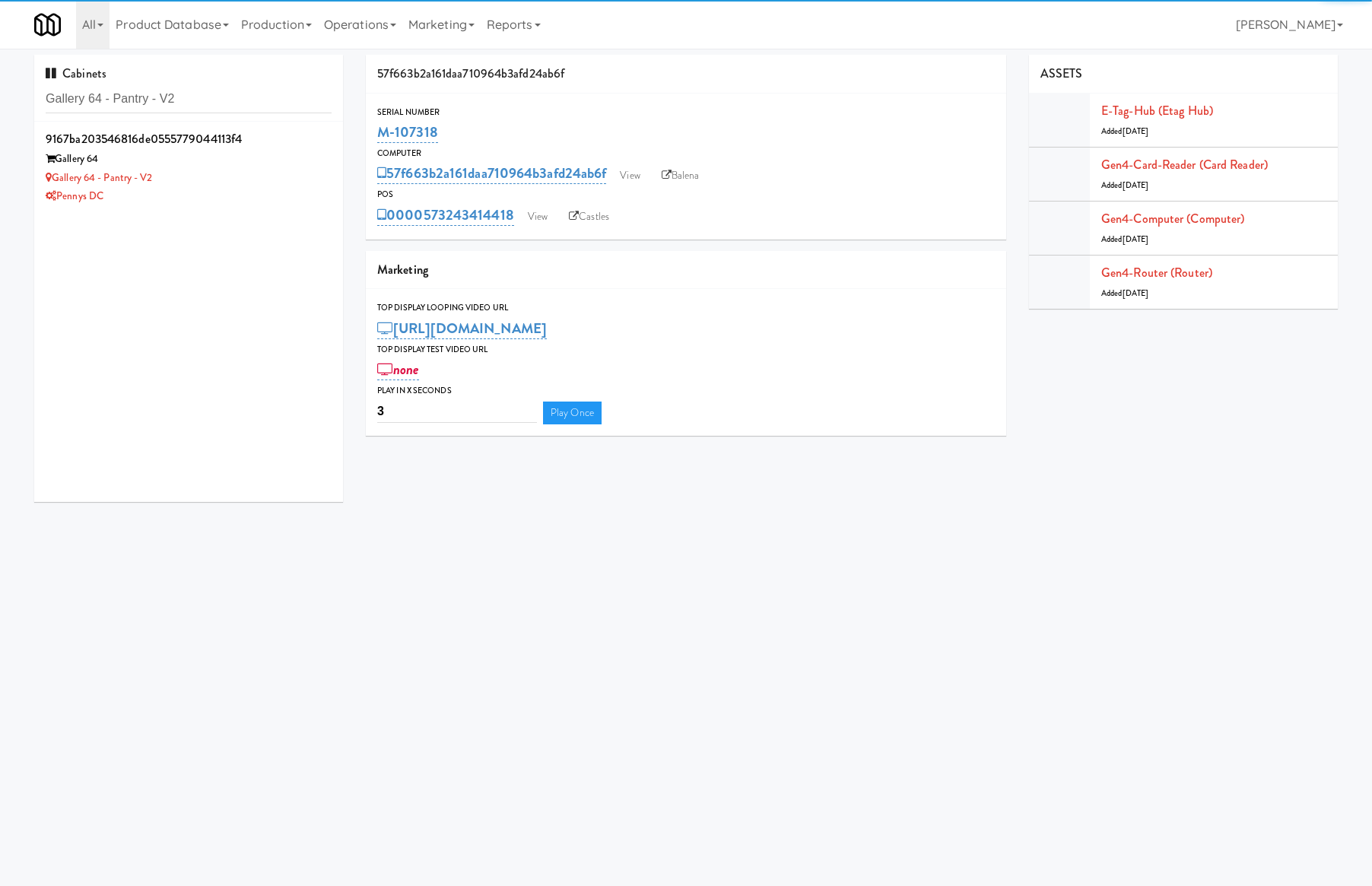
click at [280, 172] on div "Gallery 64 - Pantry - V2" at bounding box center [188, 178] width 286 height 19
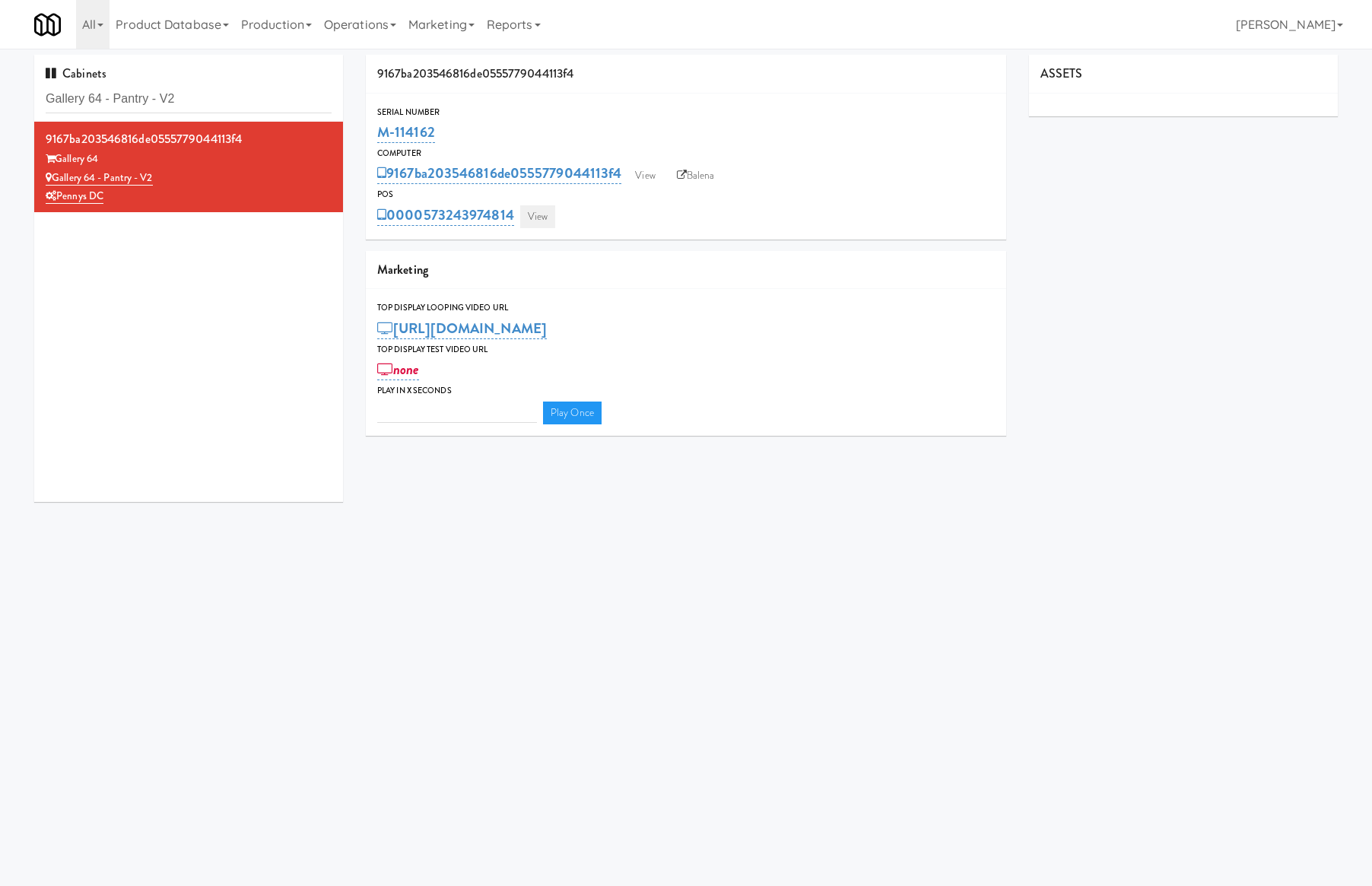
type input "3"
click at [551, 223] on link "View" at bounding box center [538, 217] width 35 height 23
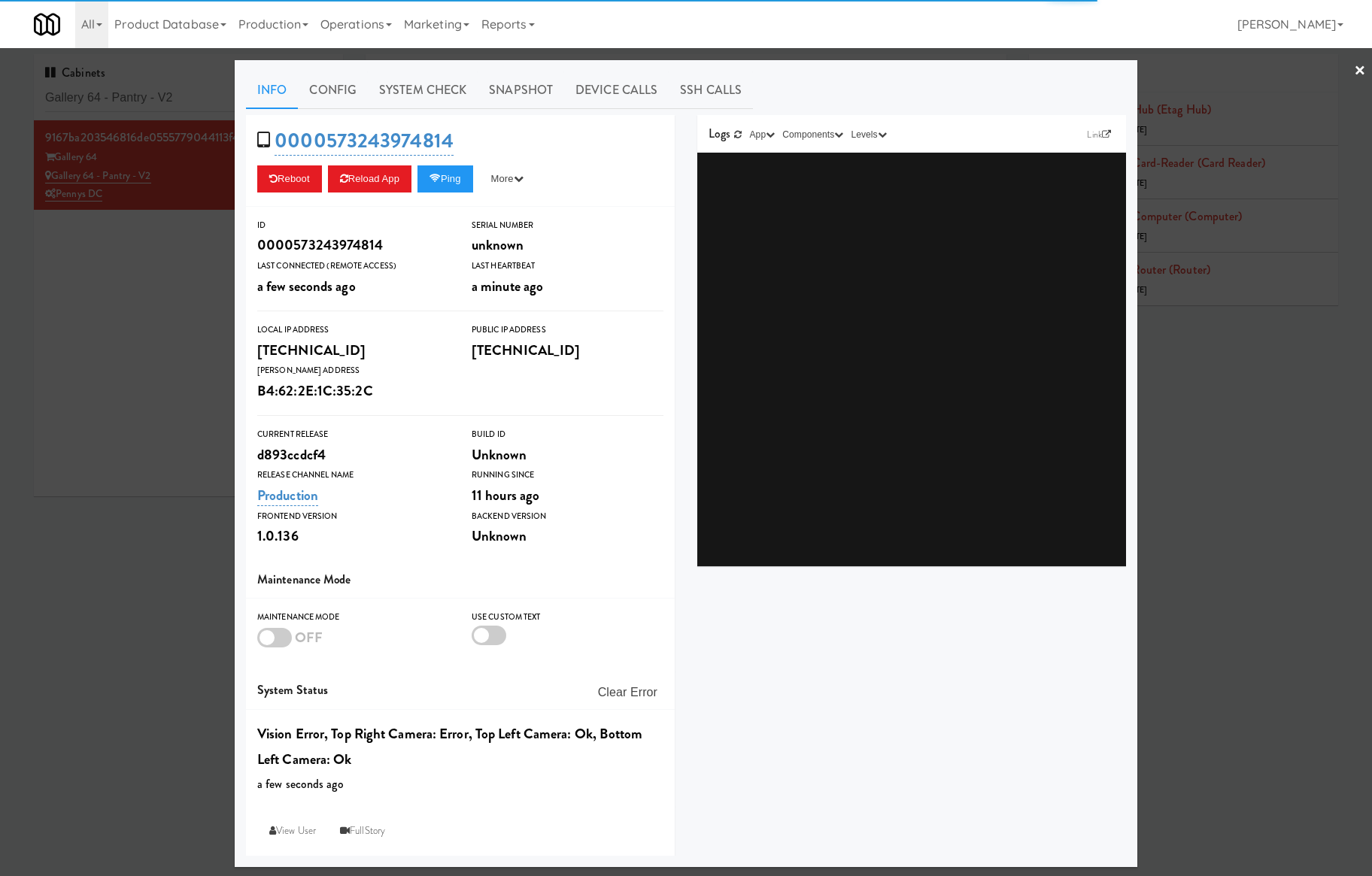
click at [378, 103] on link "System Check" at bounding box center [423, 90] width 110 height 37
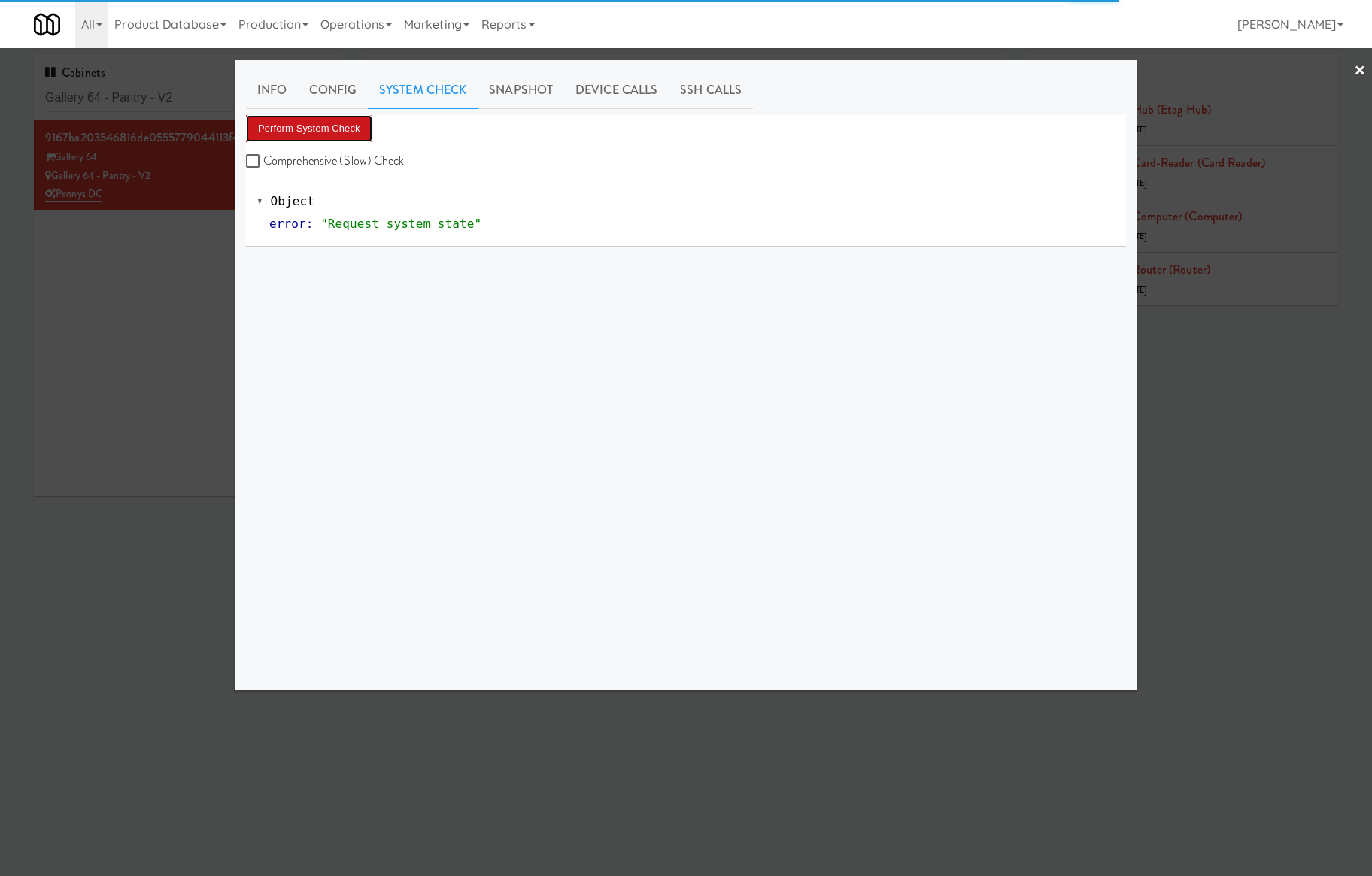
click at [334, 133] on button "Perform System Check" at bounding box center [309, 129] width 126 height 27
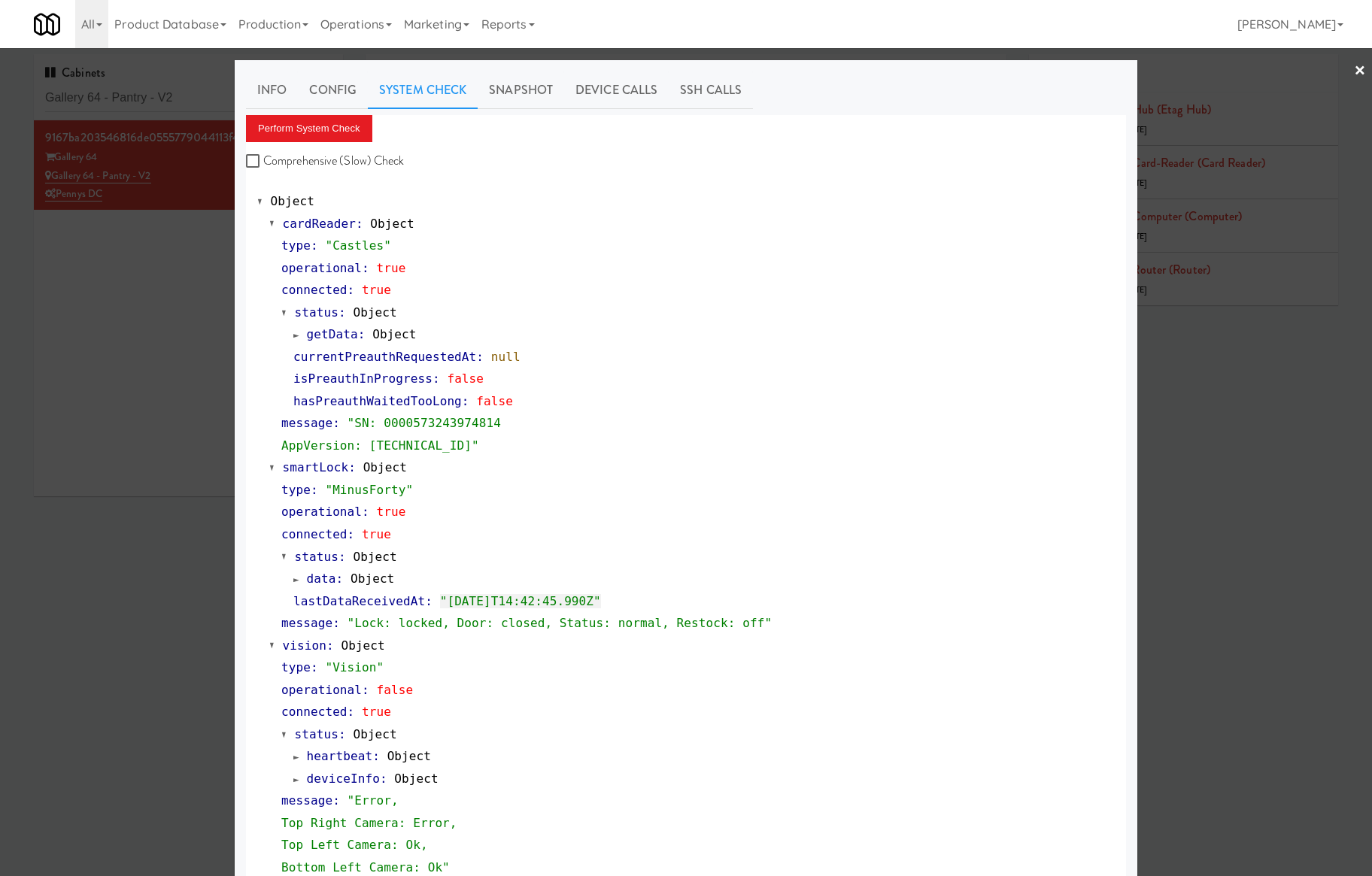
click at [45, 287] on div at bounding box center [686, 438] width 1372 height 876
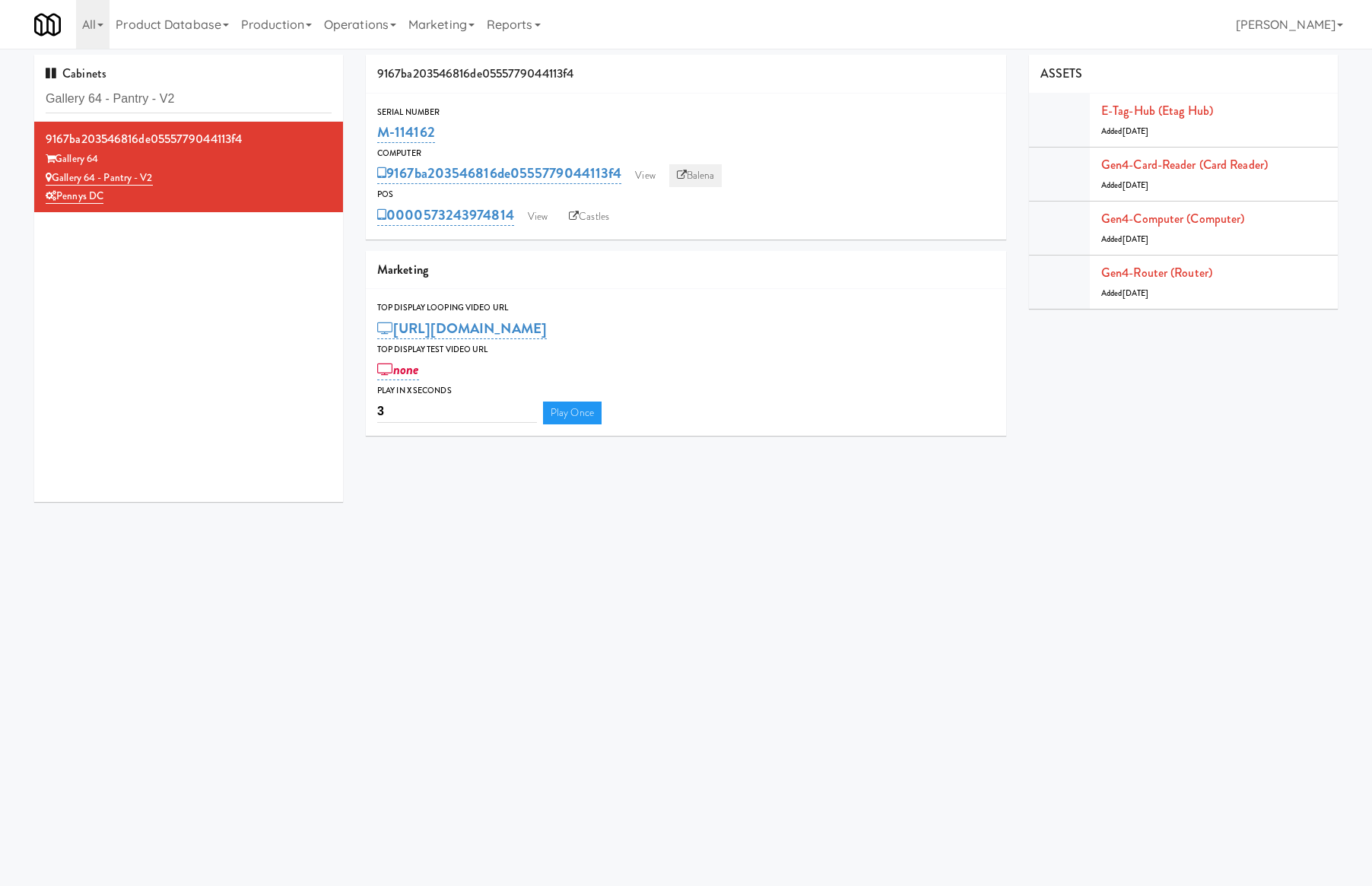
click at [709, 175] on link "Balena" at bounding box center [696, 176] width 53 height 23
click at [542, 216] on link "View" at bounding box center [538, 217] width 35 height 23
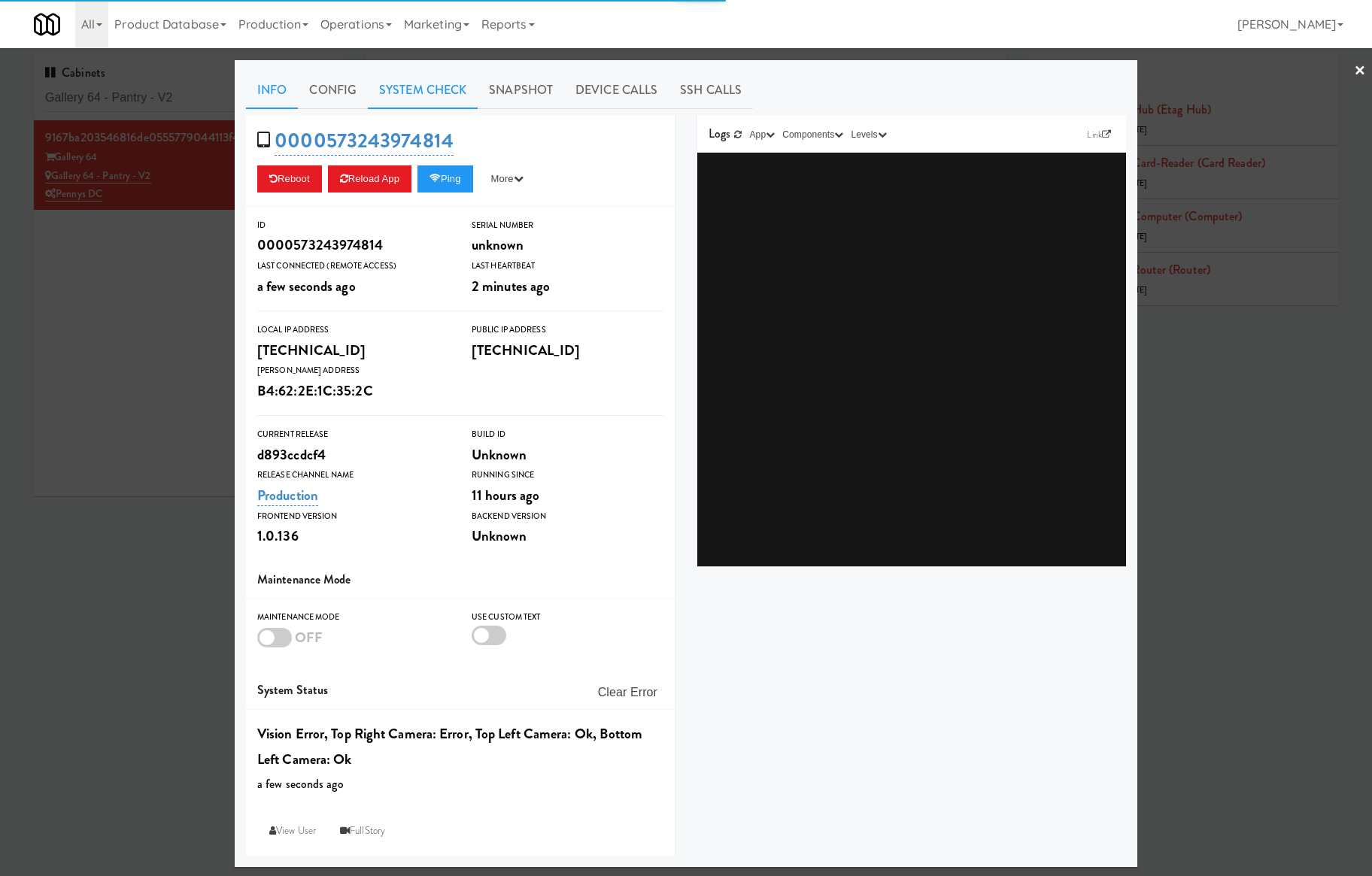
click at [401, 85] on link "System Check" at bounding box center [423, 90] width 110 height 37
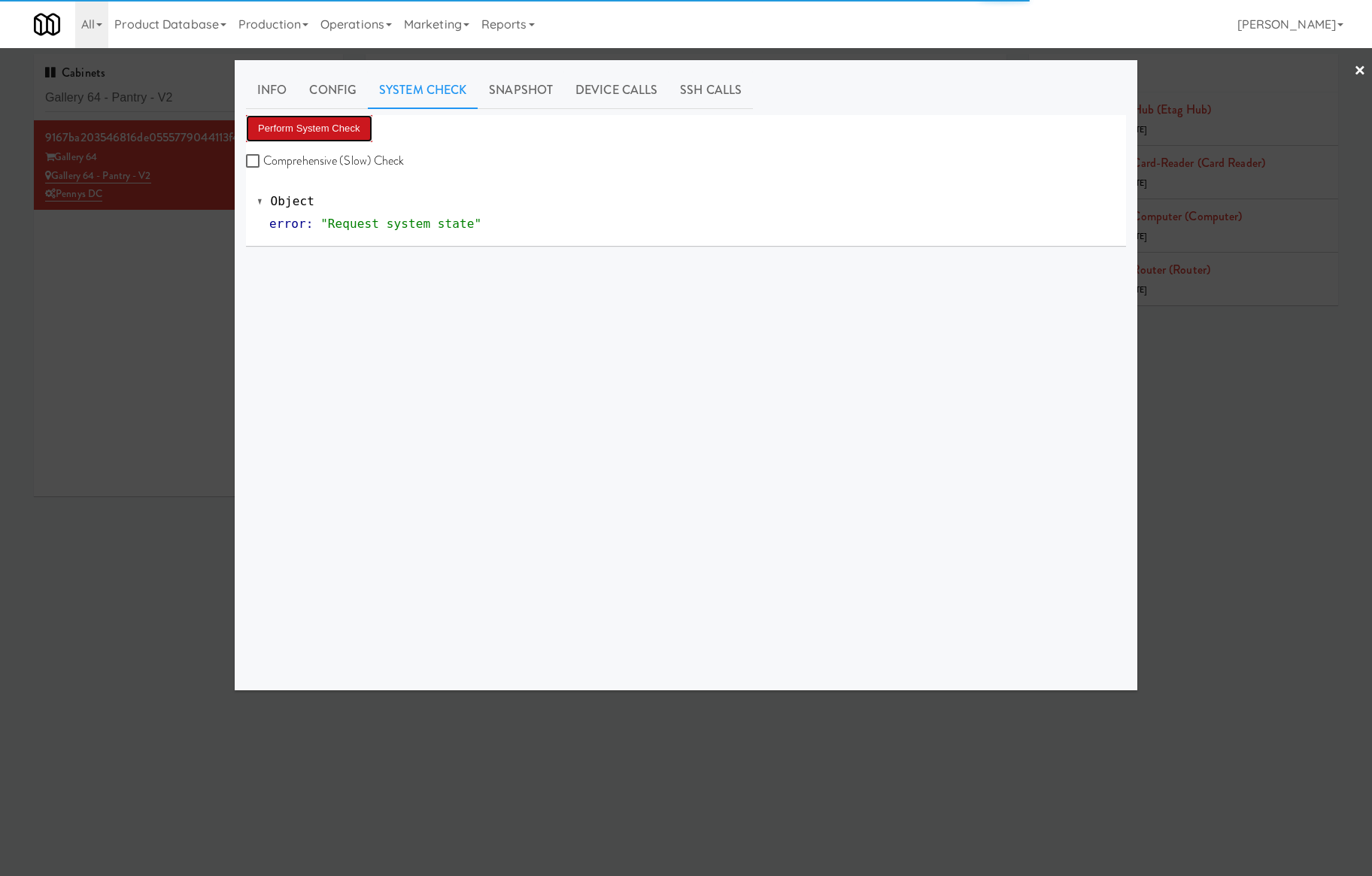
click at [334, 124] on button "Perform System Check" at bounding box center [309, 129] width 126 height 27
click at [330, 130] on button "Perform System Check" at bounding box center [309, 129] width 126 height 27
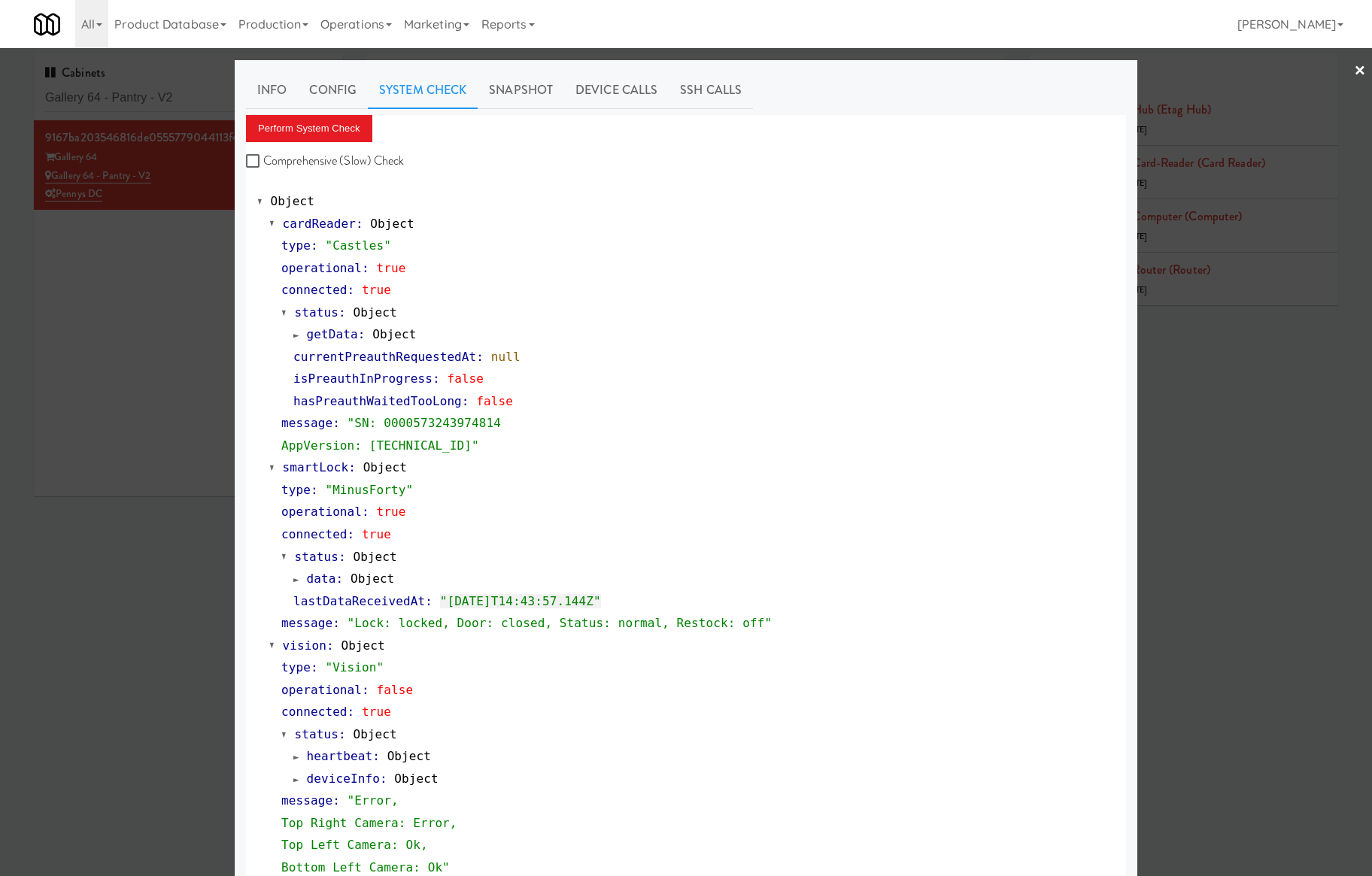
scroll to position [301, 0]
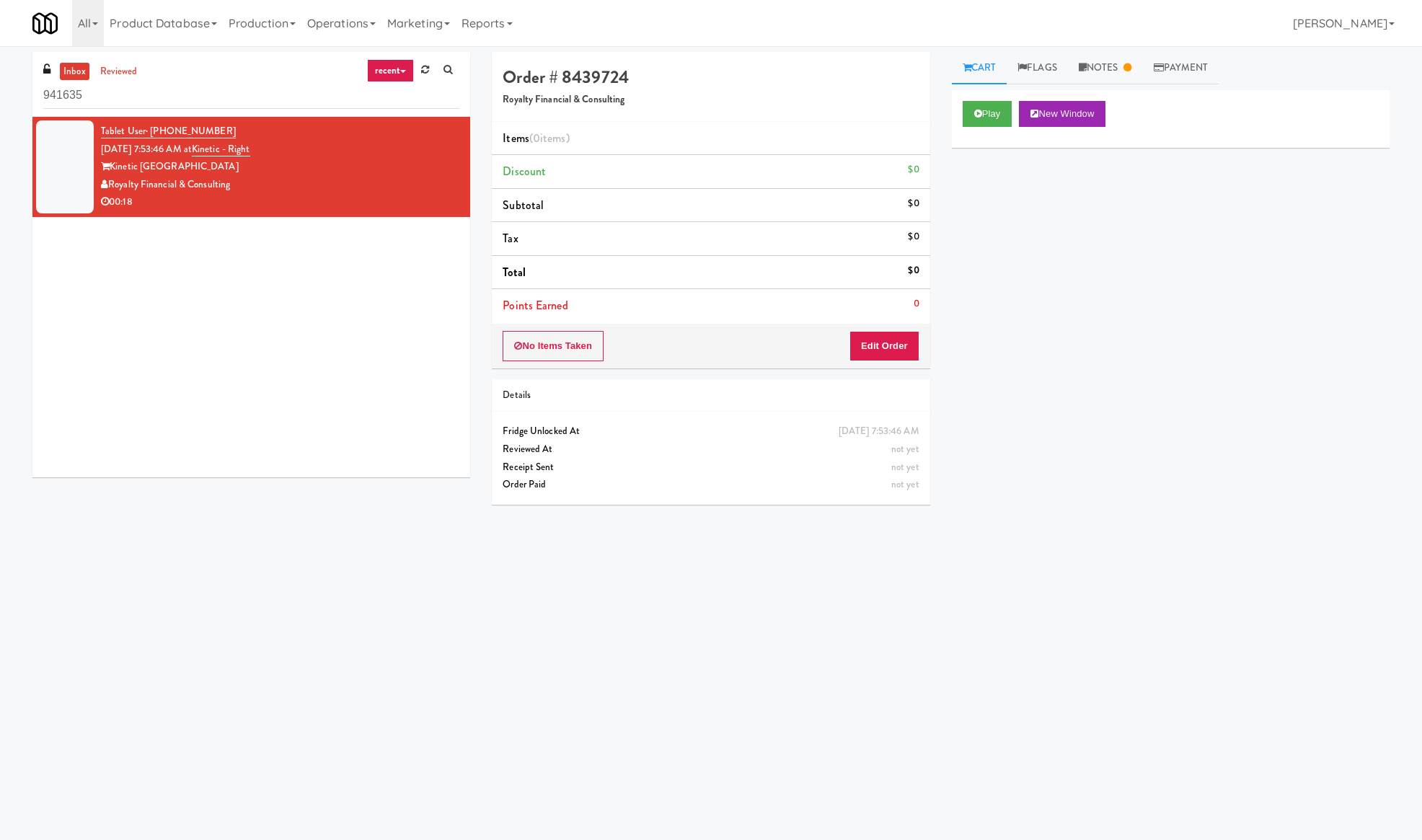
click at [1104, 328] on div "Play New Window Primary Flag Clear Flag if unable to determine what was taken o…" at bounding box center [1171, 360] width 437 height 541
click at [999, 110] on button "Play" at bounding box center [987, 114] width 50 height 26
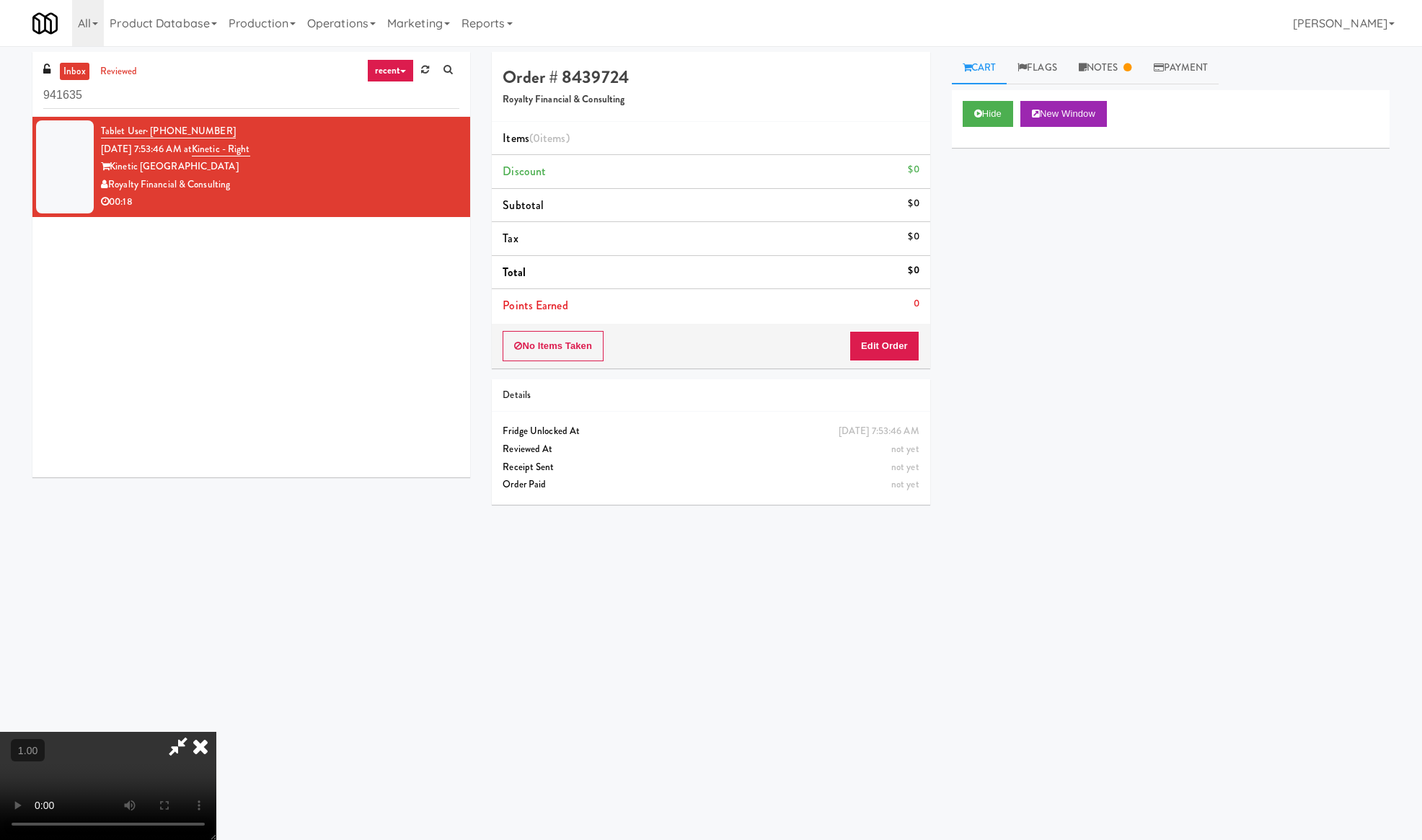
click at [1063, 348] on div "Hide New Window Primary Flag Clear Flag if unable to determine what was taken o…" at bounding box center [1171, 360] width 437 height 541
click at [1102, 58] on link "Notes" at bounding box center [1106, 68] width 75 height 32
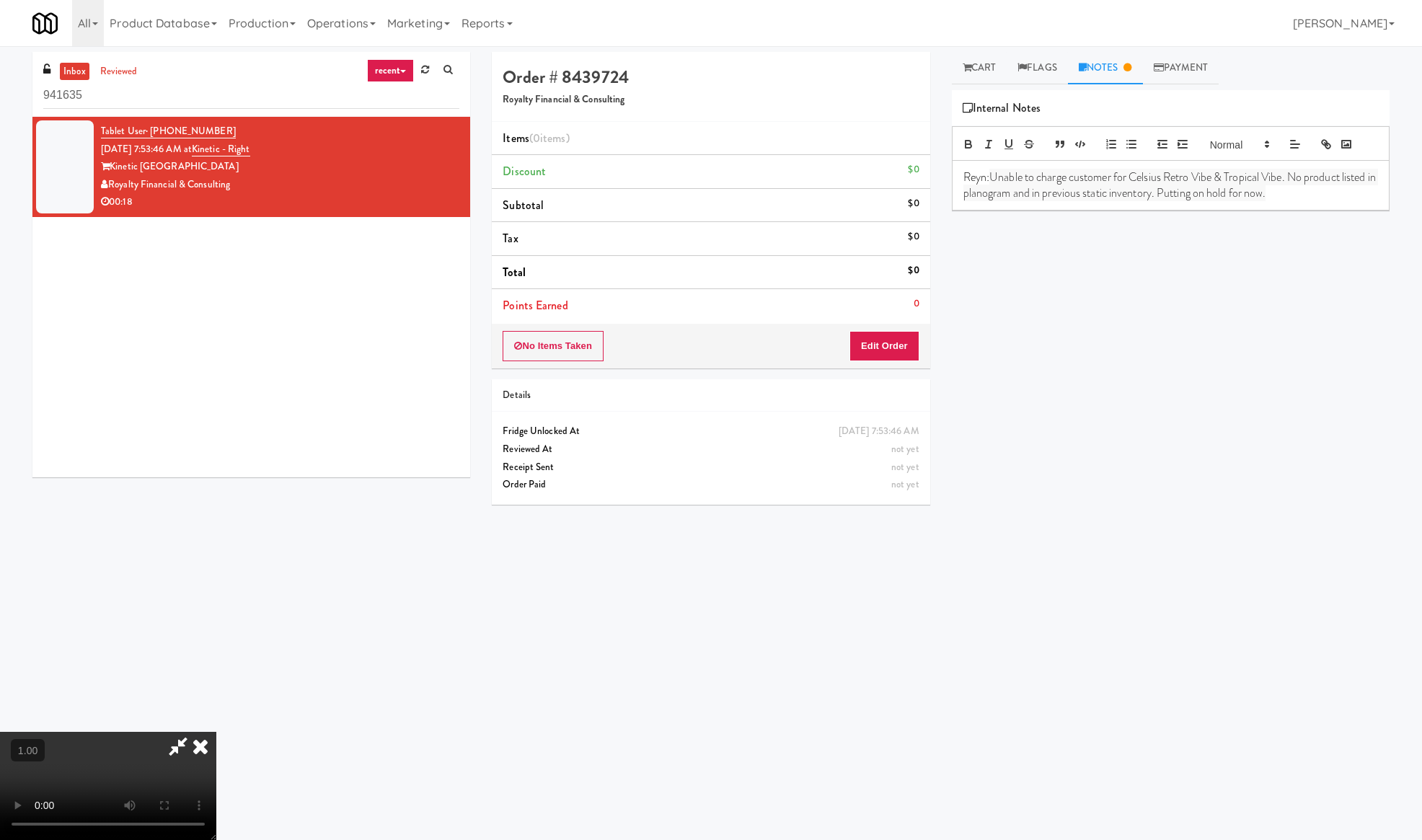
click at [216, 732] on video at bounding box center [108, 786] width 216 height 108
click at [889, 343] on button "Edit Order" at bounding box center [884, 346] width 70 height 30
click at [984, 61] on link "Cart" at bounding box center [980, 68] width 56 height 32
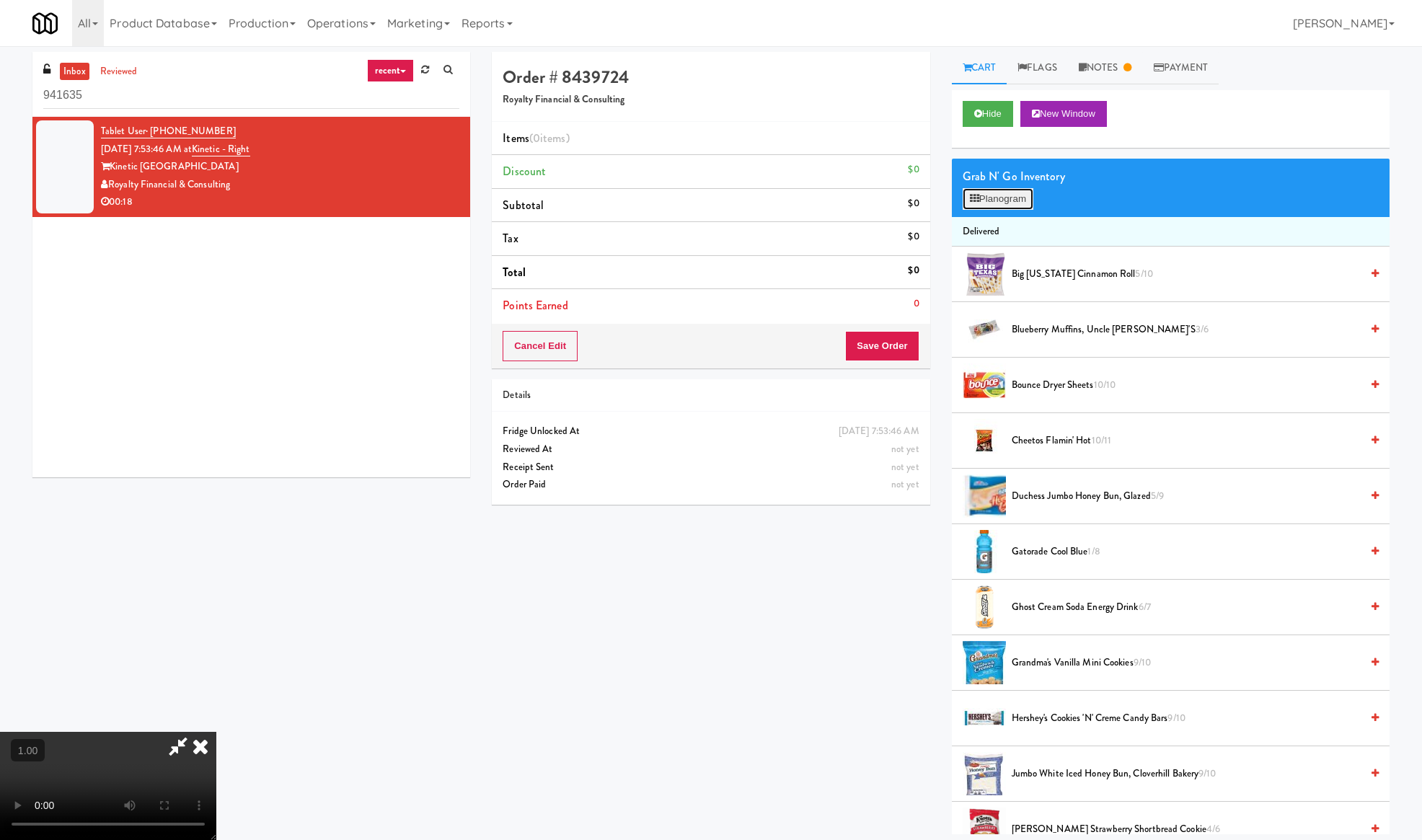
click at [991, 203] on button "Planogram" at bounding box center [998, 199] width 71 height 22
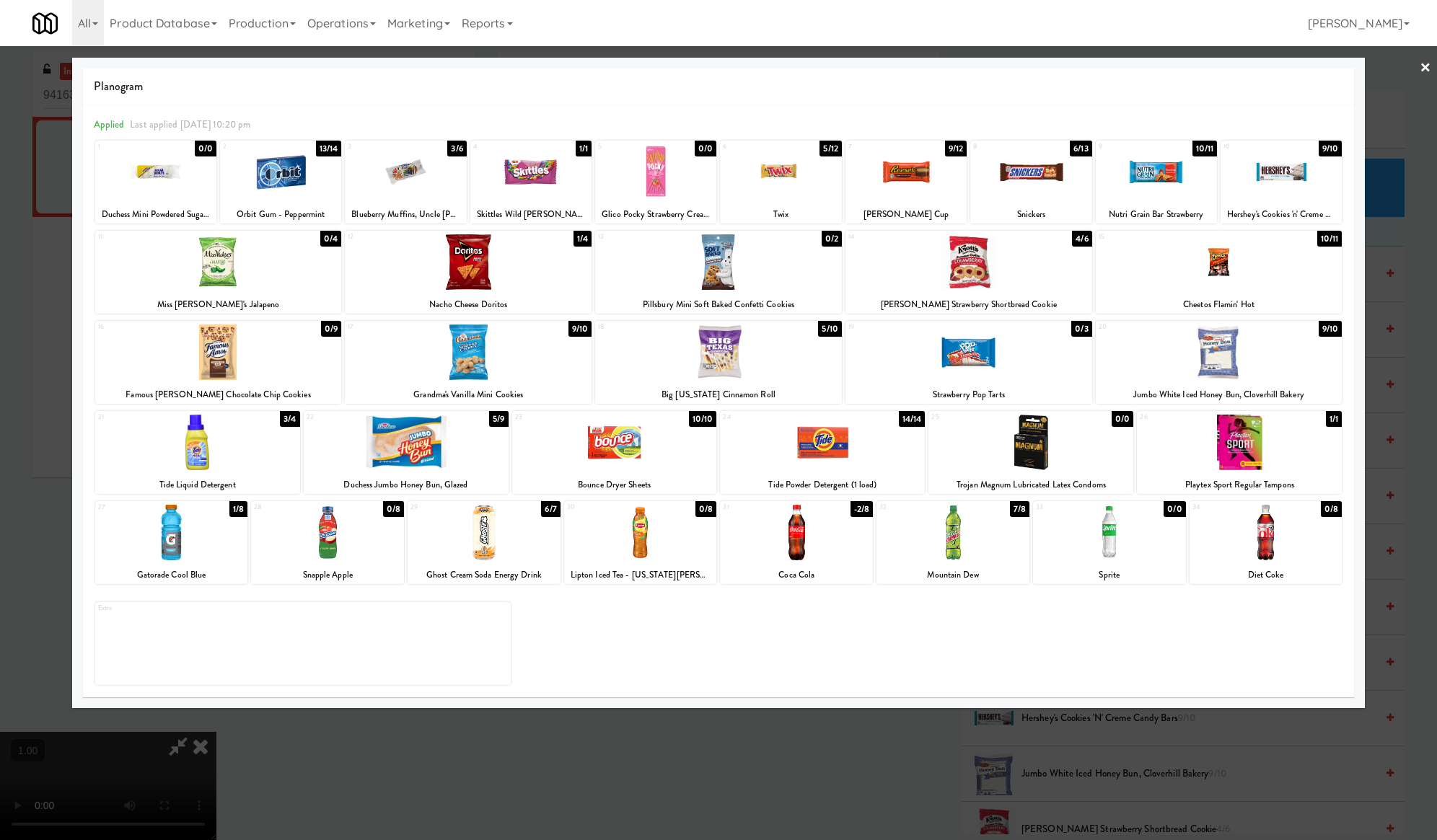
click at [921, 742] on div at bounding box center [718, 420] width 1437 height 840
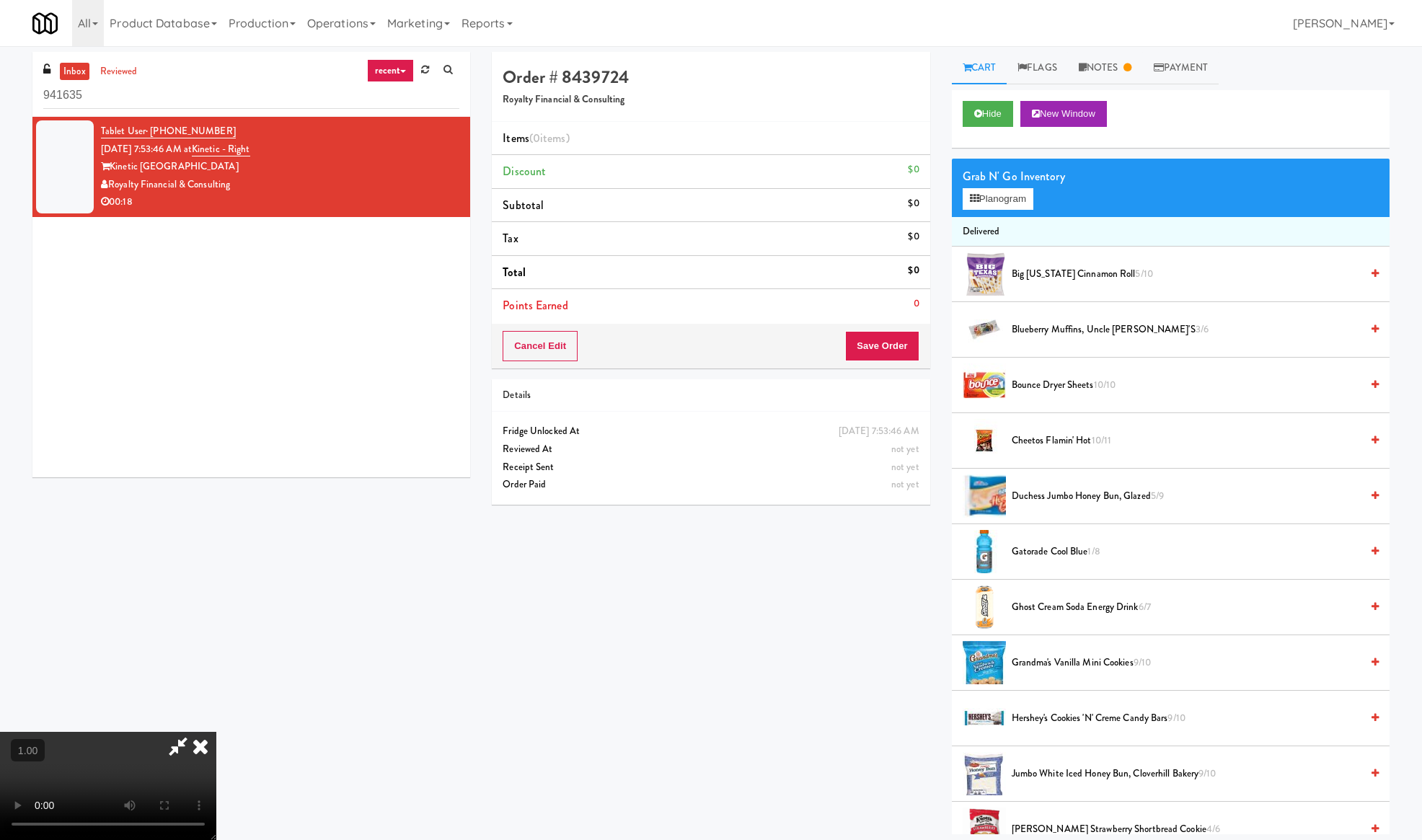
click at [308, 272] on div "Tablet User · (650) 730-7531 Aug 27, 2025 7:53:46 AM at Kinetic - Right Kinetic…" at bounding box center [251, 297] width 437 height 361
drag, startPoint x: 243, startPoint y: 187, endPoint x: 107, endPoint y: 187, distance: 136.0
click at [107, 187] on div "Royalty Financial & Consulting" at bounding box center [280, 185] width 358 height 18
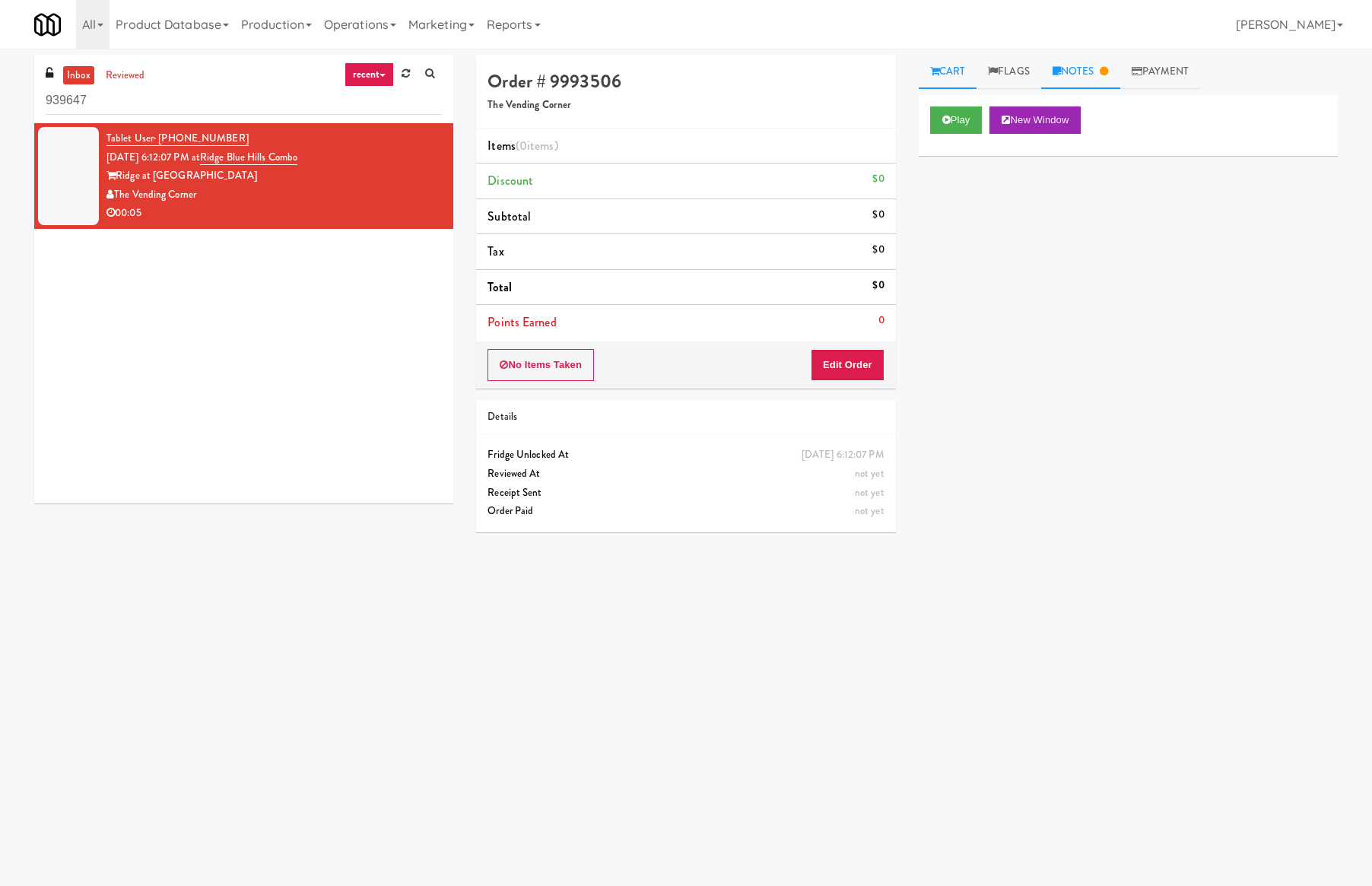
click at [1094, 73] on link "Notes" at bounding box center [1081, 72] width 79 height 34
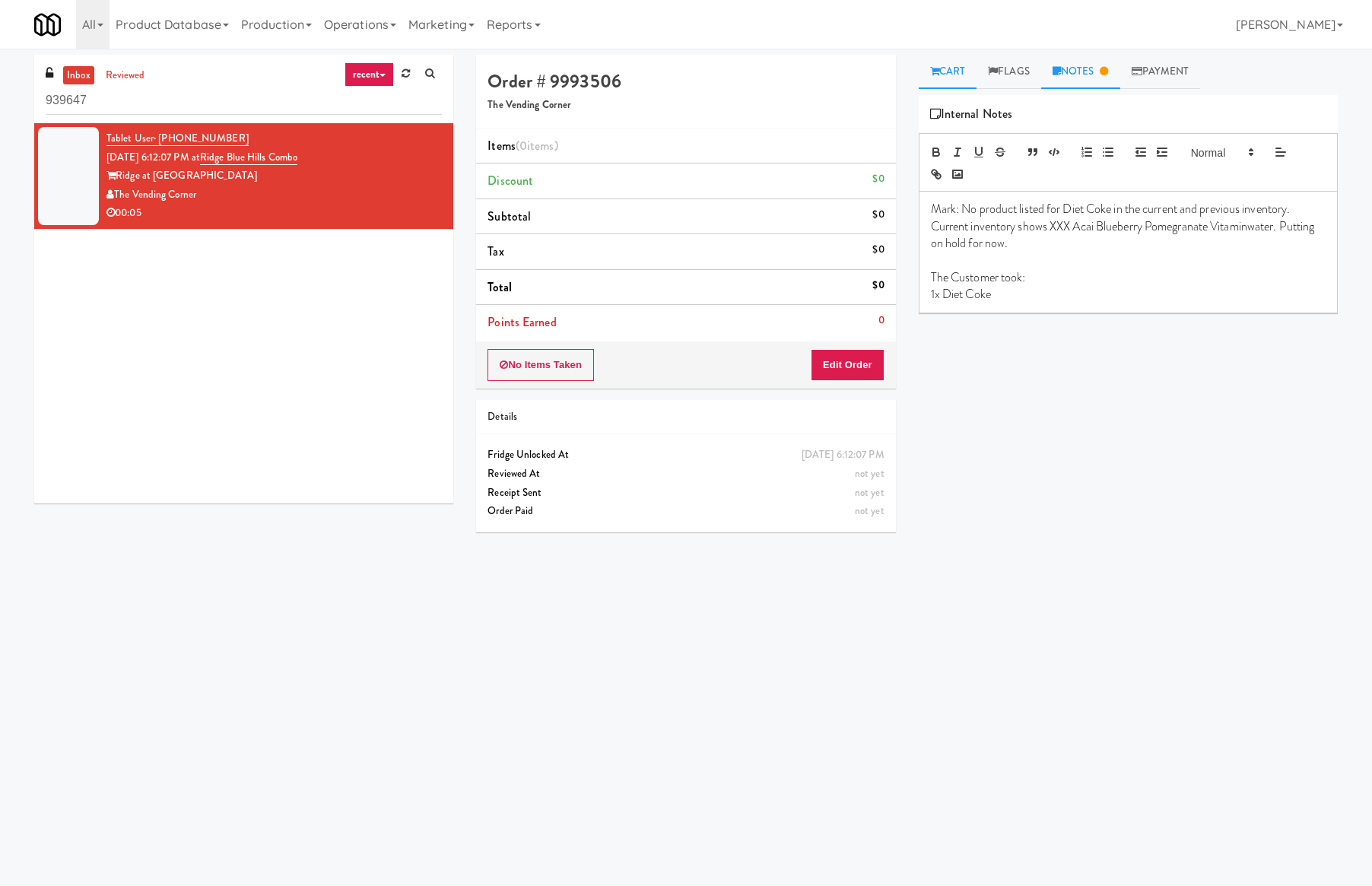
click at [958, 80] on link "Cart" at bounding box center [948, 72] width 59 height 34
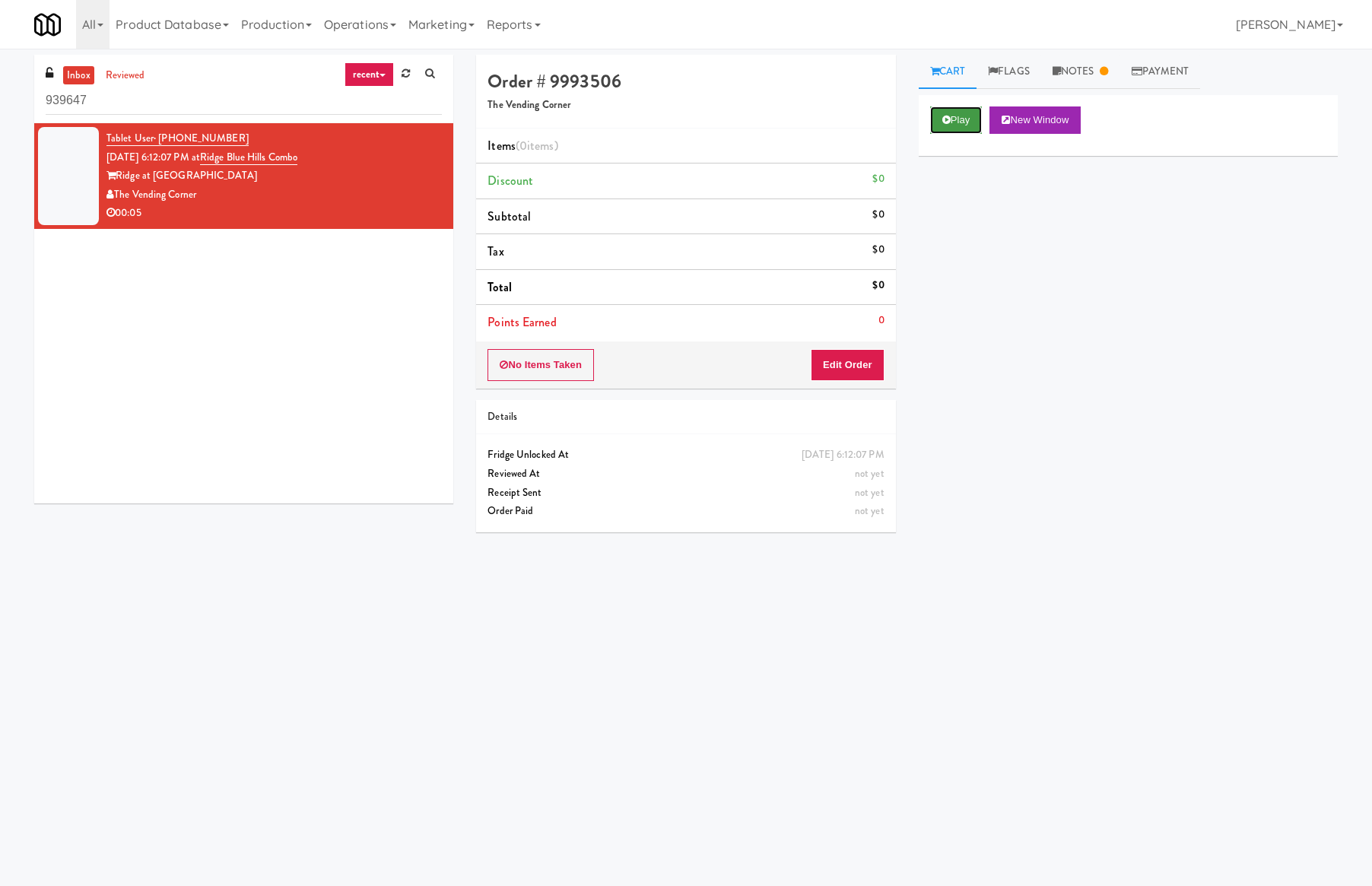
click at [968, 125] on button "Play" at bounding box center [956, 120] width 52 height 28
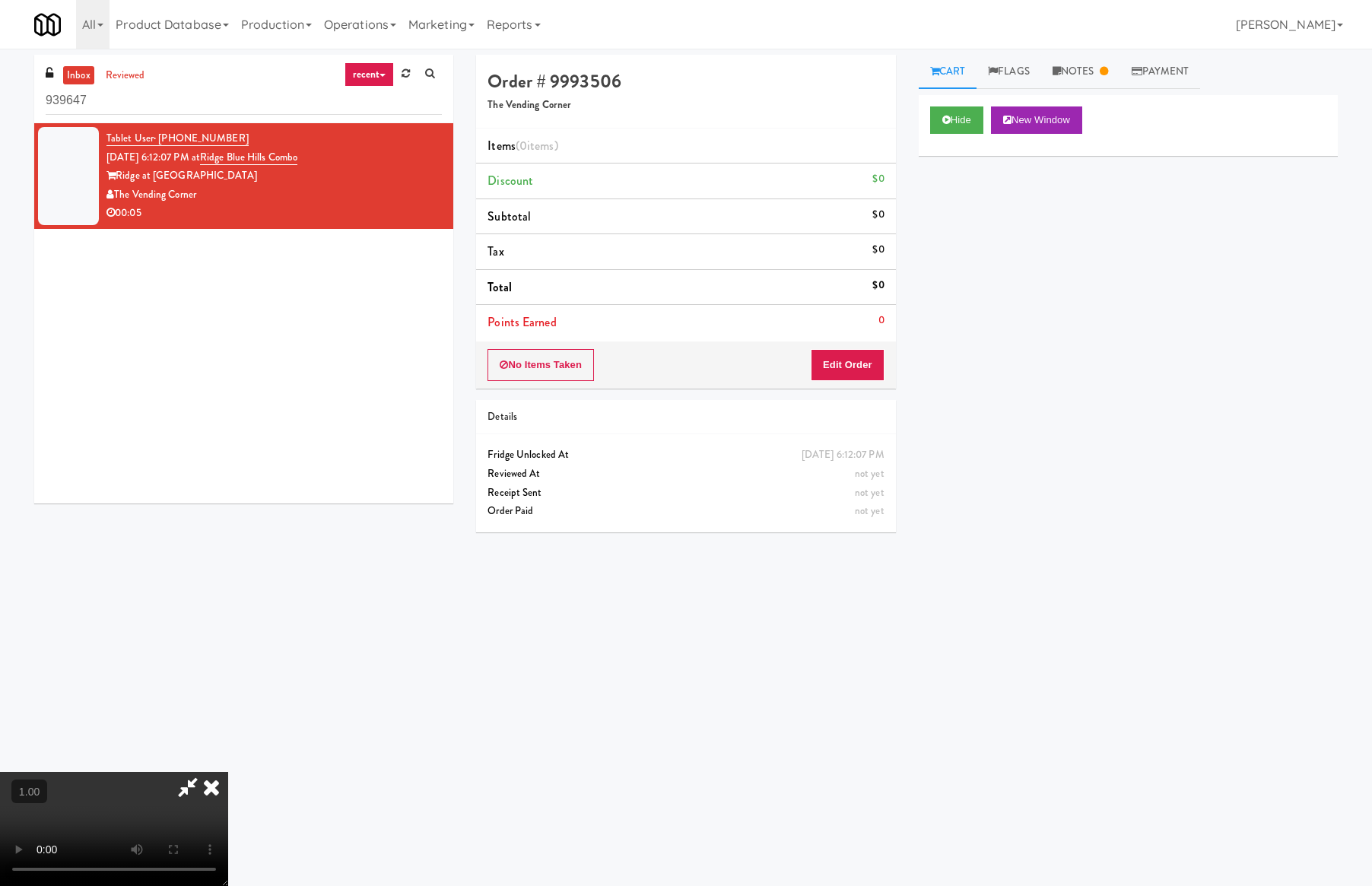
click at [228, 772] on video at bounding box center [114, 829] width 228 height 114
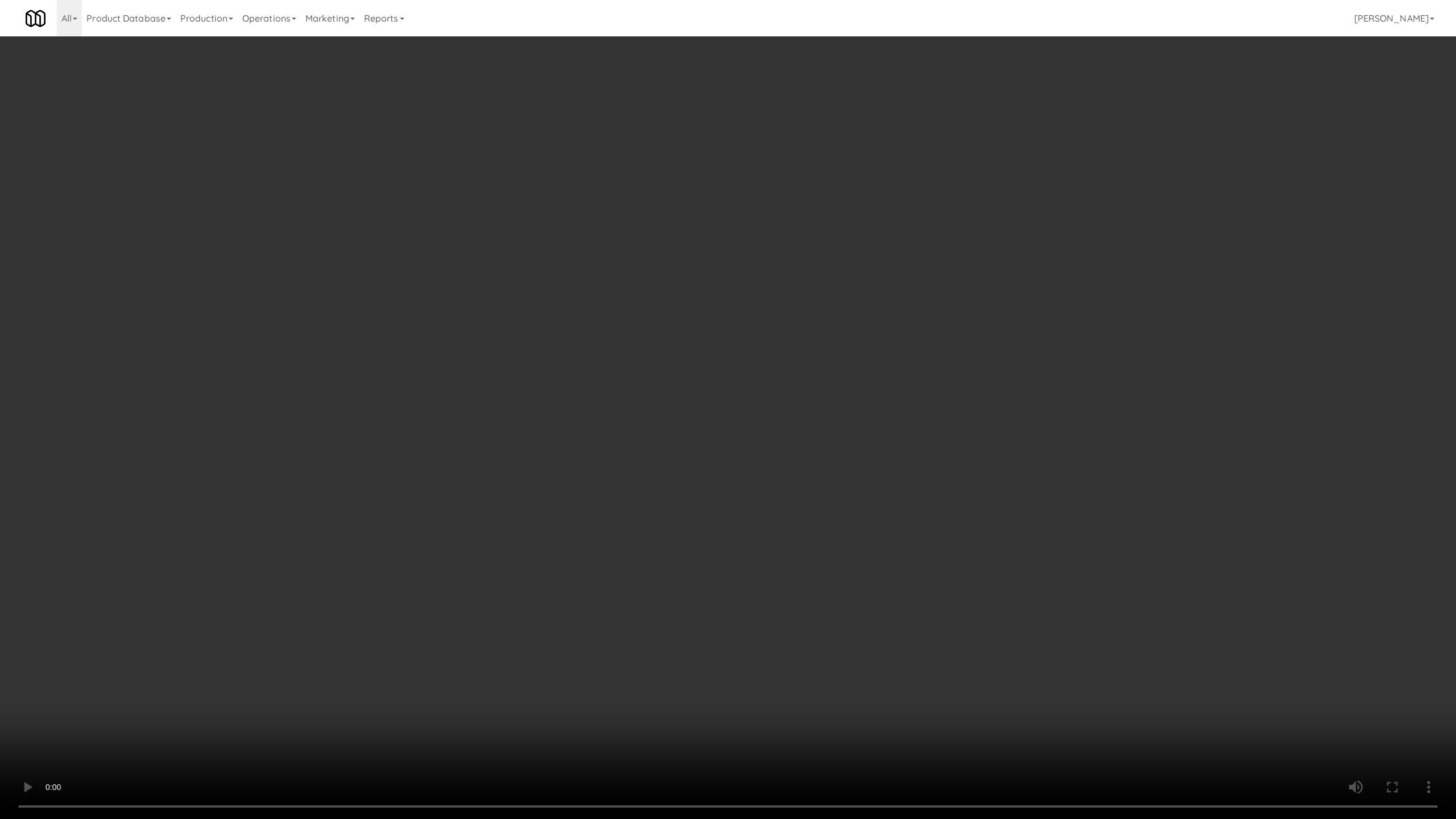
click at [462, 379] on video at bounding box center [728, 410] width 1456 height 819
click at [462, 379] on video at bounding box center [728, 410] width 1456 height 819
drag, startPoint x: 462, startPoint y: 379, endPoint x: 453, endPoint y: 271, distance: 108.4
click at [463, 379] on video at bounding box center [728, 410] width 1456 height 819
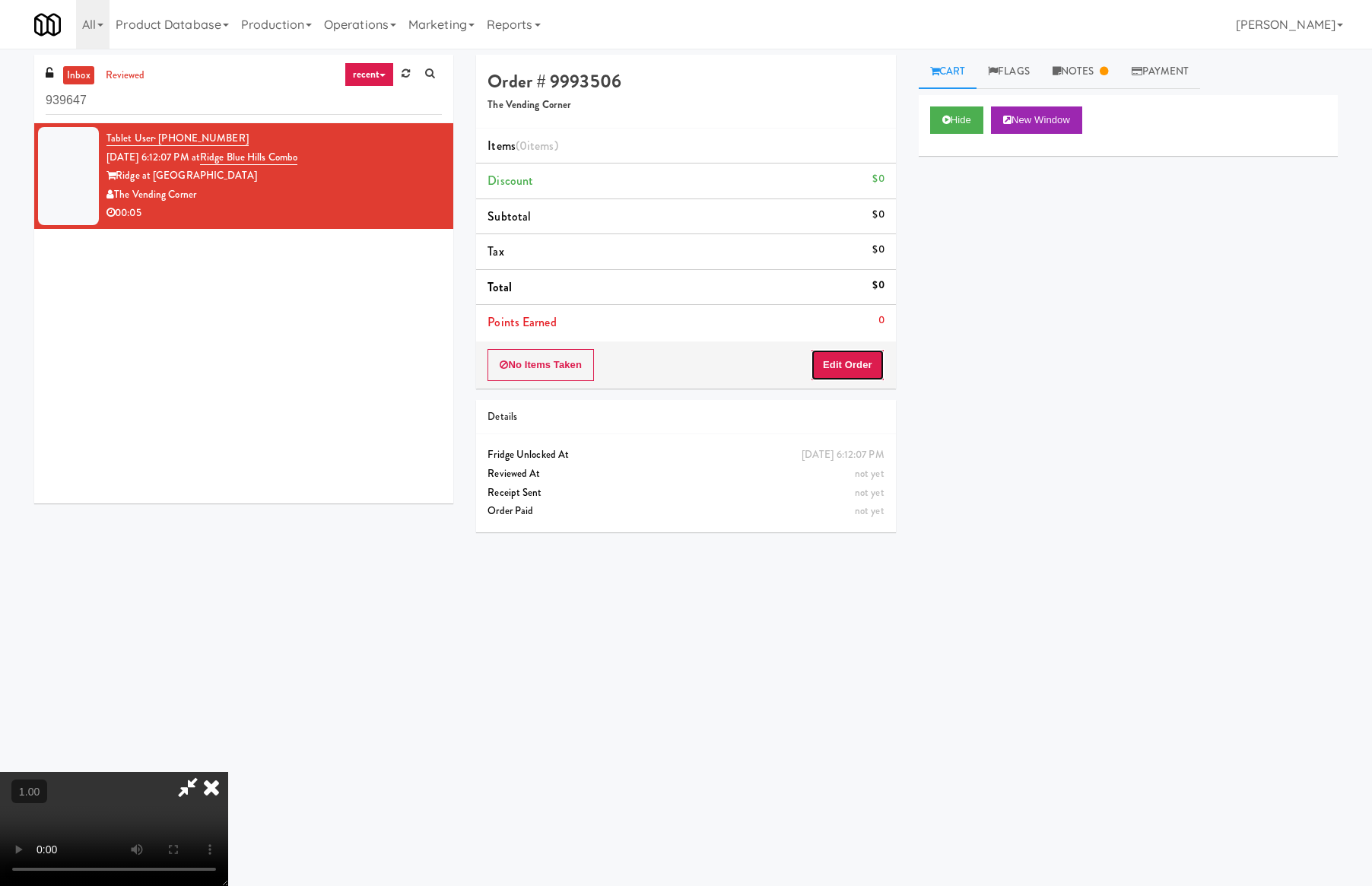
click at [859, 364] on button "Edit Order" at bounding box center [847, 365] width 74 height 32
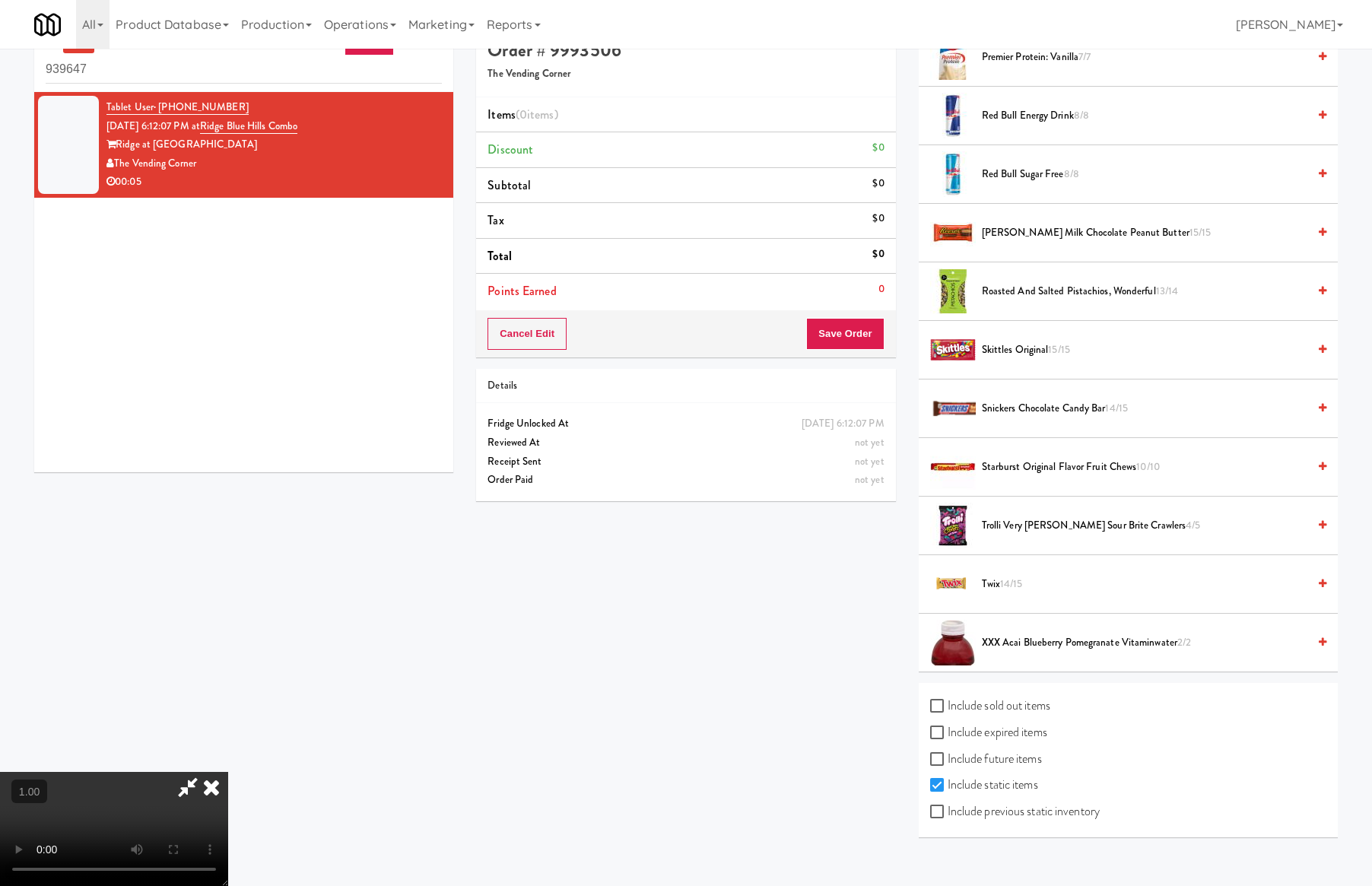
scroll to position [49, 0]
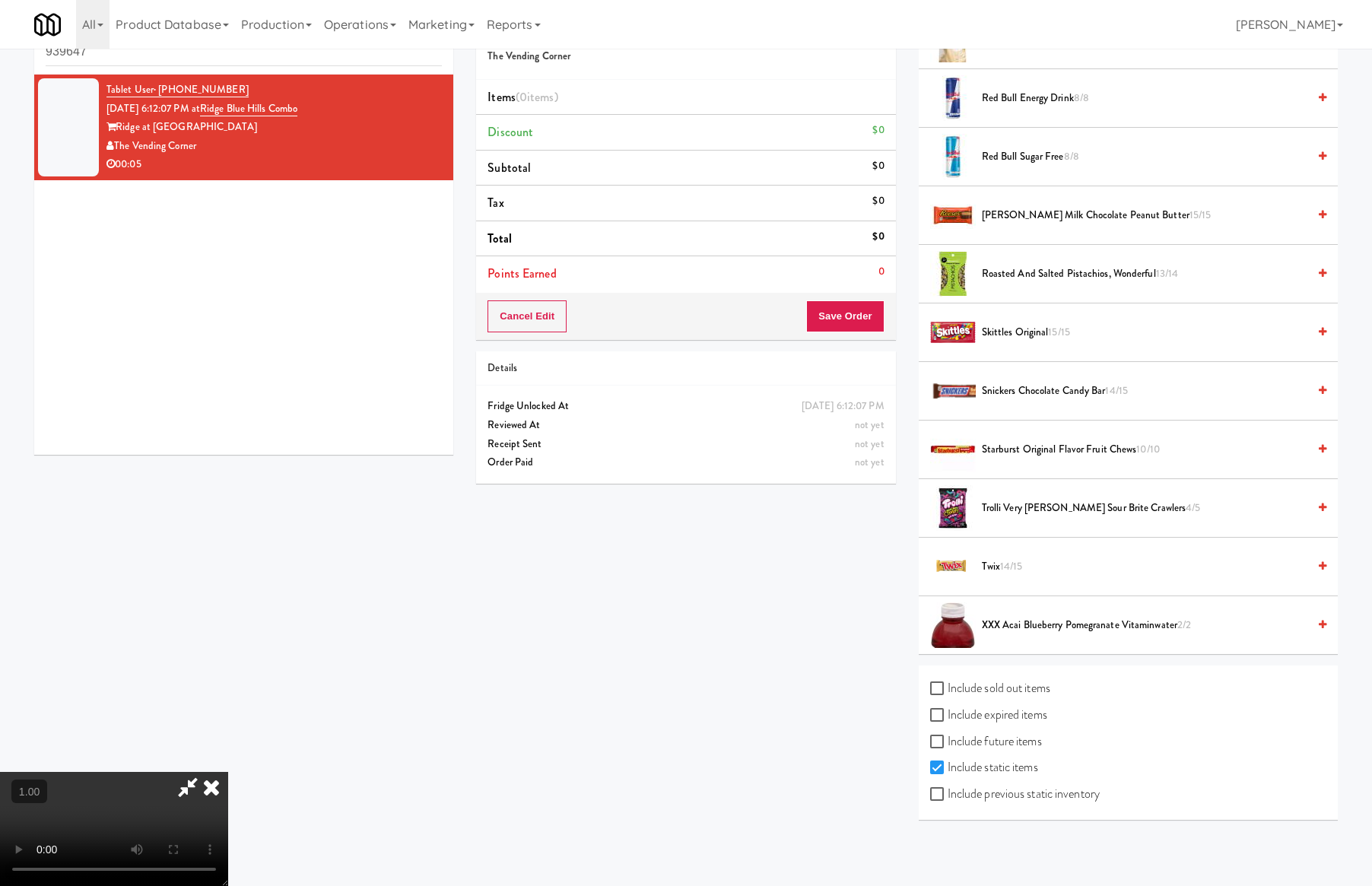
click at [1039, 734] on label "Include future items" at bounding box center [986, 742] width 112 height 23
click at [947, 736] on input "Include future items" at bounding box center [938, 742] width 17 height 12
checkbox input "true"
click at [1032, 713] on label "Include expired items" at bounding box center [988, 715] width 117 height 23
click at [947, 713] on input "Include expired items" at bounding box center [938, 715] width 17 height 12
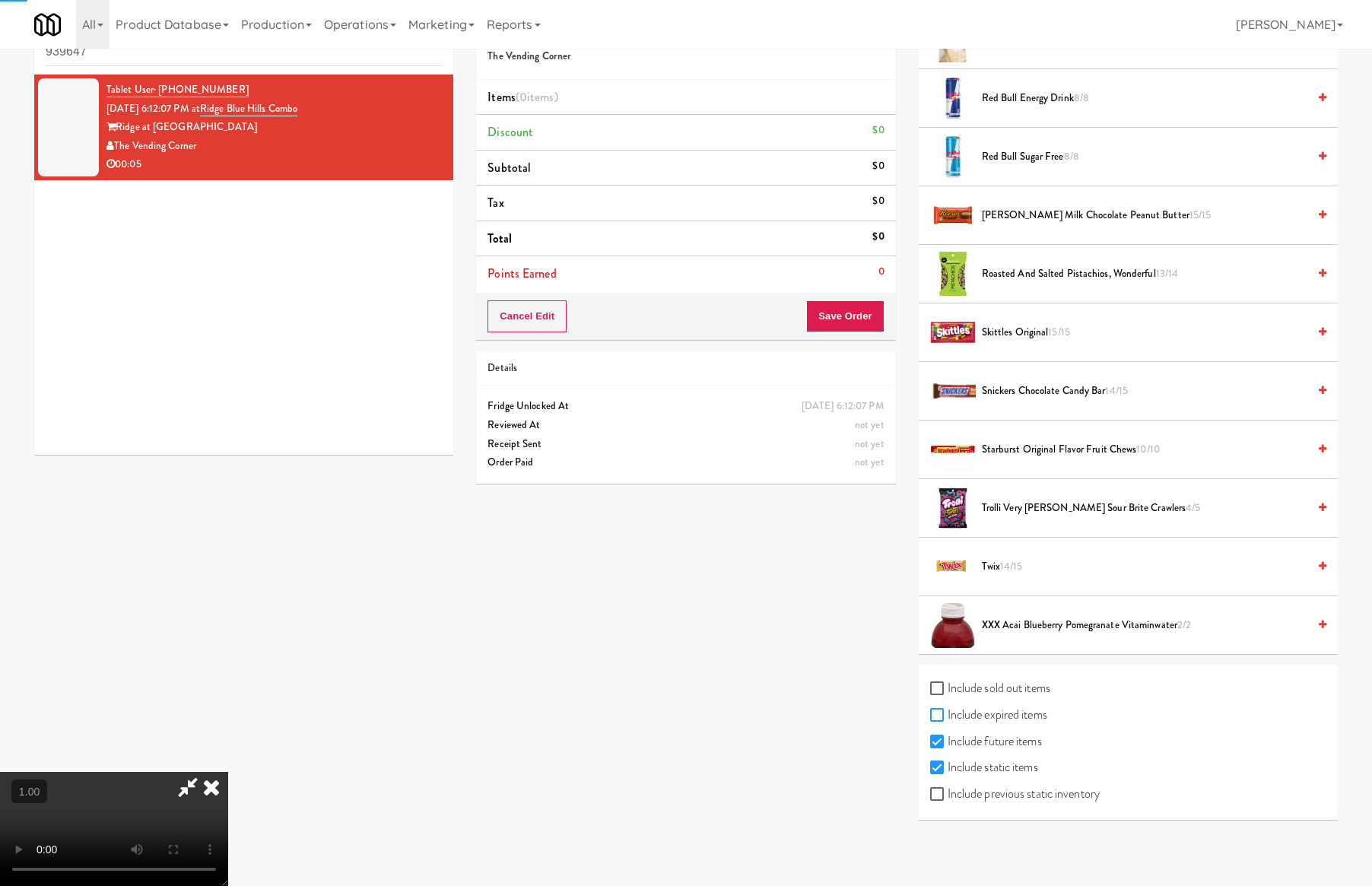
checkbox input "true"
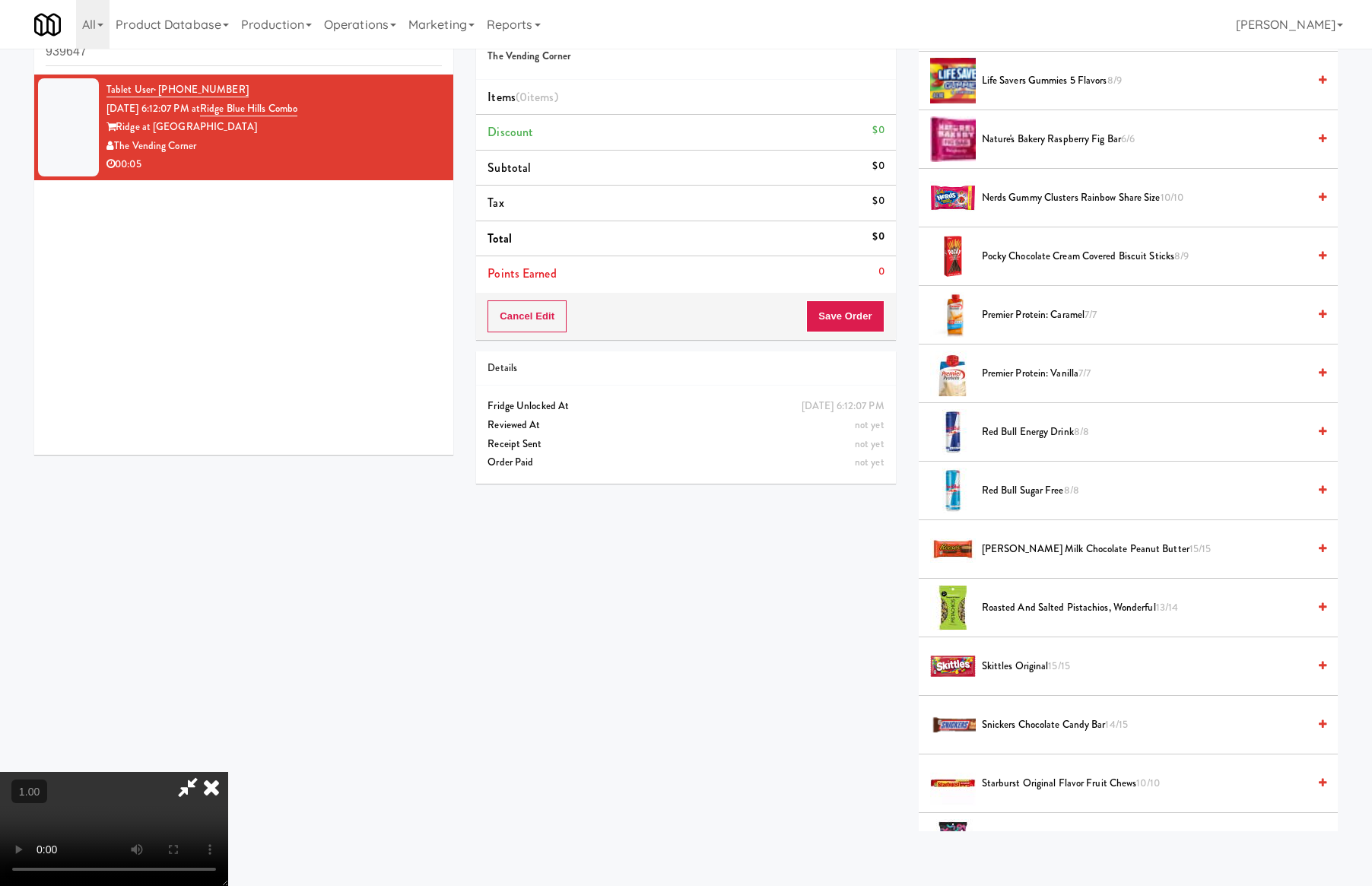
scroll to position [1557, 0]
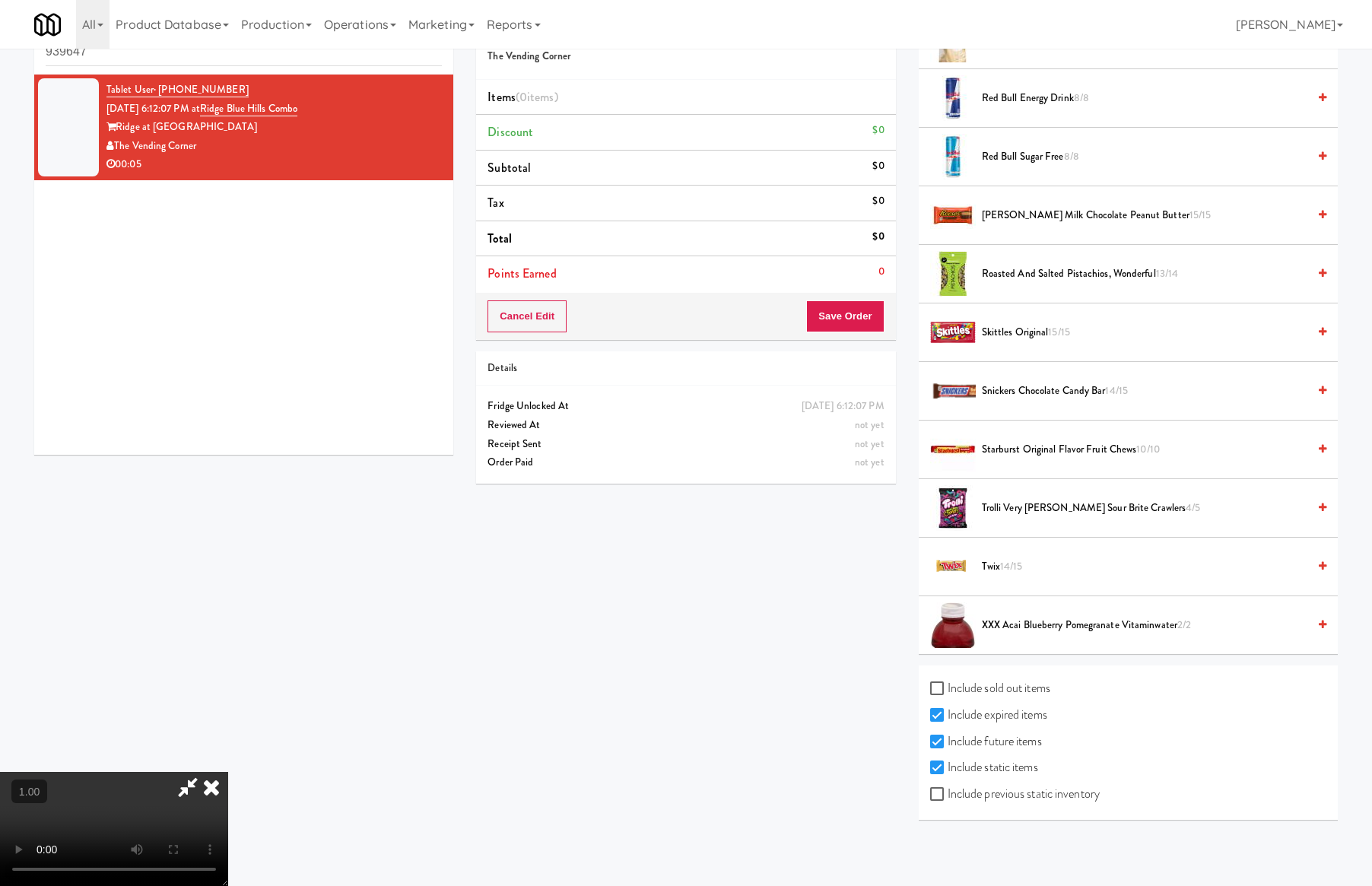
click at [1017, 795] on label "Include previous static inventory" at bounding box center [1015, 794] width 170 height 23
click at [947, 795] on input "Include previous static inventory" at bounding box center [938, 794] width 17 height 12
checkbox input "true"
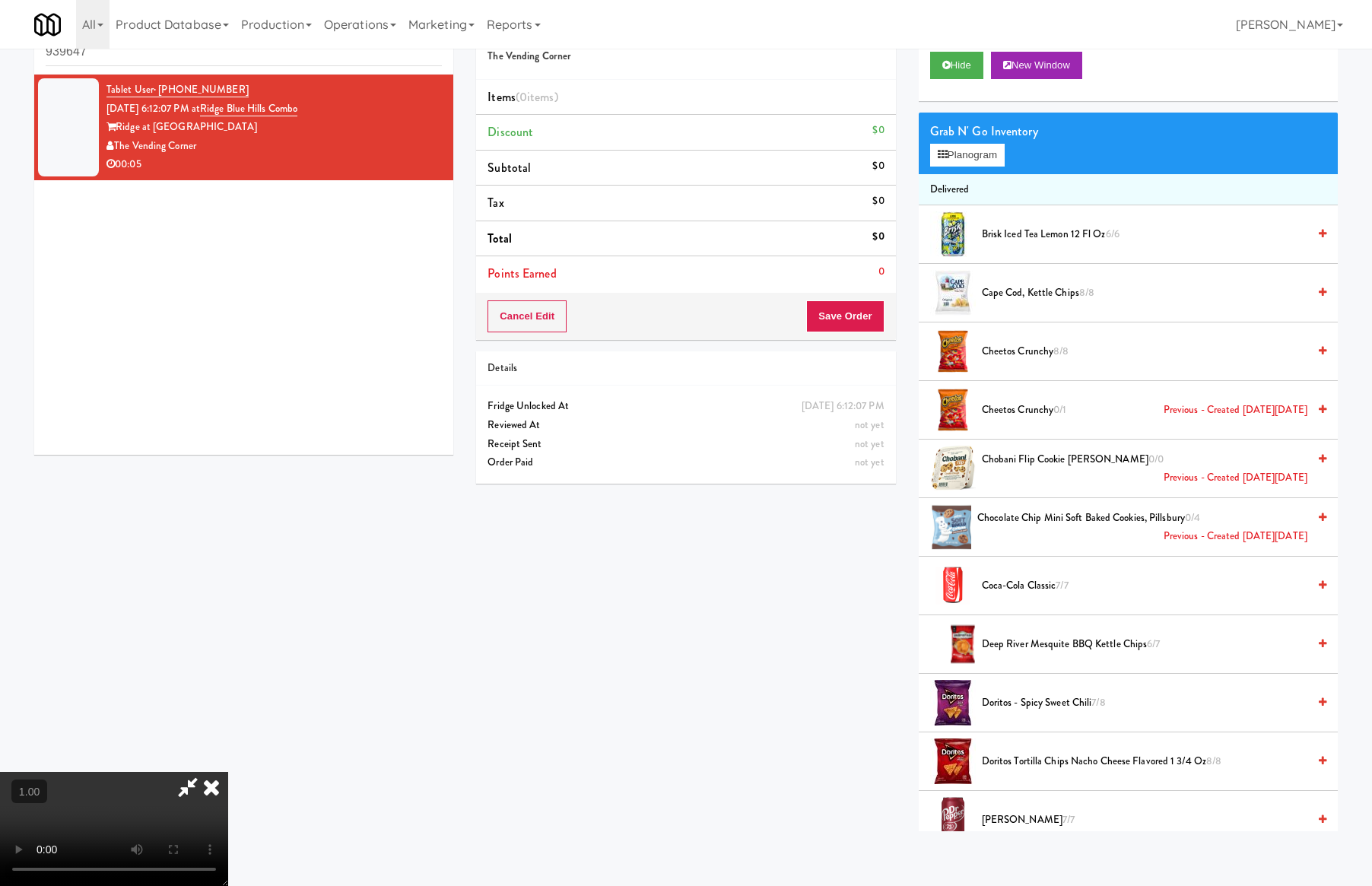
scroll to position [0, 0]
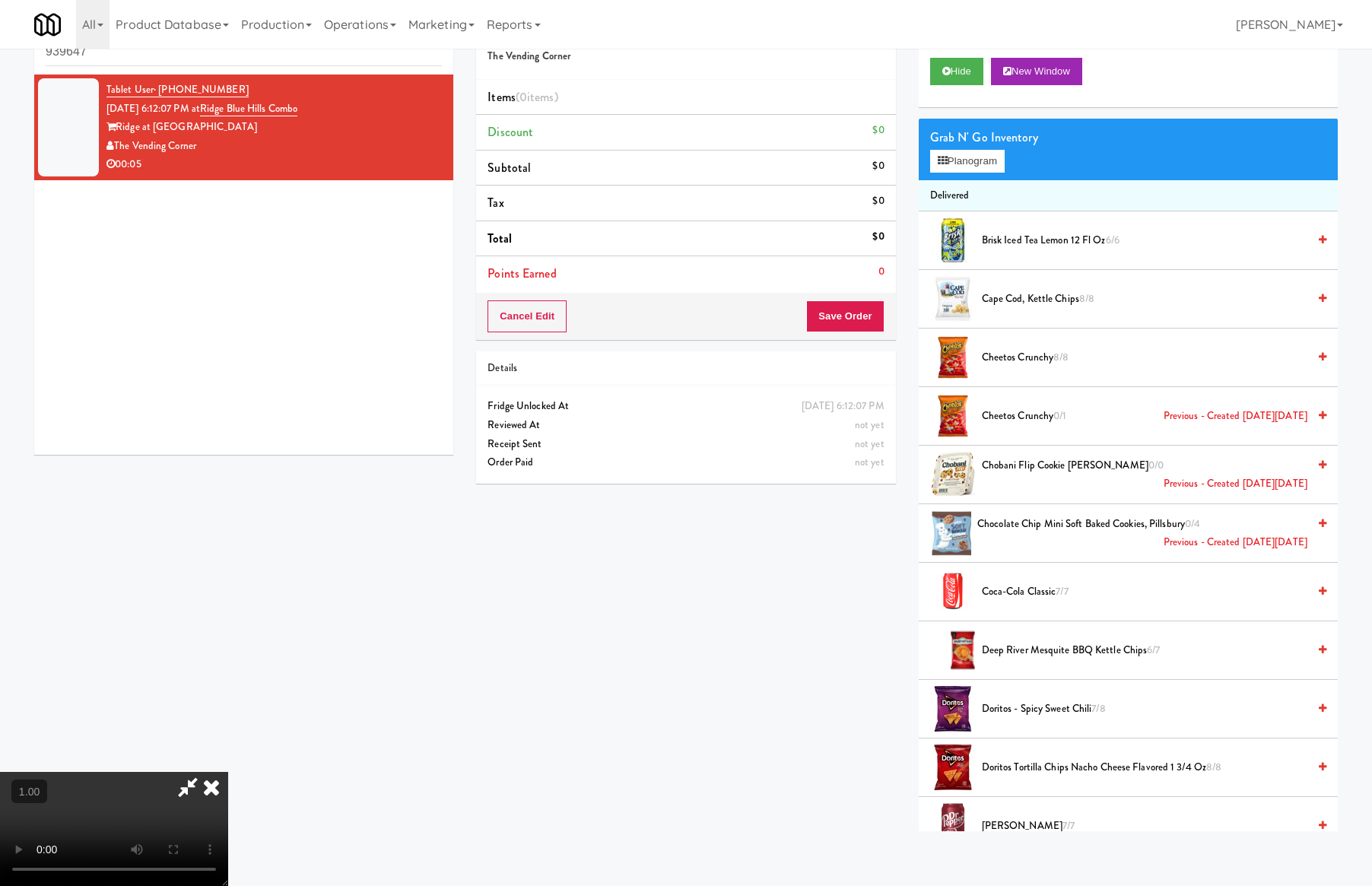
click at [901, 40] on div "All 325 Vending [URL][DOMAIN_NAME] 901 Smrt Mrkt [URL][DOMAIN_NAME] 9518002 [GE…" at bounding box center [686, 24] width 1304 height 49
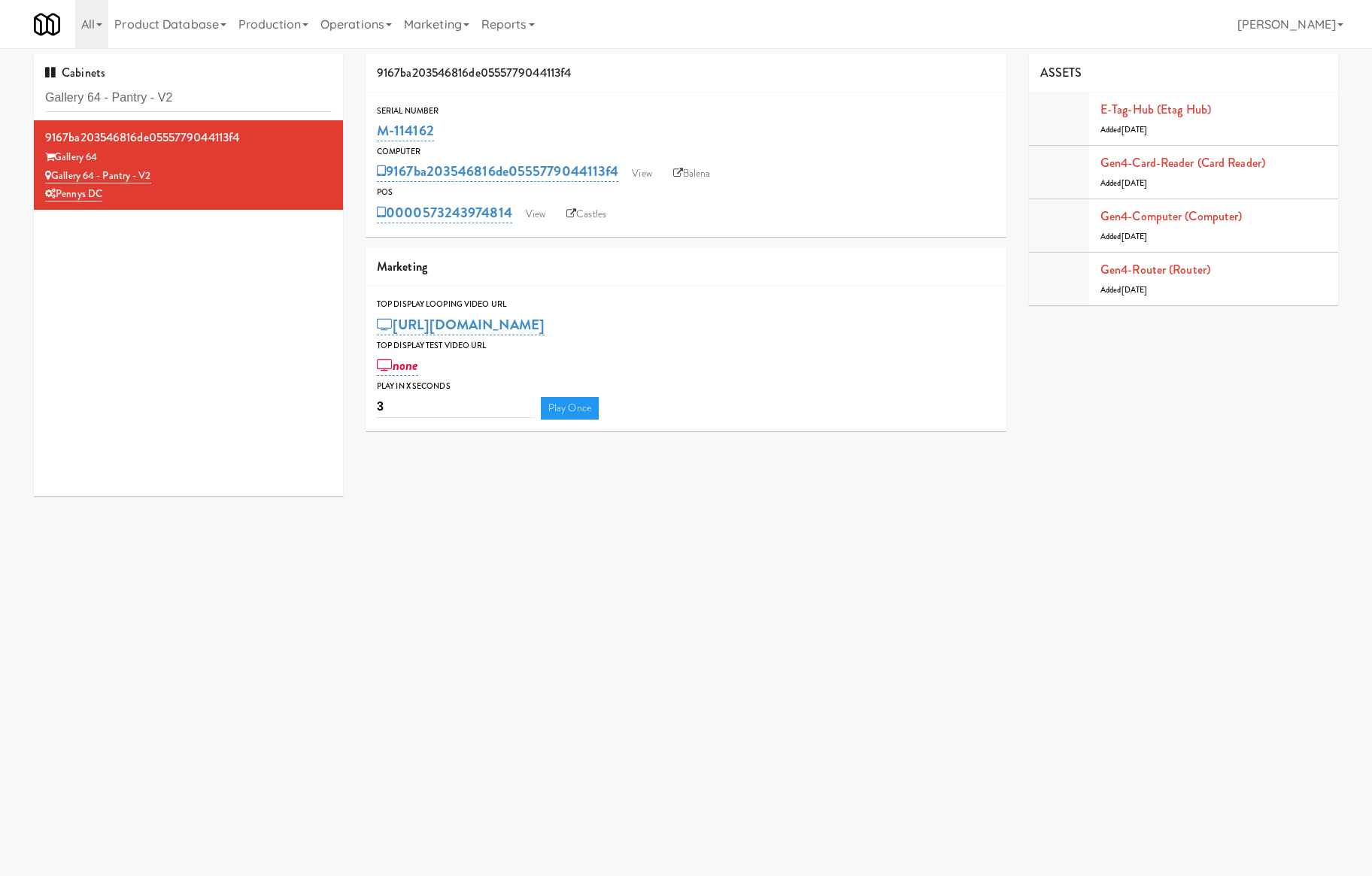
click at [152, 96] on input "Gallery 64 - Pantry - V2" at bounding box center [188, 98] width 286 height 28
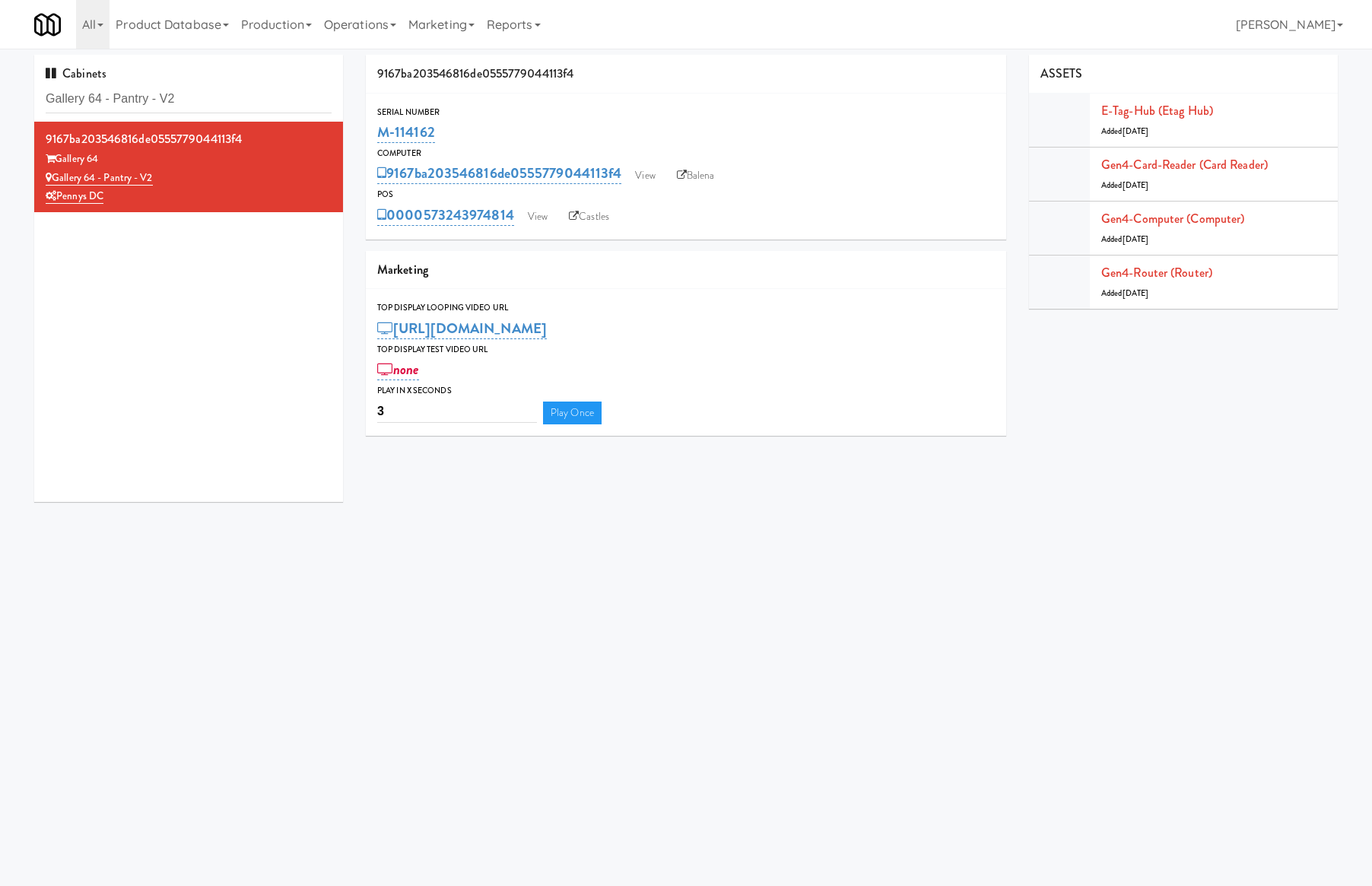
drag, startPoint x: 0, startPoint y: 0, endPoint x: 157, endPoint y: 98, distance: 185.1
click at [157, 97] on input "Gallery 64 - Pantry - V2" at bounding box center [188, 99] width 286 height 28
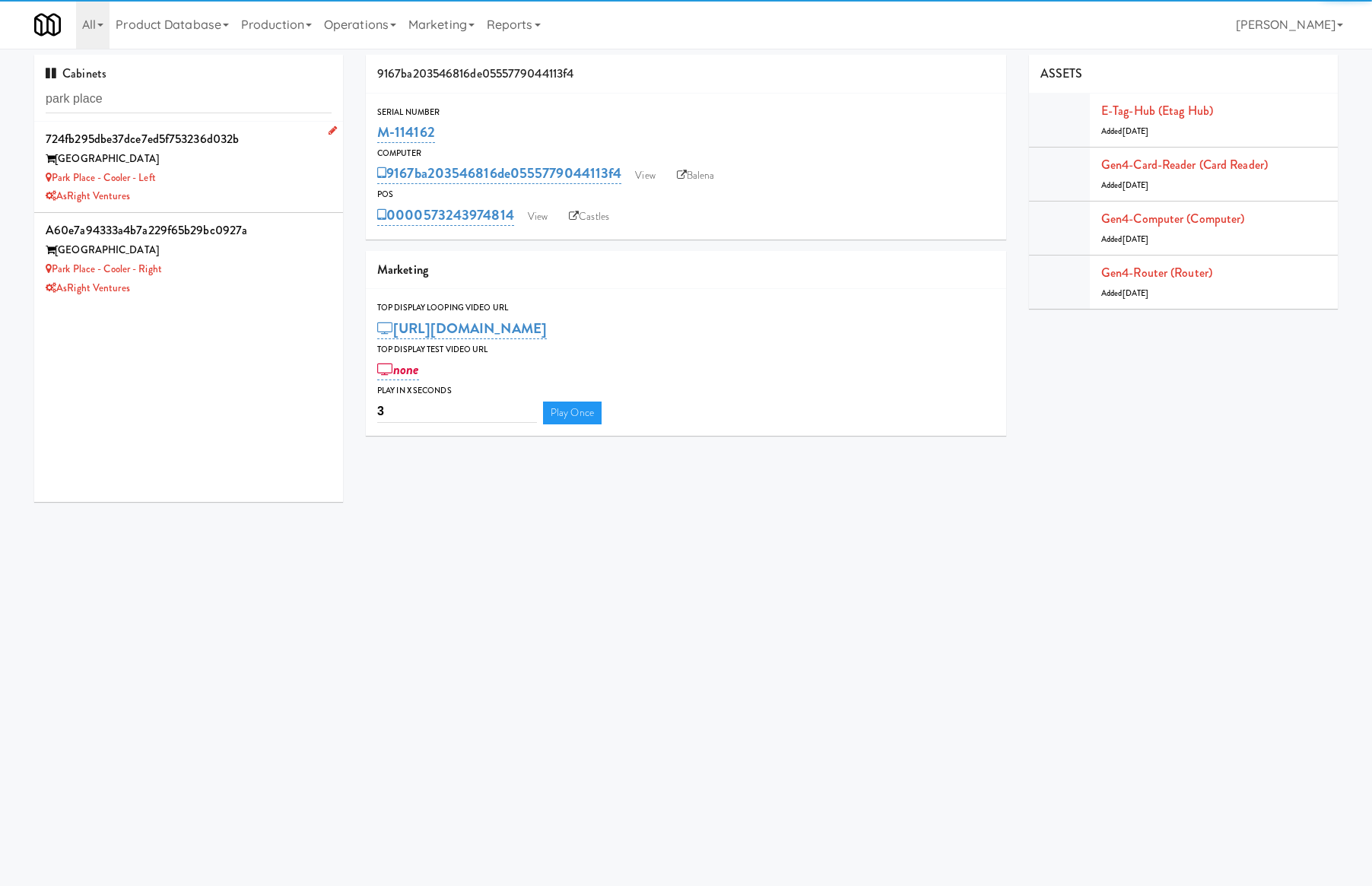
type input "park place"
click at [228, 178] on div "Park Place - Cooler - Left" at bounding box center [188, 178] width 286 height 19
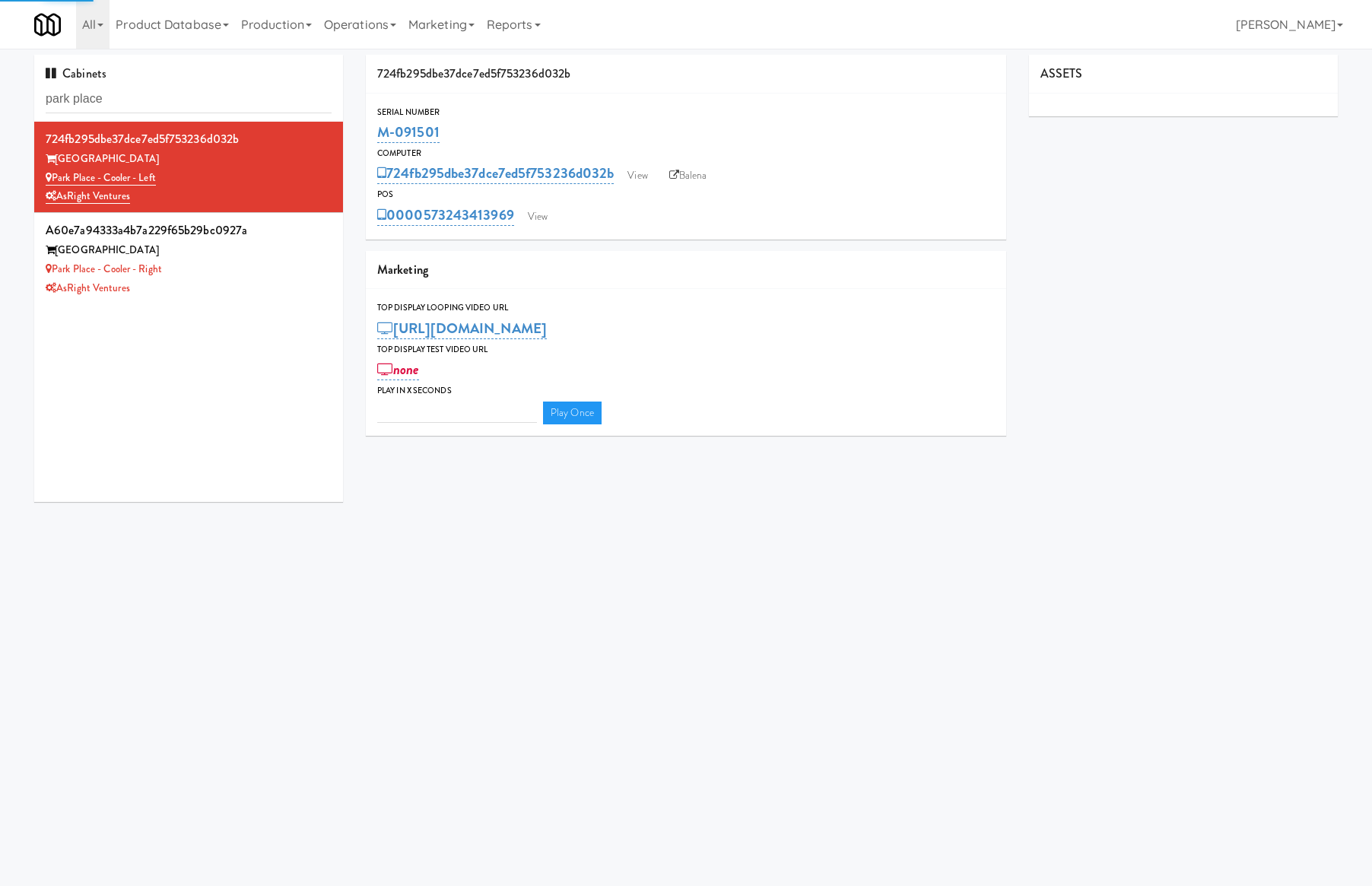
type input "3"
click at [545, 230] on div "Serial Number M-091501 Computer 724fb295dbe37dce7ed5f753236d032b View Balena PO…" at bounding box center [686, 166] width 641 height 146
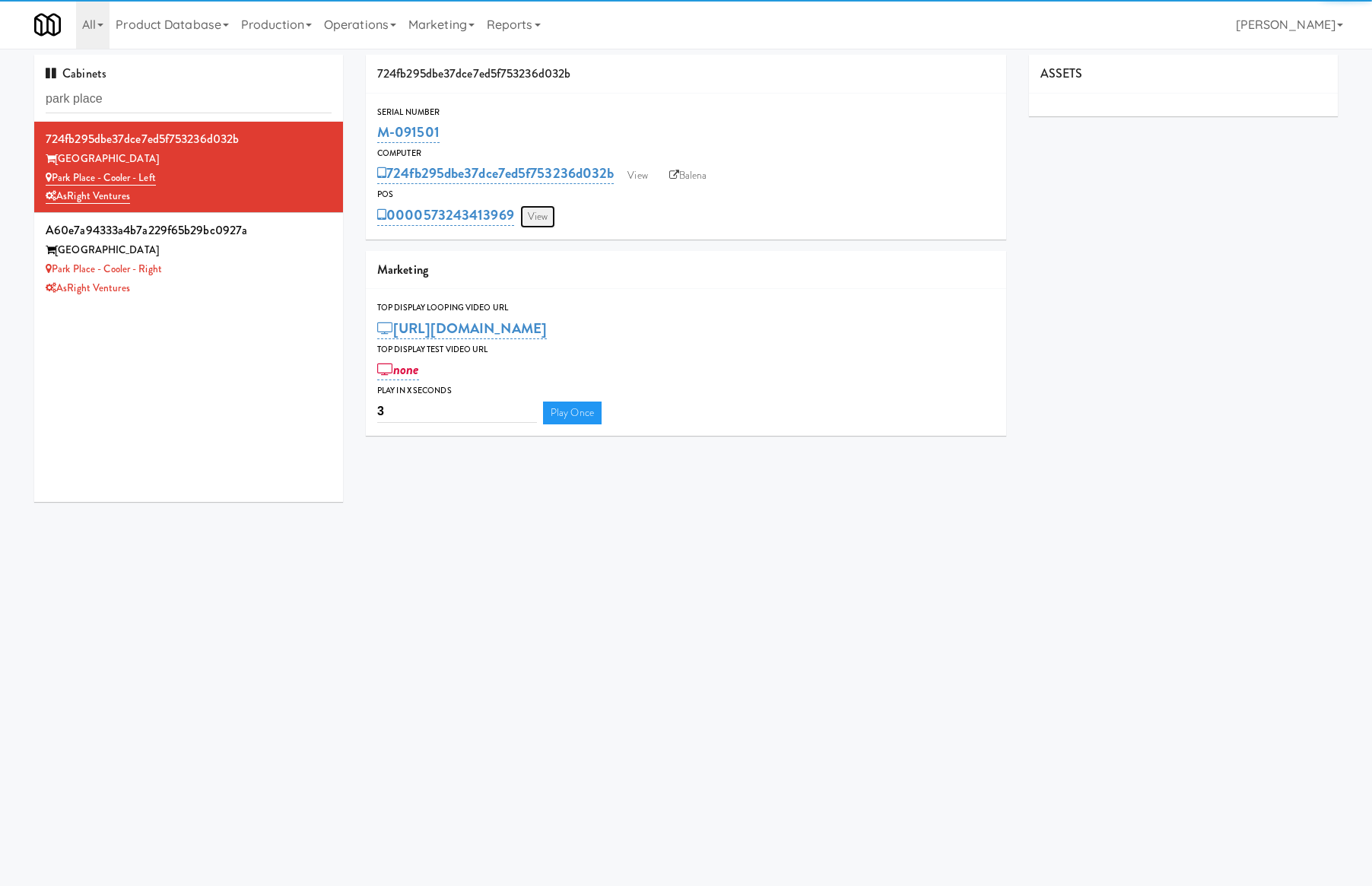
click at [531, 211] on link "View" at bounding box center [538, 217] width 35 height 23
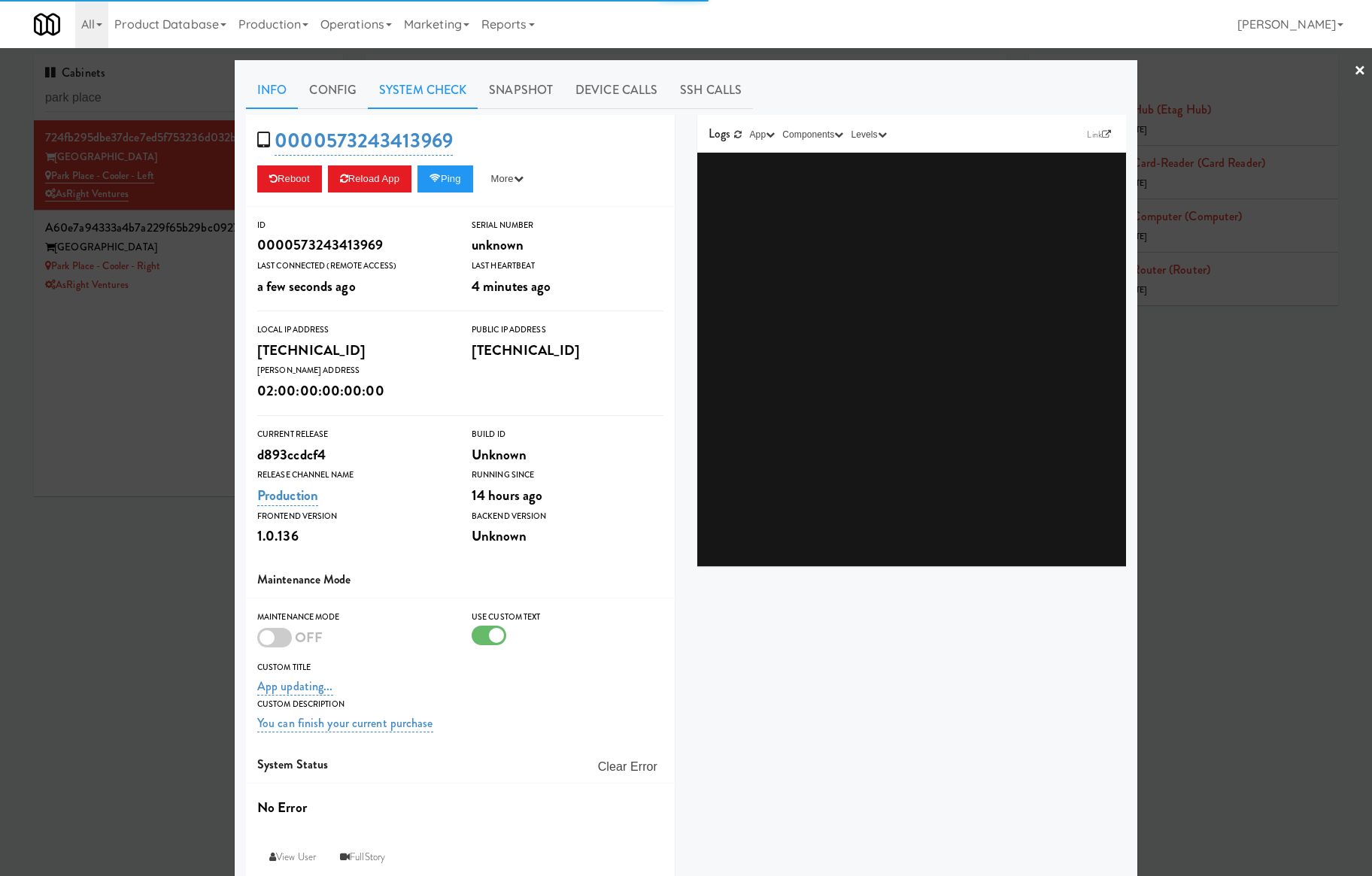
click at [464, 99] on link "System Check" at bounding box center [423, 90] width 110 height 37
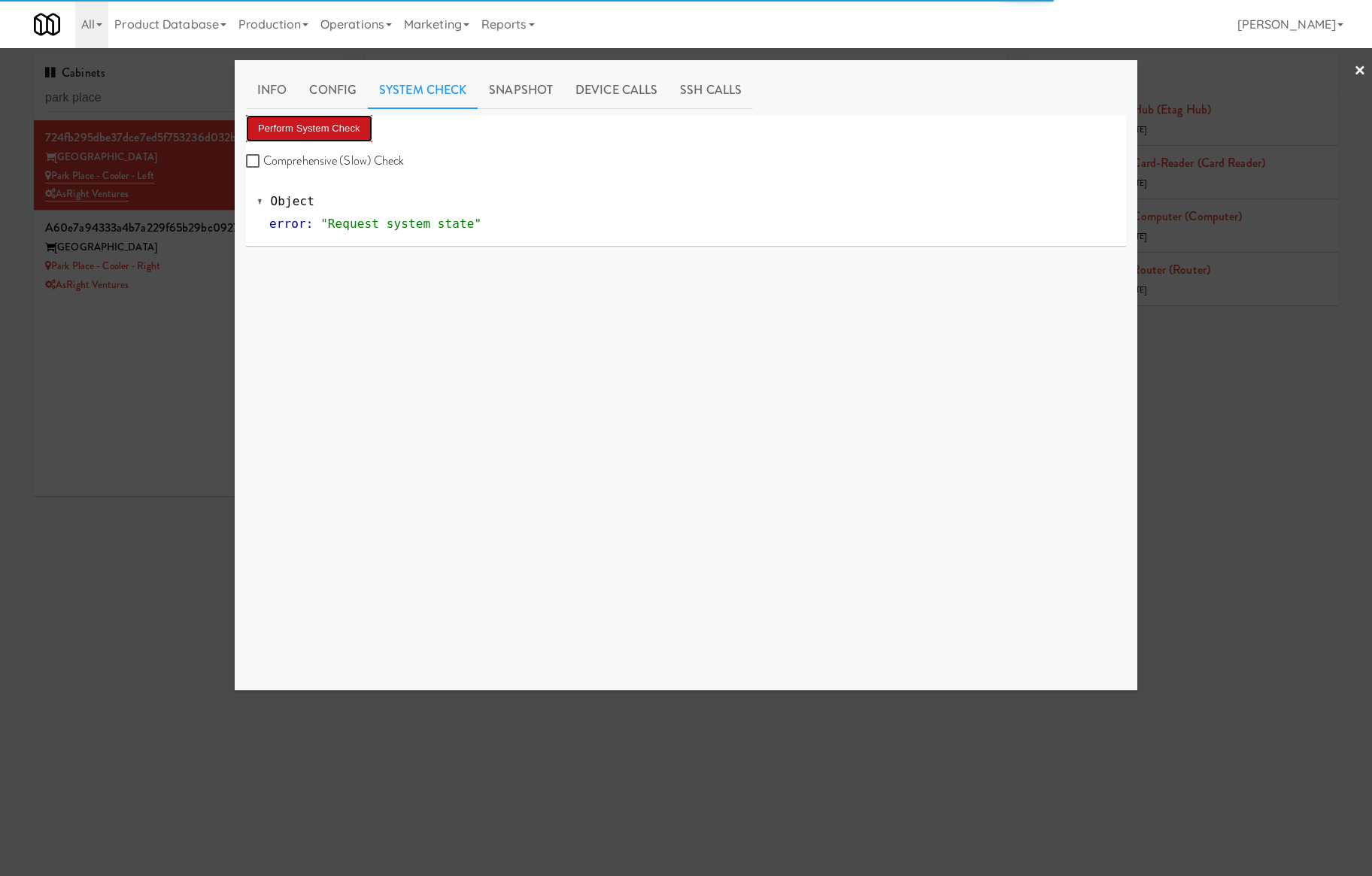
drag, startPoint x: 347, startPoint y: 127, endPoint x: 322, endPoint y: 137, distance: 26.9
click at [347, 128] on button "Perform System Check" at bounding box center [309, 129] width 126 height 27
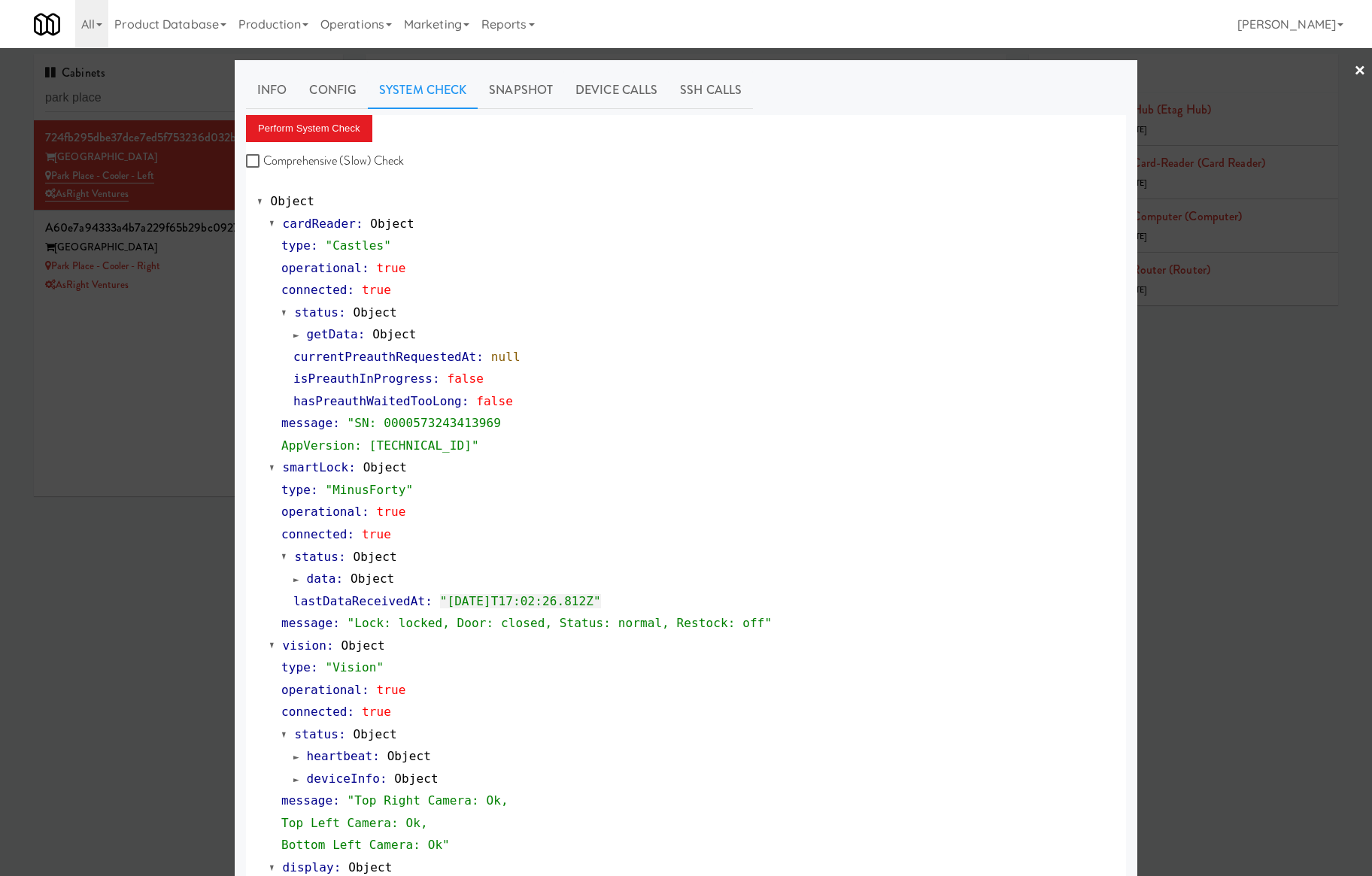
click at [204, 254] on div at bounding box center [686, 438] width 1372 height 876
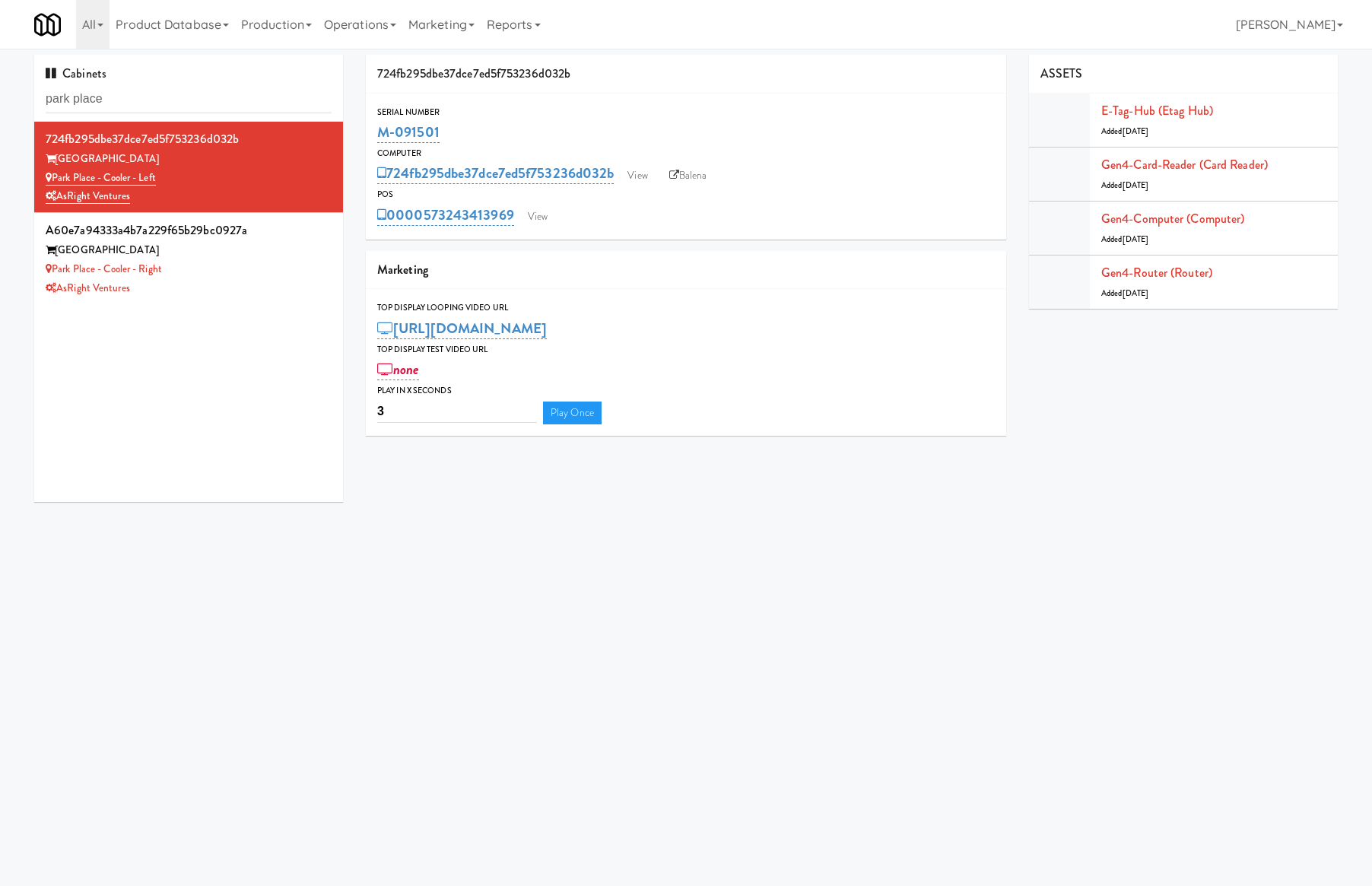
click at [207, 256] on div "[GEOGRAPHIC_DATA]" at bounding box center [188, 250] width 286 height 19
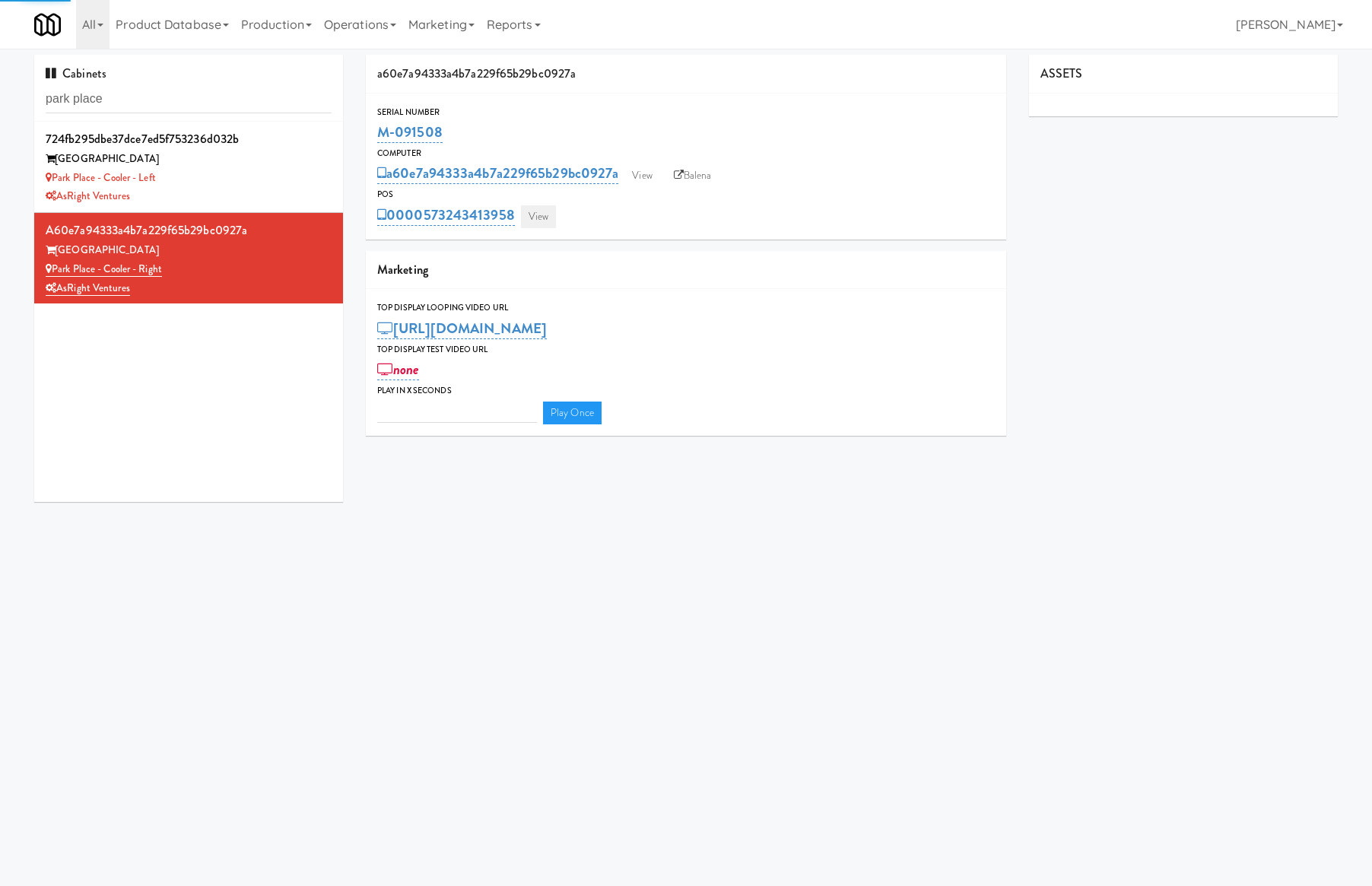
type input "3"
click at [539, 213] on link "View" at bounding box center [539, 217] width 35 height 23
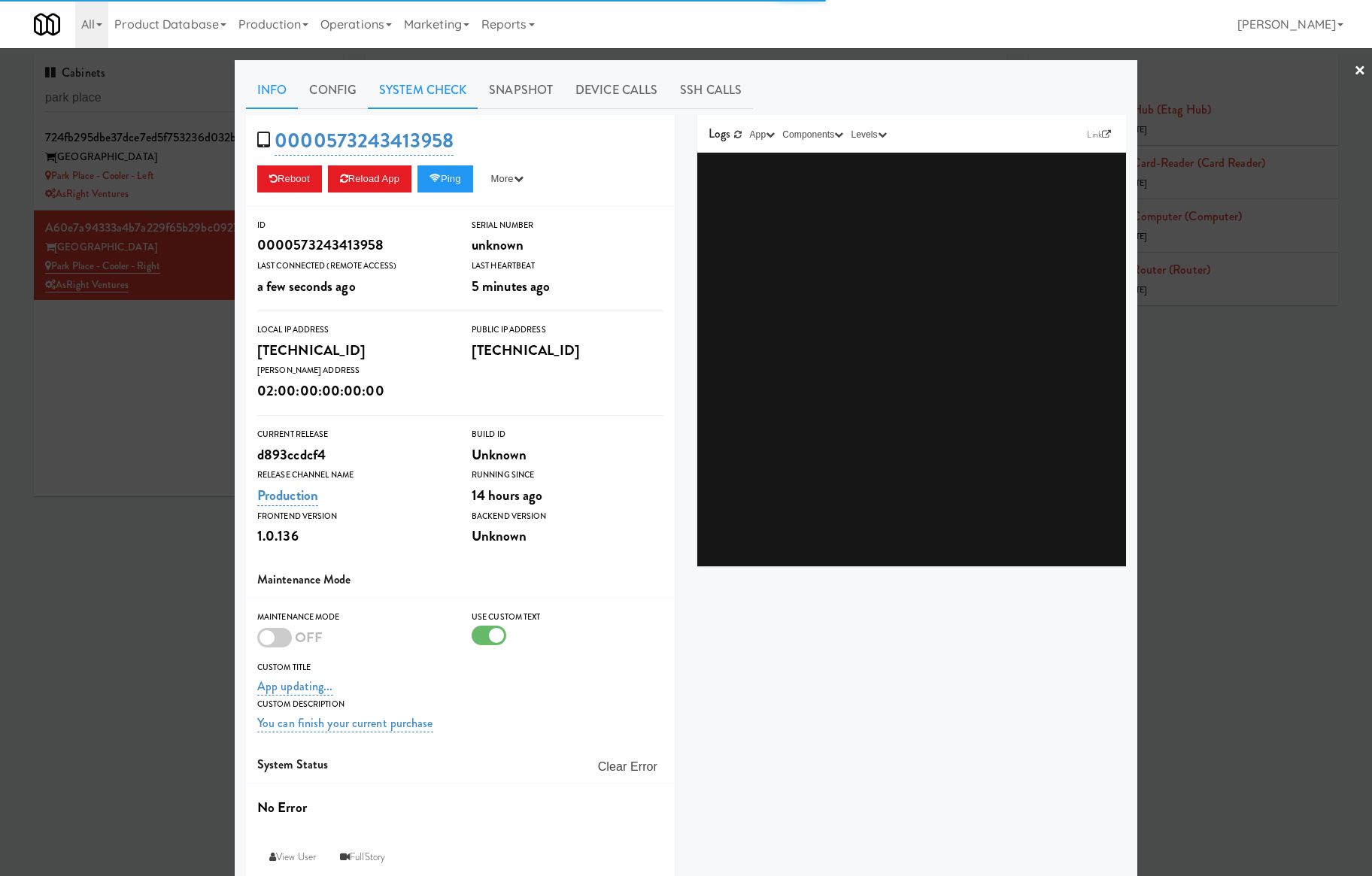
click at [443, 101] on link "System Check" at bounding box center [423, 90] width 110 height 37
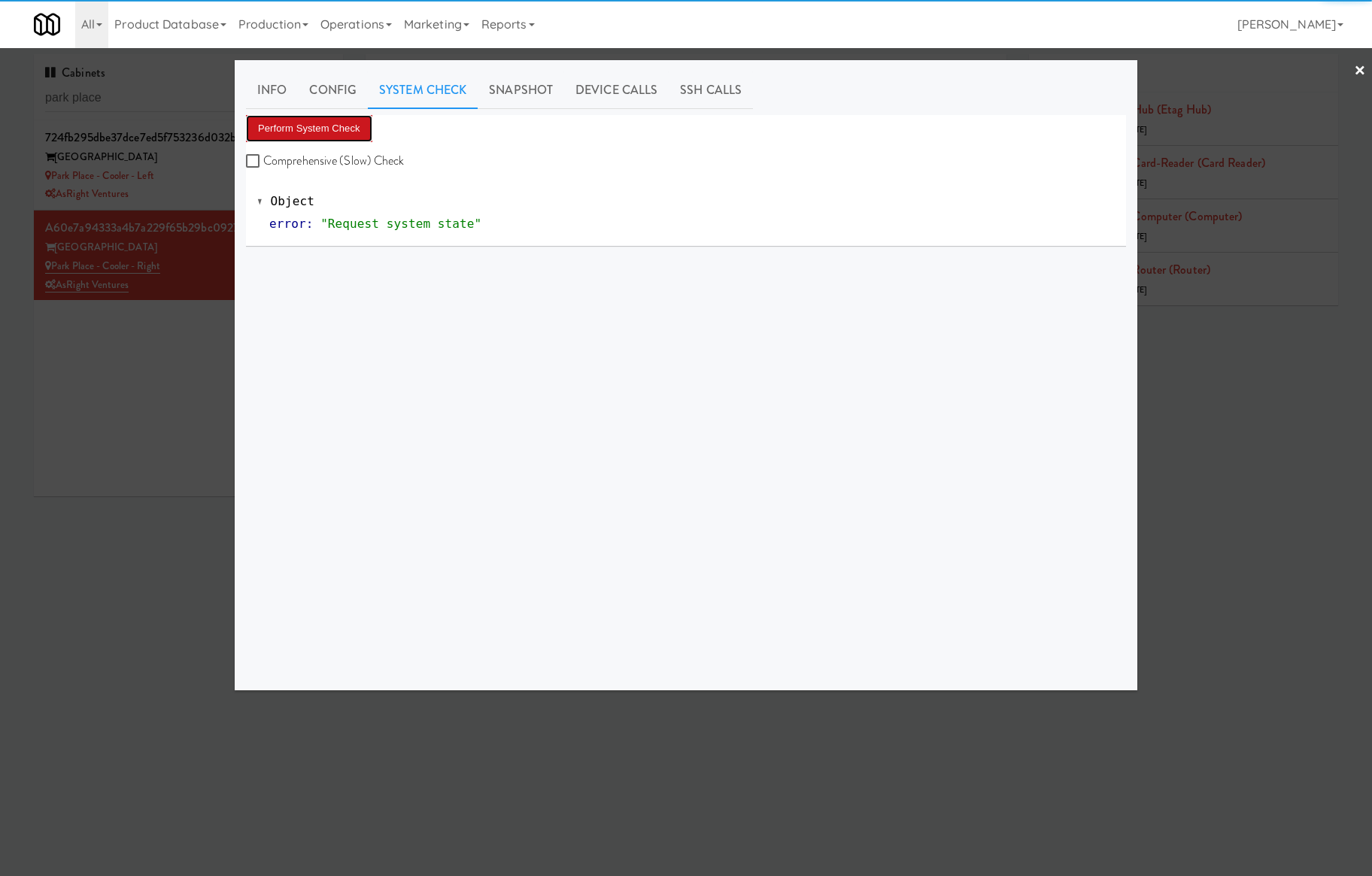
click at [364, 135] on button "Perform System Check" at bounding box center [309, 129] width 126 height 27
